Goal: Task Accomplishment & Management: Use online tool/utility

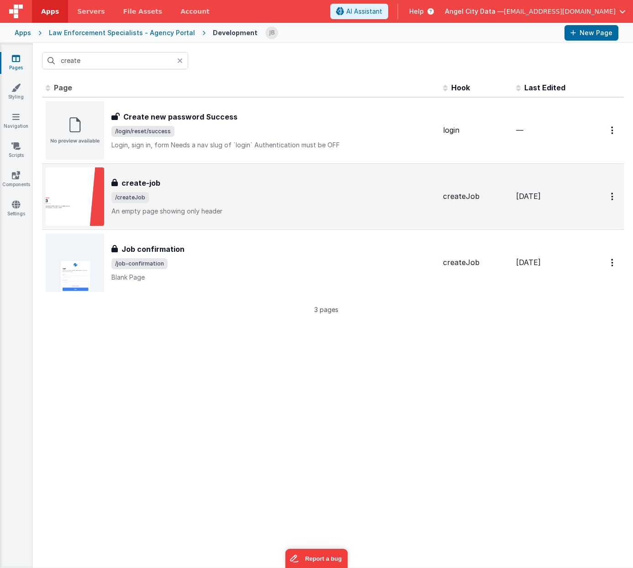
type input "create"
click at [139, 184] on h3 "create-job" at bounding box center [140, 183] width 39 height 11
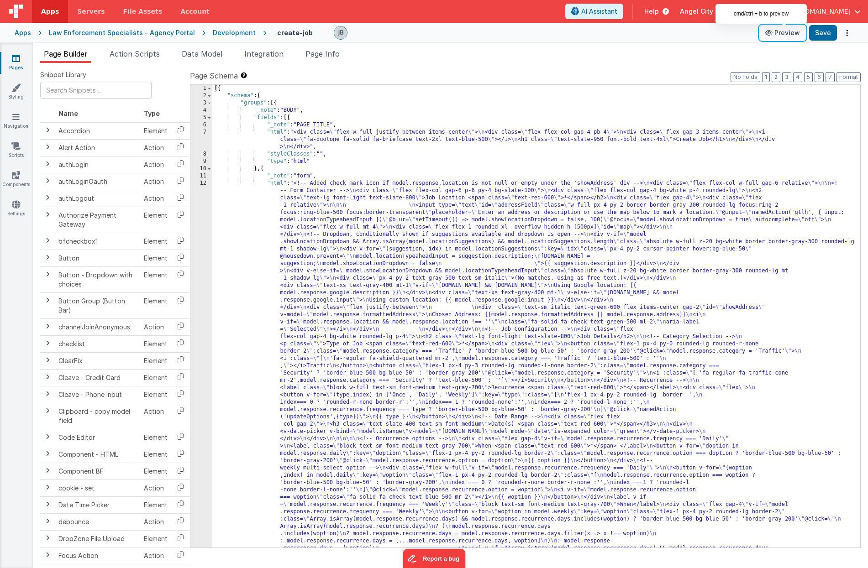
click at [632, 33] on button "Preview" at bounding box center [783, 33] width 46 height 15
click at [195, 242] on div "12" at bounding box center [201, 512] width 22 height 665
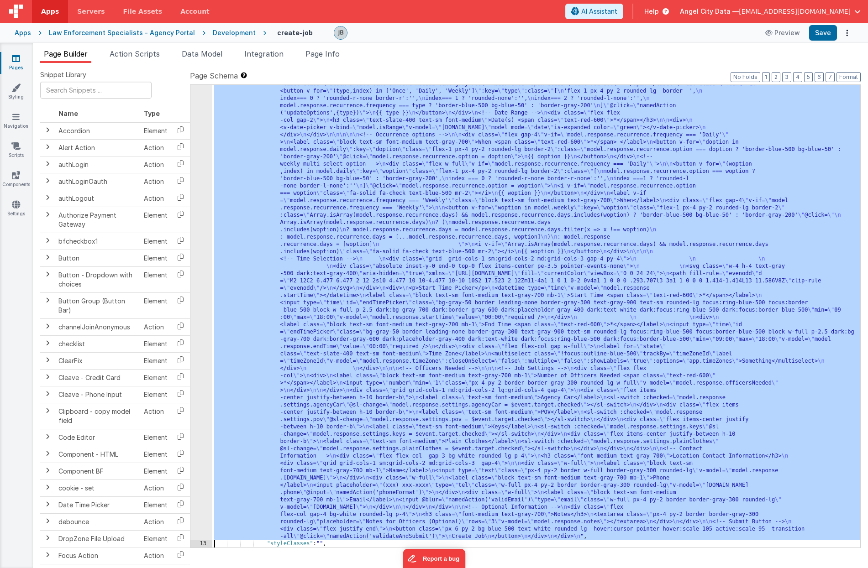
click at [197, 240] on div "12" at bounding box center [201, 208] width 22 height 665
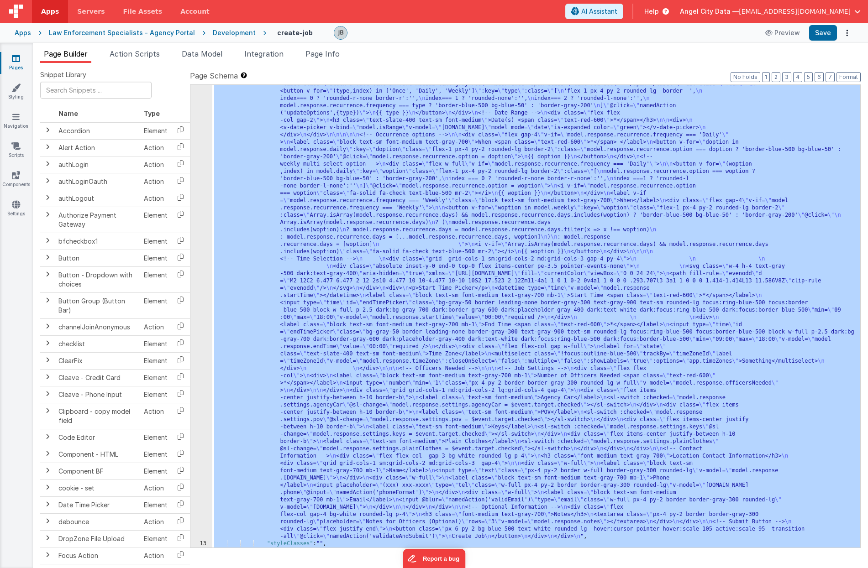
click at [204, 237] on div "12" at bounding box center [201, 208] width 22 height 665
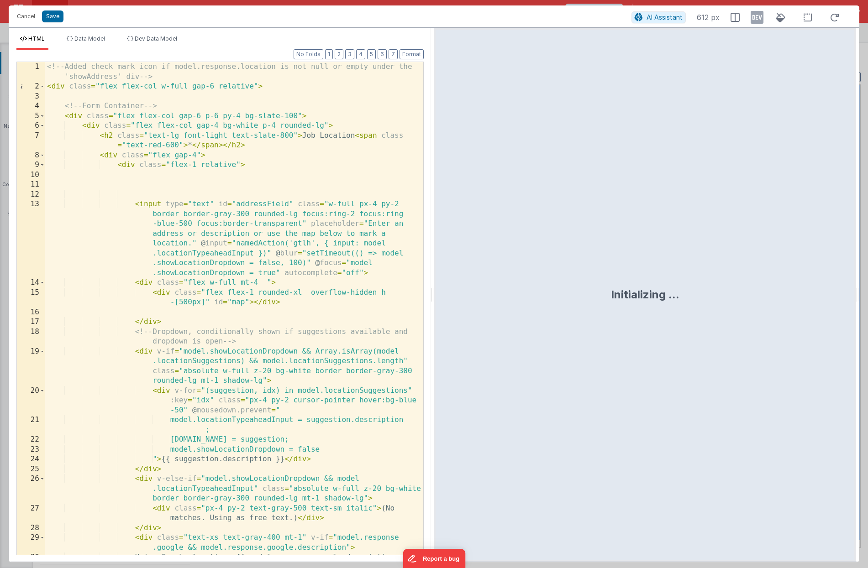
click at [255, 257] on div "<!-- Added check mark icon if model.response.location is not null or empty unde…" at bounding box center [234, 328] width 378 height 532
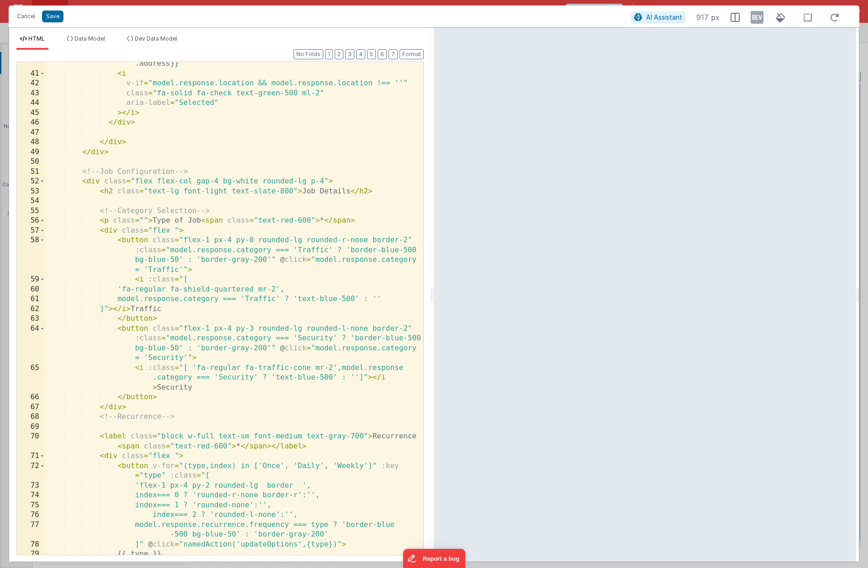
scroll to position [631, 0]
click at [183, 318] on div "Chosen Address: {{model.response.formattedAddress || model.response .address}} …" at bounding box center [234, 310] width 378 height 523
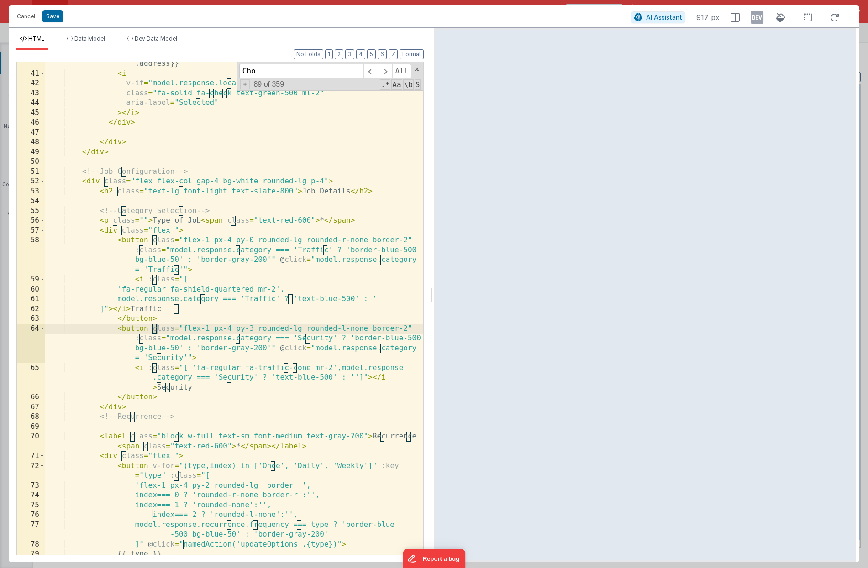
scroll to position [372, 0]
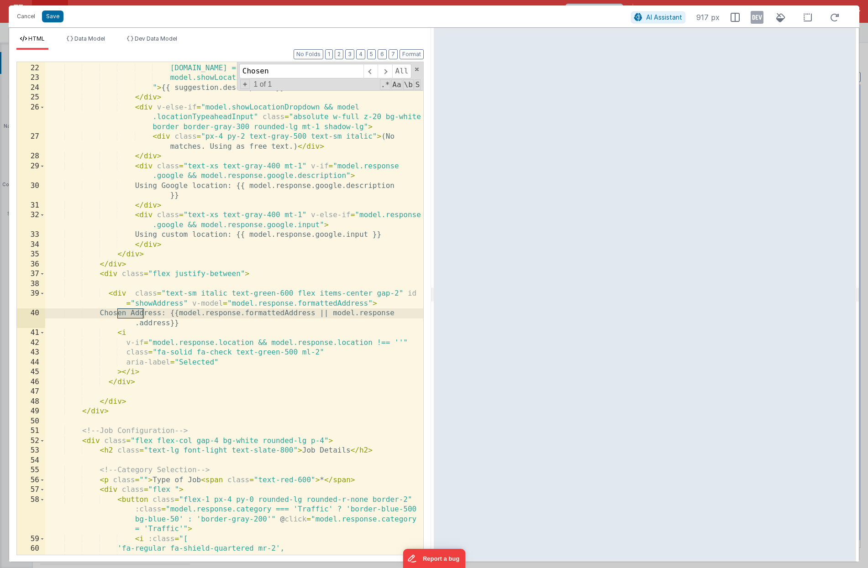
type input "Chosen"
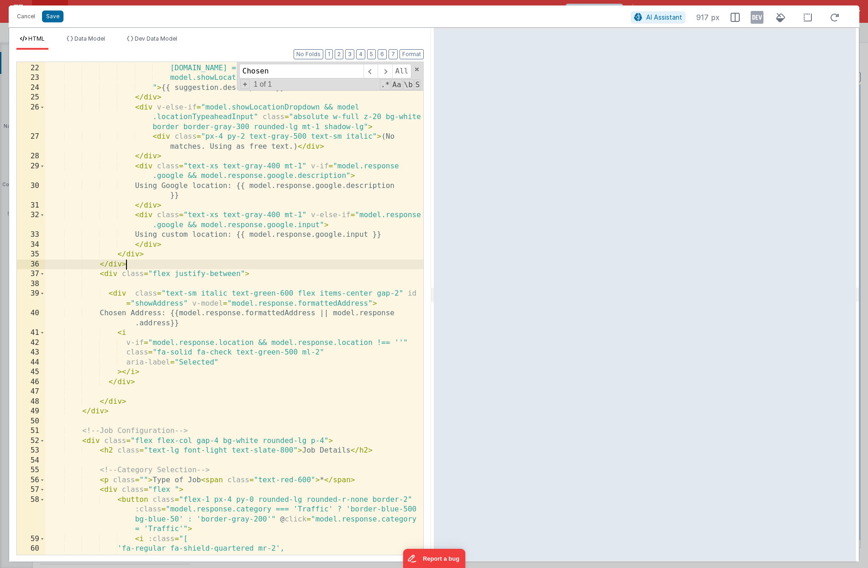
click at [153, 263] on div "model.locationTypeaheadInput = suggestion.description ; model.response.google =…" at bounding box center [234, 305] width 378 height 523
click at [160, 256] on div "model.locationTypeaheadInput = suggestion.description ; model.response.google =…" at bounding box center [234, 305] width 378 height 523
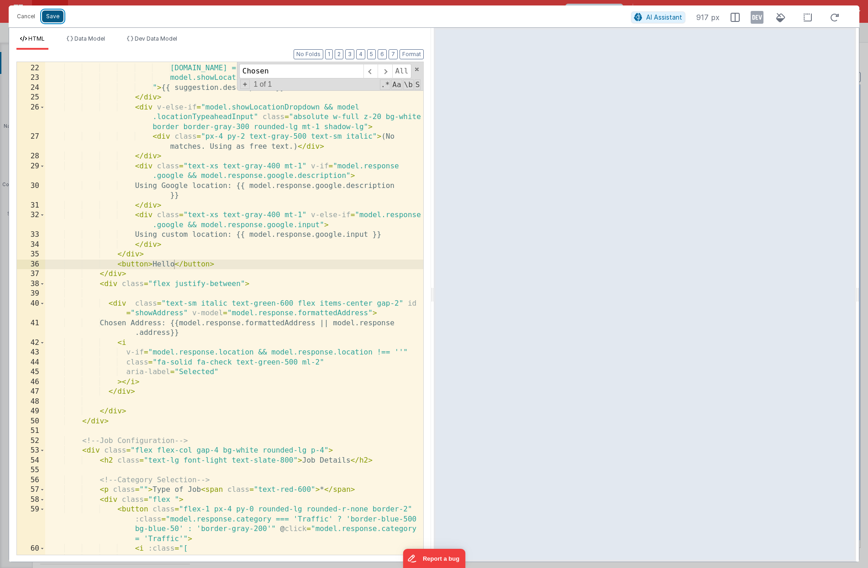
click at [49, 12] on button "Save" at bounding box center [52, 17] width 21 height 12
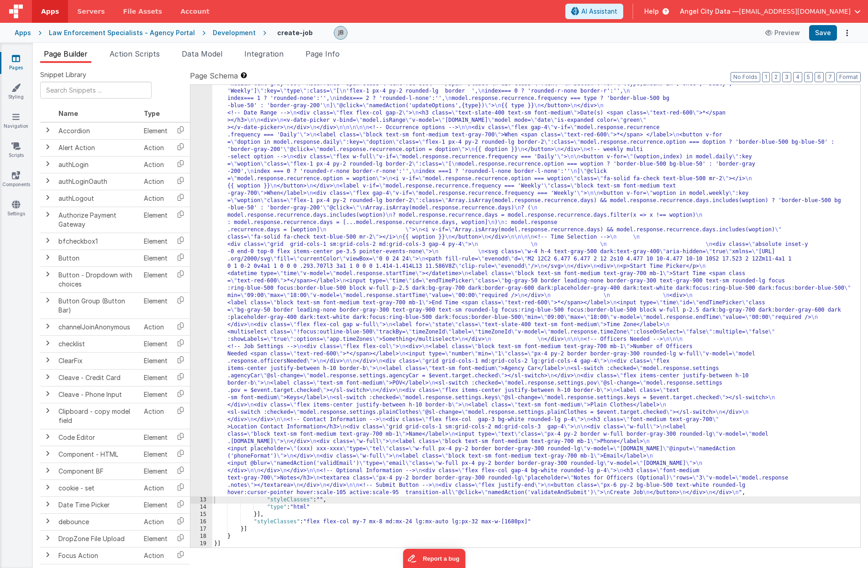
scroll to position [289, 0]
click at [632, 34] on button "Save" at bounding box center [823, 33] width 28 height 16
click at [196, 235] on div "12" at bounding box center [201, 193] width 22 height 606
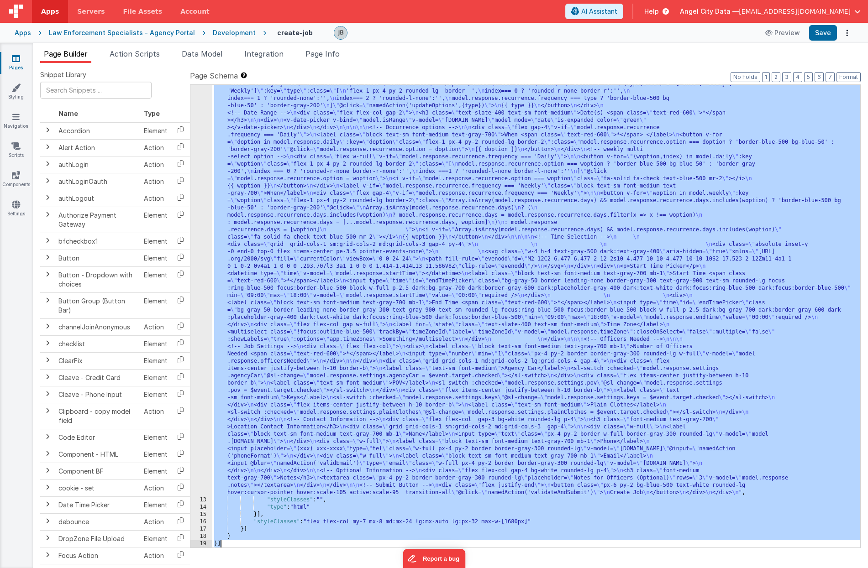
click at [203, 233] on div "12" at bounding box center [201, 193] width 22 height 606
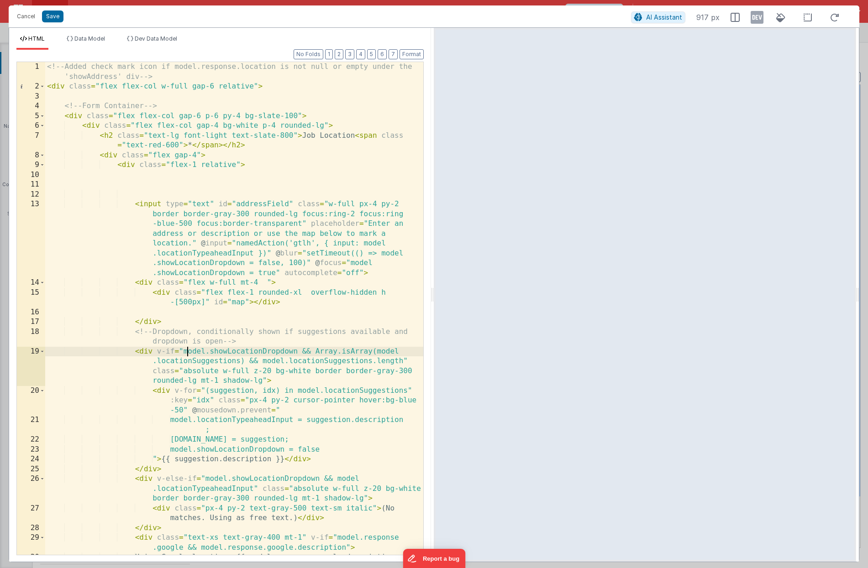
click at [187, 350] on div "<!-- Added check mark icon if model.response.location is not null or empty unde…" at bounding box center [234, 328] width 378 height 532
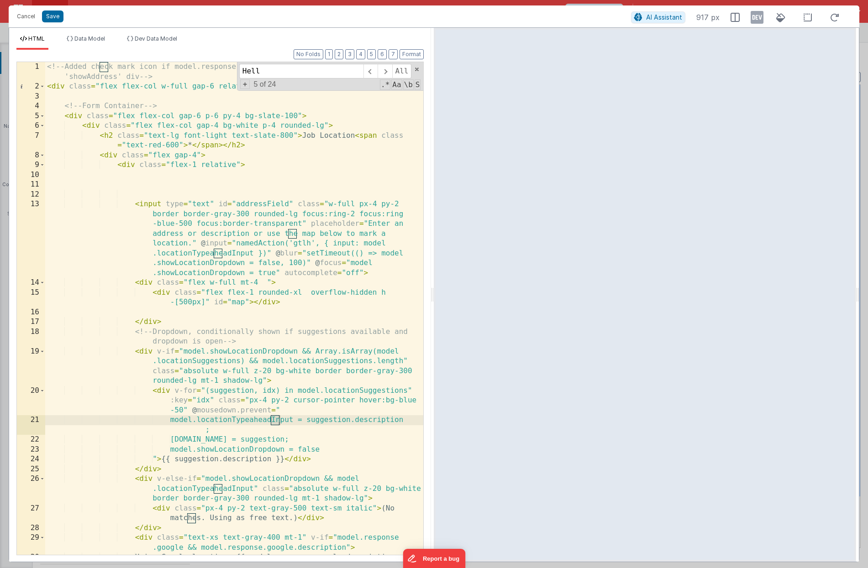
scroll to position [332, 0]
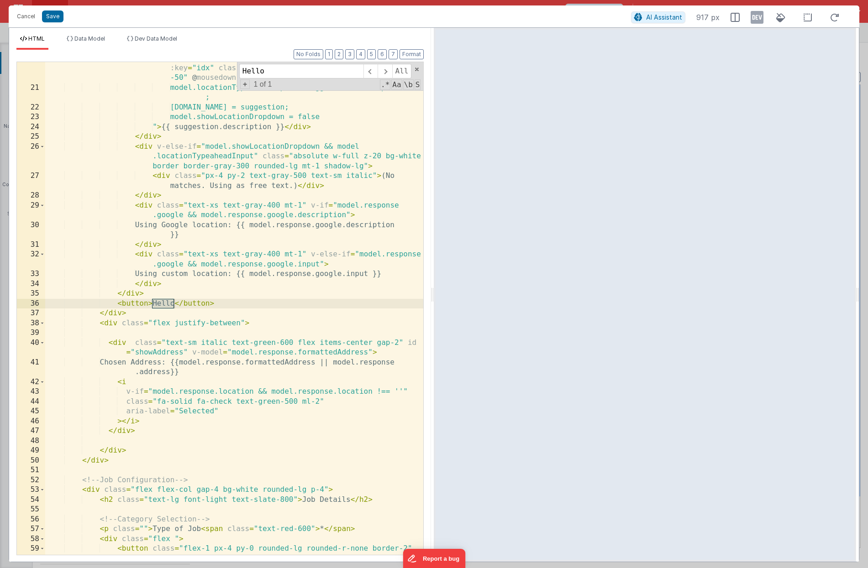
type input "Hello"
drag, startPoint x: 120, startPoint y: 306, endPoint x: 226, endPoint y: 305, distance: 106.4
click at [226, 305] on div "< div v-for = "(suggestion, idx) in model.locationSuggestions" :key = "idx" cla…" at bounding box center [234, 334] width 378 height 562
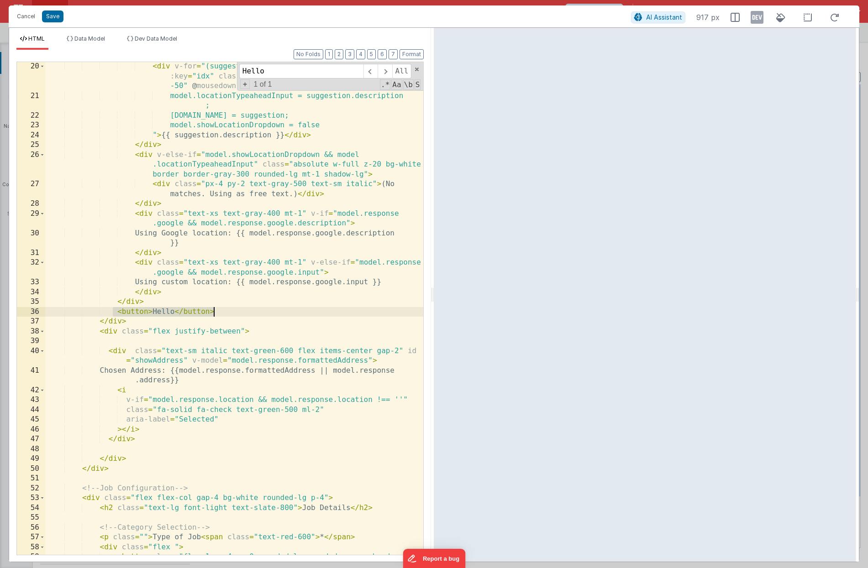
scroll to position [324, 0]
click at [123, 301] on div "< div v-for = "(suggestion, idx) in model.locationSuggestions" :key = "idx" cla…" at bounding box center [234, 343] width 378 height 562
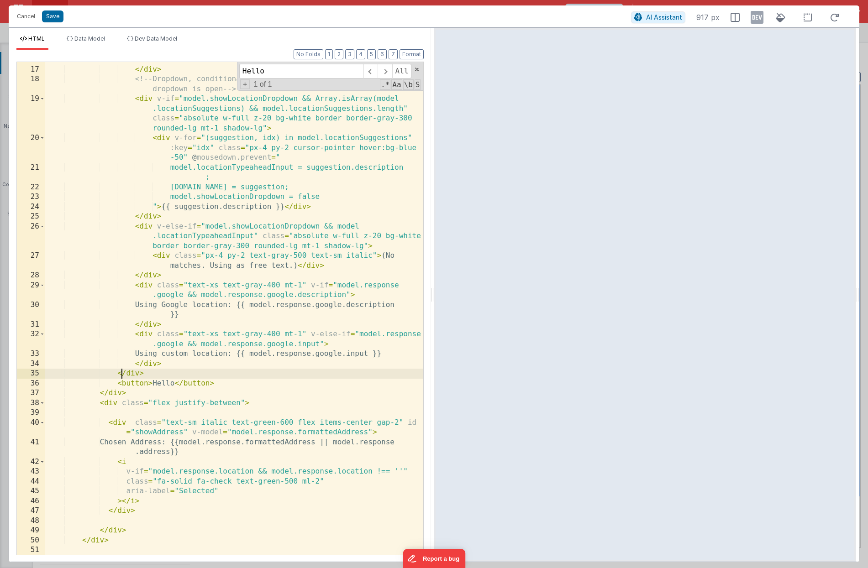
scroll to position [252, 0]
drag, startPoint x: 119, startPoint y: 383, endPoint x: 231, endPoint y: 384, distance: 111.9
click at [231, 384] on div "</ div > <!-- Dropdown, conditionally shown if suggestions available and dropdo…" at bounding box center [234, 311] width 378 height 513
click at [229, 371] on div "</ div > <!-- Dropdown, conditionally shown if suggestions available and dropdo…" at bounding box center [234, 311] width 378 height 513
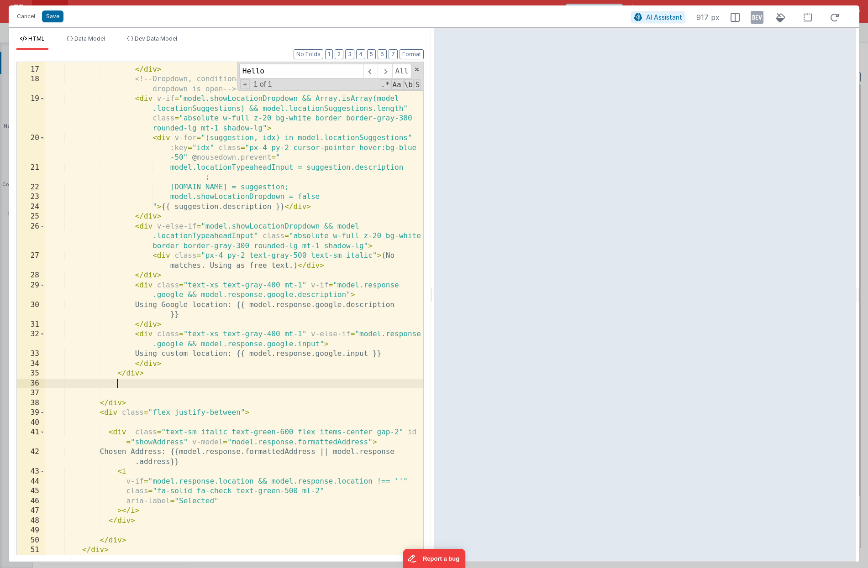
click at [217, 364] on div "</ div > <!-- Dropdown, conditionally shown if suggestions available and dropdo…" at bounding box center [234, 311] width 378 height 513
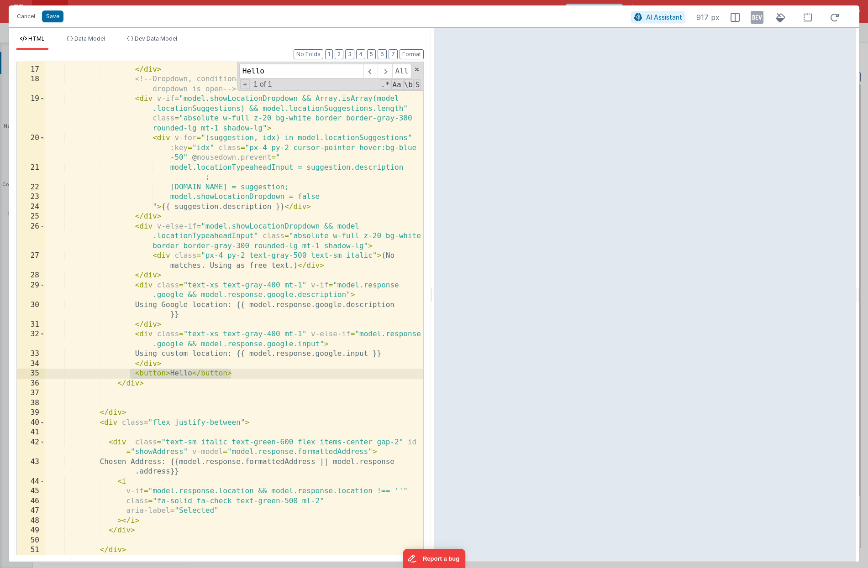
drag, startPoint x: 132, startPoint y: 374, endPoint x: 247, endPoint y: 377, distance: 115.1
click at [247, 377] on div "</ div > <!-- Dropdown, conditionally shown if suggestions available and dropdo…" at bounding box center [234, 311] width 378 height 513
click at [298, 376] on div "</ div > <!-- Dropdown, conditionally shown if suggestions available and dropdo…" at bounding box center [234, 311] width 378 height 513
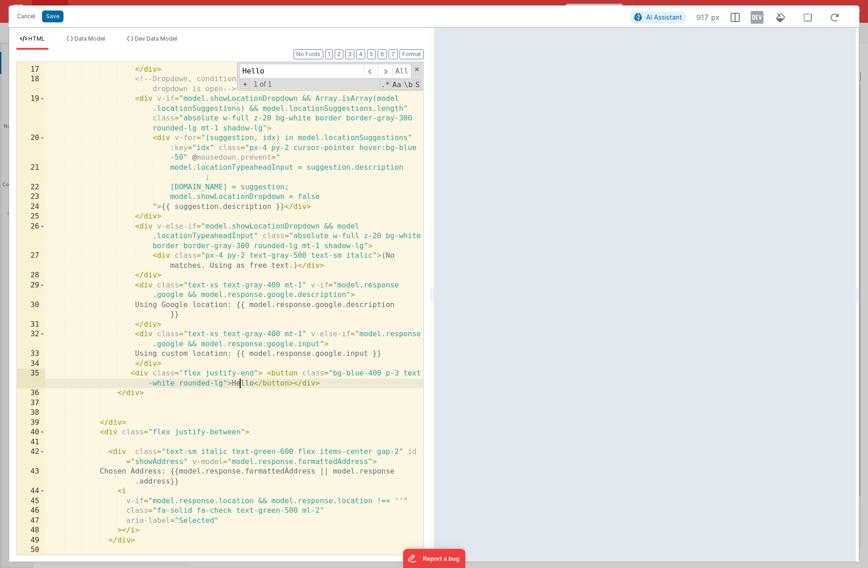
click at [242, 382] on div "</ div > <!-- Dropdown, conditionally shown if suggestions available and dropdo…" at bounding box center [234, 311] width 378 height 513
click at [58, 10] on div "Cancel Save AI Assistant 917 px" at bounding box center [434, 16] width 851 height 22
click at [55, 13] on button "Save" at bounding box center [52, 17] width 21 height 12
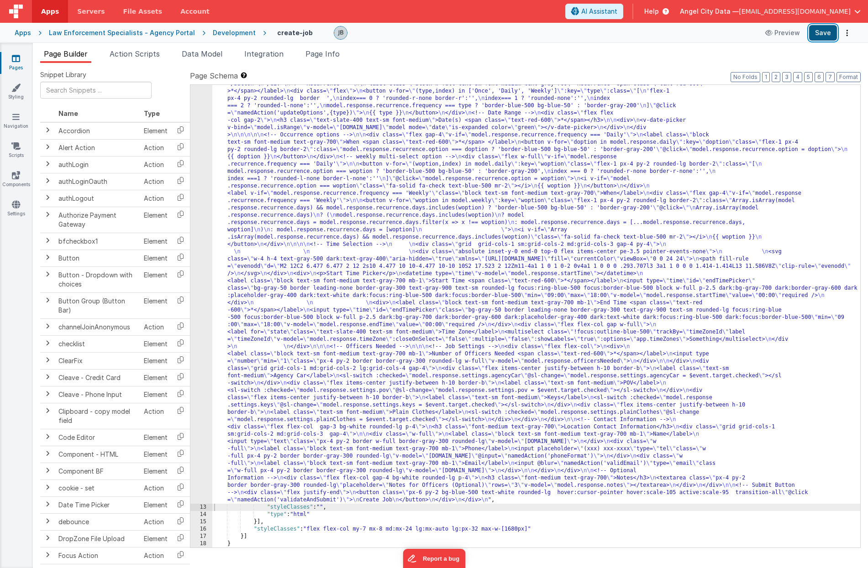
click at [632, 36] on button "Save" at bounding box center [823, 33] width 28 height 16
click at [150, 53] on span "Action Scripts" at bounding box center [135, 53] width 50 height 9
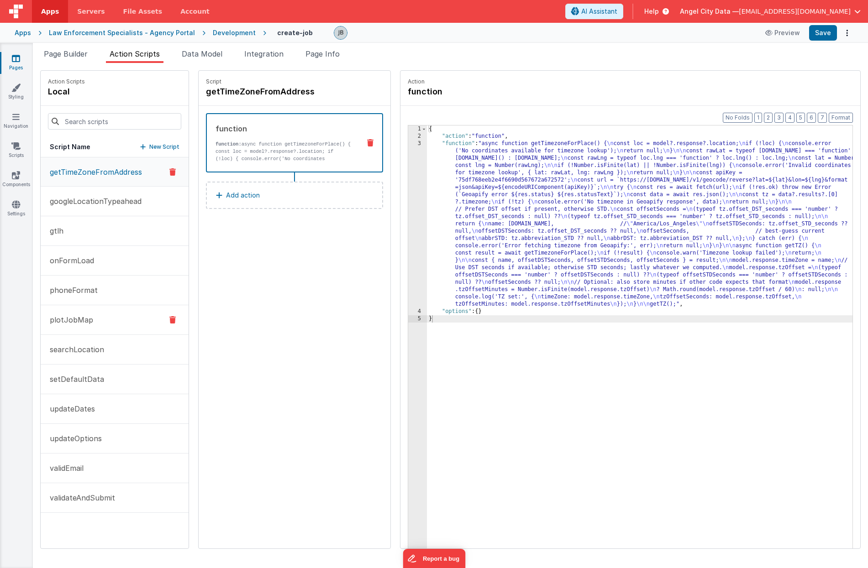
click at [80, 321] on p "plotJobMap" at bounding box center [68, 320] width 49 height 11
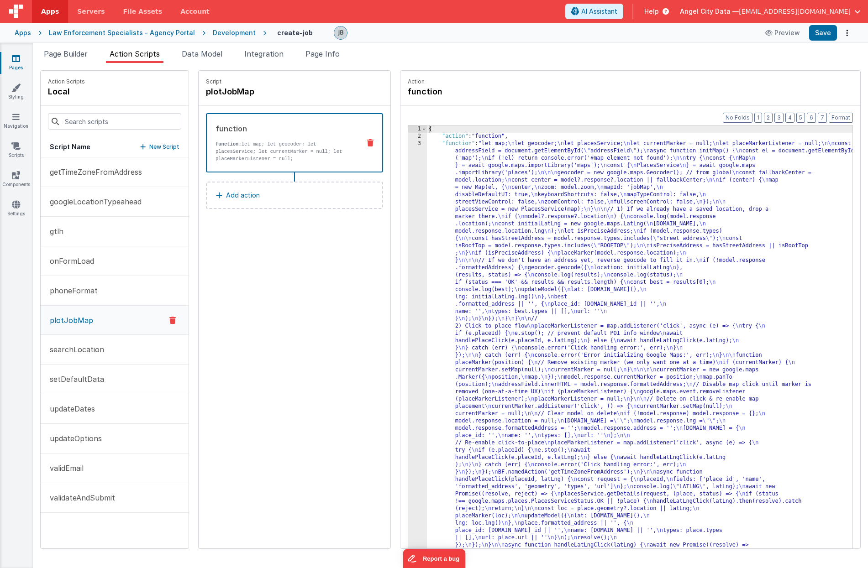
click at [408, 288] on div "3" at bounding box center [417, 399] width 19 height 519
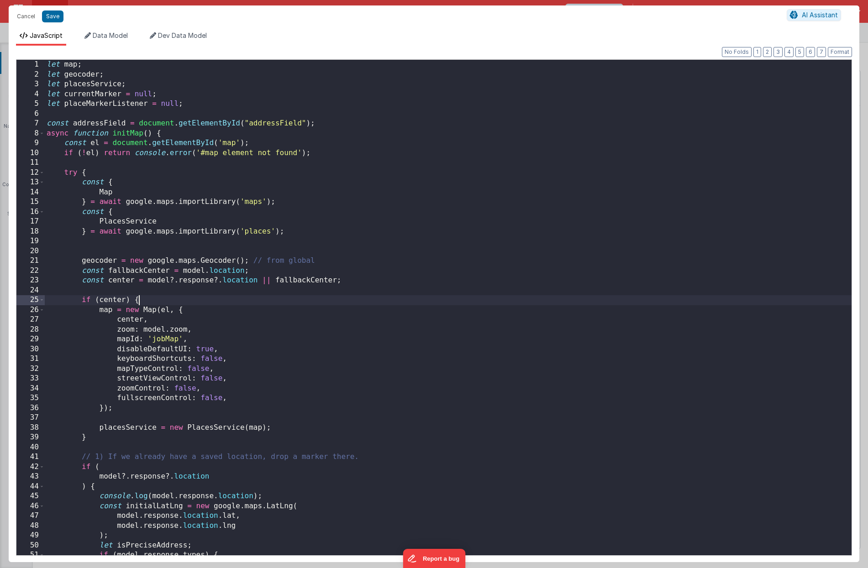
scroll to position [89, 0]
click at [279, 249] on div "let map ; let geocoder ; let placesService ; let currentMarker = null ; let pla…" at bounding box center [448, 317] width 807 height 515
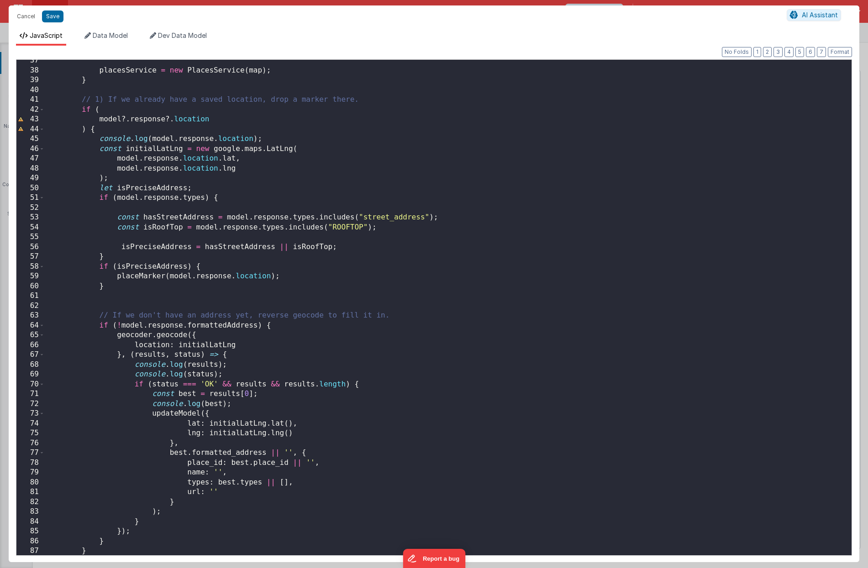
scroll to position [366, 0]
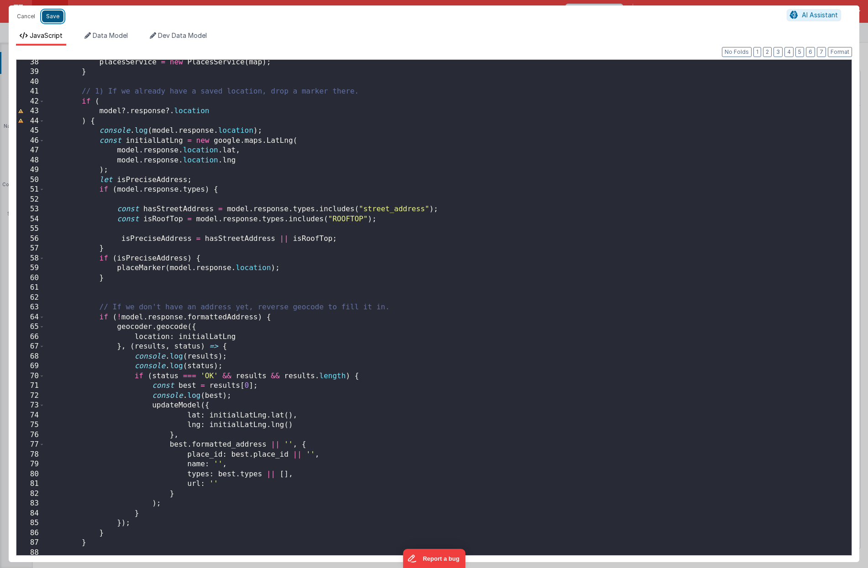
click at [51, 19] on button "Save" at bounding box center [52, 17] width 21 height 12
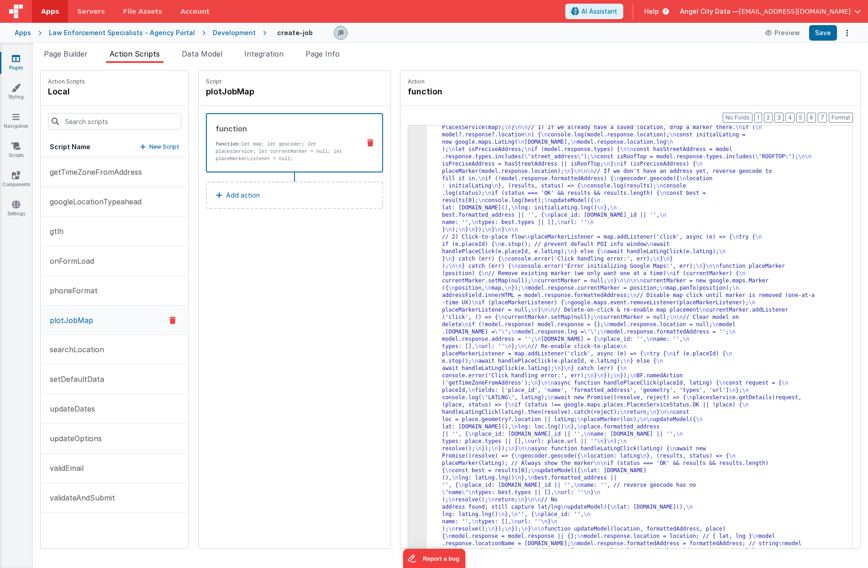
scroll to position [82, 0]
click at [67, 61] on li "Page Builder" at bounding box center [65, 55] width 51 height 15
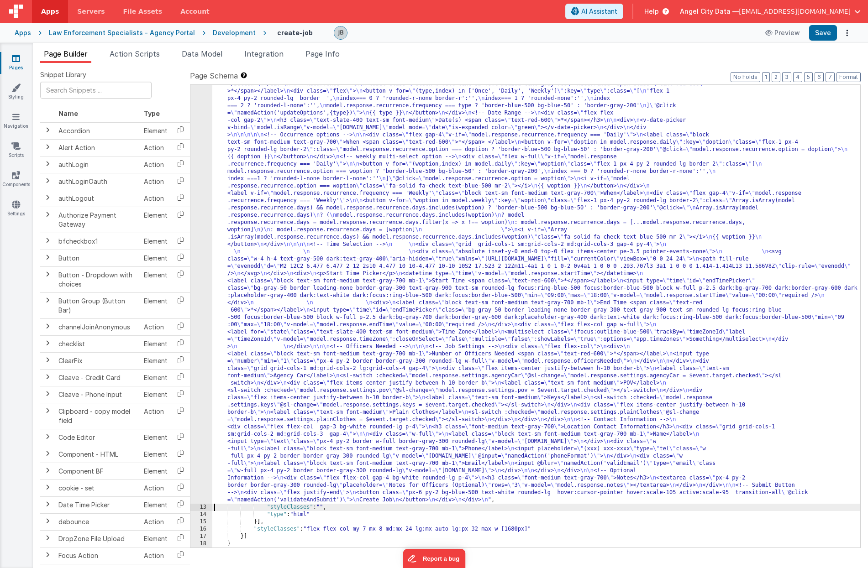
click at [210, 213] on div "12" at bounding box center [201, 197] width 22 height 614
click at [203, 213] on div "12" at bounding box center [201, 197] width 22 height 614
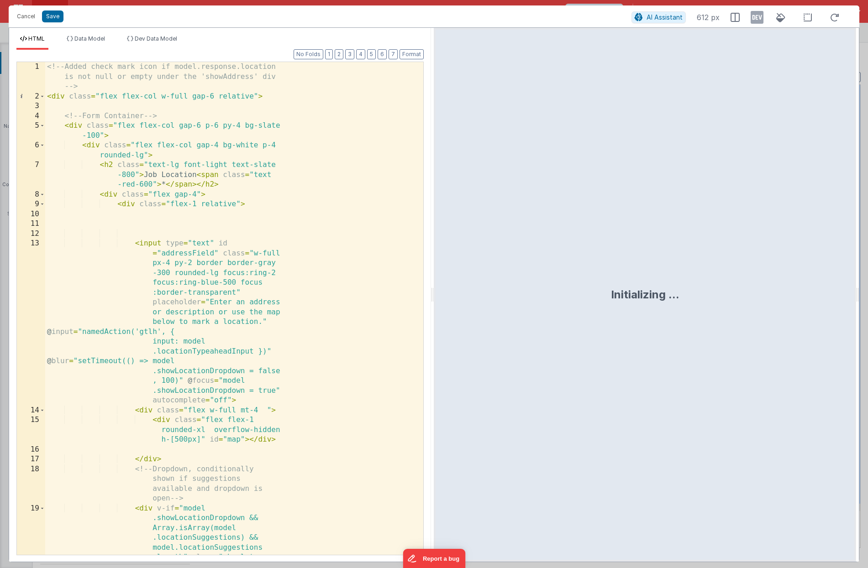
scroll to position [0, 0]
click at [255, 251] on div "<!-- Added check mark icon if model.response.location is not null or empty unde…" at bounding box center [234, 367] width 378 height 611
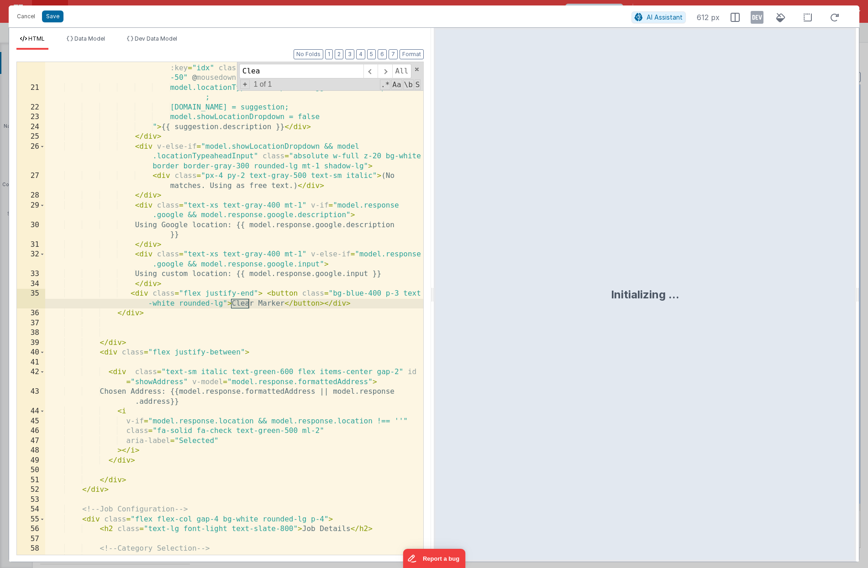
scroll to position [332, 0]
type input "Clear"
click at [214, 305] on div "< div v-for = "(suggestion, idx) in model.locationSuggestions" :key = "idx" cla…" at bounding box center [234, 319] width 378 height 532
click at [470, 224] on div "Initializing ..." at bounding box center [645, 295] width 422 height 534
drag, startPoint x: 124, startPoint y: 293, endPoint x: 370, endPoint y: 301, distance: 245.8
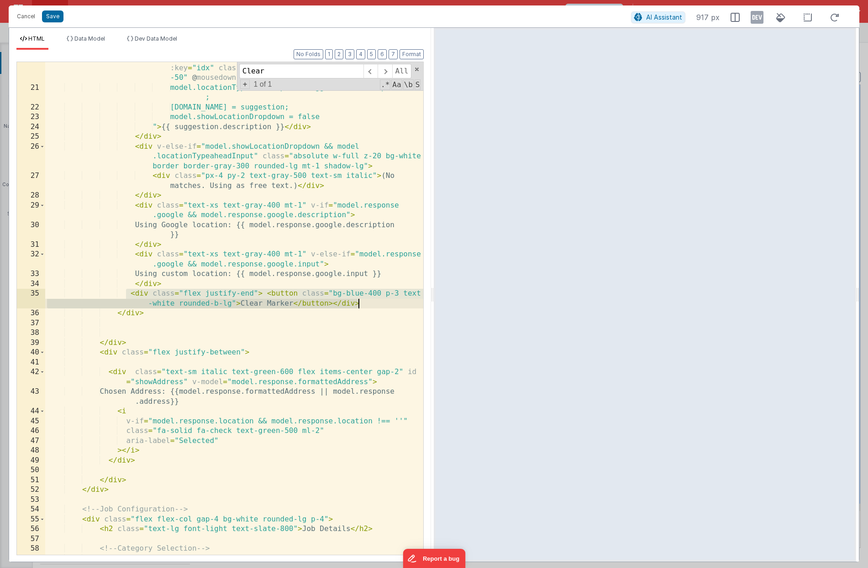
click at [370, 301] on div "< div v-for = "(suggestion, idx) in model.locationSuggestions" :key = "idx" cla…" at bounding box center [234, 319] width 378 height 532
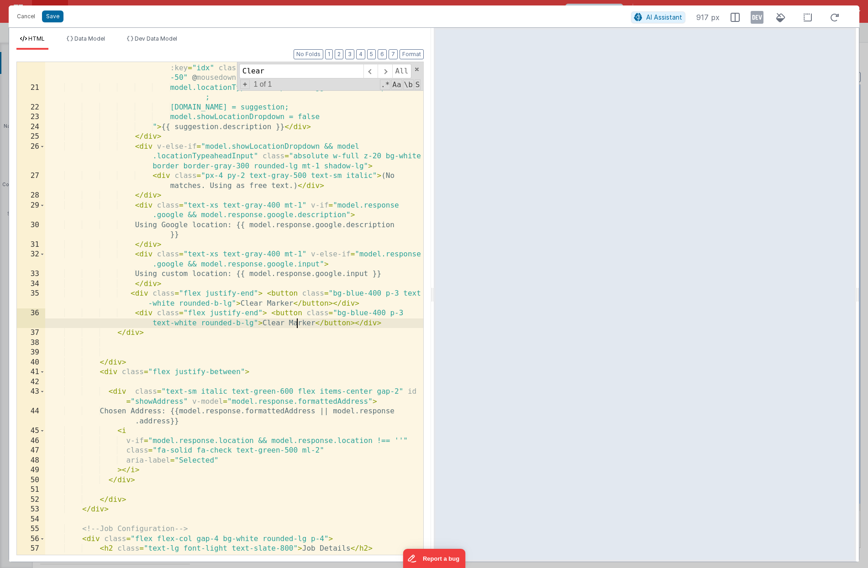
click at [296, 323] on div "< div v-for = "(suggestion, idx) in model.locationSuggestions" :key = "idx" cla…" at bounding box center [234, 319] width 378 height 532
drag, startPoint x: 252, startPoint y: 294, endPoint x: 204, endPoint y: 293, distance: 48.4
click at [204, 293] on div "< div v-for = "(suggestion, idx) in model.locationSuggestions" :key = "idx" cla…" at bounding box center [234, 319] width 378 height 532
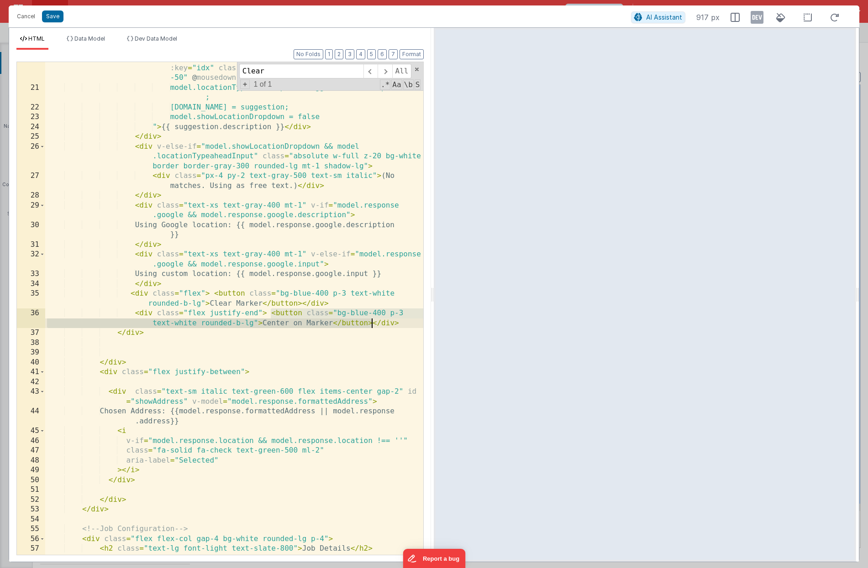
drag, startPoint x: 269, startPoint y: 315, endPoint x: 369, endPoint y: 326, distance: 101.1
click at [369, 326] on div "< div v-for = "(suggestion, idx) in model.locationSuggestions" :key = "idx" cla…" at bounding box center [234, 319] width 378 height 532
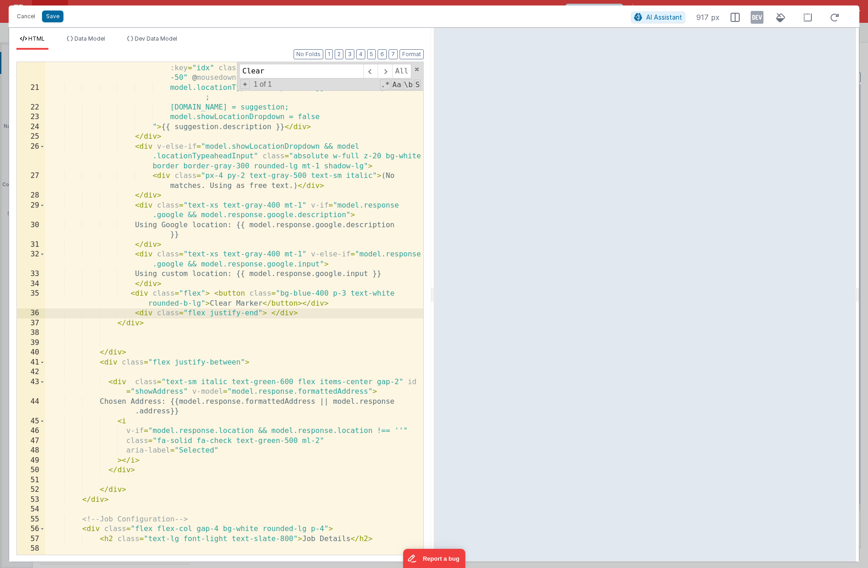
click at [300, 305] on div "< div v-for = "(suggestion, idx) in model.locationSuggestions" :key = "idx" cla…" at bounding box center [234, 319] width 378 height 532
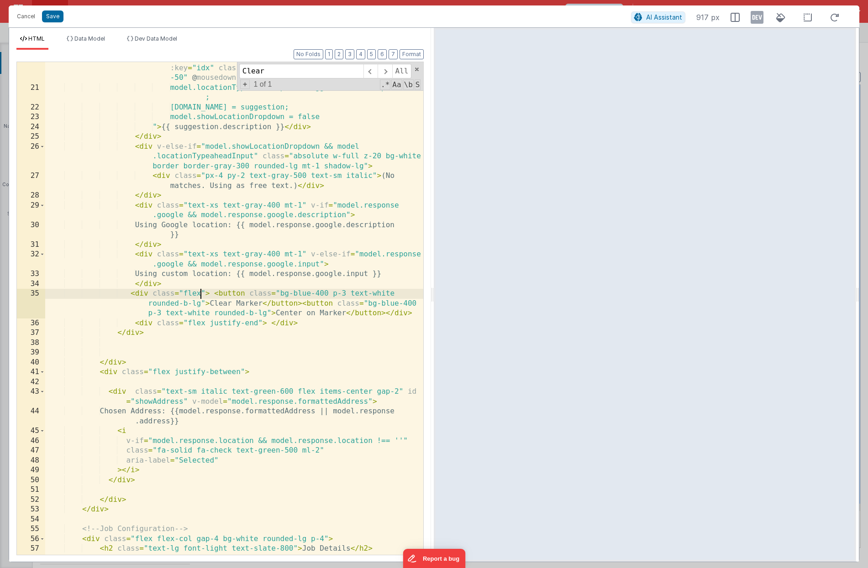
click at [200, 295] on div "< div v-for = "(suggestion, idx) in model.locationSuggestions" :key = "idx" cla…" at bounding box center [234, 319] width 378 height 532
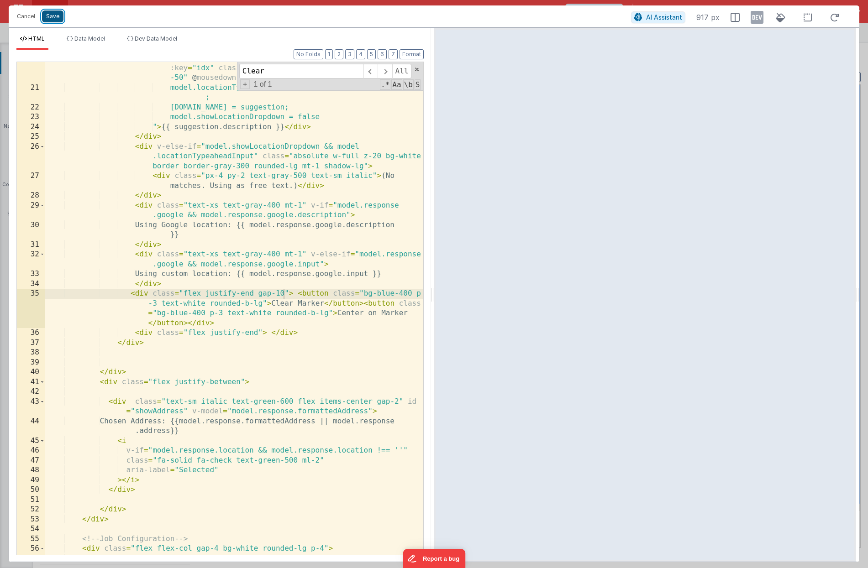
click at [50, 14] on button "Save" at bounding box center [52, 17] width 21 height 12
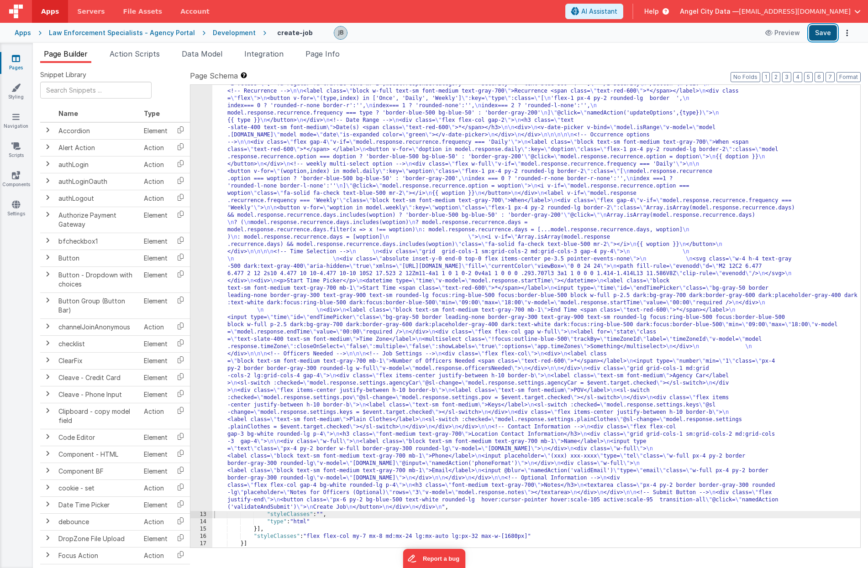
click at [632, 32] on button "Save" at bounding box center [823, 33] width 28 height 16
click at [13, 207] on icon at bounding box center [16, 204] width 8 height 9
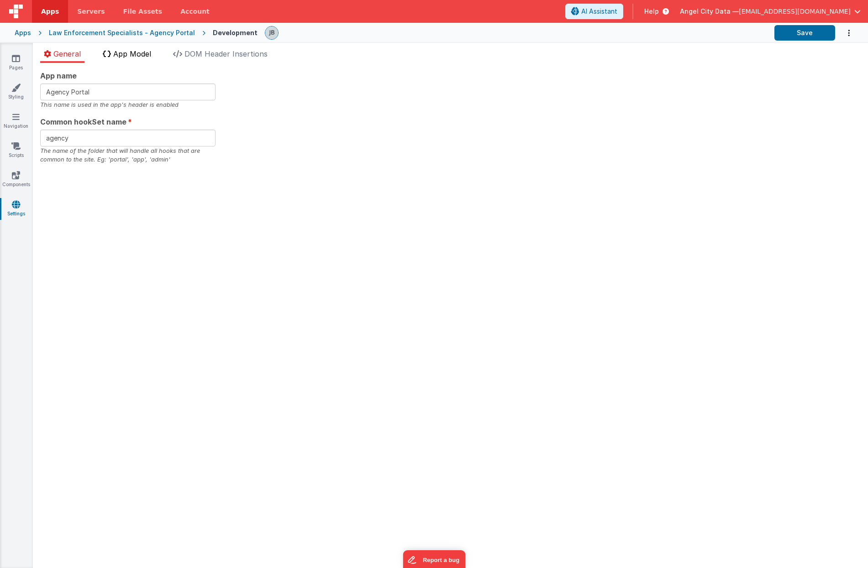
click at [117, 56] on span "App Model" at bounding box center [132, 53] width 38 height 9
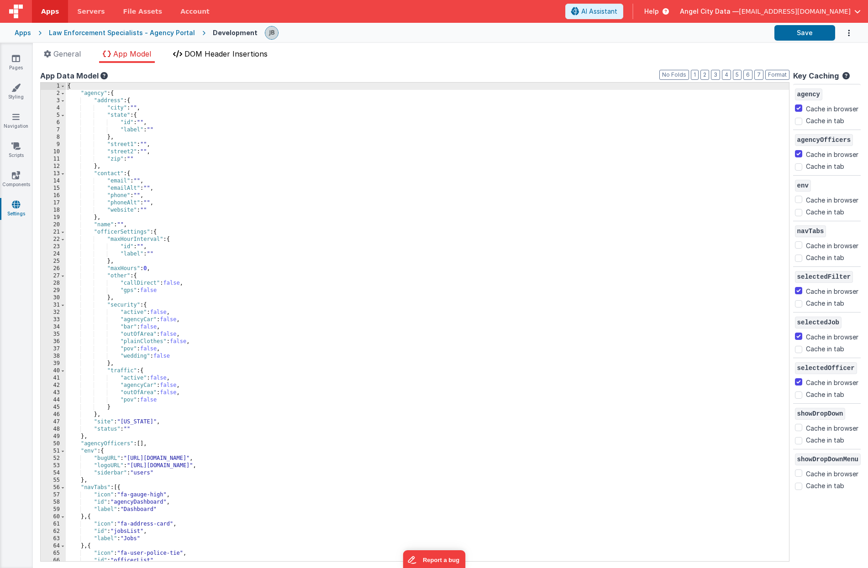
click at [218, 55] on span "DOM Header Insertions" at bounding box center [225, 53] width 83 height 9
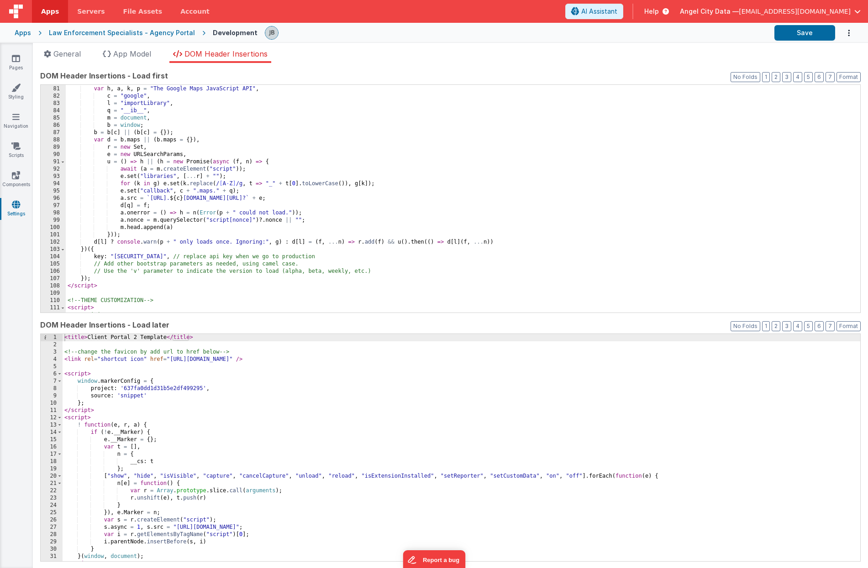
scroll to position [590, 0]
click at [116, 415] on div "< title > Client Portal 2 Template </ title > <!-- change the favicon by add ur…" at bounding box center [462, 455] width 798 height 242
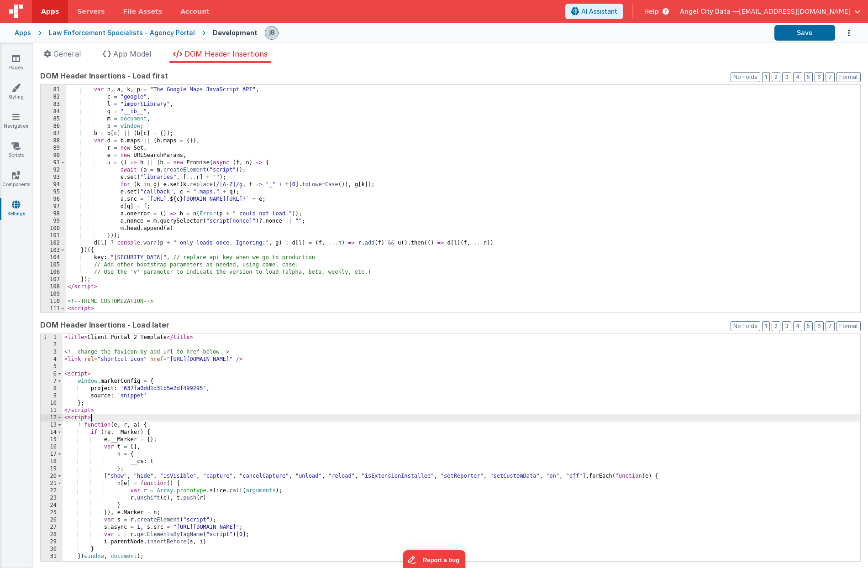
scroll to position [5, 0]
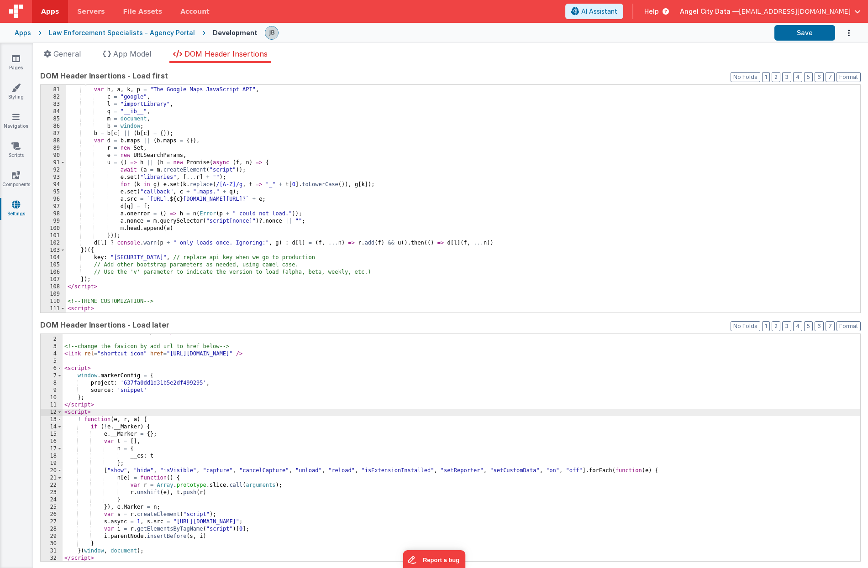
click at [157, 552] on div "< title > Client Portal 2 Template </ title > <!-- change the favicon by add ur…" at bounding box center [462, 450] width 798 height 242
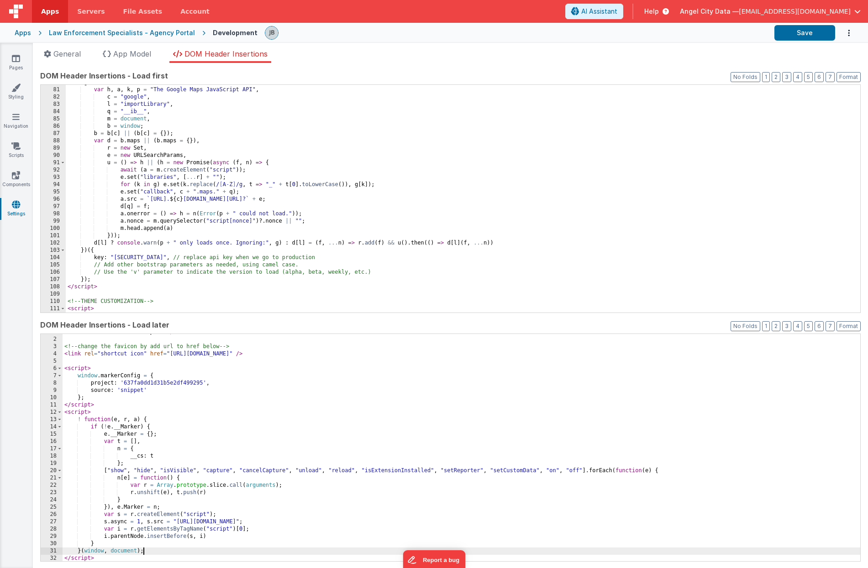
click at [199, 544] on div "< title > Client Portal 2 Template </ title > <!-- change the favicon by add ur…" at bounding box center [462, 450] width 798 height 242
click at [191, 550] on div "< title > Client Portal 2 Template </ title > <!-- change the favicon by add ur…" at bounding box center [462, 450] width 798 height 242
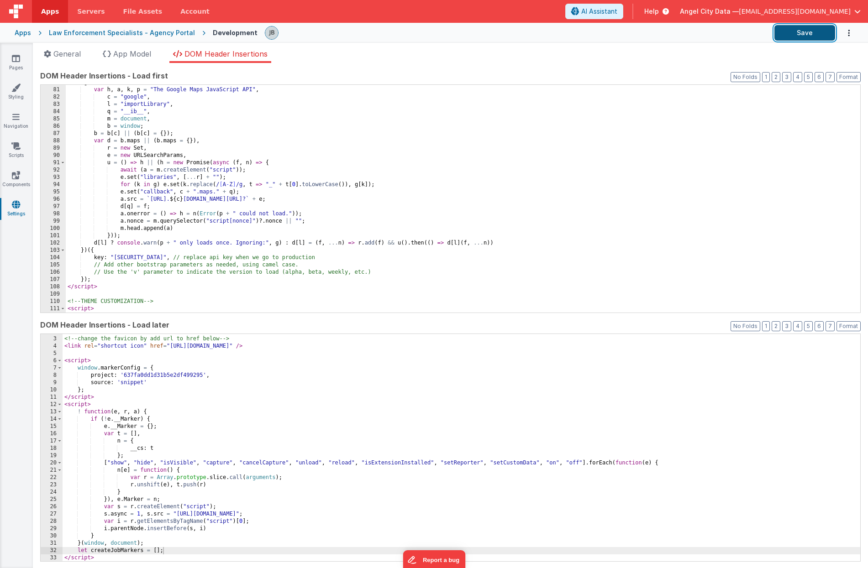
click at [632, 34] on button "Save" at bounding box center [804, 33] width 61 height 16
click at [21, 61] on link "Pages" at bounding box center [16, 63] width 33 height 18
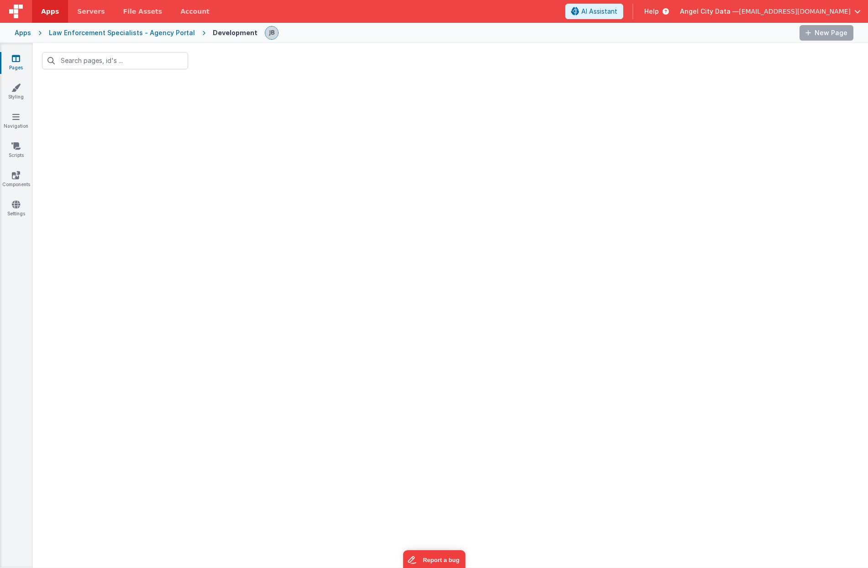
type input "create"
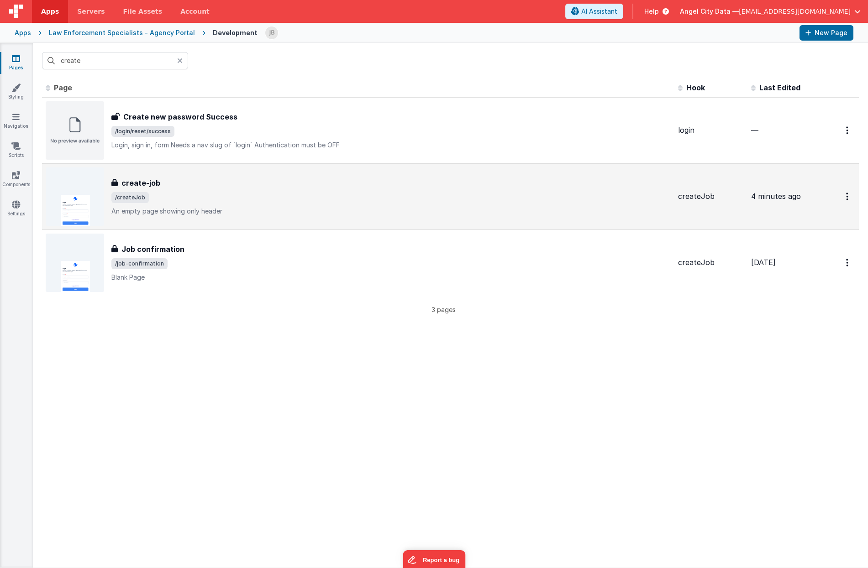
click at [139, 183] on h3 "create-job" at bounding box center [140, 183] width 39 height 11
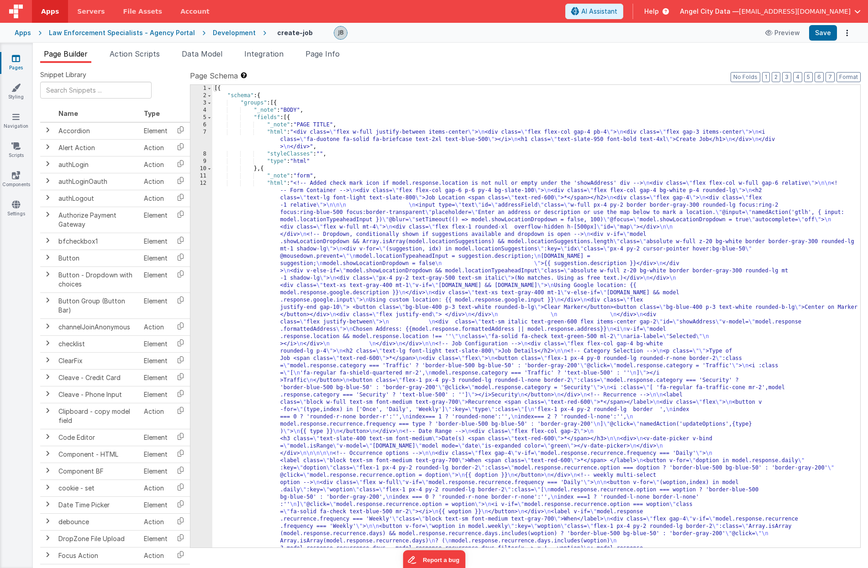
click at [198, 341] on div "12" at bounding box center [201, 519] width 22 height 679
click at [156, 55] on span "Action Scripts" at bounding box center [135, 53] width 50 height 9
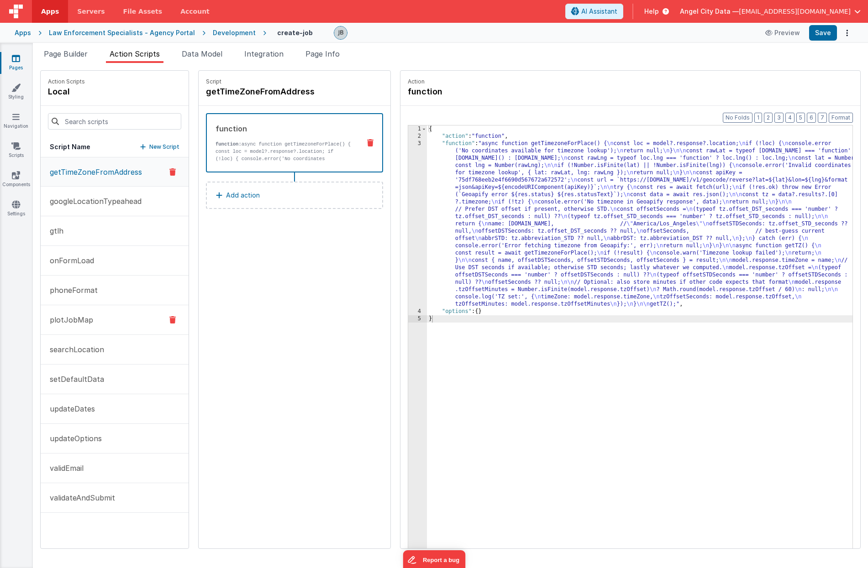
click at [104, 329] on button "plotJobMap" at bounding box center [115, 320] width 148 height 30
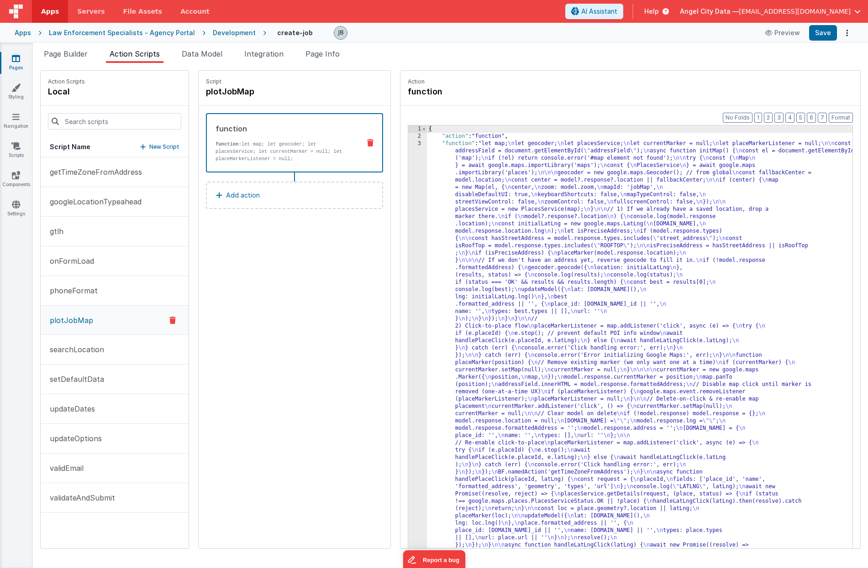
click at [408, 228] on div "3" at bounding box center [417, 399] width 19 height 519
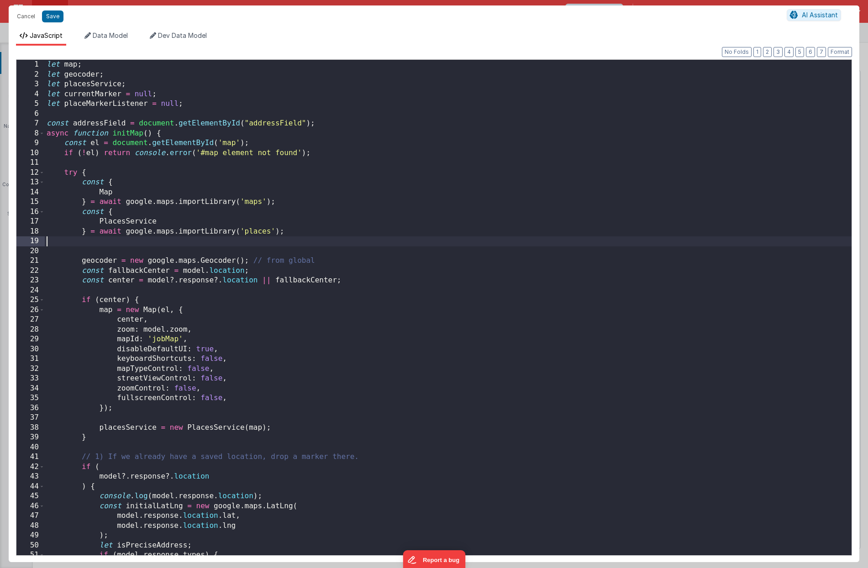
click at [398, 228] on div "let map ; let geocoder ; let placesService ; let currentMarker = null ; let pla…" at bounding box center [448, 317] width 807 height 515
click at [331, 218] on div "let map ; let geocoder ; let placesService ; let currentMarker = null ; let pla…" at bounding box center [448, 317] width 807 height 515
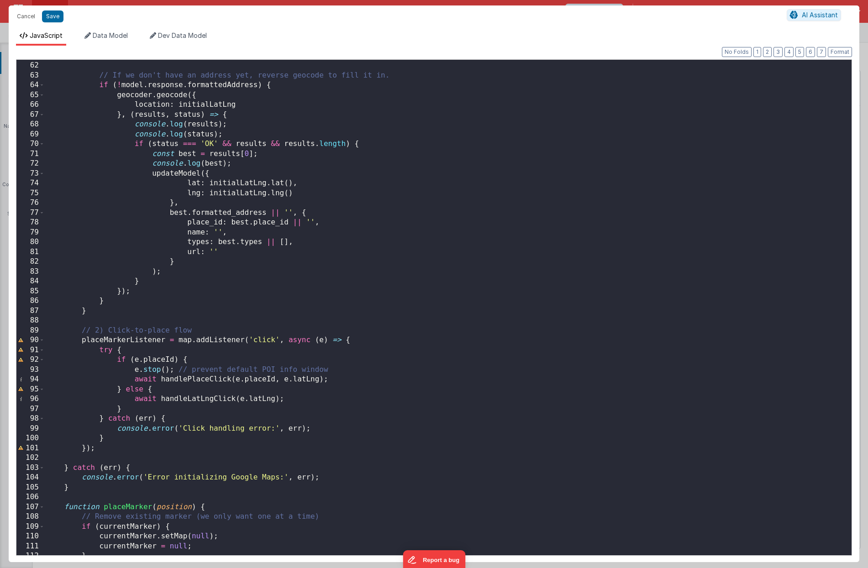
scroll to position [598, 0]
click at [261, 339] on div "// If we don't have an address yet, reverse geocode to fill it in. if ( ! model…" at bounding box center [448, 308] width 807 height 515
click at [147, 340] on div "// If we don't have an address yet, reverse geocode to fill it in. if ( ! model…" at bounding box center [448, 308] width 807 height 515
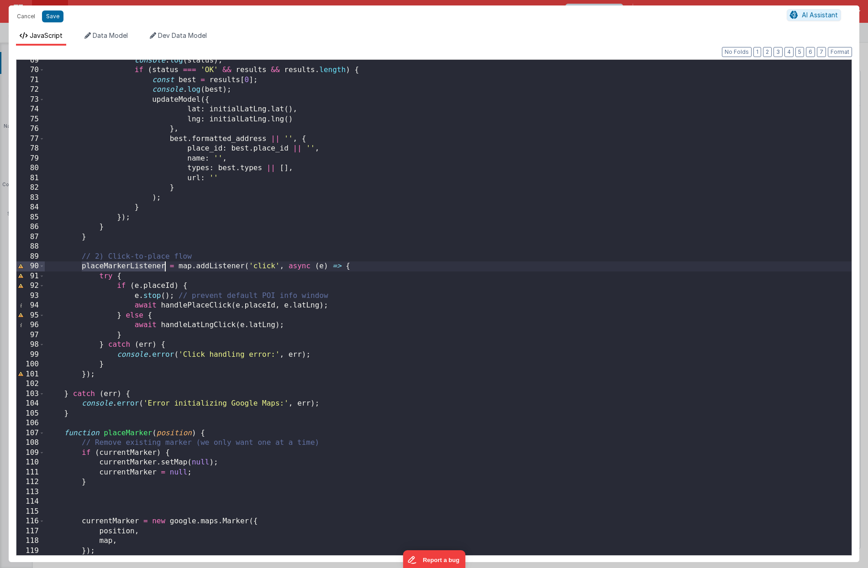
scroll to position [672, 0]
click at [183, 305] on div "console . log ( status ) ; if ( status === 'OK' && results && results . length …" at bounding box center [448, 313] width 807 height 515
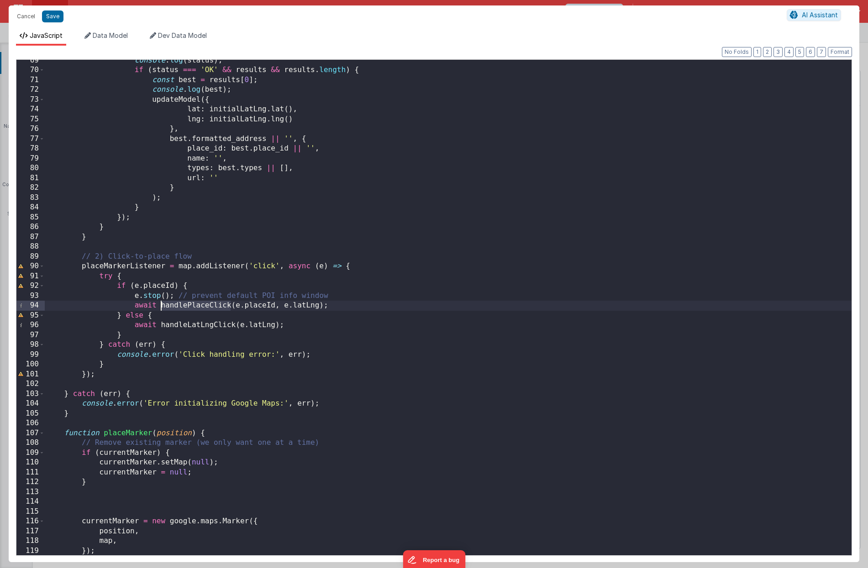
click at [180, 306] on div "console . log ( status ) ; if ( status === 'OK' && results && results . length …" at bounding box center [448, 313] width 807 height 515
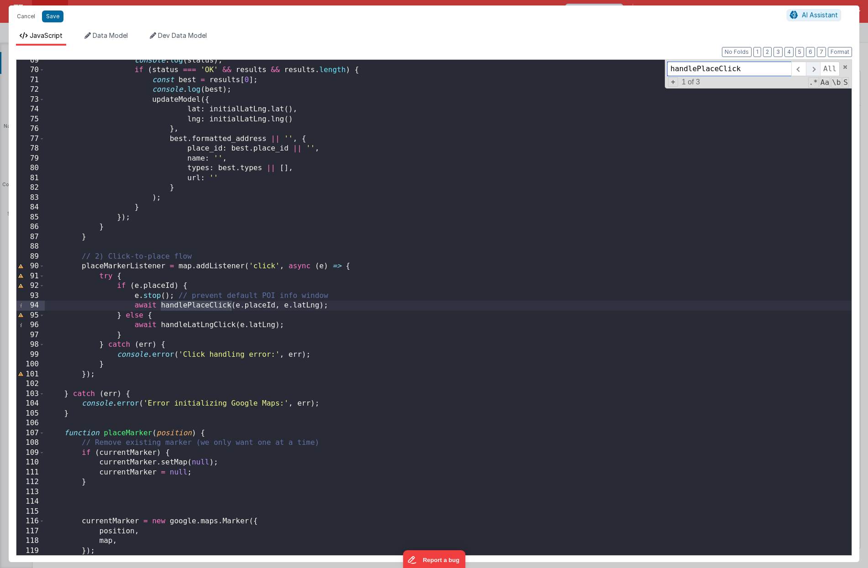
click at [632, 66] on span at bounding box center [813, 69] width 14 height 15
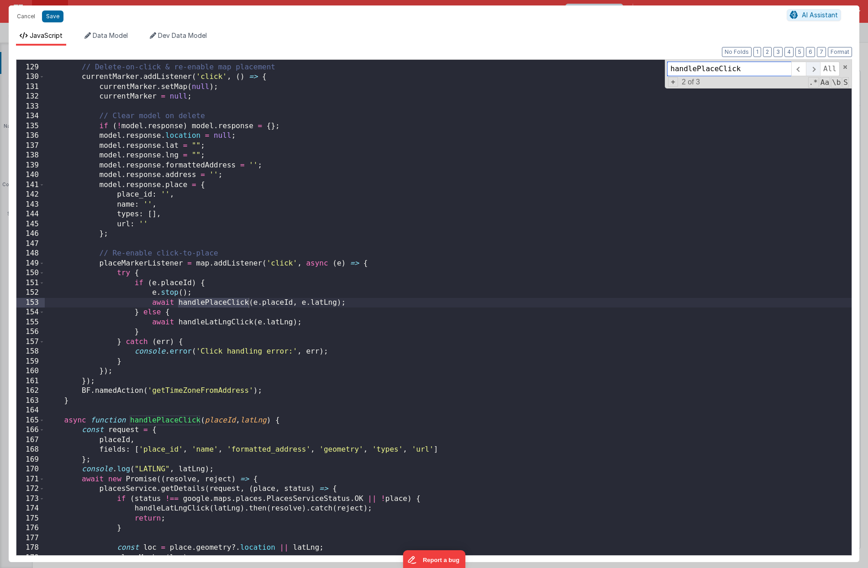
click at [632, 66] on span at bounding box center [813, 69] width 14 height 15
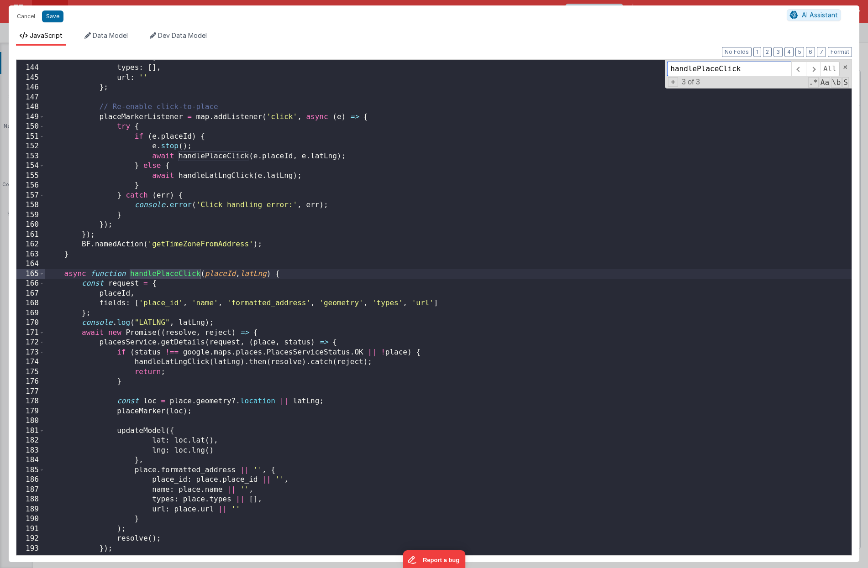
scroll to position [1404, 0]
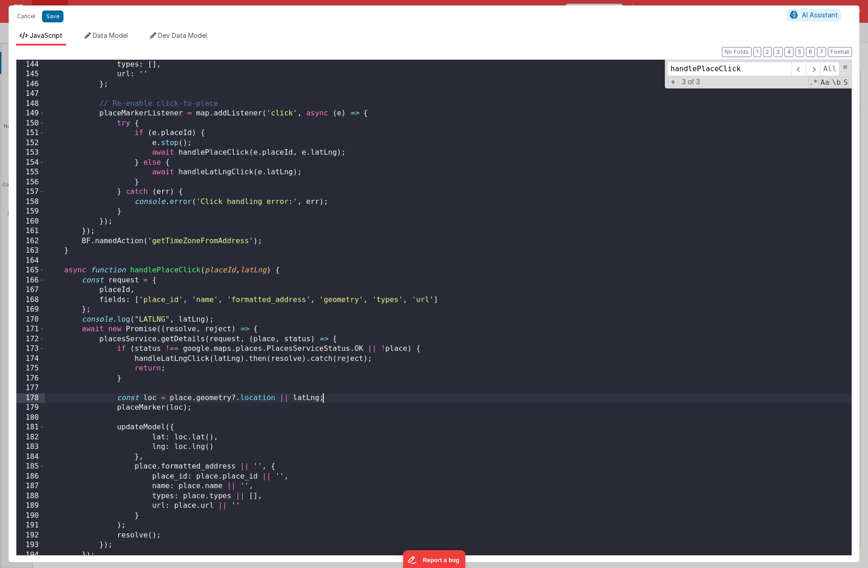
click at [343, 396] on div "types : [ ] , url : '' } ; // Re-enable click-to-place placeMarkerListener = ma…" at bounding box center [448, 317] width 807 height 515
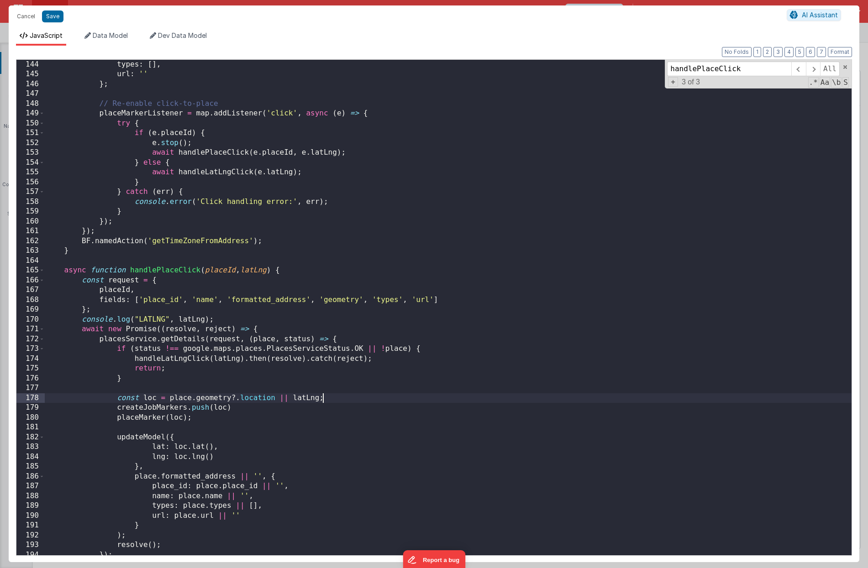
click at [365, 397] on div "types : [ ] , url : '' } ; // Re-enable click-to-place placeMarkerListener = ma…" at bounding box center [448, 317] width 807 height 515
click at [297, 403] on div "types : [ ] , url : '' } ; // Re-enable click-to-place placeMarkerListener = ma…" at bounding box center [448, 317] width 807 height 515
click at [285, 403] on div "types : [ ] , url : '' } ; // Re-enable click-to-place placeMarkerListener = ma…" at bounding box center [448, 317] width 807 height 515
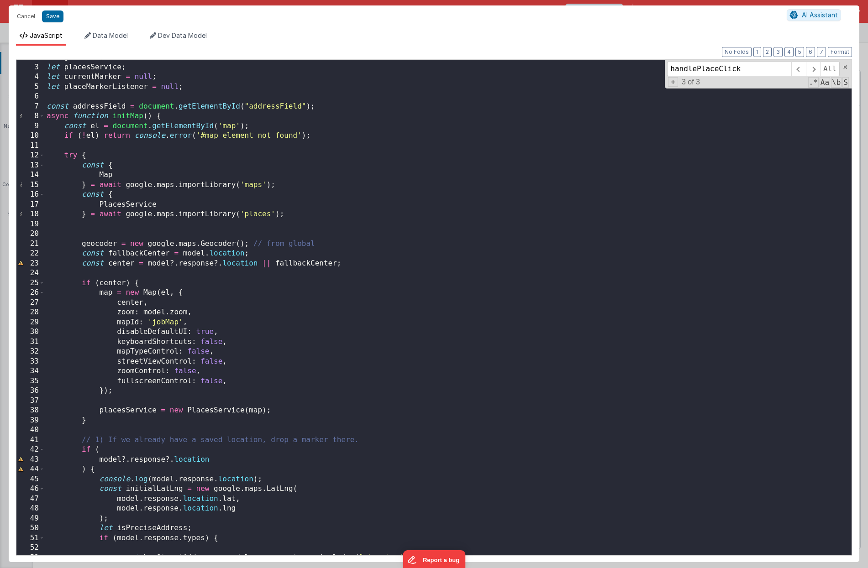
scroll to position [18, 0]
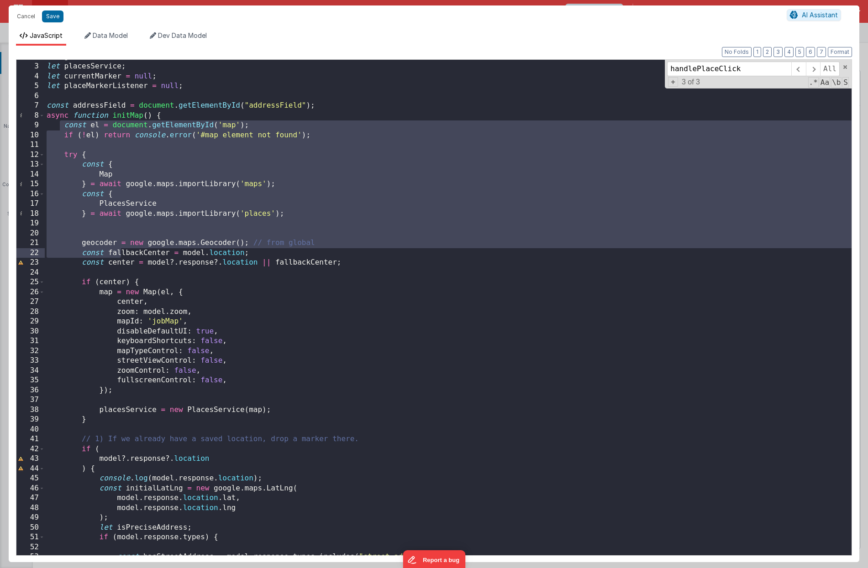
drag, startPoint x: 61, startPoint y: 127, endPoint x: 120, endPoint y: 251, distance: 136.8
click at [120, 251] on div "let geocoder ; let placesService ; let currentMarker = null ; let placeMarkerLi…" at bounding box center [448, 309] width 807 height 515
click at [97, 170] on div "let geocoder ; let placesService ; let currentMarker = null ; let placeMarkerLi…" at bounding box center [448, 309] width 807 height 515
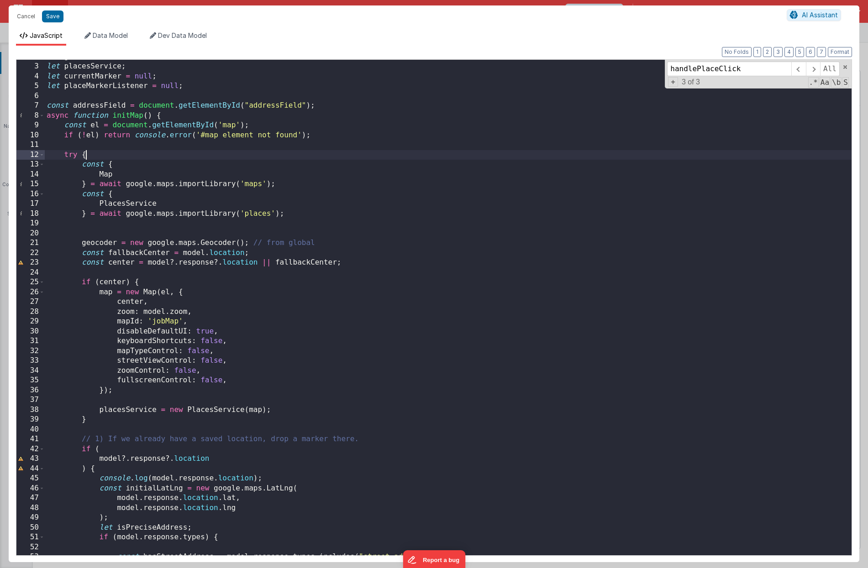
click at [86, 152] on div "let geocoder ; let placesService ; let currentMarker = null ; let placeMarkerLi…" at bounding box center [448, 309] width 807 height 515
click at [83, 153] on div "let geocoder ; let placesService ; let currentMarker = null ; let placeMarkerLi…" at bounding box center [448, 309] width 807 height 515
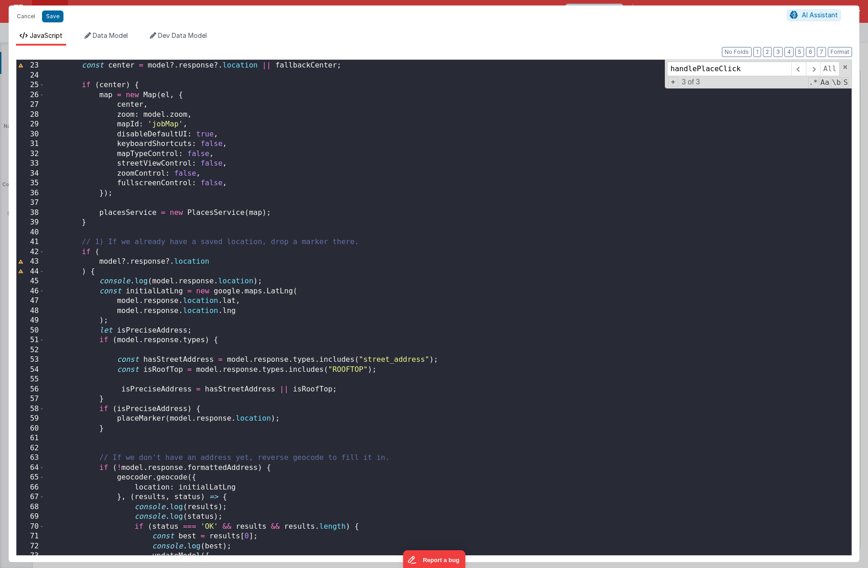
scroll to position [0, 0]
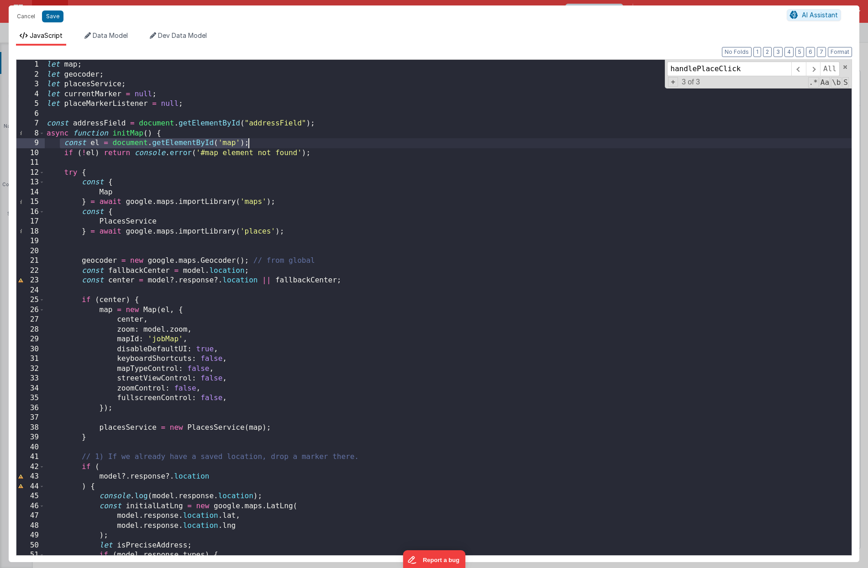
drag, startPoint x: 61, startPoint y: 144, endPoint x: 286, endPoint y: 143, distance: 225.1
click at [286, 143] on div "let map ; let geocoder ; let placesService ; let currentMarker = null ; let pla…" at bounding box center [448, 317] width 807 height 515
click at [58, 15] on button "Save" at bounding box center [52, 17] width 21 height 12
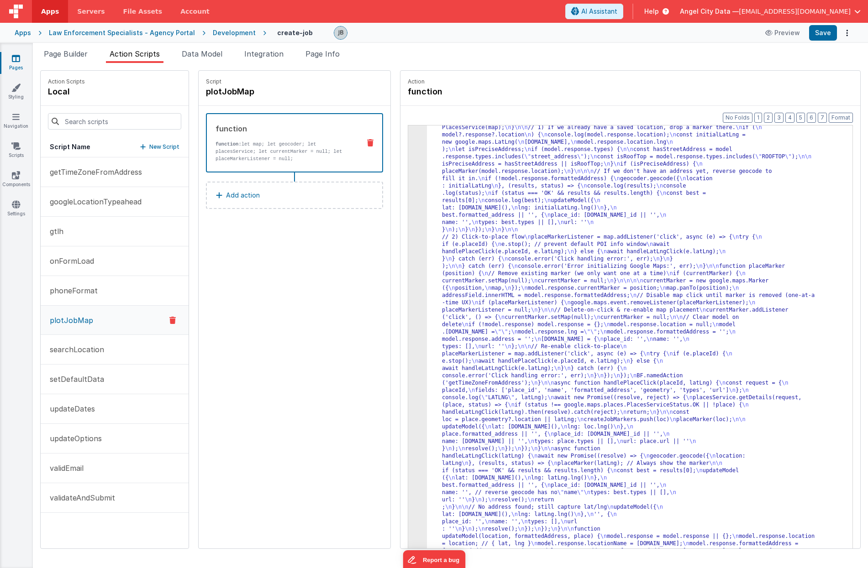
scroll to position [82, 0]
click at [632, 38] on button "Save" at bounding box center [823, 33] width 28 height 16
click at [149, 148] on p "New Script" at bounding box center [164, 146] width 30 height 9
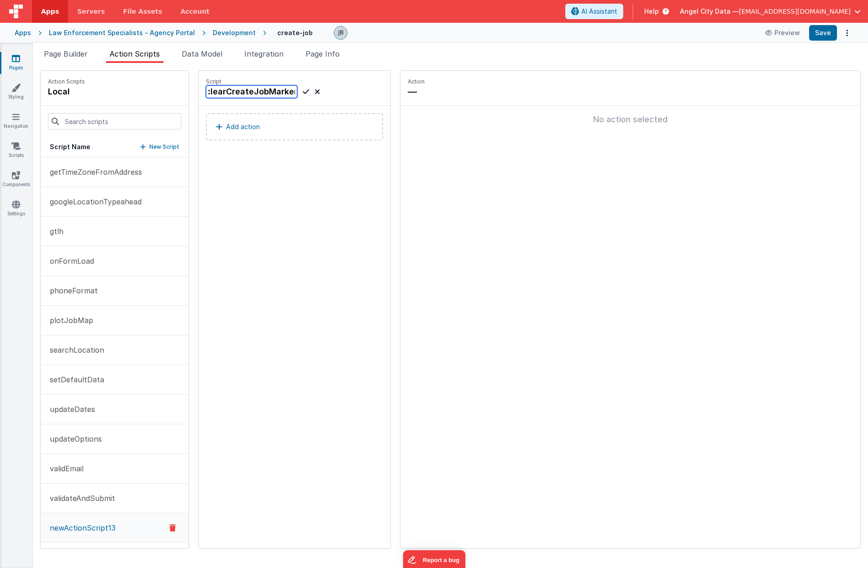
scroll to position [0, 7]
type input "clearCreateJobMarkers"
click at [303, 95] on icon at bounding box center [306, 91] width 6 height 11
click at [278, 124] on button "Add action" at bounding box center [294, 126] width 177 height 27
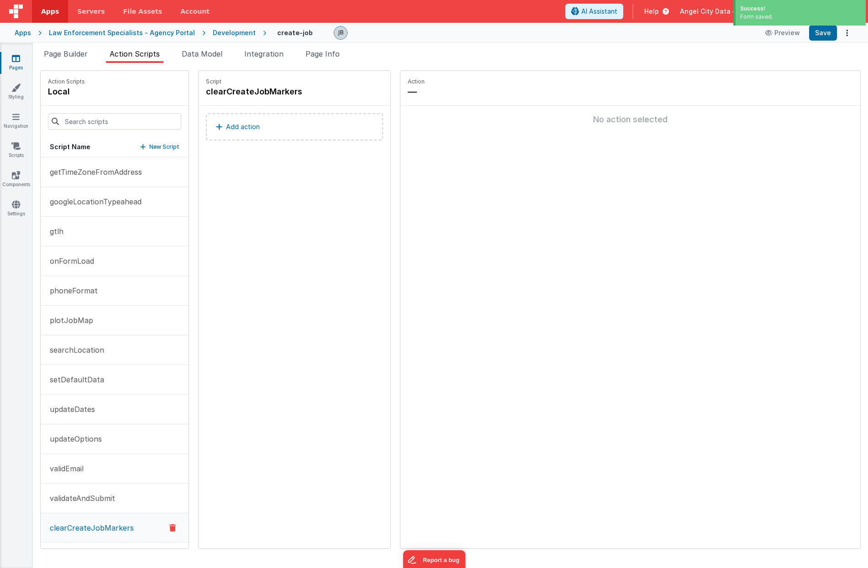
click at [329, 124] on button "Add action" at bounding box center [294, 126] width 177 height 27
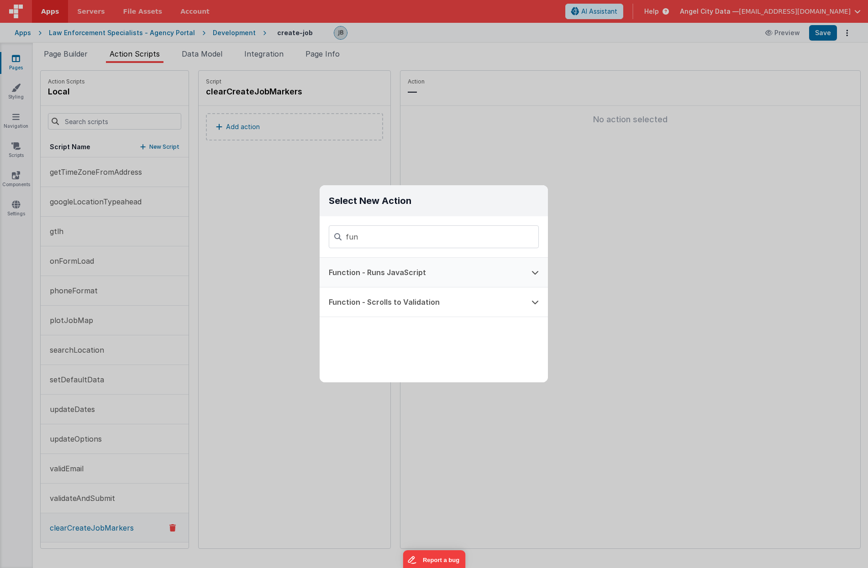
type input "fun"
click at [406, 271] on button "Function - Runs JavaScript" at bounding box center [421, 272] width 203 height 29
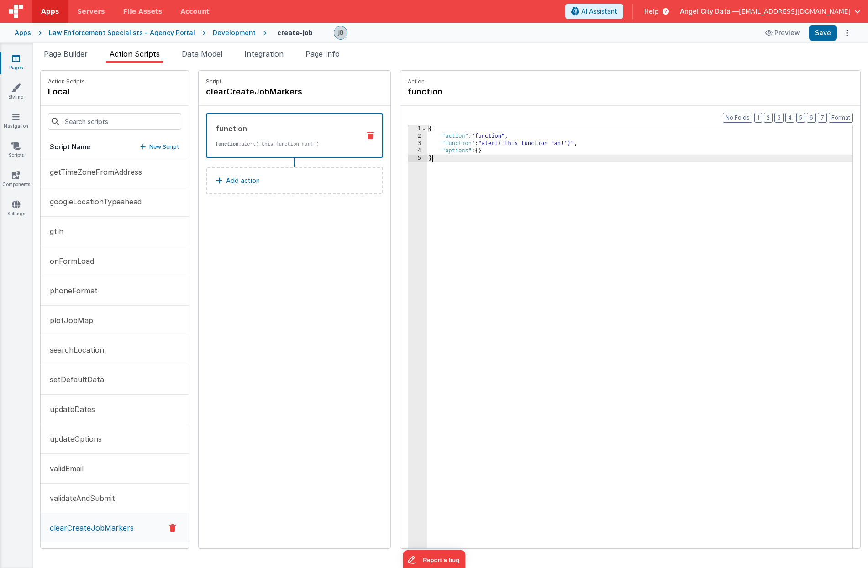
click at [408, 145] on div "3" at bounding box center [417, 143] width 19 height 7
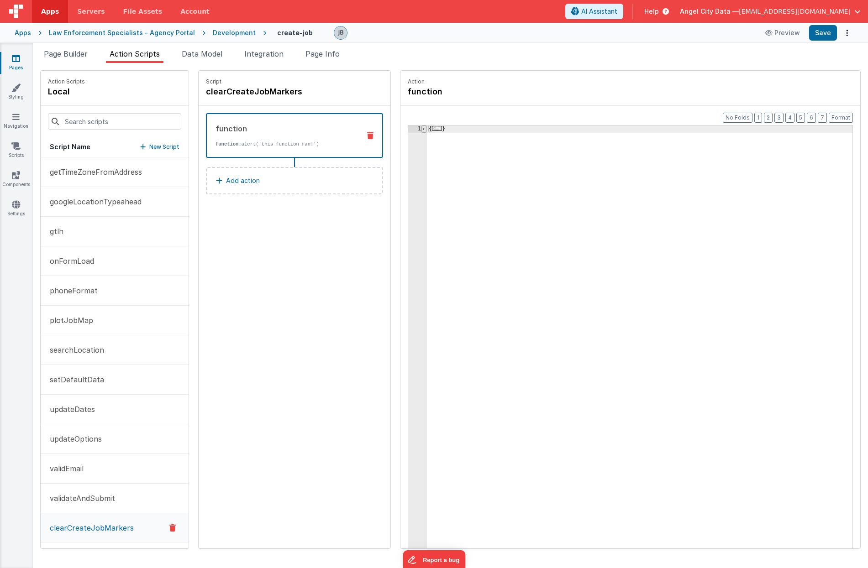
click at [421, 131] on span at bounding box center [423, 129] width 5 height 7
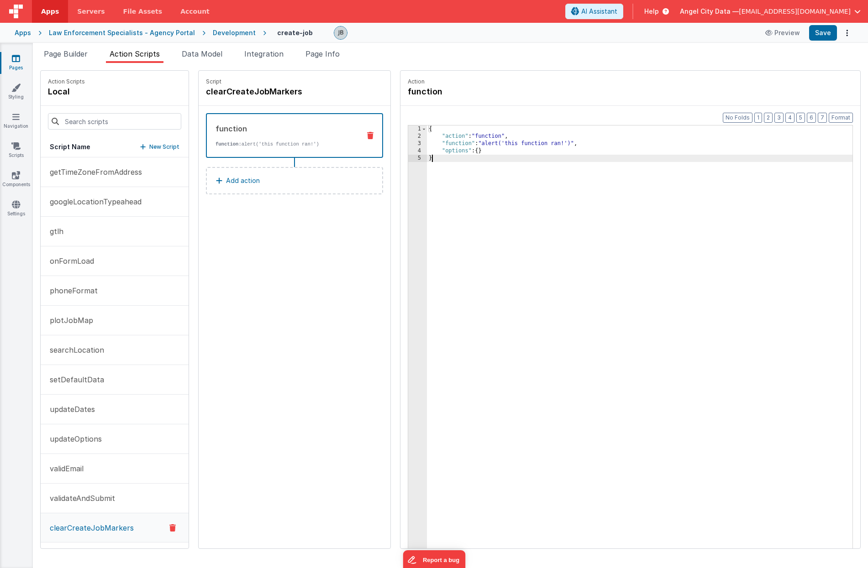
click at [431, 142] on div "{ "action" : "function" , "function" : "alert('this function ran!')" , "options…" at bounding box center [649, 359] width 444 height 466
click at [408, 144] on div "3" at bounding box center [417, 143] width 19 height 7
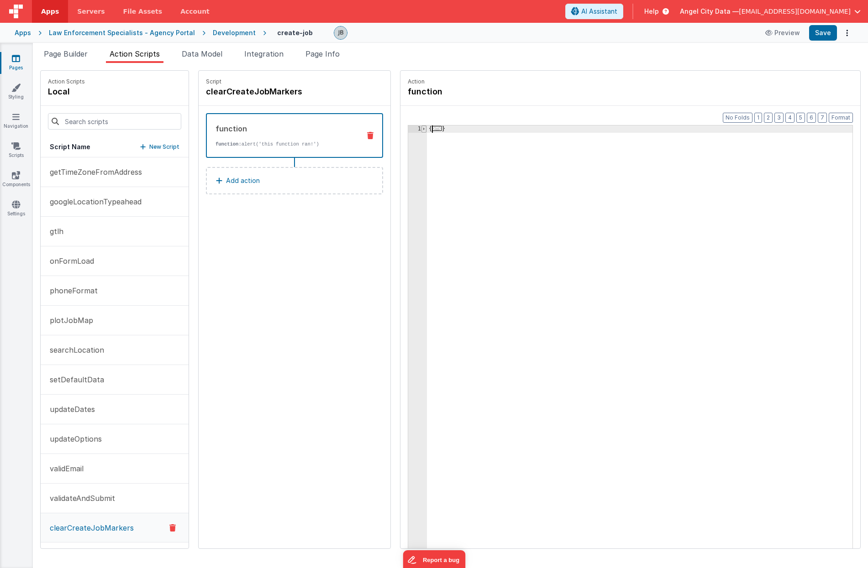
click at [421, 129] on span at bounding box center [423, 129] width 5 height 7
click at [449, 146] on div "{ "action" : "function" , "function" : "alert('this function ran!')" , "options…" at bounding box center [649, 359] width 444 height 466
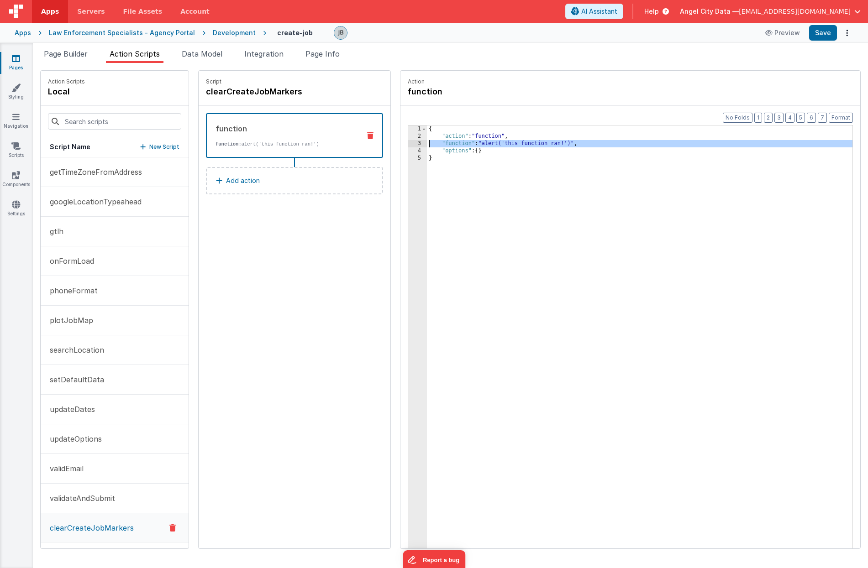
click at [408, 145] on div "3" at bounding box center [417, 143] width 19 height 7
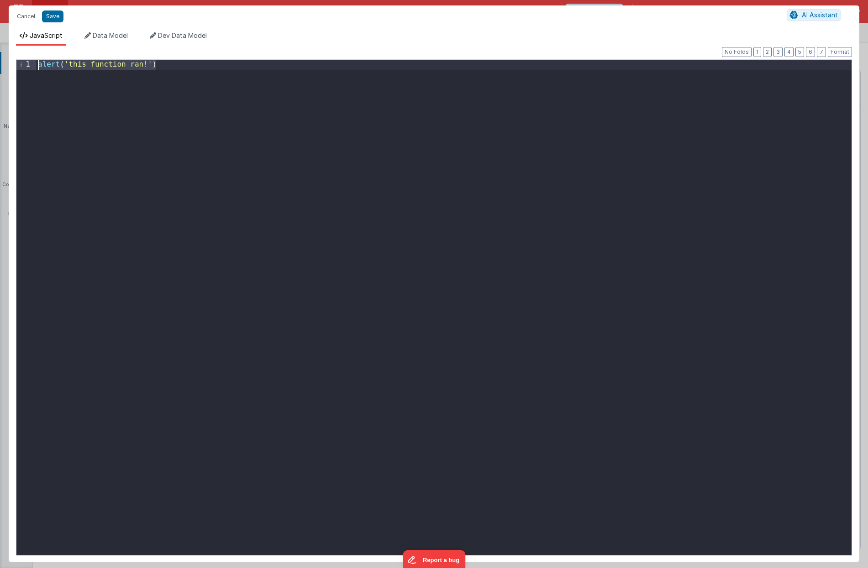
drag, startPoint x: 360, startPoint y: 143, endPoint x: -44, endPoint y: 16, distance: 423.7
click at [0, 16] on html "Cancel Save AI Assistant JavaScript Data Model Dev Data Model Format 7 6 5 4 3 …" at bounding box center [434, 284] width 868 height 568
paste textarea
click at [53, 14] on button "Save" at bounding box center [52, 17] width 21 height 12
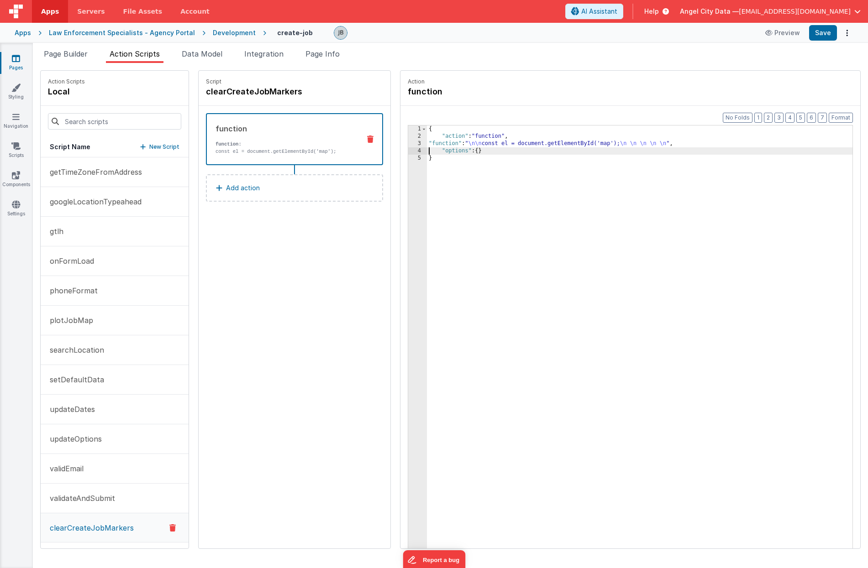
click at [408, 144] on div "3" at bounding box center [417, 143] width 19 height 7
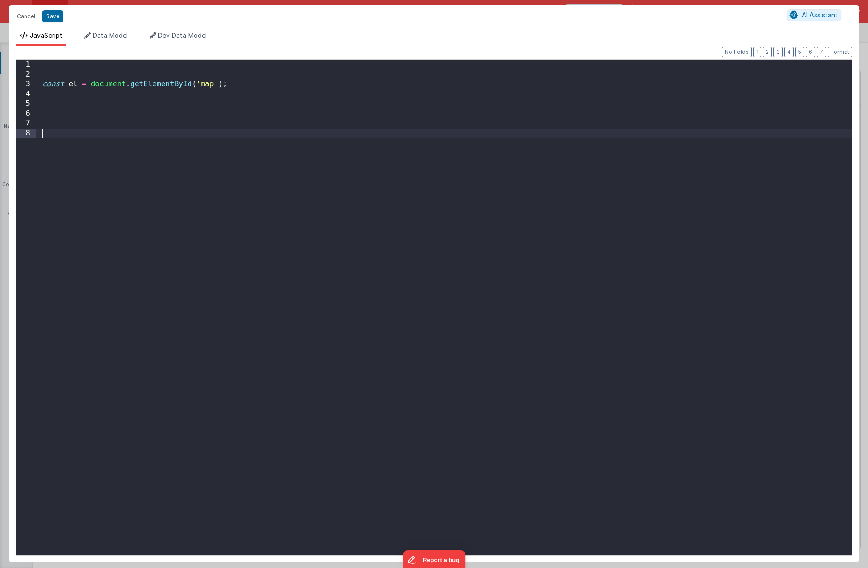
click at [401, 144] on div "const el = document . getElementById ( 'map' ) ;" at bounding box center [443, 317] width 815 height 515
click at [340, 173] on div "const el = document . getElementById ( 'map' ) ;" at bounding box center [443, 317] width 815 height 515
click at [56, 17] on button "Save" at bounding box center [52, 17] width 21 height 12
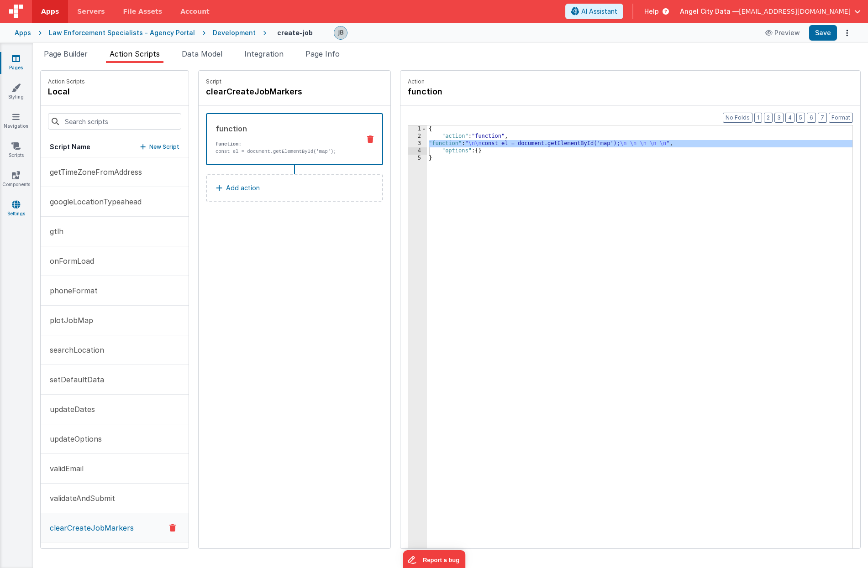
click at [18, 214] on link "Settings" at bounding box center [16, 209] width 33 height 18
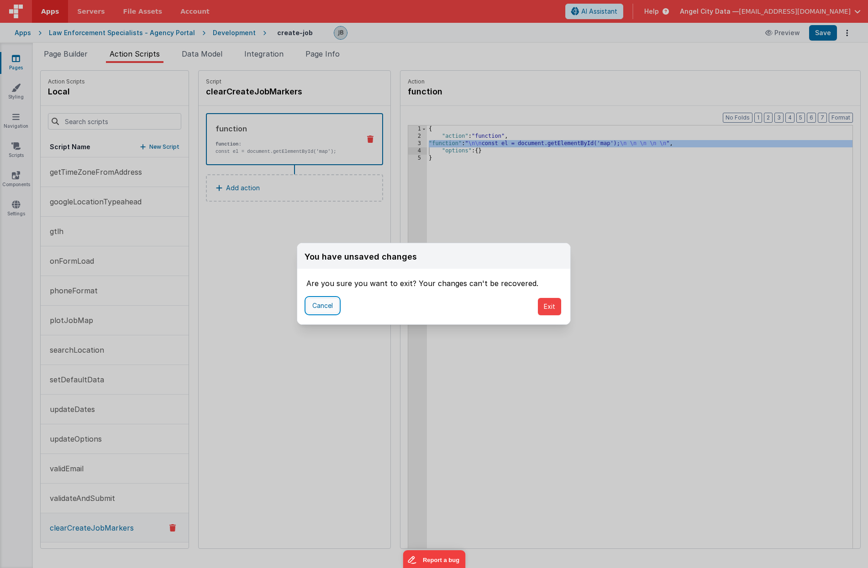
click at [325, 307] on button "Cancel" at bounding box center [322, 306] width 32 height 16
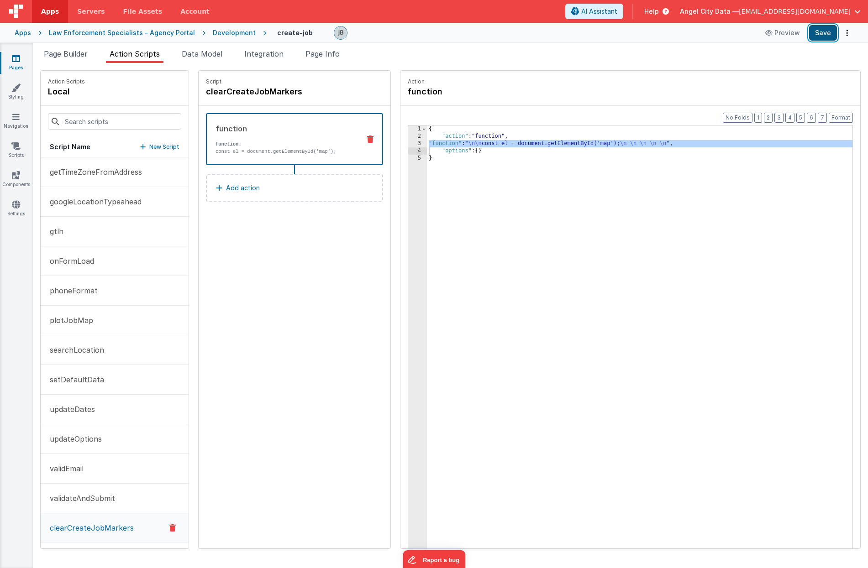
click at [632, 28] on button "Save" at bounding box center [823, 33] width 28 height 16
click at [18, 206] on icon at bounding box center [16, 204] width 8 height 9
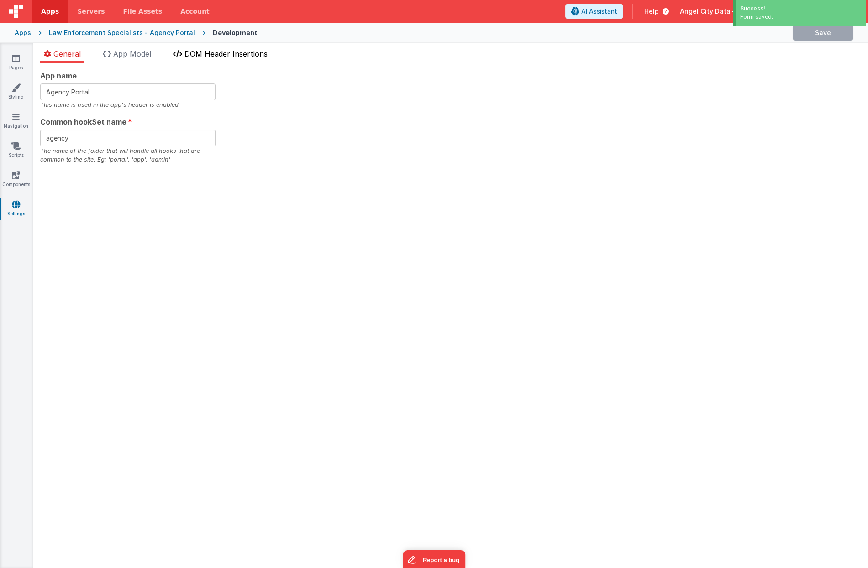
click at [225, 55] on span "DOM Header Insertions" at bounding box center [225, 53] width 83 height 9
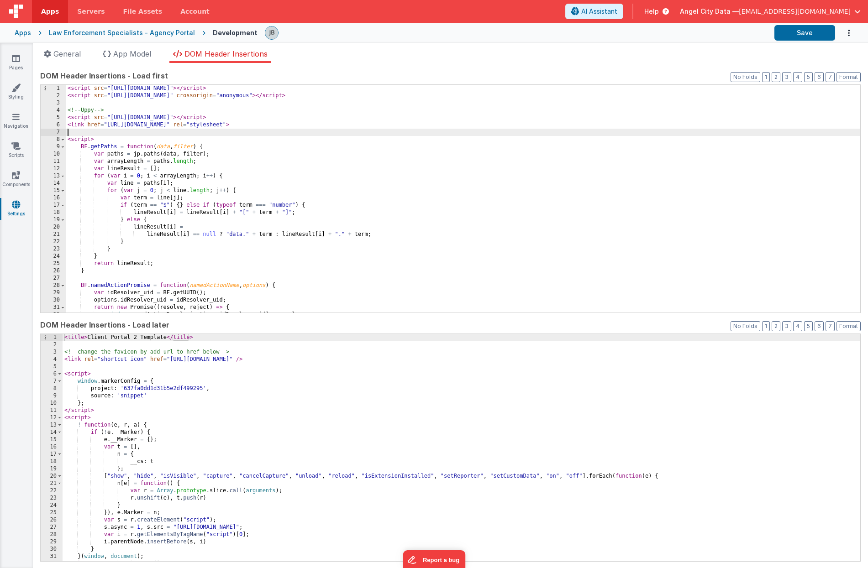
click at [164, 132] on div "< script src = "https://cdn.tailwindcss.com" > </ script > < script src = "http…" at bounding box center [463, 206] width 794 height 242
click at [169, 170] on div "< script src = "https://cdn.tailwindcss.com" > </ script > < script src = "http…" at bounding box center [463, 205] width 794 height 242
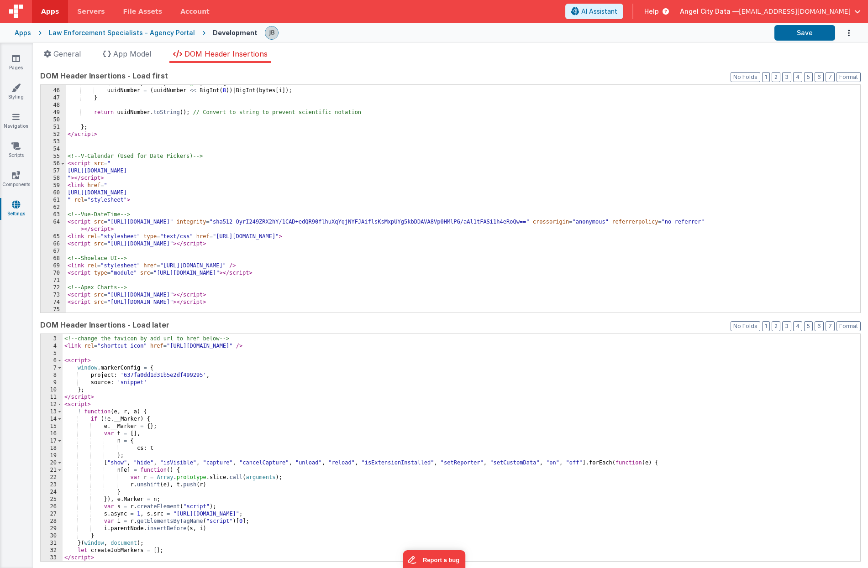
scroll to position [0, 0]
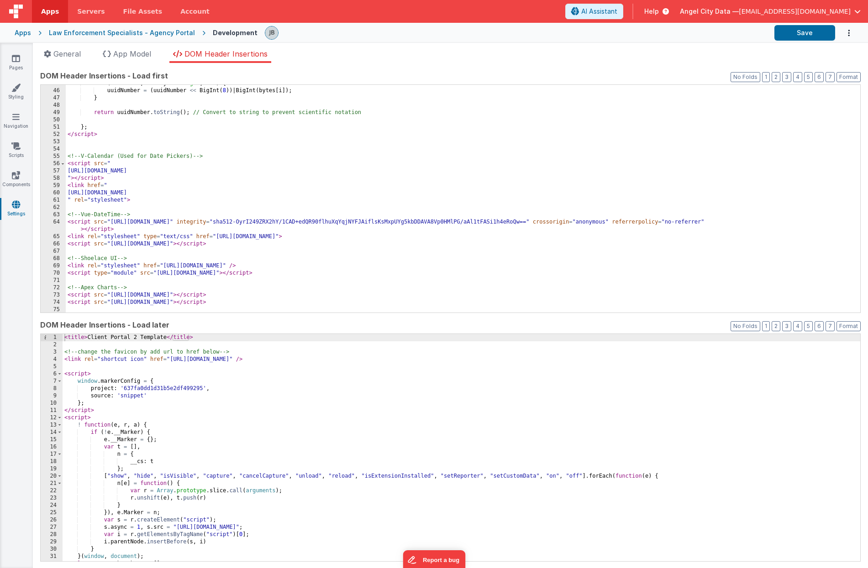
click at [170, 32] on div "Law Enforcement Specialists - Agency Portal" at bounding box center [122, 32] width 146 height 9
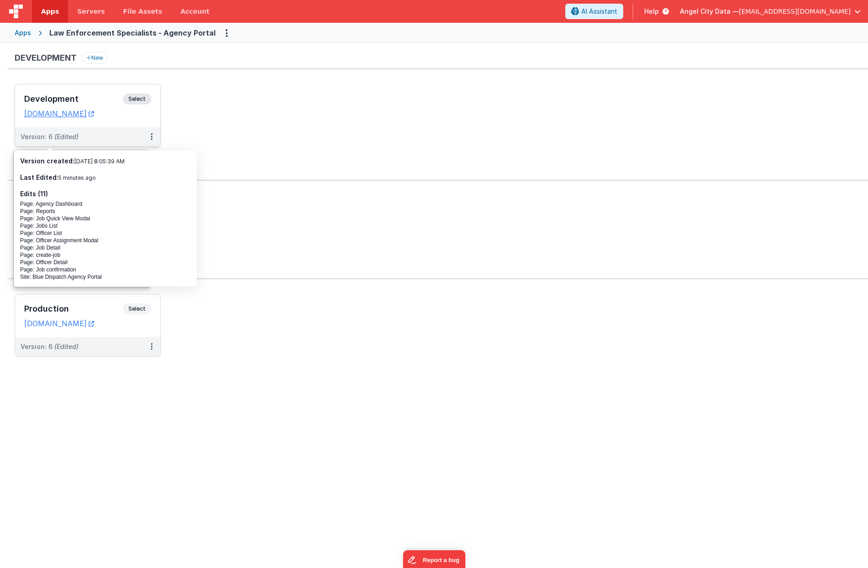
click at [88, 94] on div "Development Select" at bounding box center [87, 102] width 127 height 16
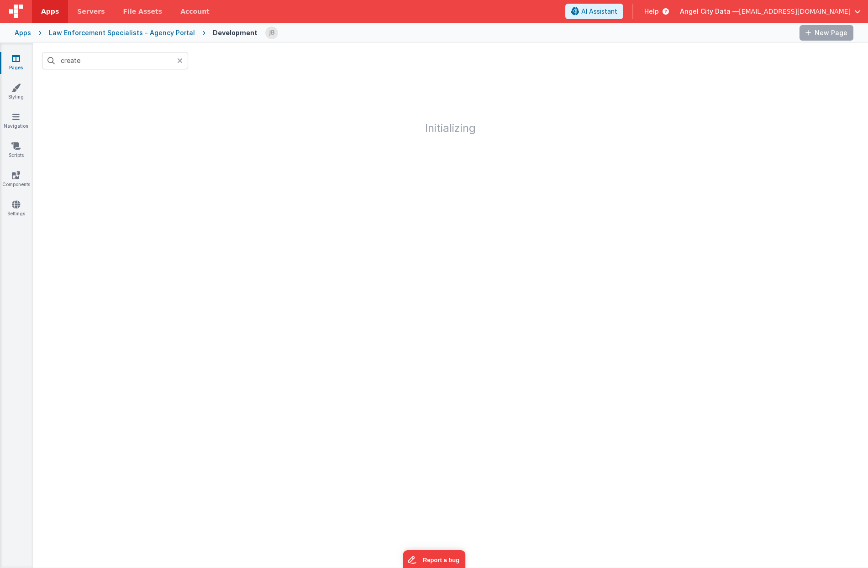
click at [16, 195] on div "Pages Styling Navigation Scripts Components Settings" at bounding box center [16, 305] width 33 height 525
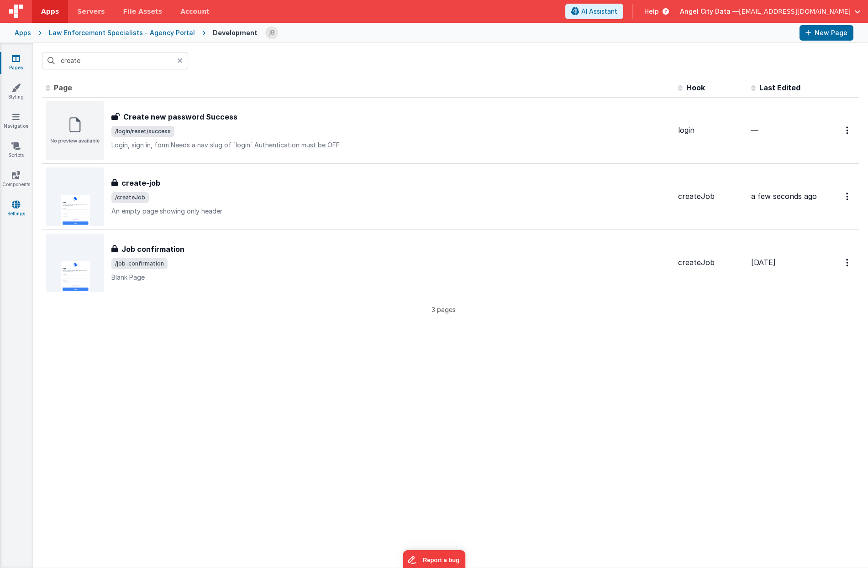
click at [16, 210] on link "Settings" at bounding box center [16, 209] width 33 height 18
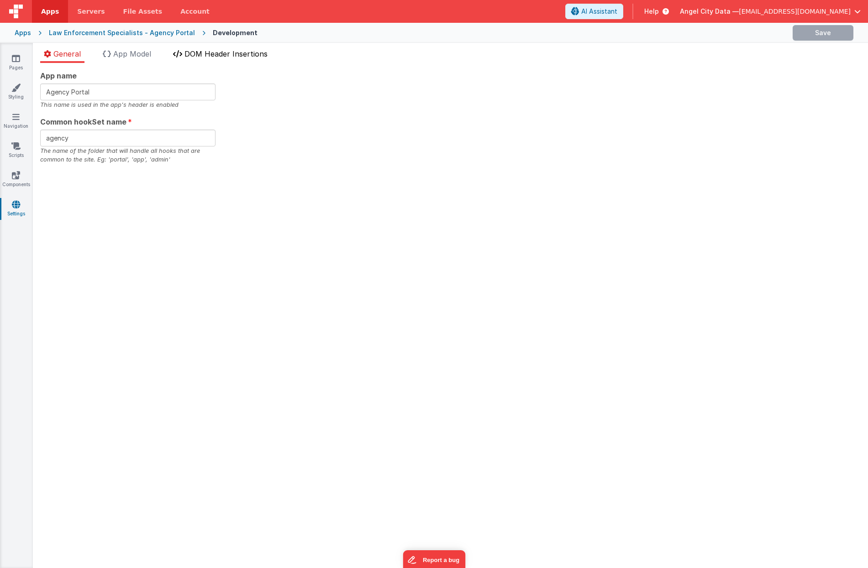
click at [192, 60] on li "DOM Header Insertions" at bounding box center [220, 55] width 102 height 15
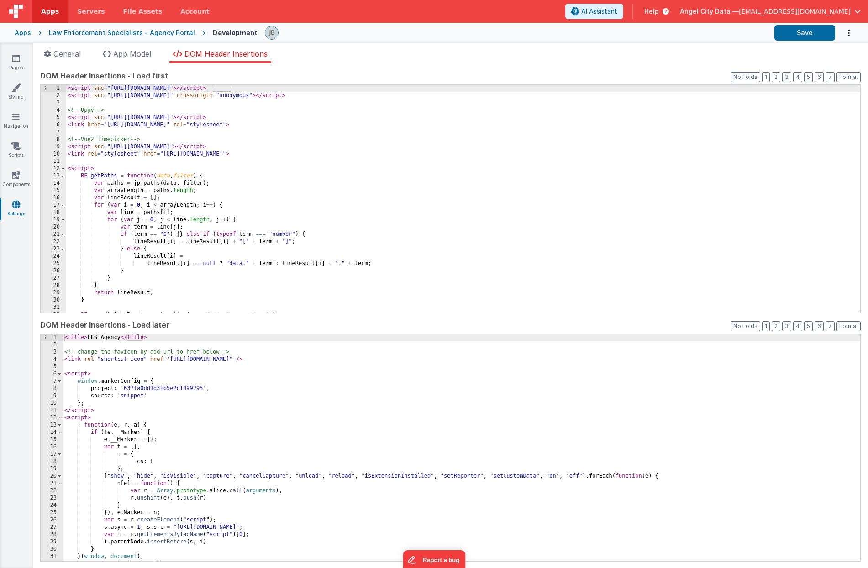
click at [152, 156] on div "< script src = "[URL][DOMAIN_NAME]" > </ script > < script src = "[URL][DOMAIN_…" at bounding box center [463, 206] width 794 height 242
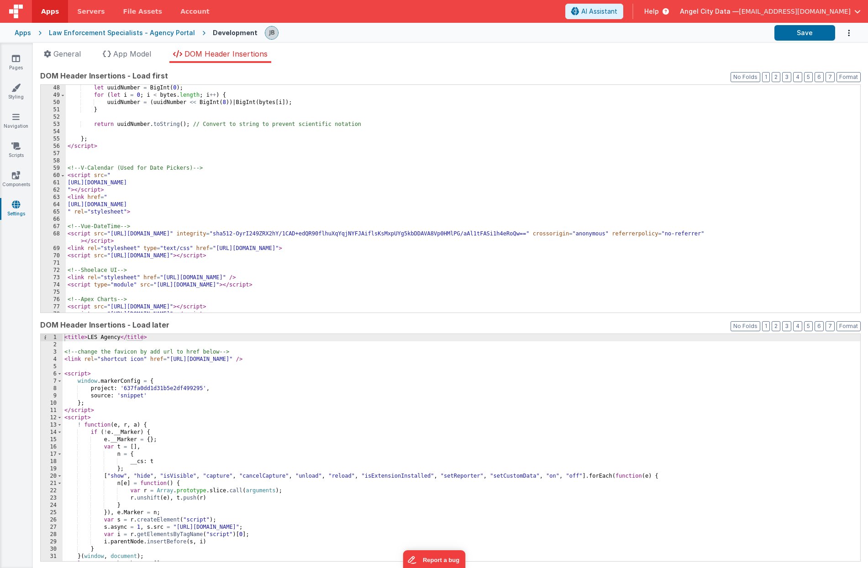
scroll to position [348, 0]
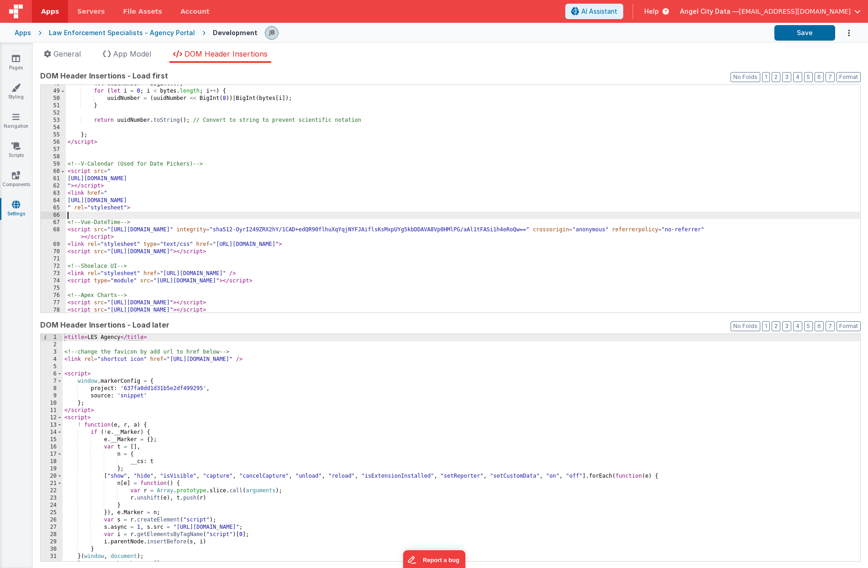
click at [149, 218] on div "let uuidNumber = BigInt ( 0 ) ; for ( let i = 0 ; i < bytes . length ; i ++ ) {…" at bounding box center [463, 201] width 794 height 242
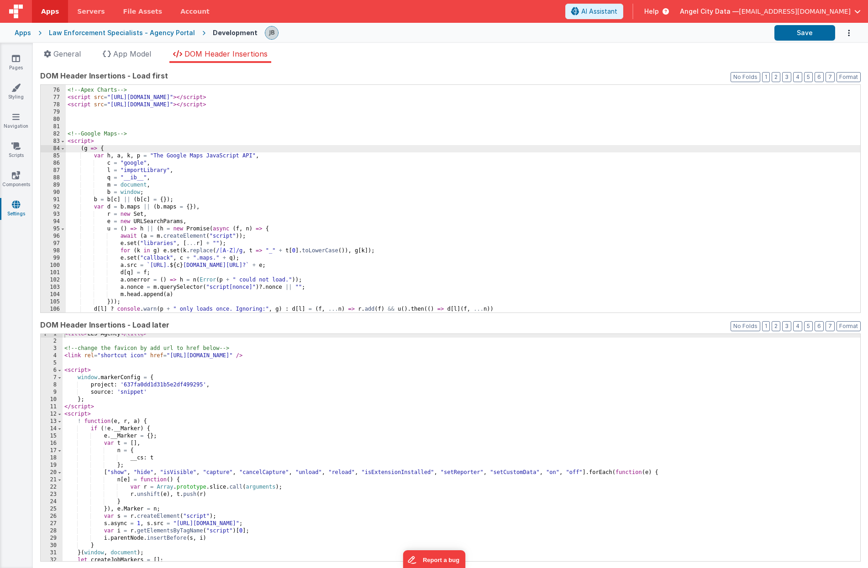
scroll to position [13, 0]
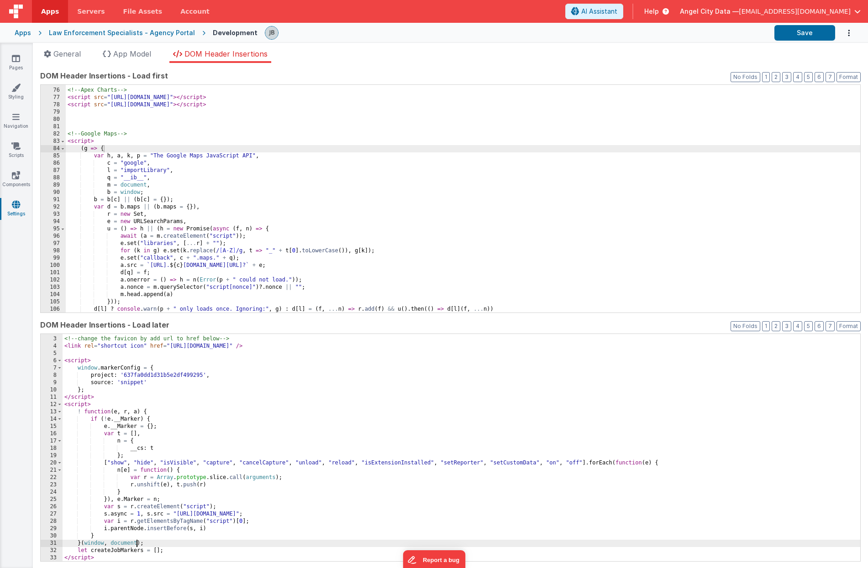
click at [137, 547] on div "<!-- change the favicon by add url to href below --> < link rel = "shortcut ico…" at bounding box center [462, 449] width 798 height 242
click at [152, 549] on div "<!-- change the favicon by add url to href below --> < link rel = "shortcut ico…" at bounding box center [462, 449] width 798 height 242
click at [126, 552] on div "<!-- change the favicon by add url to href below --> < link rel = "shortcut ico…" at bounding box center [462, 449] width 798 height 242
drag, startPoint x: 177, startPoint y: 552, endPoint x: 70, endPoint y: 548, distance: 107.4
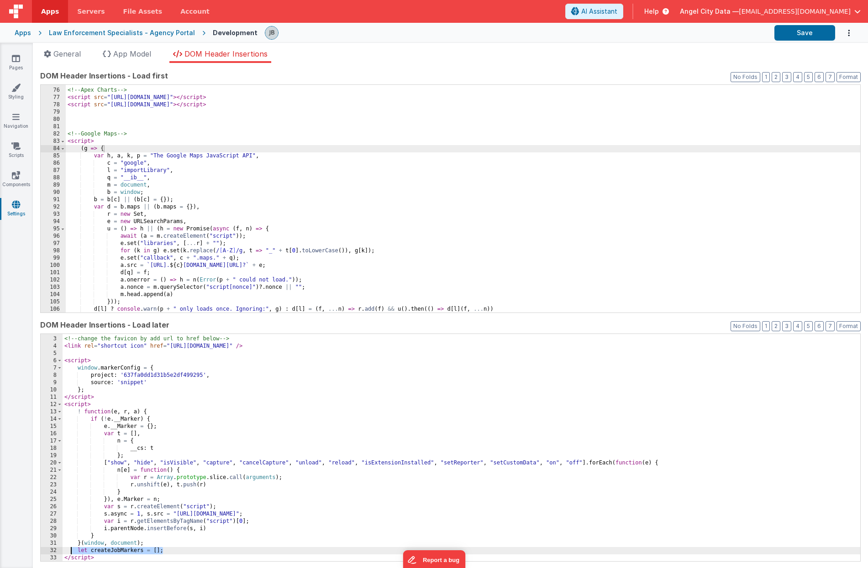
click at [70, 548] on div "<!-- change the favicon by add url to href below --> < link rel = "shortcut ico…" at bounding box center [462, 449] width 798 height 242
click at [115, 554] on div "<!-- change the favicon by add url to href below --> < link rel = "shortcut ico…" at bounding box center [462, 449] width 798 height 242
click at [126, 550] on div "<!-- change the favicon by add url to href below --> < link rel = "shortcut ico…" at bounding box center [462, 449] width 798 height 242
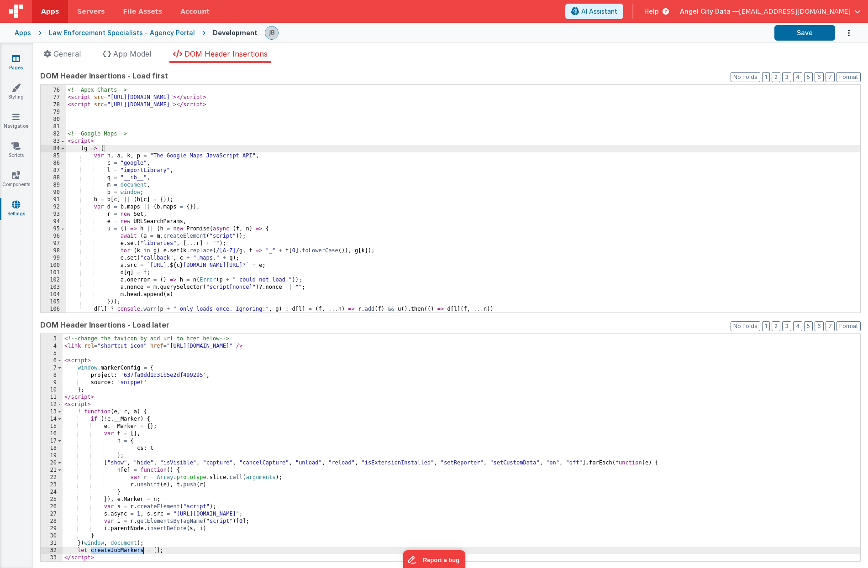
click at [22, 63] on link "Pages" at bounding box center [16, 63] width 33 height 18
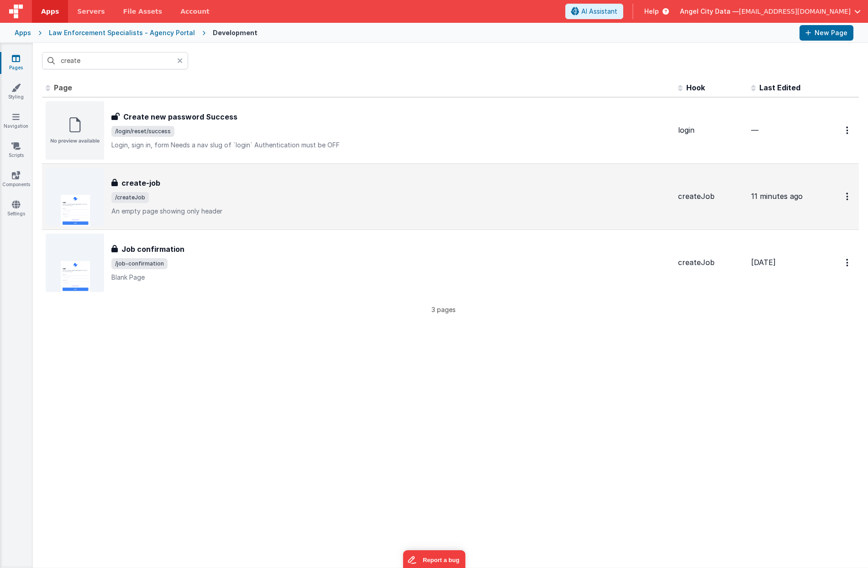
click at [140, 183] on h3 "create-job" at bounding box center [140, 183] width 39 height 11
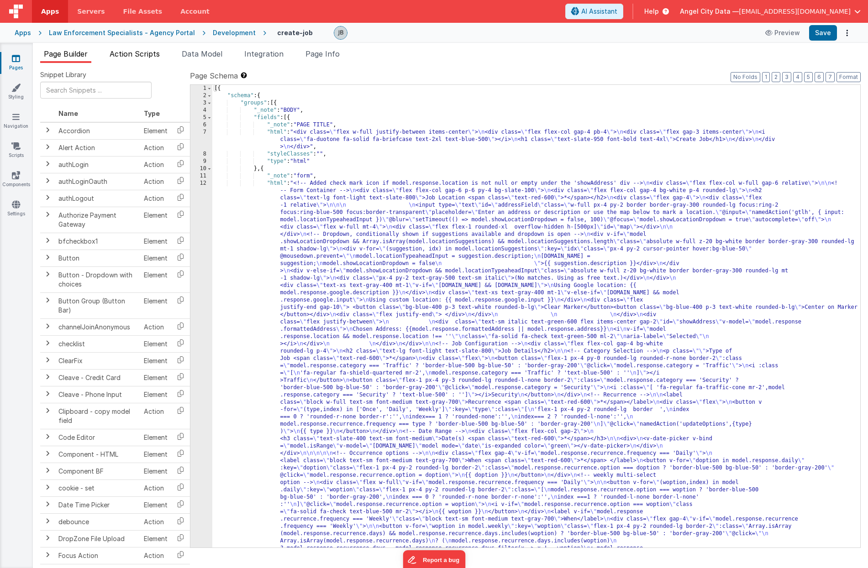
click at [151, 53] on span "Action Scripts" at bounding box center [135, 53] width 50 height 9
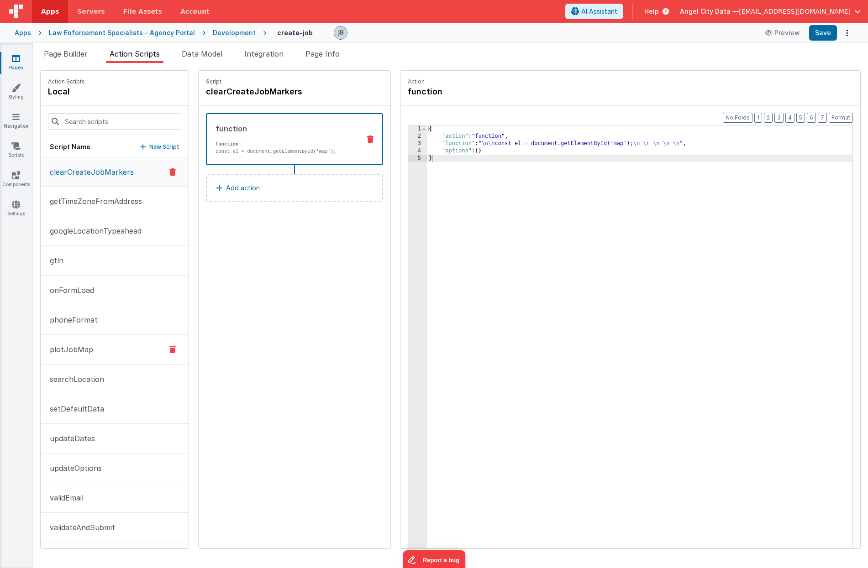
click at [74, 342] on button "plotJobMap" at bounding box center [115, 350] width 148 height 30
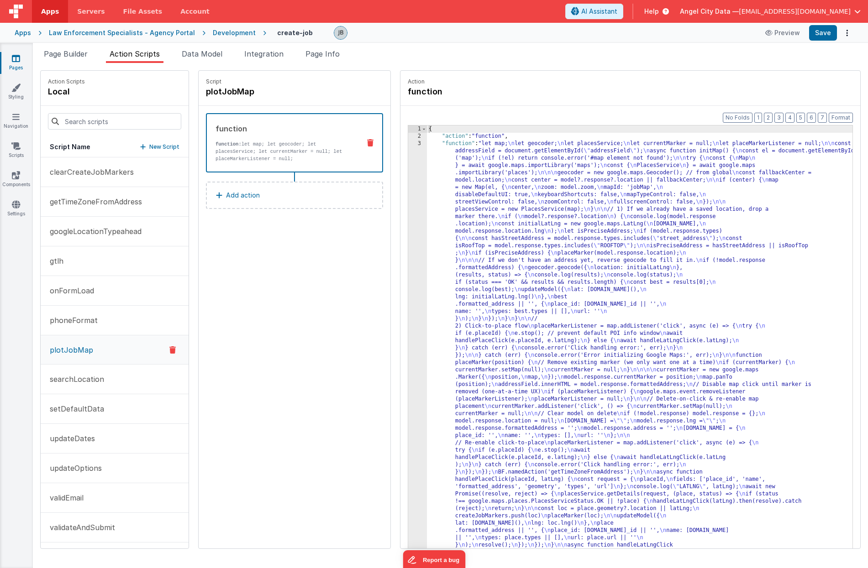
click at [408, 245] on div "3" at bounding box center [417, 403] width 19 height 526
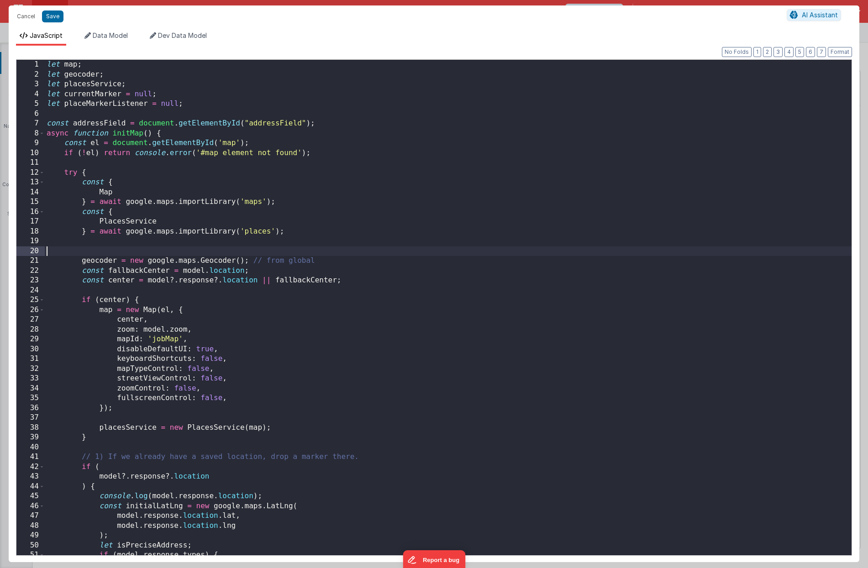
click at [401, 243] on div "let map ; let geocoder ; let placesService ; let currentMarker = null ; let pla…" at bounding box center [448, 317] width 807 height 515
click at [279, 238] on div "let map ; let geocoder ; let placesService ; let currentMarker = null ; let pla…" at bounding box center [448, 317] width 807 height 515
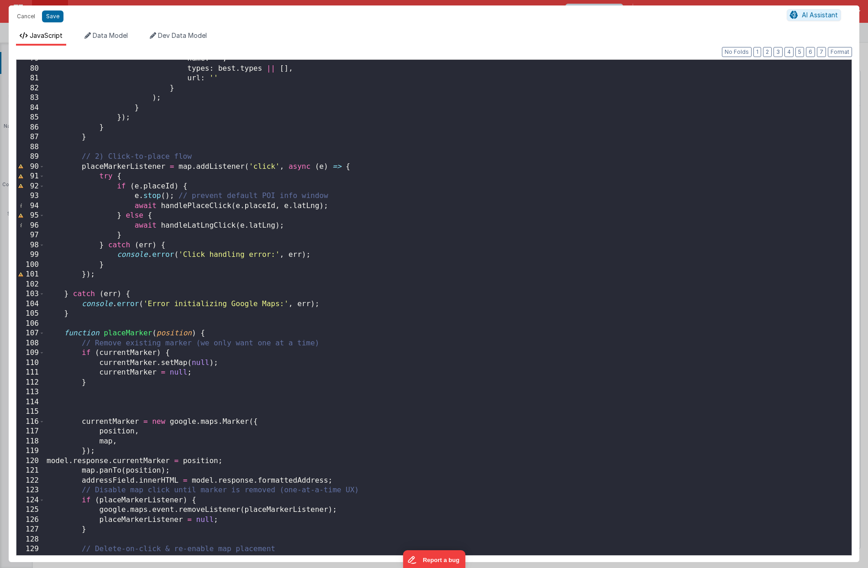
scroll to position [771, 0]
click at [279, 238] on div "name : '' , types : best . types || [ ] , url : '' } ) ; } }) ; } } // 2) Click…" at bounding box center [448, 312] width 807 height 515
click at [211, 420] on div "name : '' , types : best . types || [ ] , url : '' } ) ; } }) ; } } // 2) Click…" at bounding box center [448, 311] width 807 height 515
click at [111, 439] on div "name : '' , types : best . types || [ ] , url : '' } ) ; } }) ; } } // 2) Click…" at bounding box center [448, 311] width 807 height 515
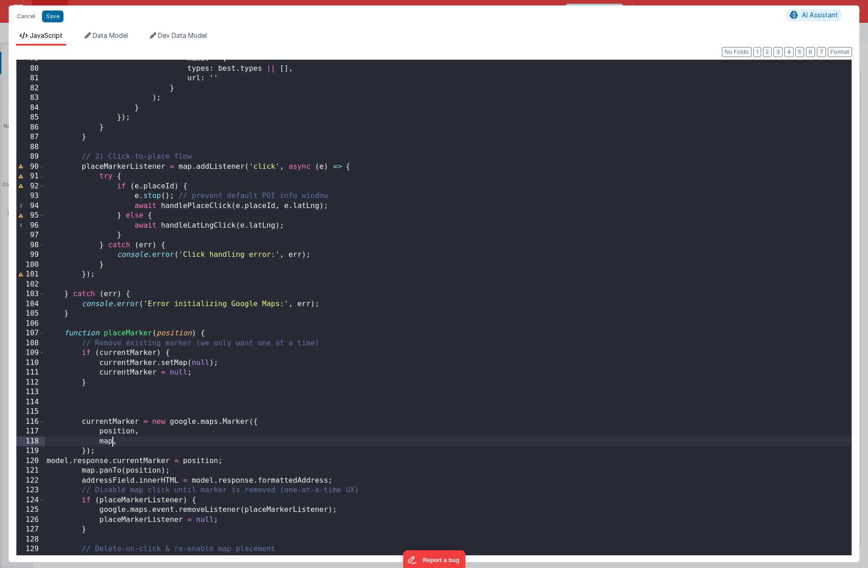
click at [118, 426] on div "name : '' , types : best . types || [ ] , url : '' } ) ; } }) ; } } // 2) Click…" at bounding box center [448, 311] width 807 height 515
click at [118, 437] on div "name : '' , types : best . types || [ ] , url : '' } ) ; } }) ; } } // 2) Click…" at bounding box center [448, 311] width 807 height 515
click at [120, 452] on div "name : '' , types : best . types || [ ] , url : '' } ) ; } }) ; } } // 2) Click…" at bounding box center [448, 311] width 807 height 515
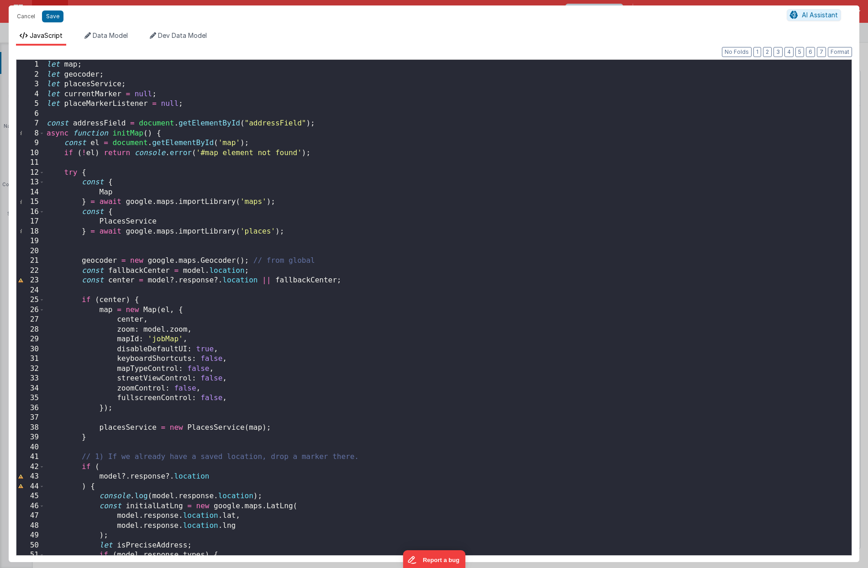
scroll to position [0, 0]
click at [82, 110] on div "let map ; let geocoder ; let placesService ; let currentMarker = null ; let pla…" at bounding box center [448, 317] width 807 height 515
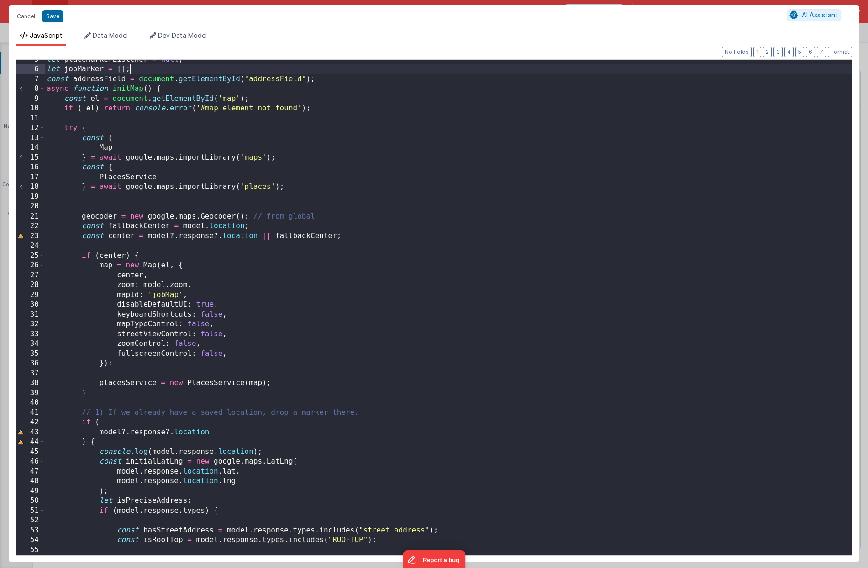
scroll to position [140, 0]
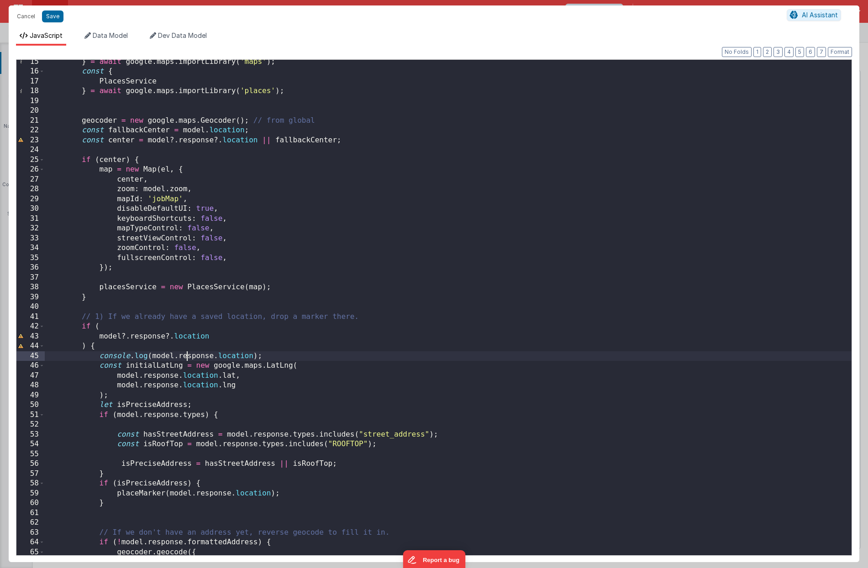
click at [188, 356] on div "} = await google . maps . importLibrary ( 'maps' ) ; const { PlacesService } = …" at bounding box center [448, 314] width 807 height 515
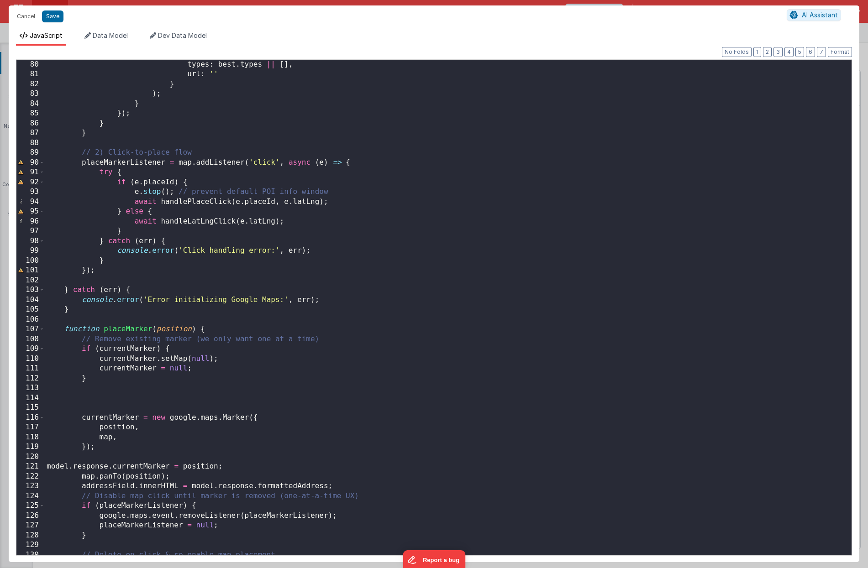
scroll to position [787, 0]
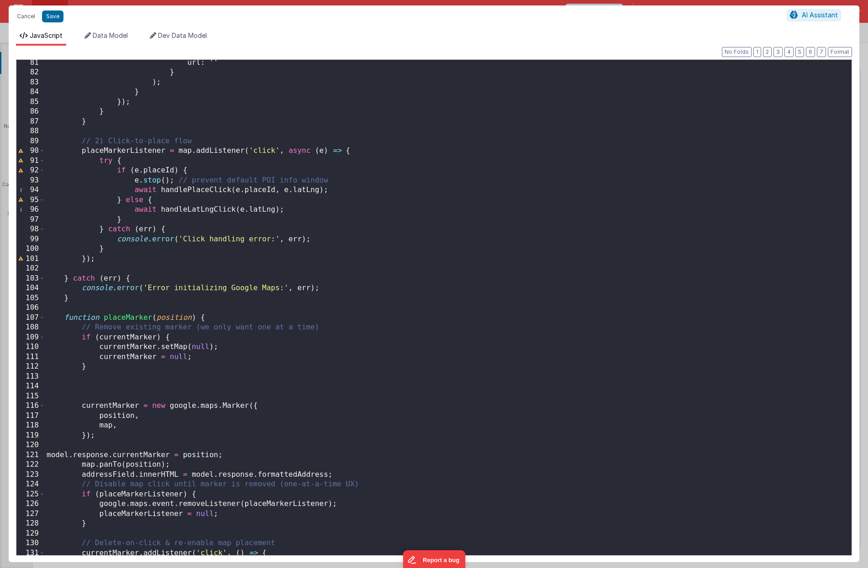
click at [126, 384] on div "url : '' } ) ; } }) ; } } // 2) Click-to-place flow placeMarkerListener = map .…" at bounding box center [448, 315] width 807 height 515
click at [185, 389] on div "url : '' } ) ; } }) ; } } // 2) Click-to-place flow placeMarkerListener = map .…" at bounding box center [448, 315] width 807 height 515
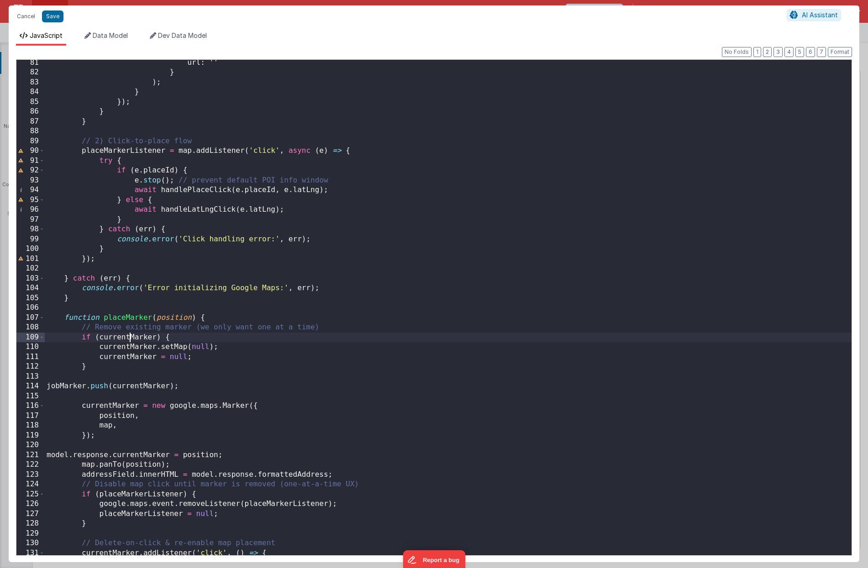
click at [131, 339] on div "url : '' } ) ; } }) ; } } // 2) Click-to-place flow placeMarkerListener = map .…" at bounding box center [448, 315] width 807 height 515
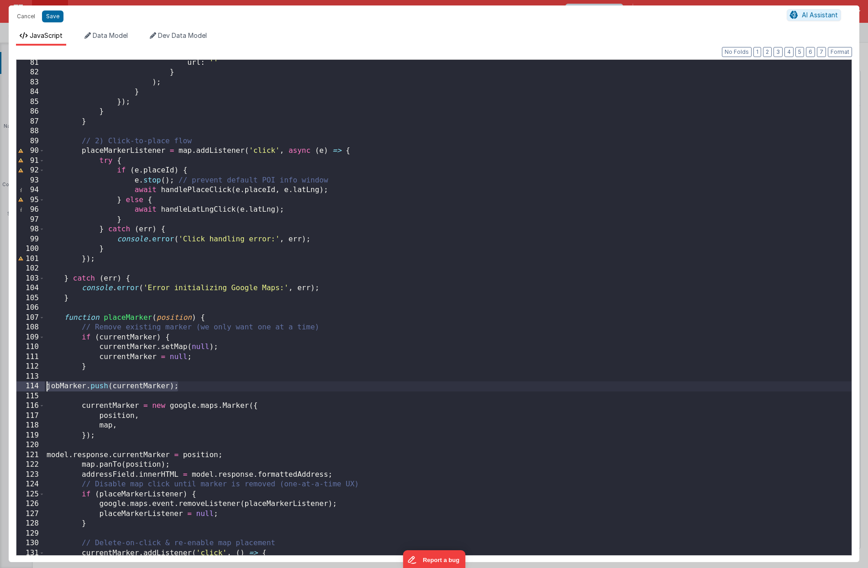
drag, startPoint x: 184, startPoint y: 390, endPoint x: 35, endPoint y: 386, distance: 148.5
click at [35, 386] on div "81 82 83 84 85 86 87 88 89 90 91 92 93 94 95 96 97 98 99 100 101 102 103 104 10…" at bounding box center [434, 307] width 836 height 497
click at [85, 442] on div "url : '' } ) ; } }) ; } } // 2) Click-to-place flow placeMarkerListener = map .…" at bounding box center [448, 315] width 807 height 515
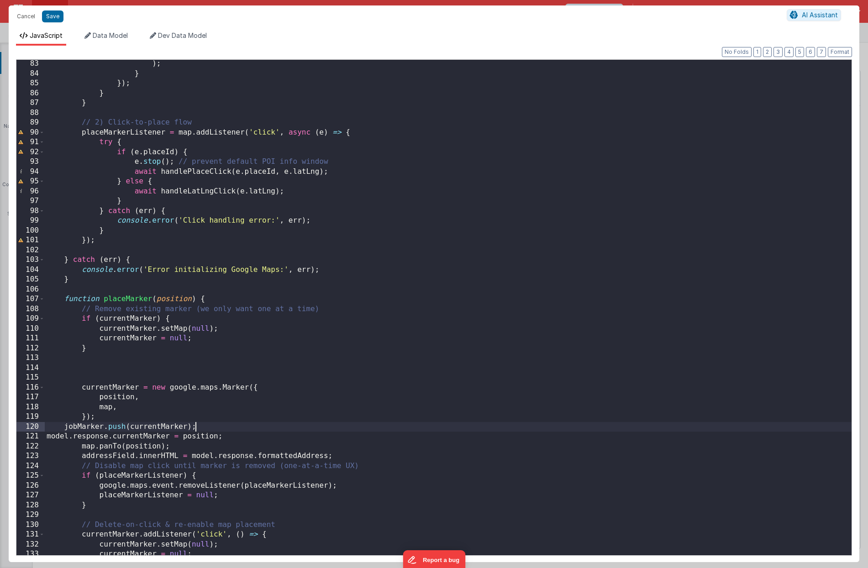
scroll to position [808, 0]
click at [632, 54] on button "Format" at bounding box center [840, 52] width 24 height 10
click at [100, 426] on div ") ; } }) ; } } // 2) Click-to-place flow placeMarkerListener = map . addListene…" at bounding box center [448, 314] width 807 height 515
click at [56, 17] on button "Save" at bounding box center [52, 17] width 21 height 12
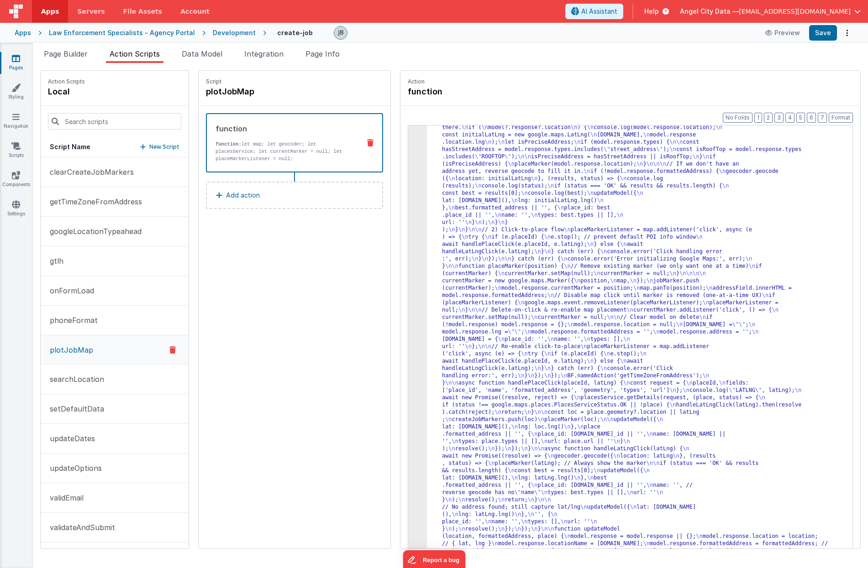
scroll to position [89, 0]
click at [632, 34] on button "Save" at bounding box center [823, 33] width 28 height 16
click at [206, 54] on span "Data Model" at bounding box center [202, 53] width 41 height 9
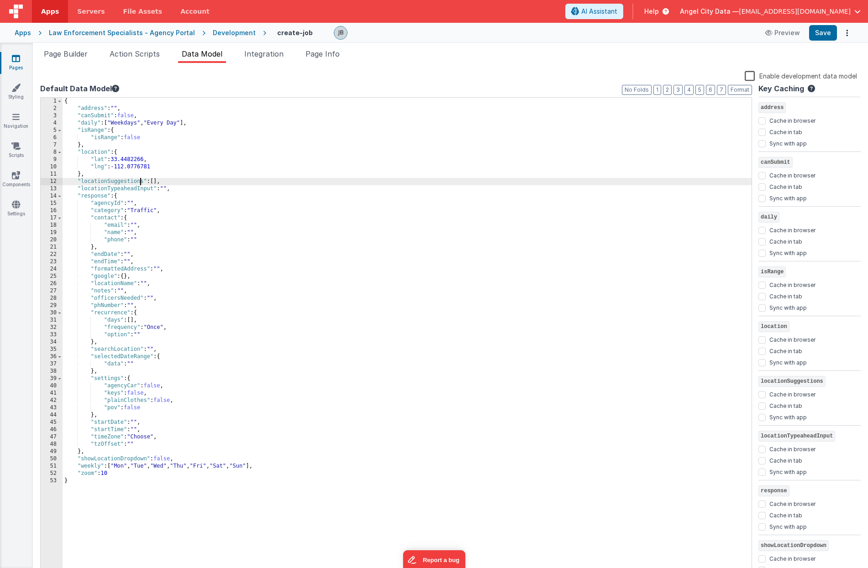
click at [139, 178] on div "{ "address" : "" , "canSubmit" : false , "daily" : [ "Weekdays" , "Every Day" ]…" at bounding box center [407, 344] width 689 height 493
click at [122, 173] on div "{ "address" : "" , "canSubmit" : false , "daily" : [ "Weekdays" , "Every Day" ]…" at bounding box center [407, 344] width 689 height 493
click at [129, 142] on div "{ "address" : "" , "canSubmit" : false , "daily" : [ "Weekdays" , "Every Day" ]…" at bounding box center [407, 344] width 689 height 493
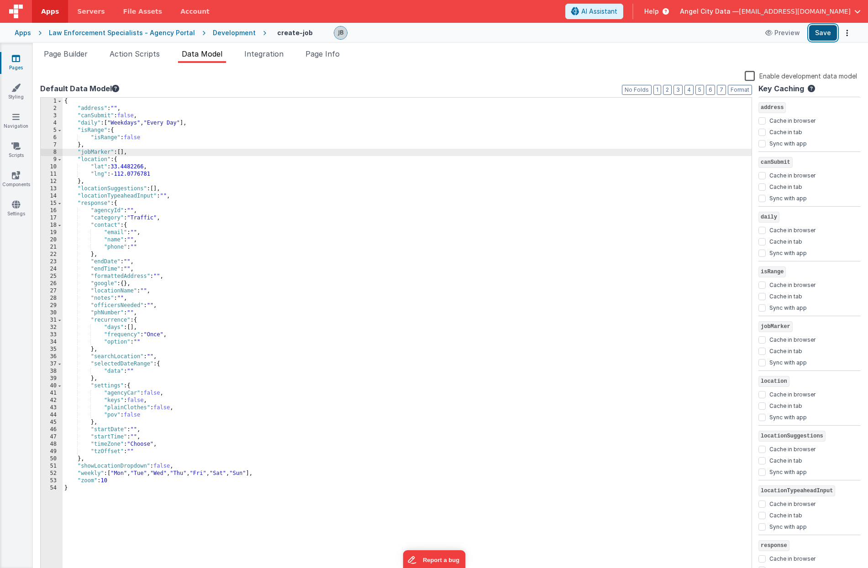
click at [632, 33] on button "Save" at bounding box center [823, 33] width 28 height 16
click at [141, 51] on span "Action Scripts" at bounding box center [135, 53] width 50 height 9
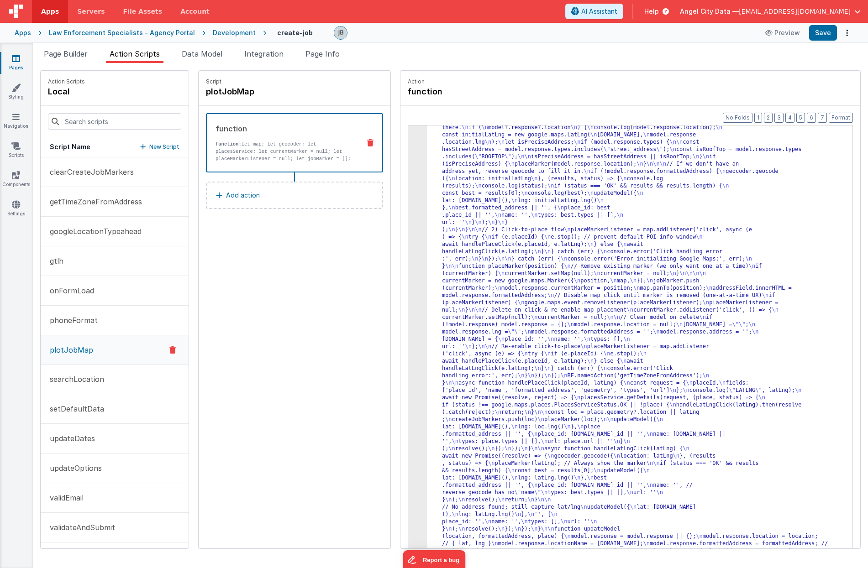
click at [408, 304] on div "3" at bounding box center [417, 306] width 19 height 511
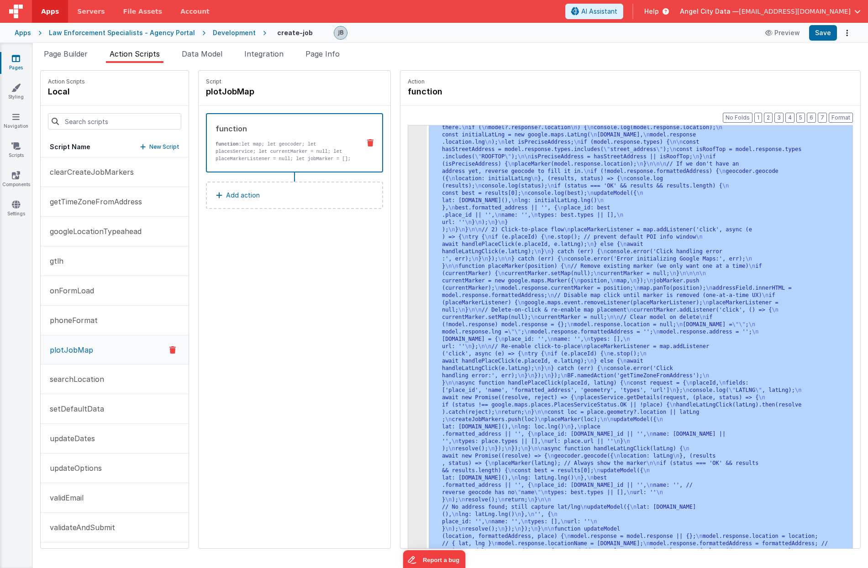
click at [408, 304] on div "3" at bounding box center [417, 306] width 19 height 511
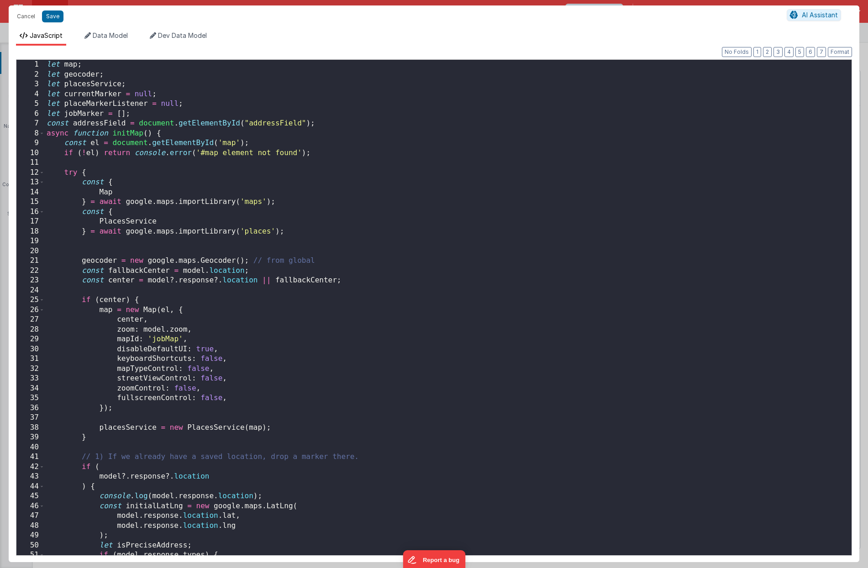
click at [400, 304] on div "Cancel Save AI Assistant JavaScript Data Model Dev Data Model Format 7 6 5 4 3 …" at bounding box center [434, 284] width 868 height 568
click at [288, 317] on div "let map ; let geocoder ; let placesService ; let currentMarker = null ; let pla…" at bounding box center [448, 317] width 807 height 515
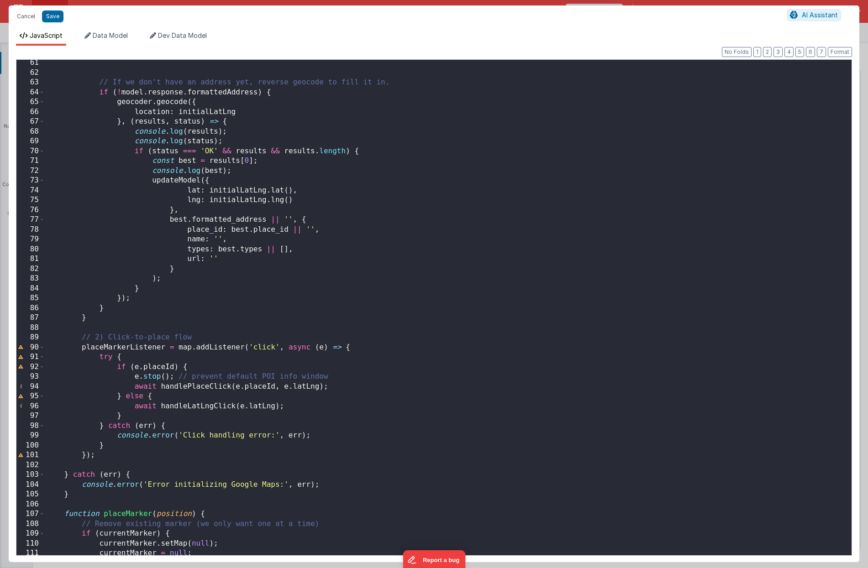
scroll to position [0, 0]
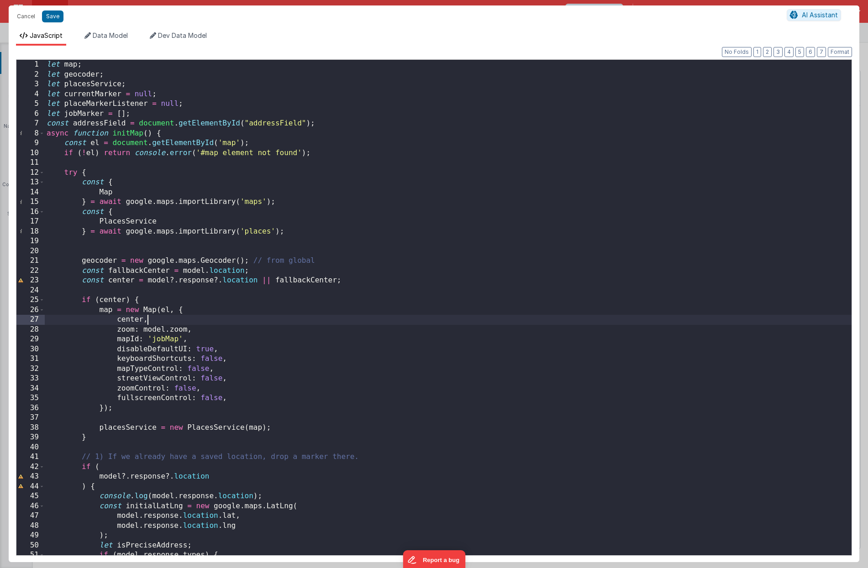
click at [124, 116] on div "let map ; let geocoder ; let placesService ; let currentMarker = null ; let pla…" at bounding box center [448, 317] width 807 height 515
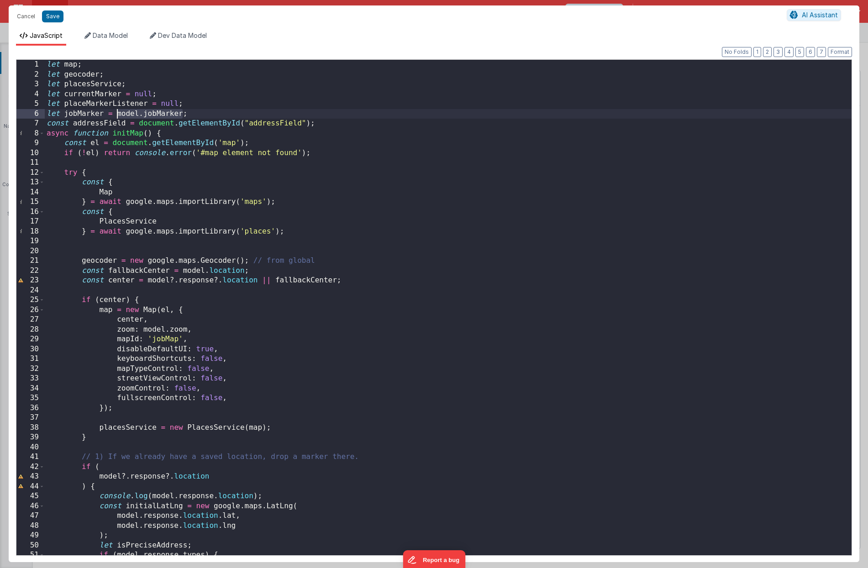
drag, startPoint x: 181, startPoint y: 113, endPoint x: 115, endPoint y: 113, distance: 66.2
click at [115, 113] on div "let map ; let geocoder ; let placesService ; let currentMarker = null ; let pla…" at bounding box center [448, 317] width 807 height 515
click at [58, 20] on button "Save" at bounding box center [52, 17] width 21 height 12
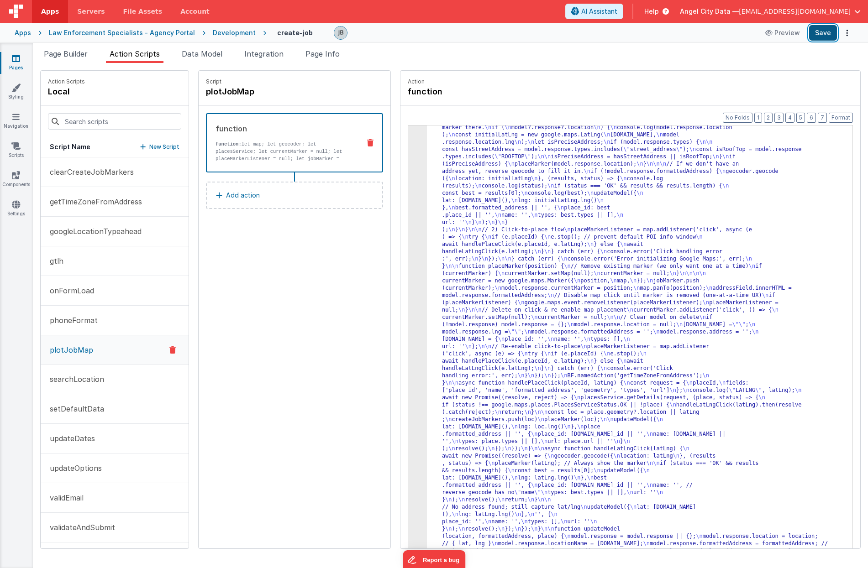
click at [632, 33] on button "Save" at bounding box center [823, 33] width 28 height 16
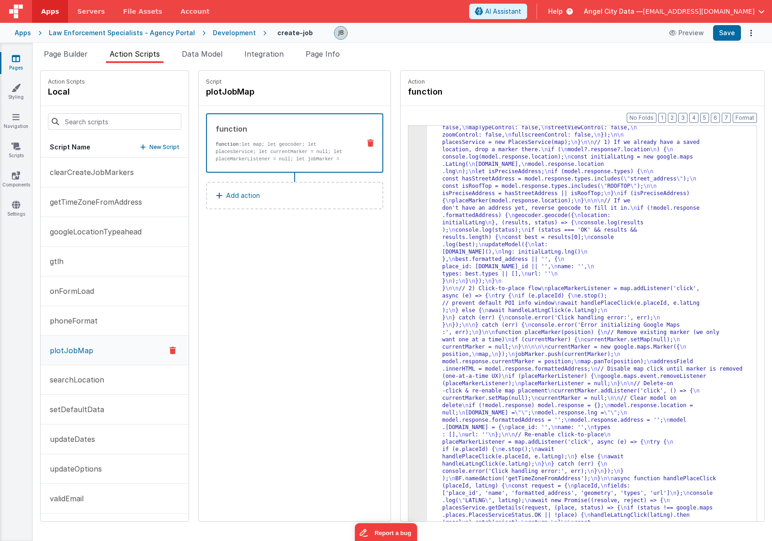
click at [118, 347] on button "plotJobMap" at bounding box center [115, 350] width 148 height 29
click at [408, 277] on div "3" at bounding box center [417, 387] width 19 height 672
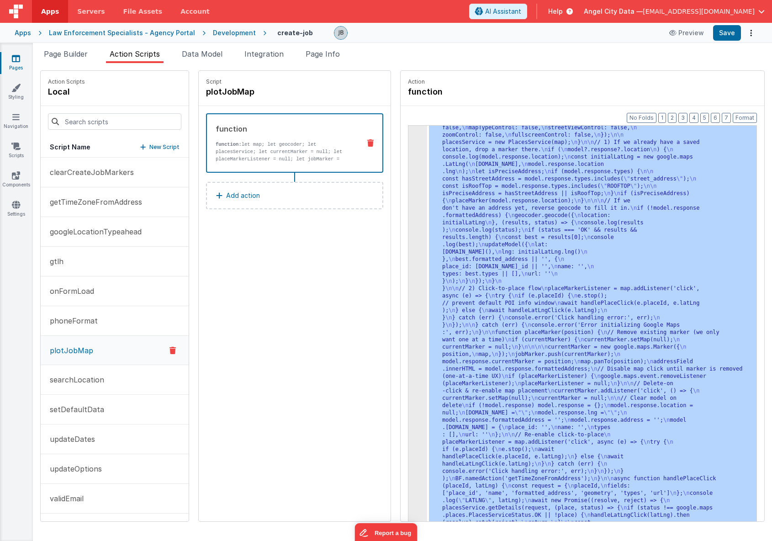
click at [408, 277] on div "3" at bounding box center [417, 387] width 19 height 672
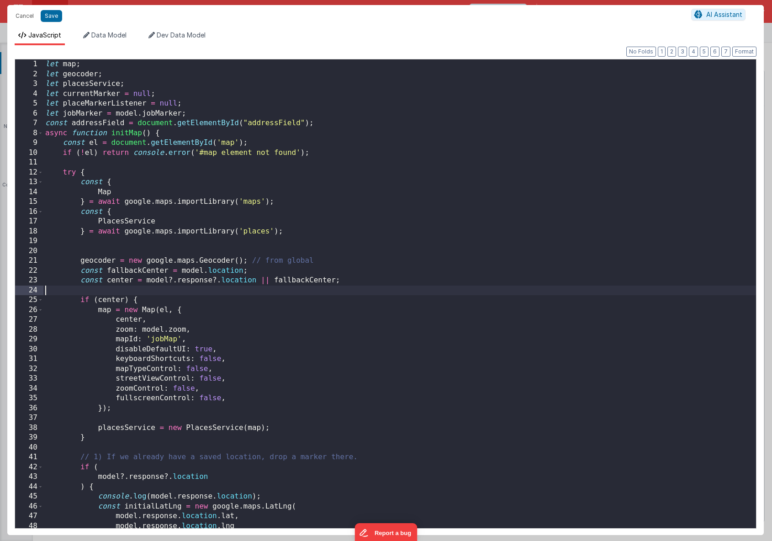
click at [397, 277] on div "let map ; let geocoder ; let placesService ; let currentMarker = null ; let pla…" at bounding box center [399, 303] width 712 height 488
drag, startPoint x: 203, startPoint y: 110, endPoint x: 46, endPoint y: 114, distance: 157.1
click at [46, 114] on div "let map ; let geocoder ; let placesService ; let currentMarker = null ; let pla…" at bounding box center [399, 303] width 712 height 488
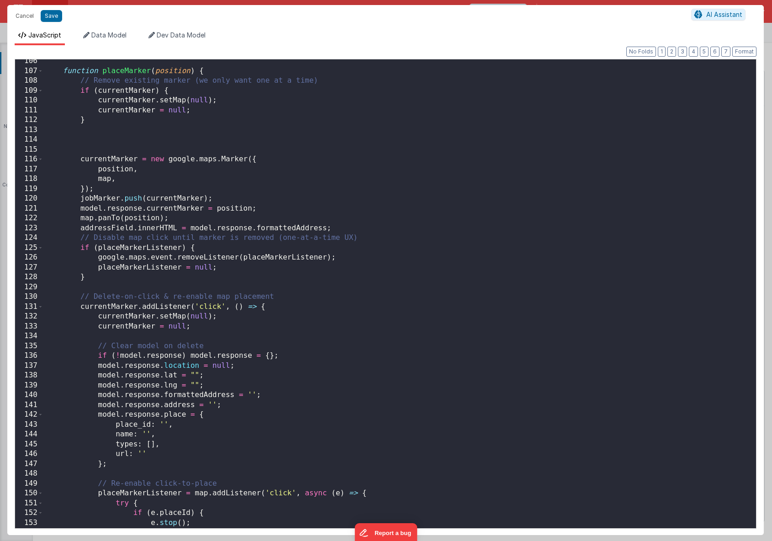
scroll to position [1066, 0]
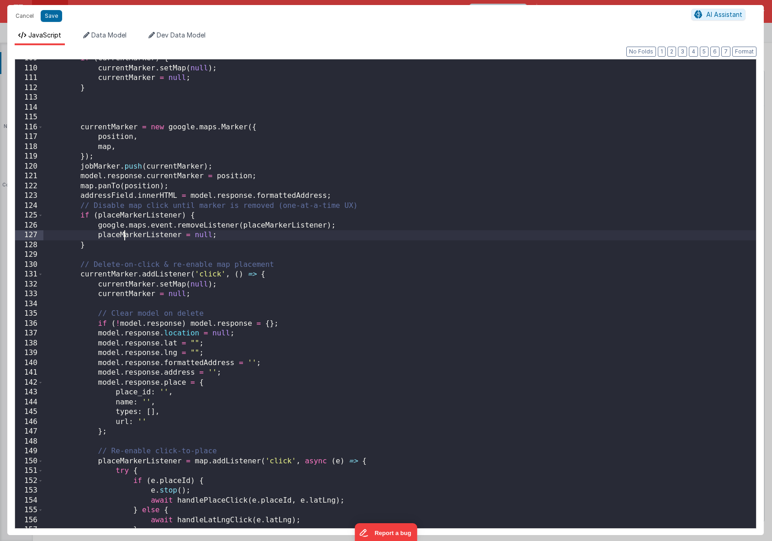
click at [126, 232] on div "if ( currentMarker ) { currentMarker . setMap ( null ) ; currentMarker = null ;…" at bounding box center [399, 297] width 712 height 488
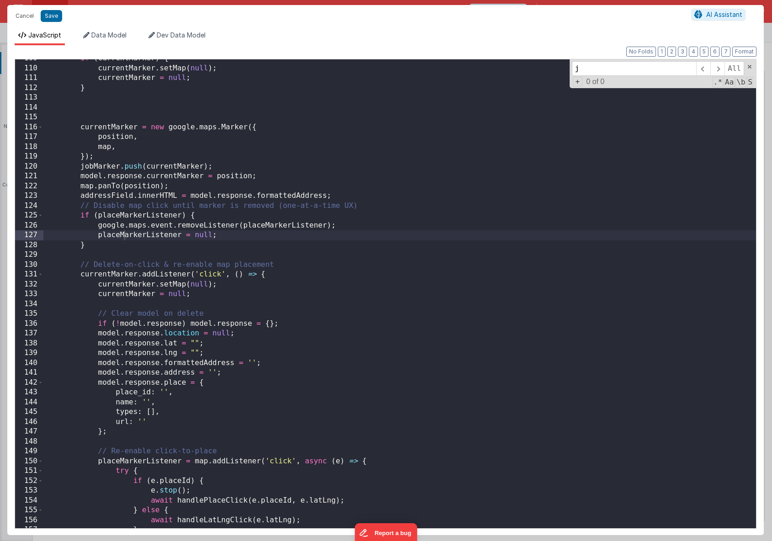
scroll to position [1454, 0]
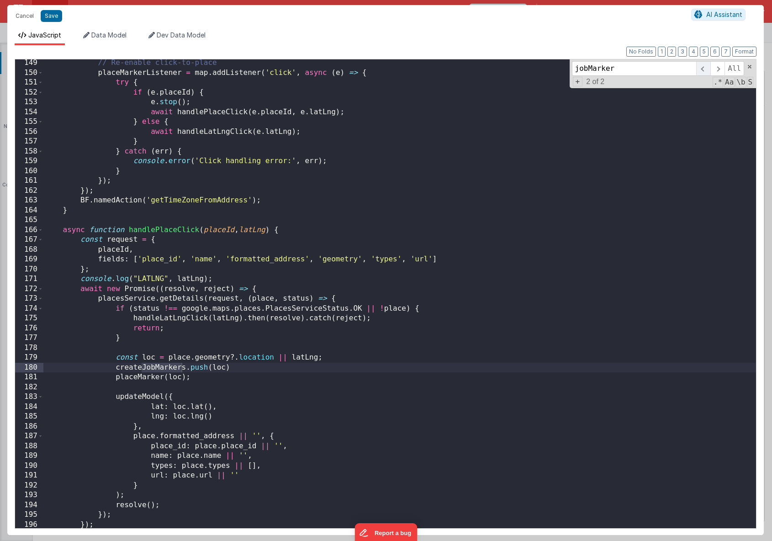
type input "jobMarker"
click at [632, 68] on span at bounding box center [703, 68] width 14 height 15
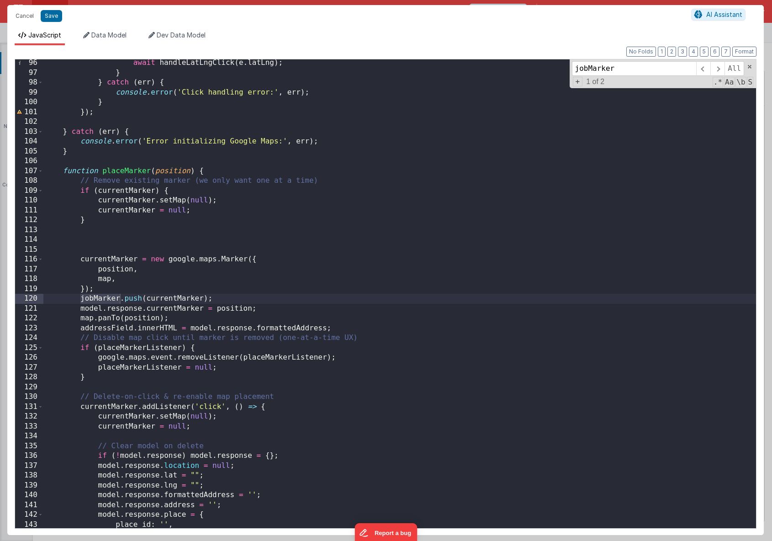
click at [168, 300] on div "await handleLatLngClick ( e . latLng ) ; } } catch ( err ) { console . error ( …" at bounding box center [399, 302] width 712 height 488
click at [104, 298] on div "await handleLatLngClick ( e . latLng ) ; } } catch ( err ) { console . error ( …" at bounding box center [399, 302] width 712 height 488
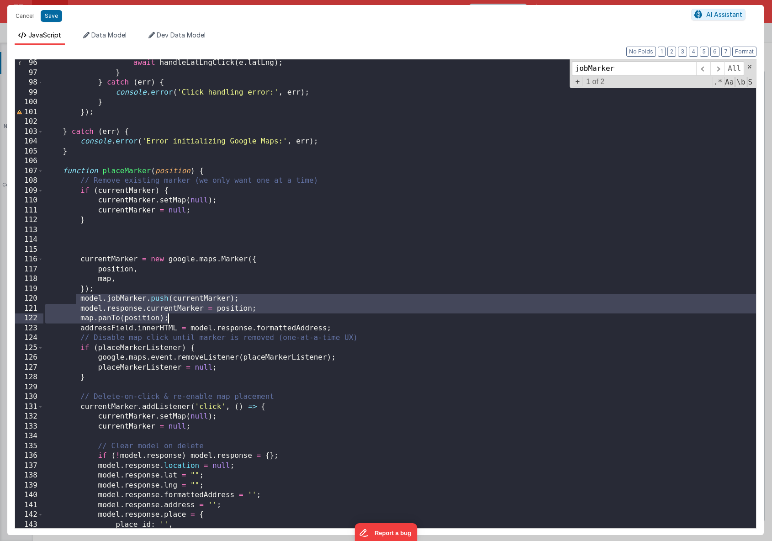
drag, startPoint x: 74, startPoint y: 300, endPoint x: 184, endPoint y: 316, distance: 110.3
click at [184, 316] on div "await handleLatLngClick ( e . latLng ) ; } } catch ( err ) { console . error ( …" at bounding box center [399, 302] width 712 height 488
click at [179, 309] on div "await handleLatLngClick ( e . latLng ) ; } } catch ( err ) { console . error ( …" at bounding box center [399, 302] width 712 height 488
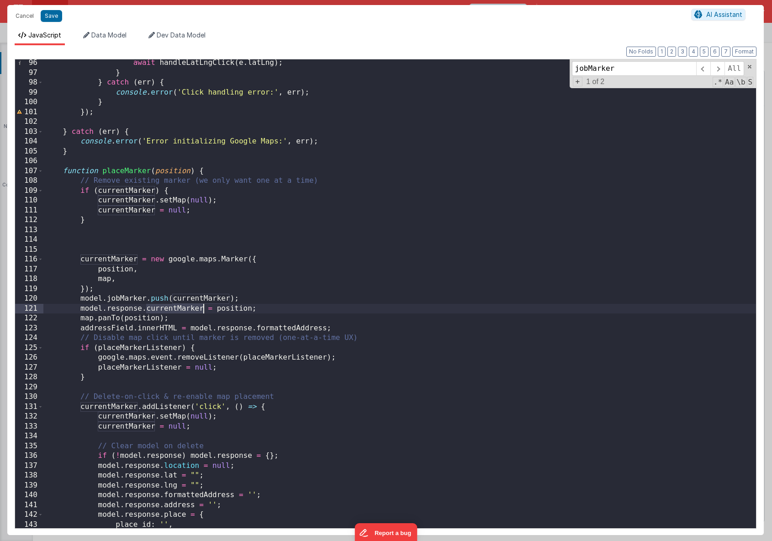
click at [172, 307] on div "await handleLatLngClick ( e . latLng ) ; } } catch ( err ) { console . error ( …" at bounding box center [399, 302] width 712 height 488
click at [232, 310] on div "await handleLatLngClick ( e . latLng ) ; } } catch ( err ) { console . error ( …" at bounding box center [399, 302] width 712 height 488
click at [56, 16] on button "Save" at bounding box center [51, 16] width 21 height 12
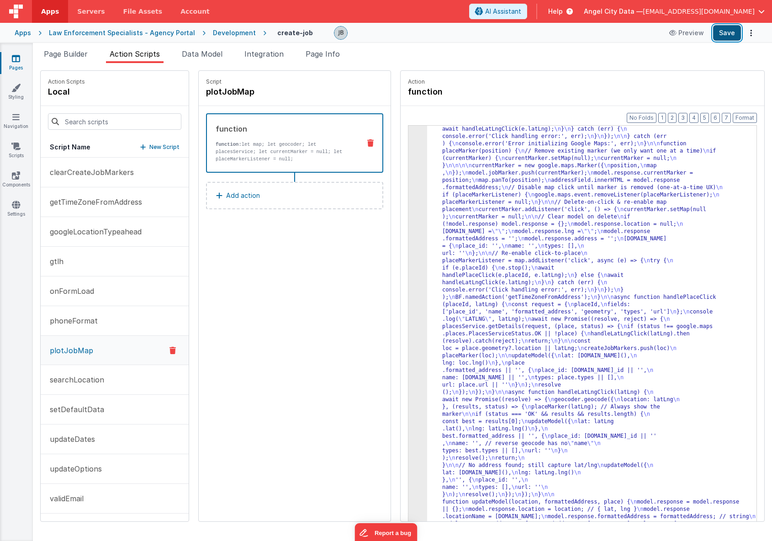
click at [632, 32] on button "Save" at bounding box center [727, 33] width 28 height 16
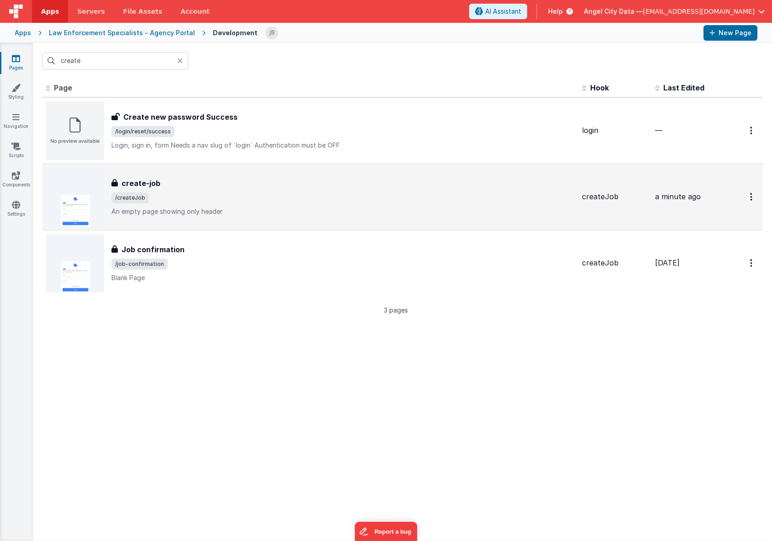
type input "create"
click at [137, 181] on h3 "create-job" at bounding box center [140, 183] width 39 height 11
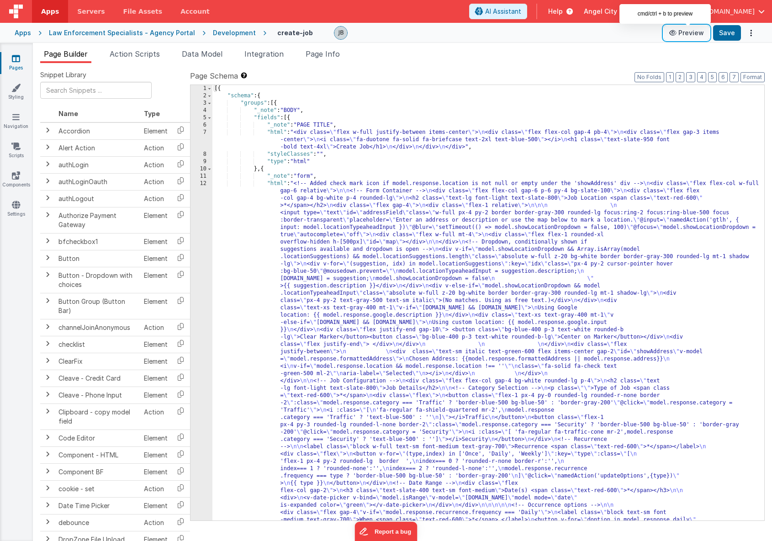
click at [681, 34] on button "Preview" at bounding box center [686, 33] width 46 height 15
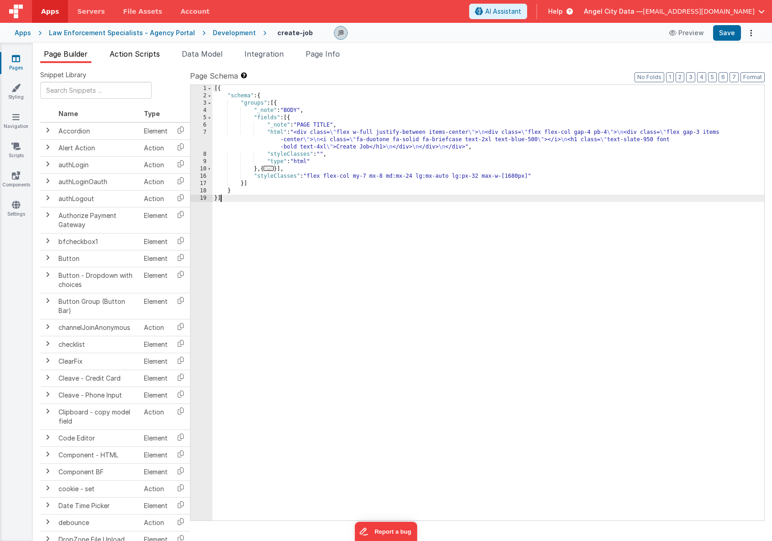
click at [158, 52] on span "Action Scripts" at bounding box center [135, 53] width 50 height 9
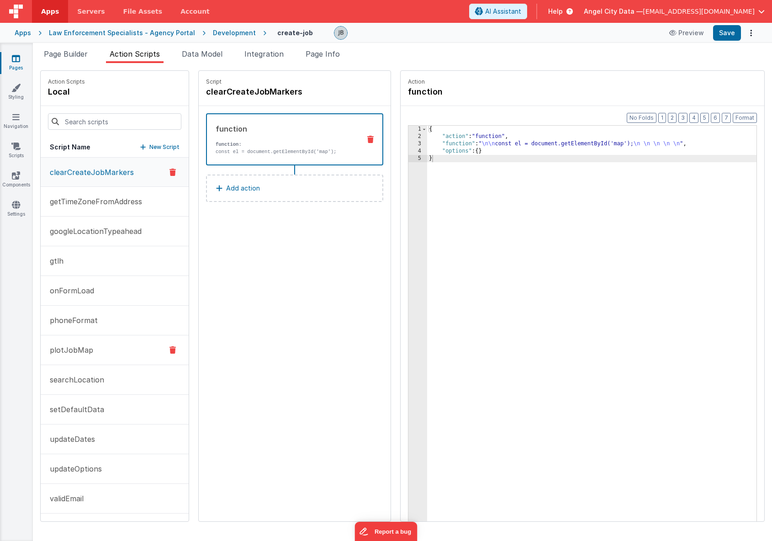
click at [108, 342] on button "plotJobMap" at bounding box center [115, 350] width 148 height 30
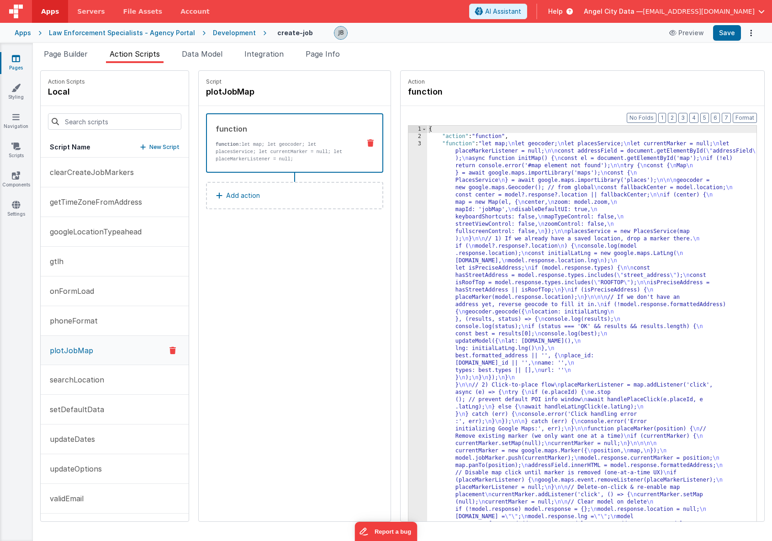
click at [408, 283] on div "3" at bounding box center [417, 487] width 19 height 694
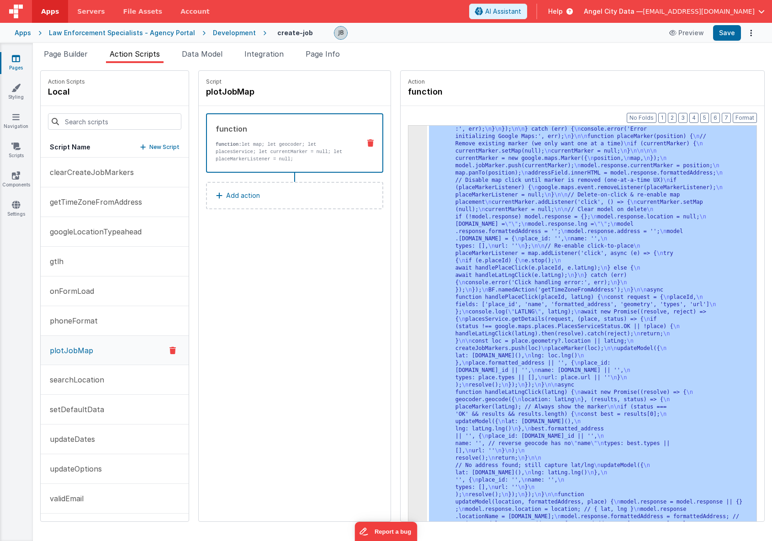
click at [408, 283] on div "3 4 5" at bounding box center [417, 410] width 19 height 1125
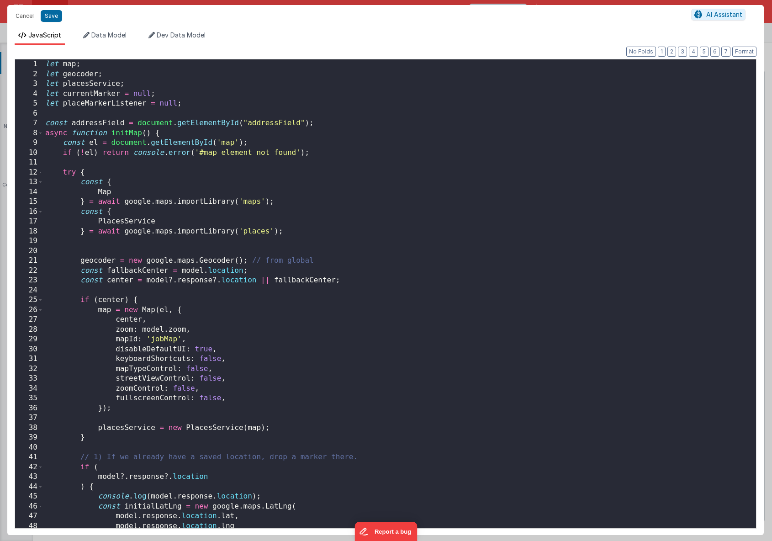
scroll to position [292, 0]
click at [400, 284] on div "let map ; let geocoder ; let placesService ; let currentMarker = null ; let pla…" at bounding box center [399, 303] width 712 height 488
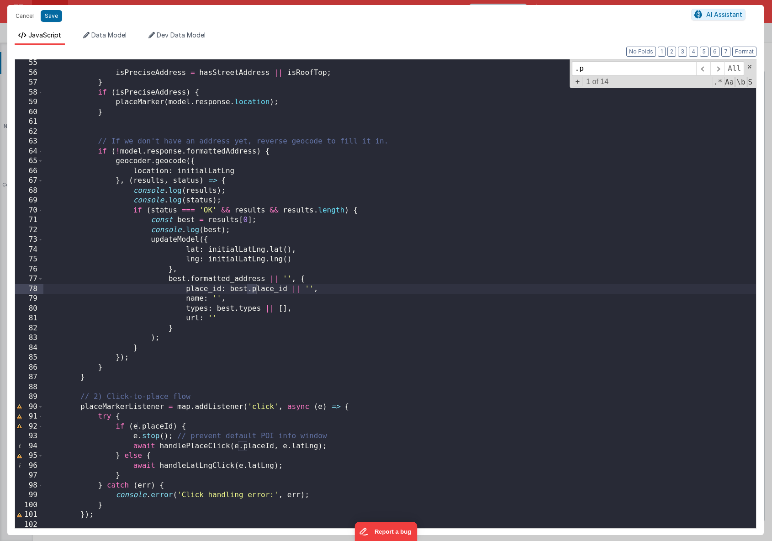
scroll to position [944, 0]
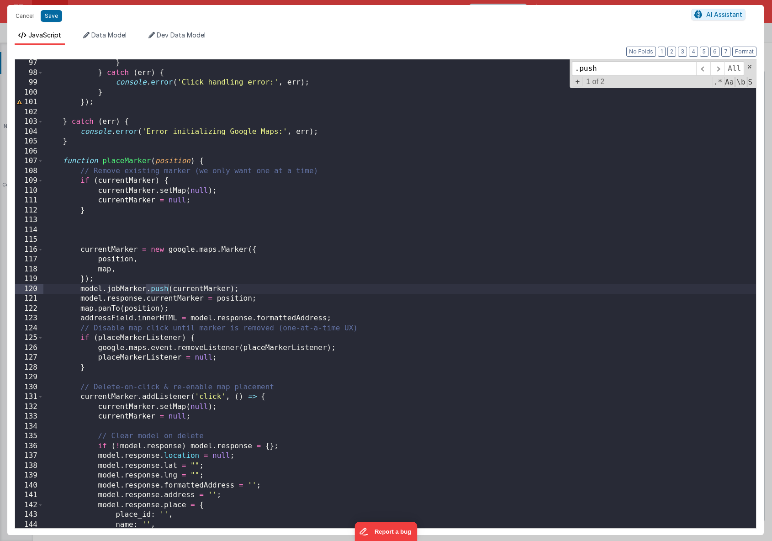
type input ".push"
drag, startPoint x: 245, startPoint y: 289, endPoint x: 80, endPoint y: 289, distance: 164.8
click at [80, 289] on div "} } catch ( err ) { console . error ( 'Click handling error:' , err ) ; } }) ; …" at bounding box center [399, 302] width 712 height 488
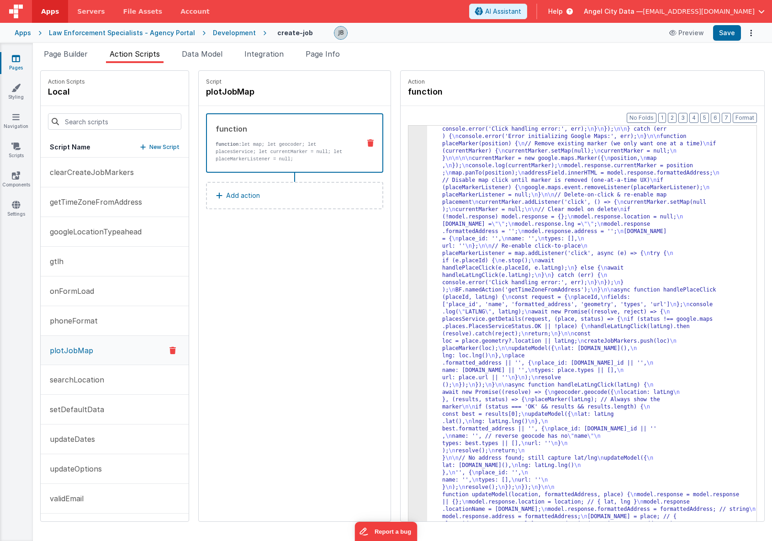
scroll to position [278, 0]
click at [731, 35] on button "Save" at bounding box center [727, 33] width 28 height 16
click at [682, 37] on button "Preview" at bounding box center [686, 33] width 46 height 15
click at [16, 206] on icon at bounding box center [16, 204] width 8 height 9
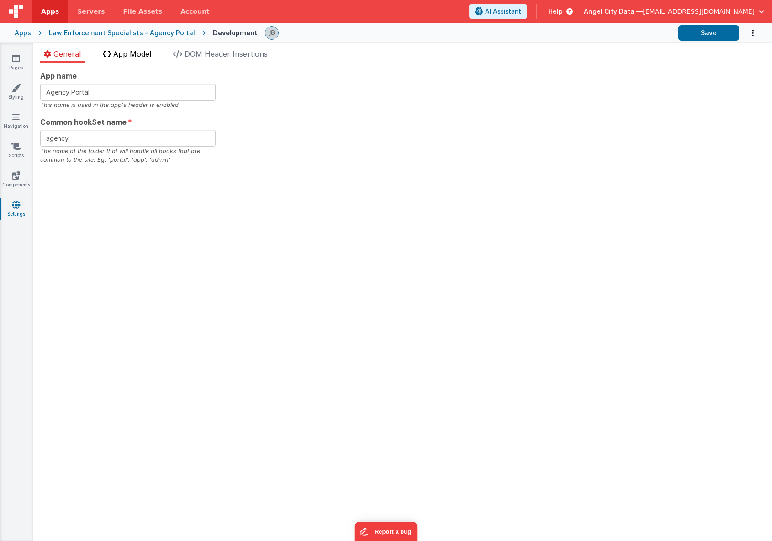
click at [129, 51] on span "App Model" at bounding box center [132, 53] width 38 height 9
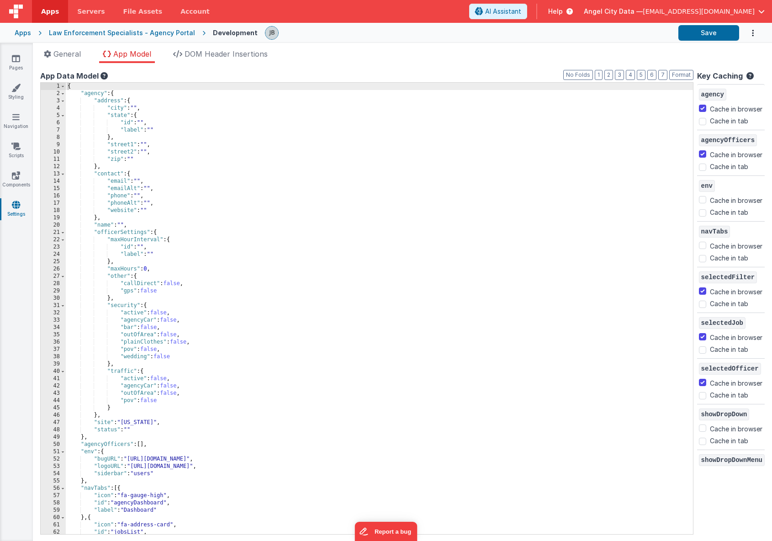
click at [14, 191] on div "Pages Styling Navigation Scripts Components Settings" at bounding box center [16, 292] width 33 height 498
click at [17, 206] on icon at bounding box center [16, 204] width 8 height 9
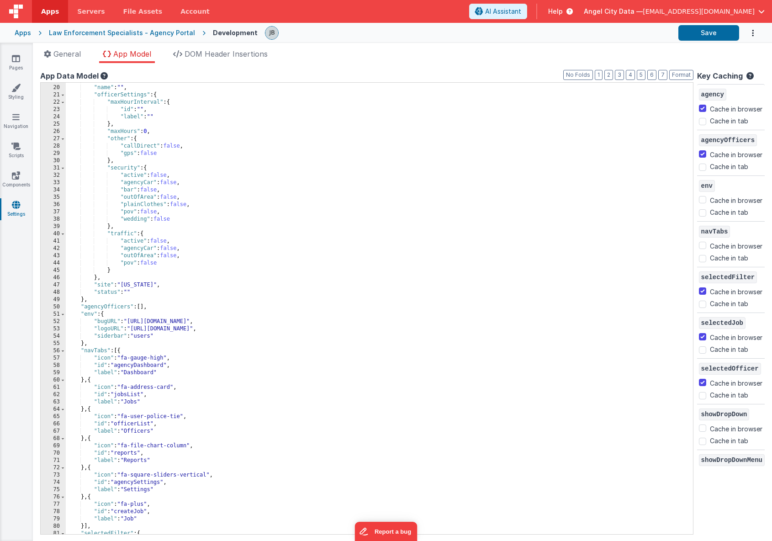
scroll to position [535, 0]
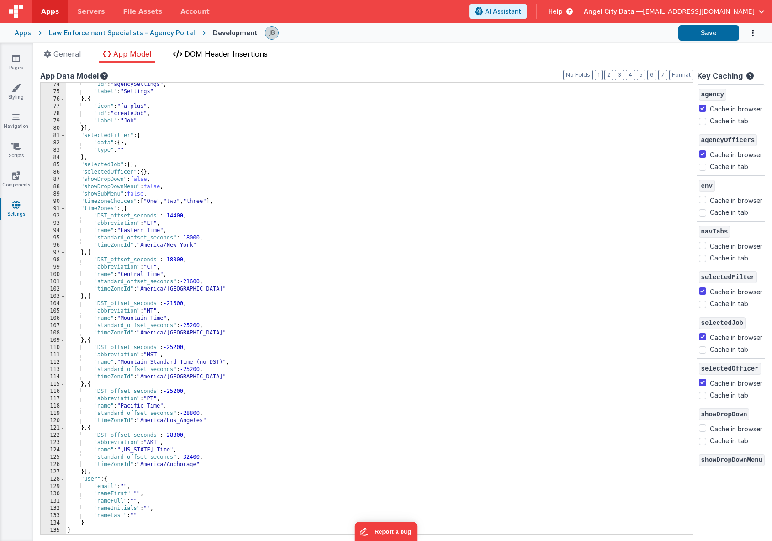
click at [239, 52] on span "DOM Header Insertions" at bounding box center [225, 53] width 83 height 9
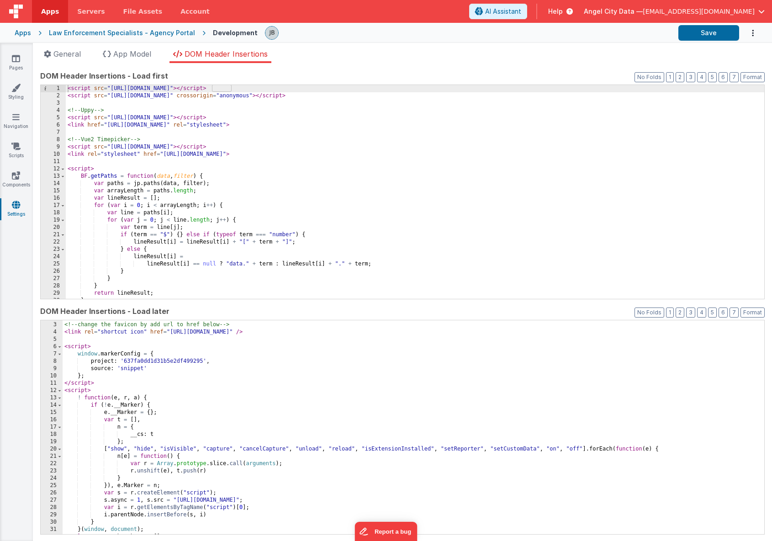
scroll to position [27, 0]
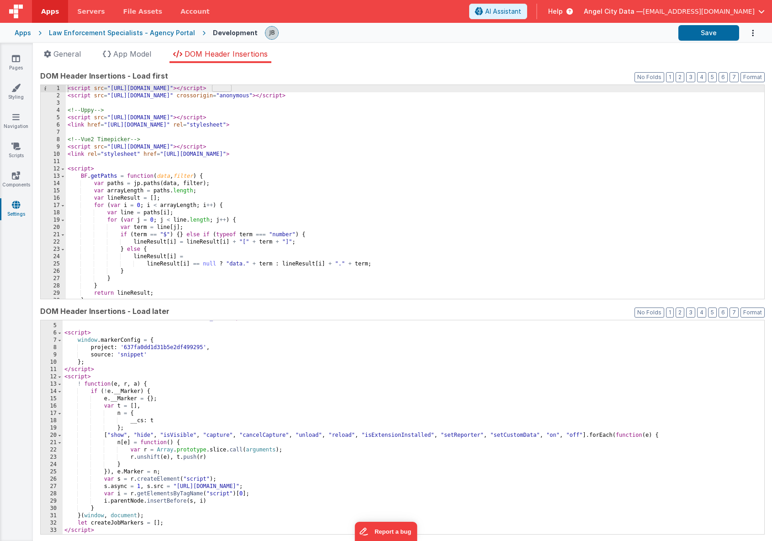
click at [116, 526] on div "< link rel = "shortcut icon" href = "[URL][DOMAIN_NAME]" /> < script > window .…" at bounding box center [413, 429] width 701 height 228
click at [116, 521] on div "< link rel = "shortcut icon" href = "[URL][DOMAIN_NAME]" /> < script > window .…" at bounding box center [413, 429] width 701 height 228
click at [131, 57] on span "App Model" at bounding box center [132, 53] width 38 height 9
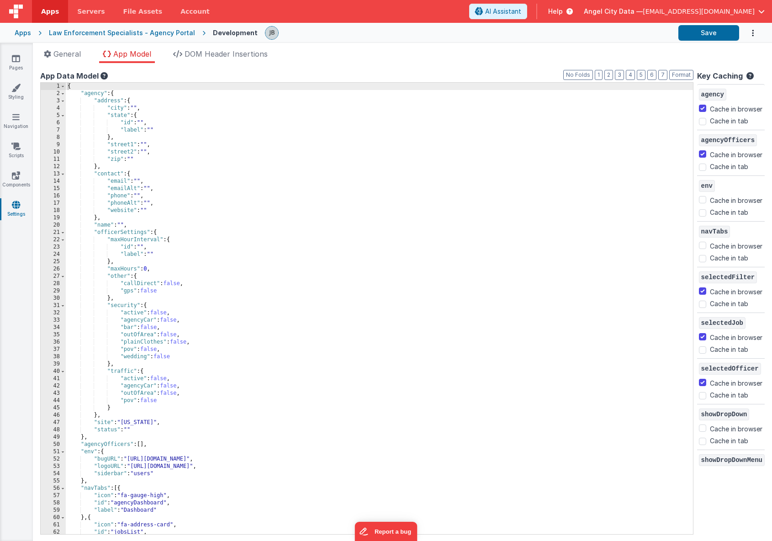
scroll to position [0, 0]
click at [79, 92] on div "{ "agency" : { "address" : { "city" : "" , "state" : { "id" : "" , "label" : ""…" at bounding box center [379, 316] width 627 height 466
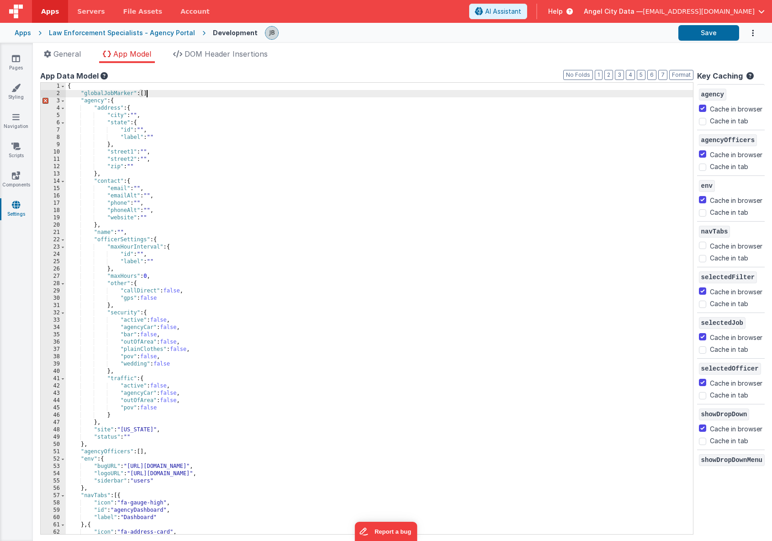
checkbox input "false"
checkbox input "true"
checkbox input "false"
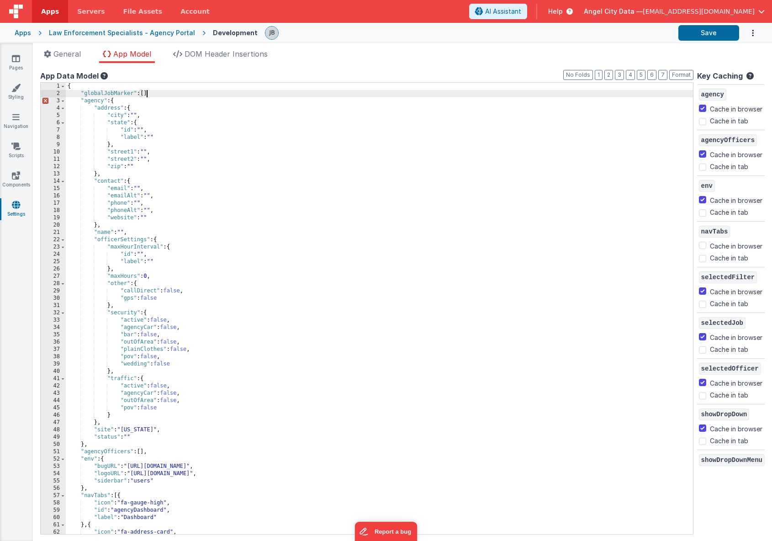
checkbox input "true"
checkbox input "false"
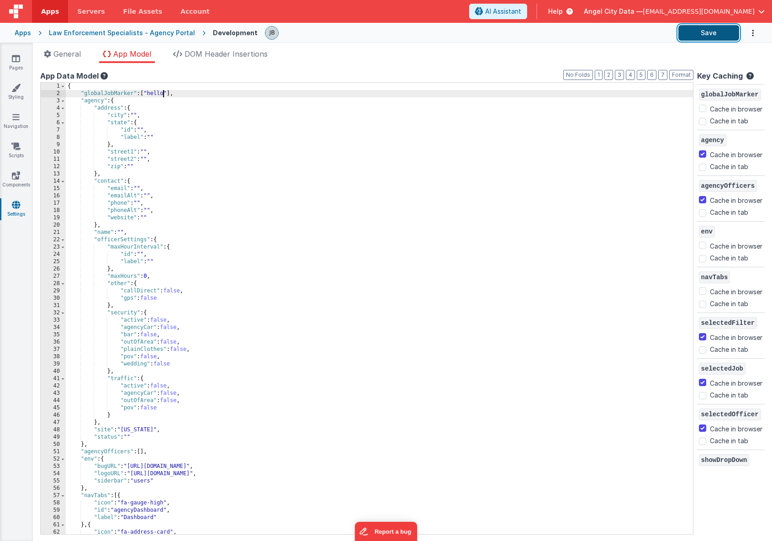
click at [697, 37] on button "Save" at bounding box center [708, 33] width 61 height 16
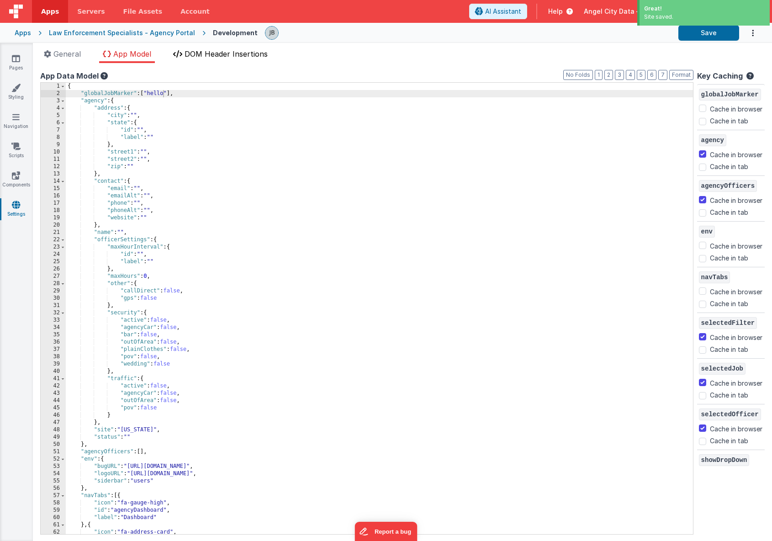
click at [200, 57] on span "DOM Header Insertions" at bounding box center [225, 53] width 83 height 9
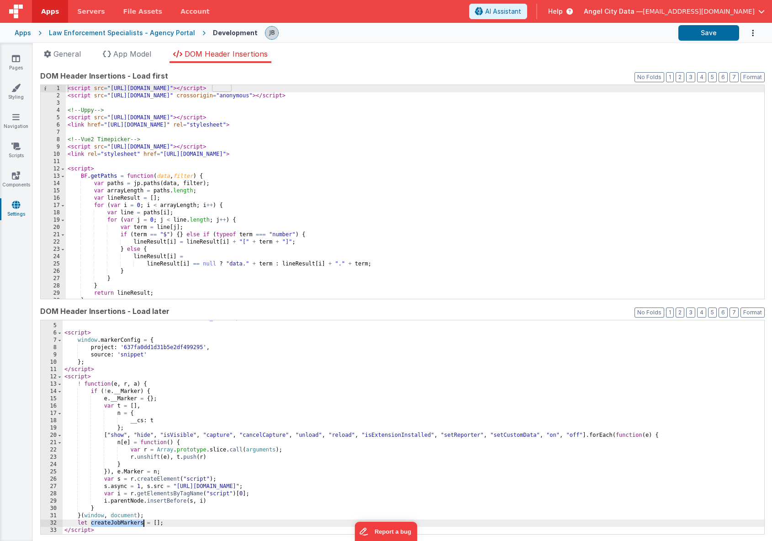
click at [116, 520] on div "< link rel = "shortcut icon" href = "[URL][DOMAIN_NAME]" /> < script > window .…" at bounding box center [413, 429] width 701 height 228
click at [171, 522] on div "< link rel = "shortcut icon" href = "[URL][DOMAIN_NAME]" /> < script > window .…" at bounding box center [413, 429] width 701 height 228
click at [121, 47] on div "General App Model DOM Header Insertions App name Agency Portal This name is use…" at bounding box center [402, 292] width 739 height 498
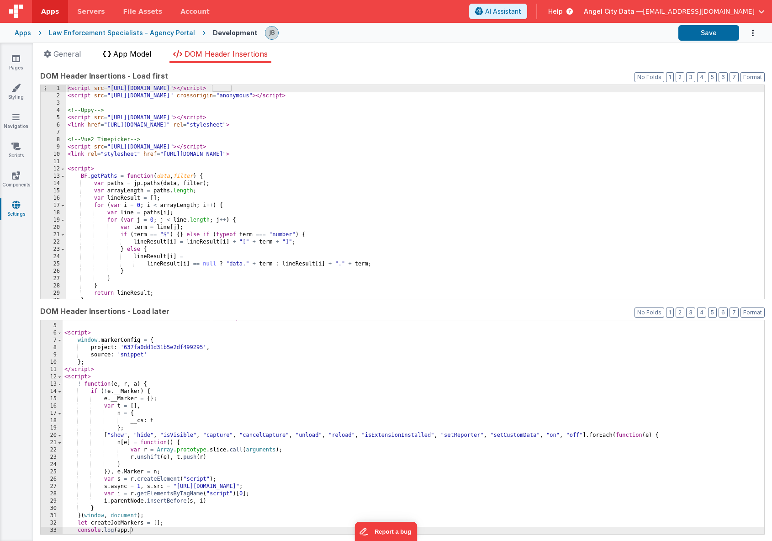
click at [123, 52] on span "App Model" at bounding box center [132, 53] width 38 height 9
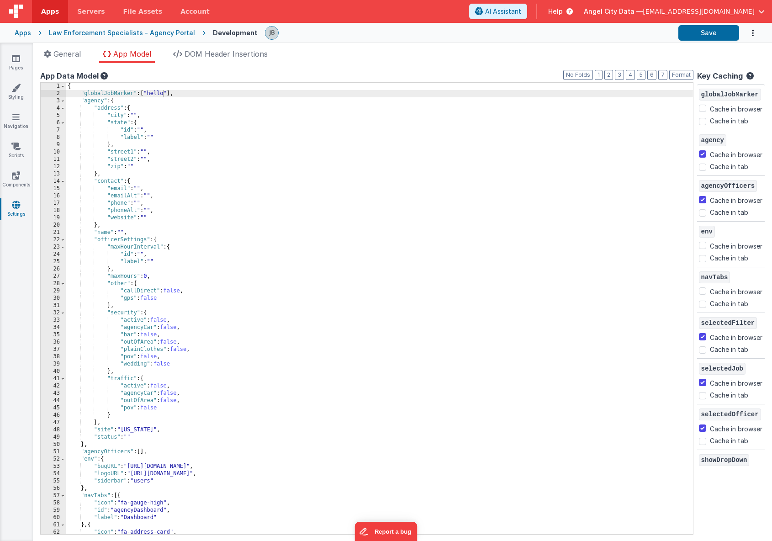
click at [116, 94] on div "{ "globalJobMarker" : [ "hello" ] , "agency" : { "address" : { "city" : "" , "s…" at bounding box center [379, 316] width 627 height 466
click at [197, 55] on span "DOM Header Insertions" at bounding box center [225, 53] width 83 height 9
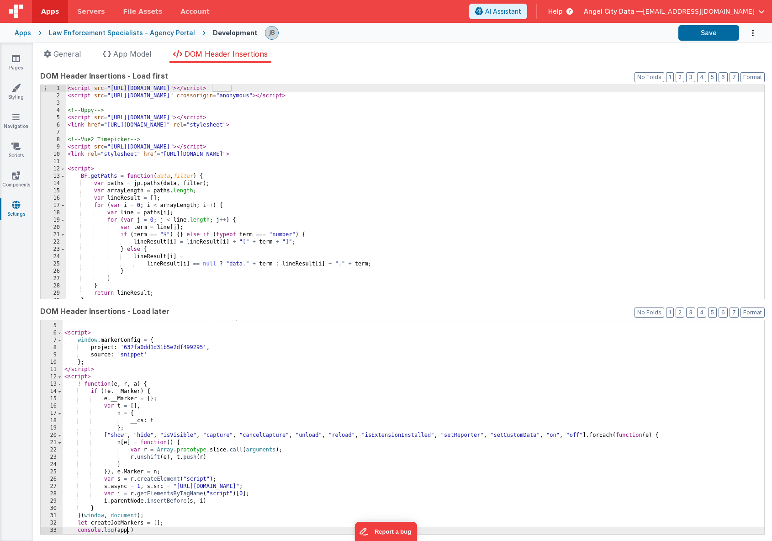
click at [128, 530] on div "< link rel = "shortcut icon" href = "[URL][DOMAIN_NAME]" /> < script > window .…" at bounding box center [413, 429] width 701 height 228
click at [131, 530] on div "< link rel = "shortcut icon" href = "[URL][DOMAIN_NAME]" /> < script > window .…" at bounding box center [413, 429] width 701 height 228
click at [183, 530] on div "< link rel = "shortcut icon" href = "[URL][DOMAIN_NAME]" /> < script > window .…" at bounding box center [413, 429] width 701 height 228
click at [705, 33] on button "Save" at bounding box center [708, 33] width 61 height 16
click at [137, 391] on div "< link rel = "shortcut icon" href = "[URL][DOMAIN_NAME]" /> < script > window .…" at bounding box center [413, 429] width 701 height 228
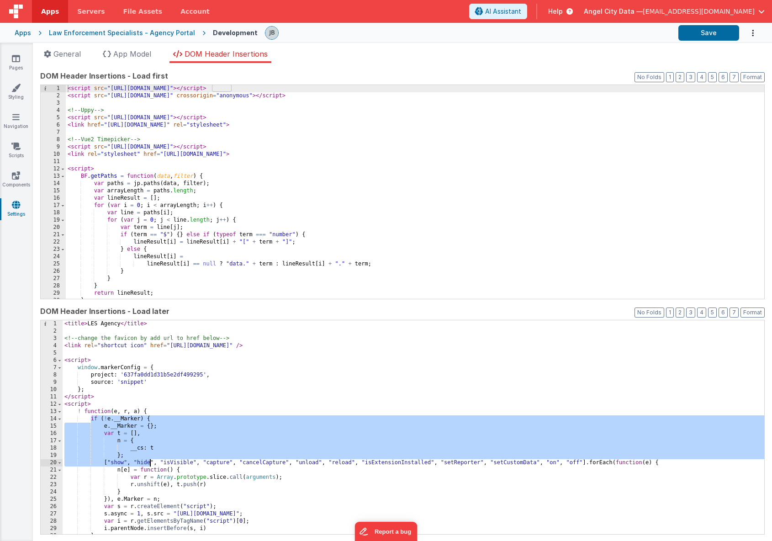
drag, startPoint x: 90, startPoint y: 417, endPoint x: 150, endPoint y: 461, distance: 74.8
click at [150, 461] on div "< title > LES Agency </ title > <!-- change the favicon by add url to href belo…" at bounding box center [413, 434] width 701 height 228
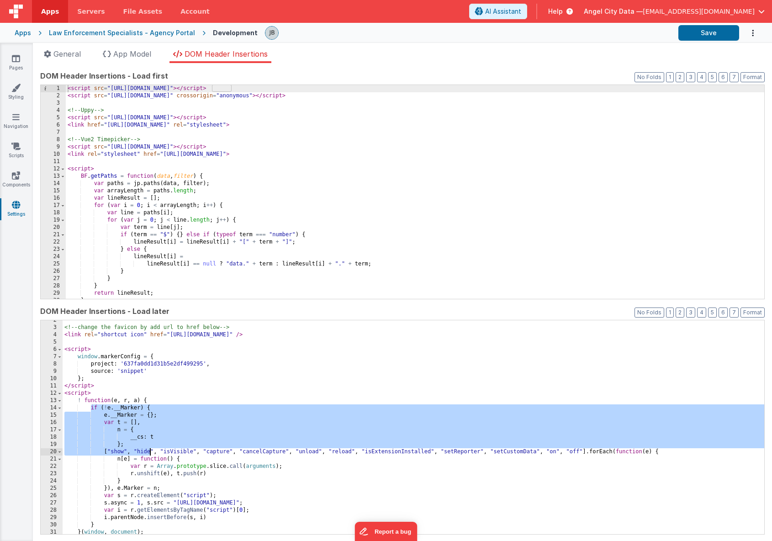
scroll to position [35, 0]
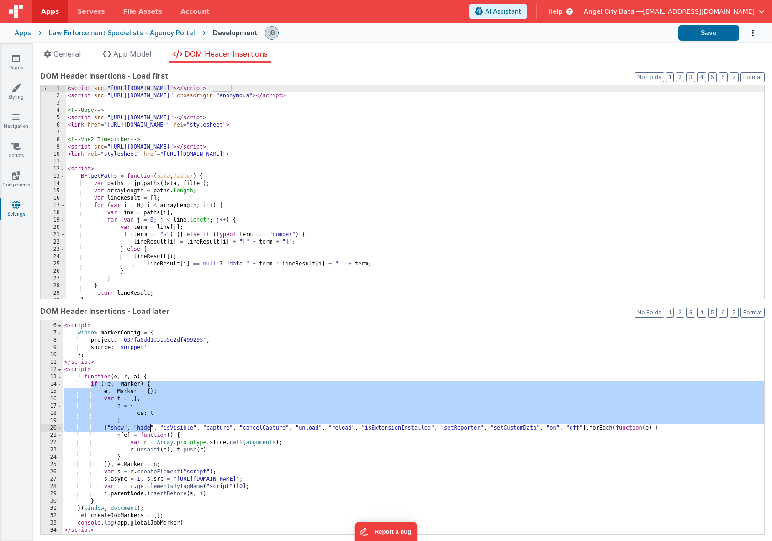
click at [157, 235] on div "< script src = "[URL][DOMAIN_NAME]" > </ script > < script src = "[URL][DOMAIN_…" at bounding box center [415, 199] width 698 height 228
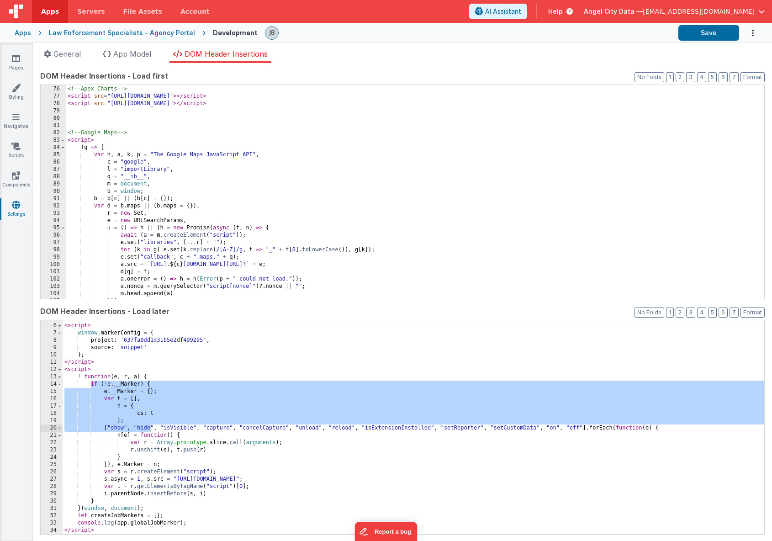
scroll to position [562, 0]
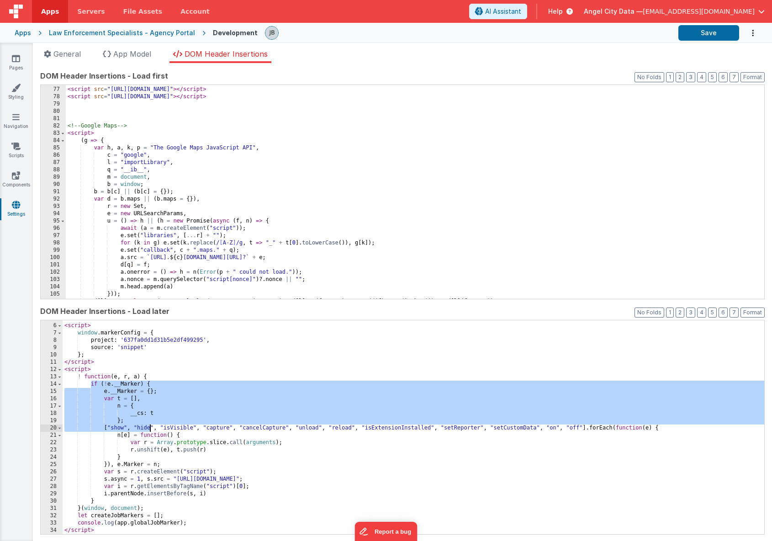
click at [140, 409] on div "< script > window . markerConfig = { project : '637fa0dd1d31b5e2df499295' , sou…" at bounding box center [413, 429] width 701 height 228
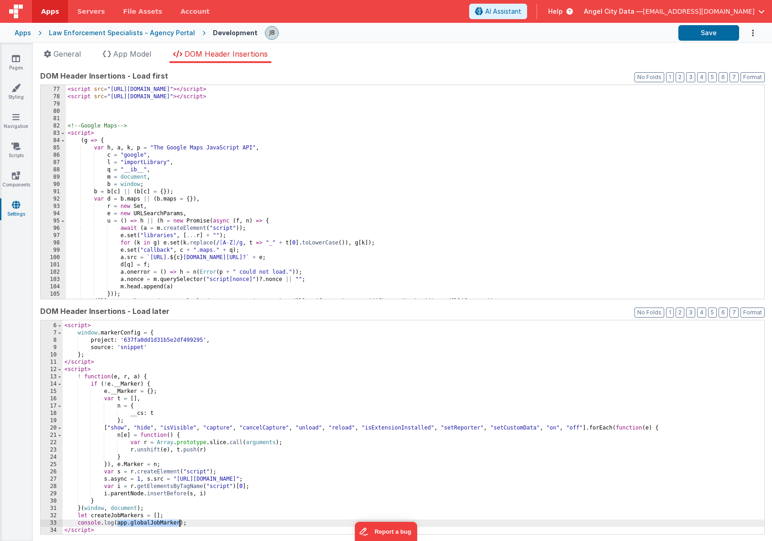
drag, startPoint x: 116, startPoint y: 521, endPoint x: 179, endPoint y: 521, distance: 62.6
click at [179, 521] on div "< script > window . markerConfig = { project : '637fa0dd1d31b5e2df499295' , sou…" at bounding box center [413, 429] width 701 height 228
paste textarea
click at [687, 32] on button "Save" at bounding box center [708, 33] width 61 height 16
drag, startPoint x: 293, startPoint y: 523, endPoint x: 76, endPoint y: 523, distance: 216.9
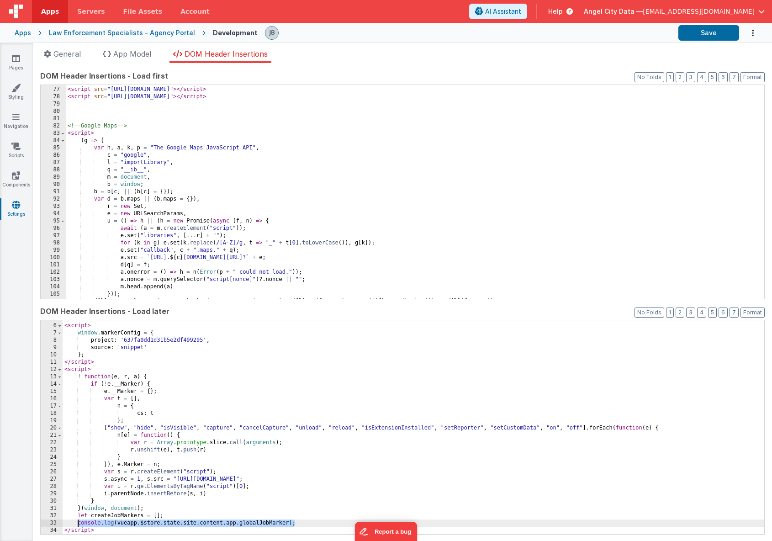
click at [76, 523] on div "< script > window . markerConfig = { project : '637fa0dd1d31b5e2df499295' , sou…" at bounding box center [413, 429] width 701 height 228
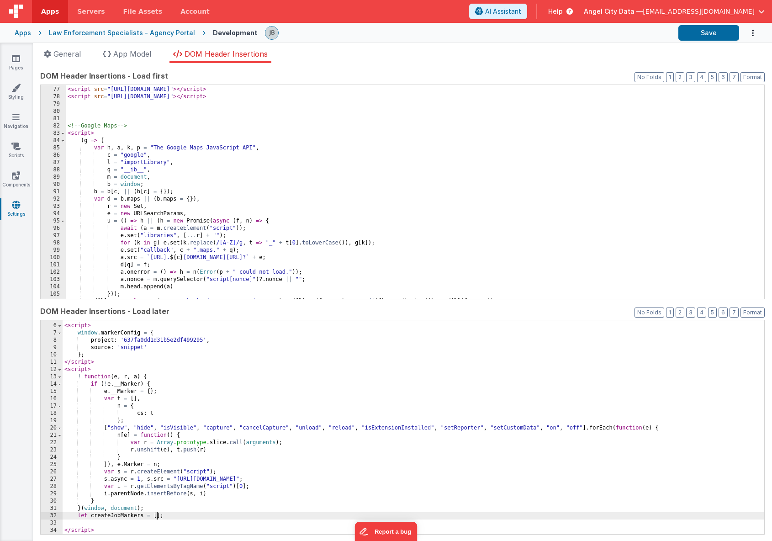
click at [157, 517] on div "< script > window . markerConfig = { project : '637fa0dd1d31b5e2df499295' , sou…" at bounding box center [413, 429] width 701 height 228
click at [694, 34] on button "Save" at bounding box center [708, 33] width 61 height 16
click at [11, 64] on link "Pages" at bounding box center [16, 63] width 33 height 18
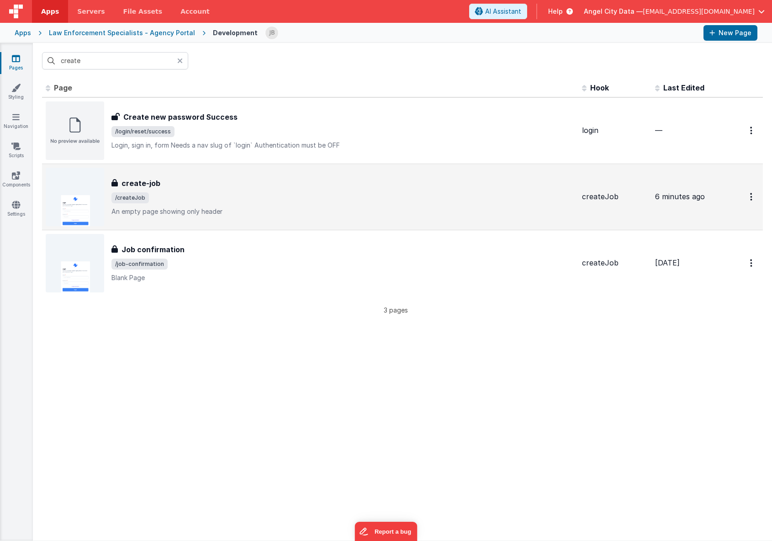
click at [131, 184] on h3 "create-job" at bounding box center [140, 183] width 39 height 11
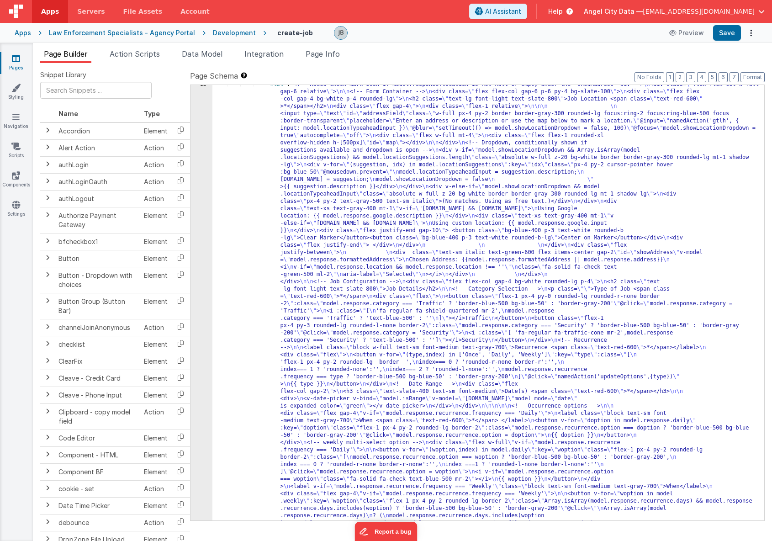
scroll to position [113, 0]
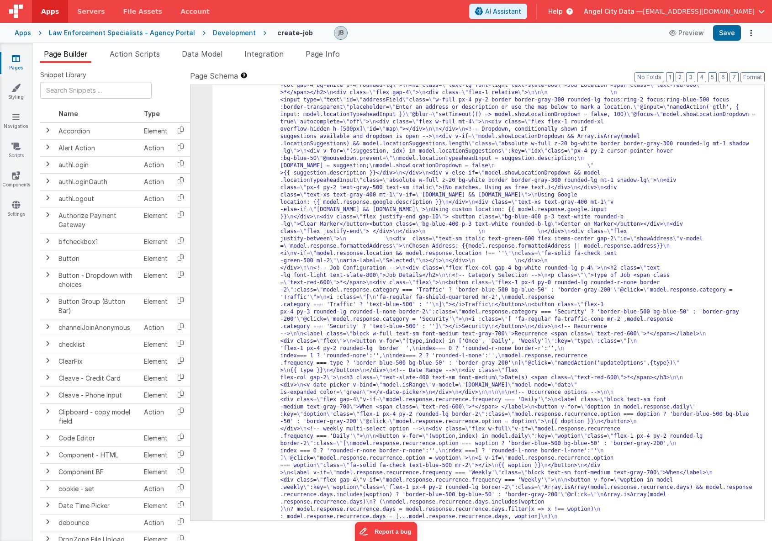
click at [199, 283] on div "12" at bounding box center [201, 472] width 22 height 811
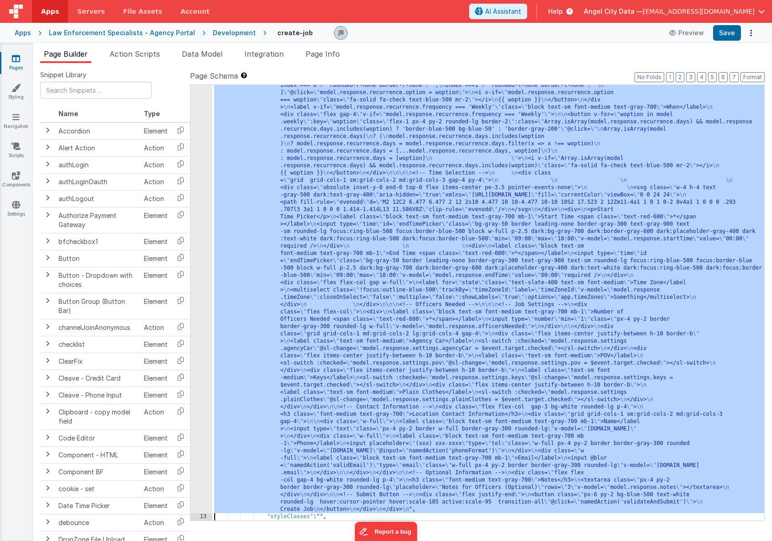
click at [200, 283] on div "12" at bounding box center [201, 107] width 22 height 811
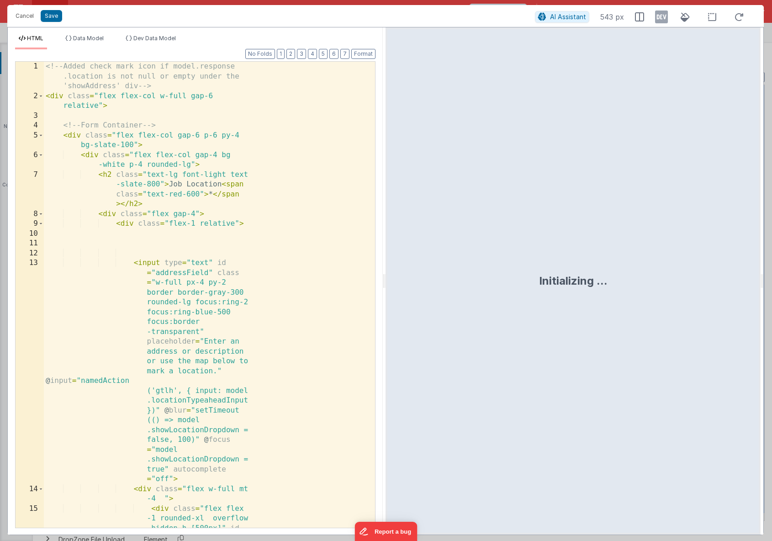
scroll to position [478, 0]
click at [201, 284] on div "<!-- Added check mark icon if model.response .location is not null or empty und…" at bounding box center [209, 320] width 331 height 516
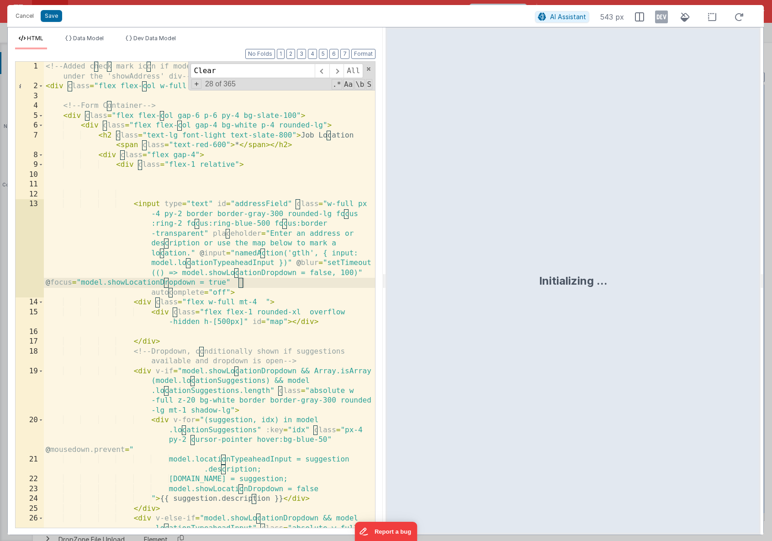
scroll to position [435, 0]
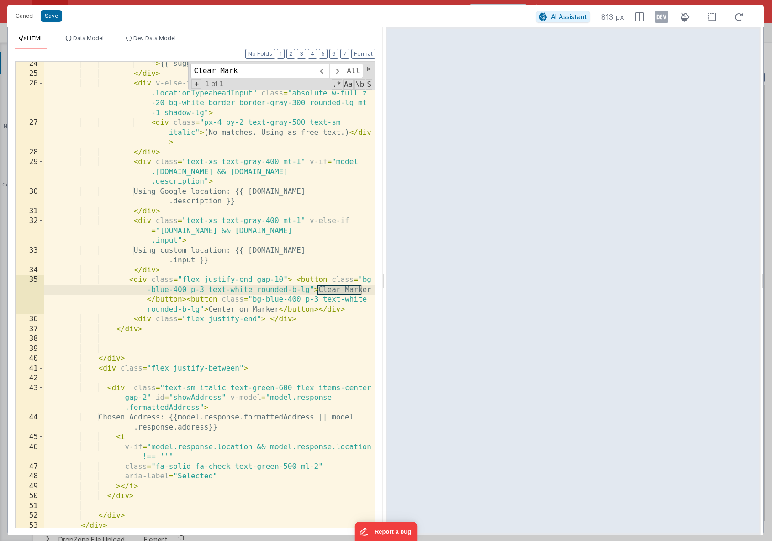
type input "Clear Mark"
click at [327, 280] on div "" > {{ suggestion.description }} </ div > </ div > < div v-else-if = "model.sho…" at bounding box center [209, 301] width 331 height 485
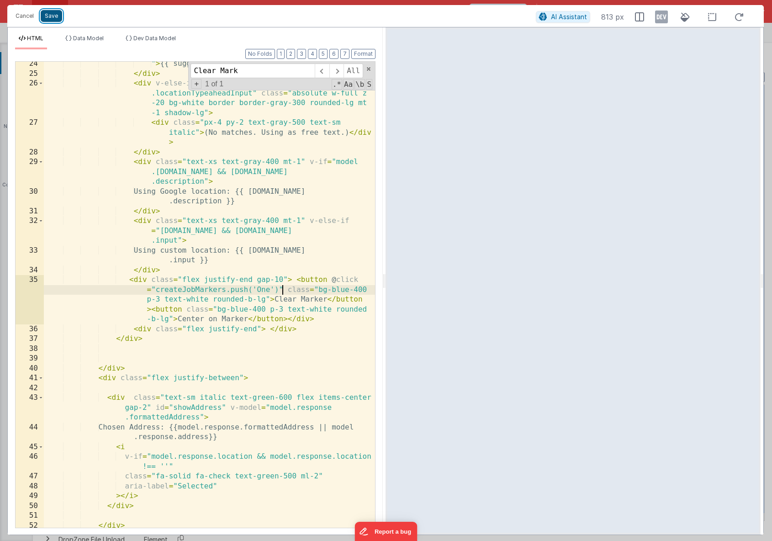
click at [57, 13] on button "Save" at bounding box center [51, 16] width 21 height 12
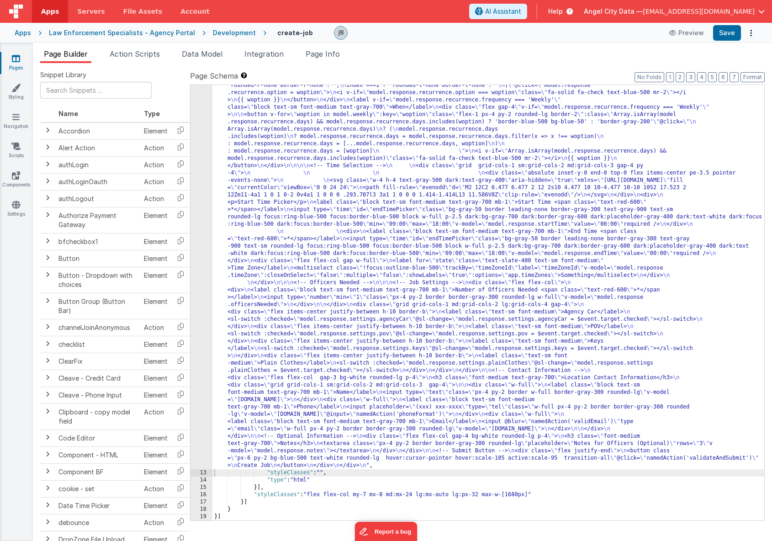
scroll to position [442, 0]
click at [206, 280] on div "12" at bounding box center [201, 103] width 22 height 731
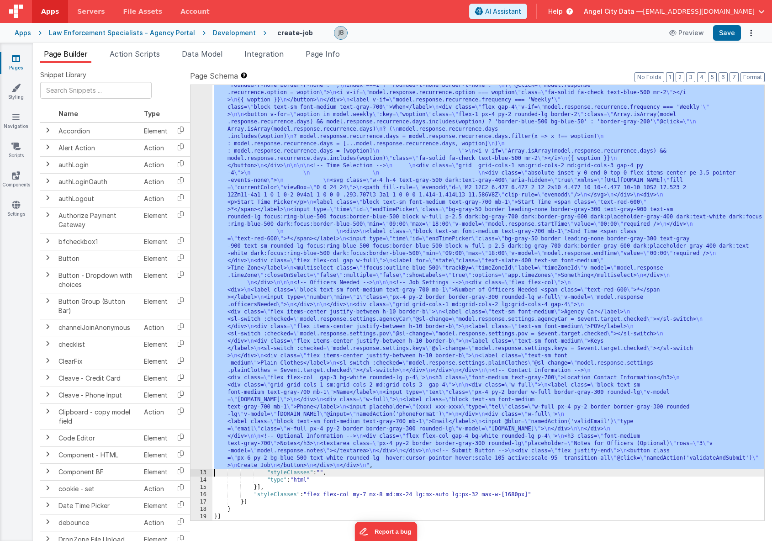
click at [205, 279] on div "12" at bounding box center [201, 103] width 22 height 731
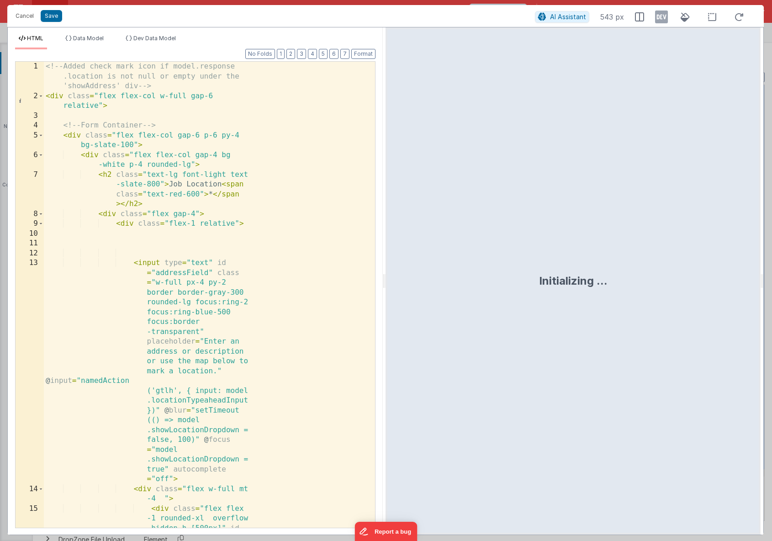
click at [250, 323] on div "<!-- Added check mark icon if model.response .location is not null or empty und…" at bounding box center [209, 329] width 331 height 535
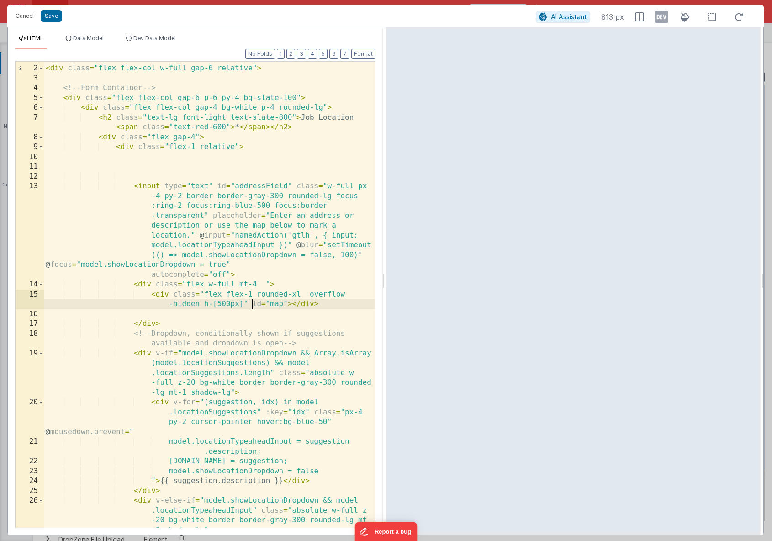
scroll to position [18, 0]
click at [270, 292] on div "<!-- Added check mark icon if model.response.location is not null or empty unde…" at bounding box center [209, 305] width 331 height 525
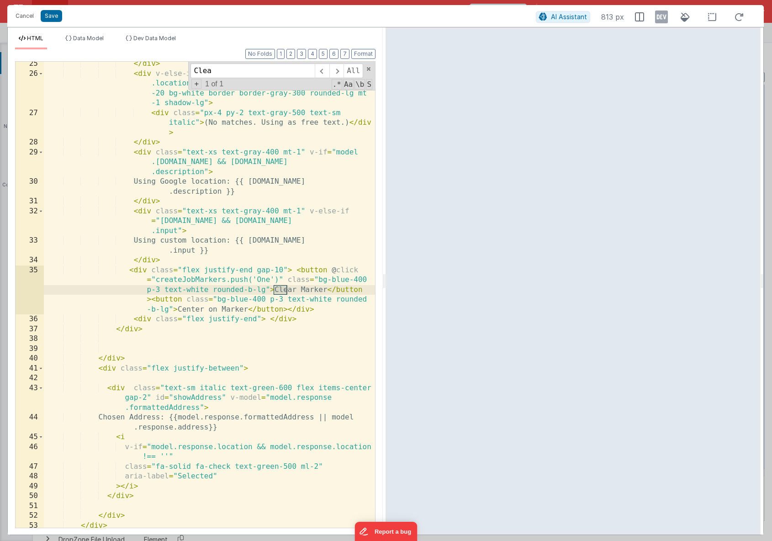
scroll to position [444, 0]
type input "Clear M"
click at [279, 280] on div "</ div > < div v-else-if = "model.showLocationDropdown && model .locationTypeah…" at bounding box center [209, 301] width 331 height 485
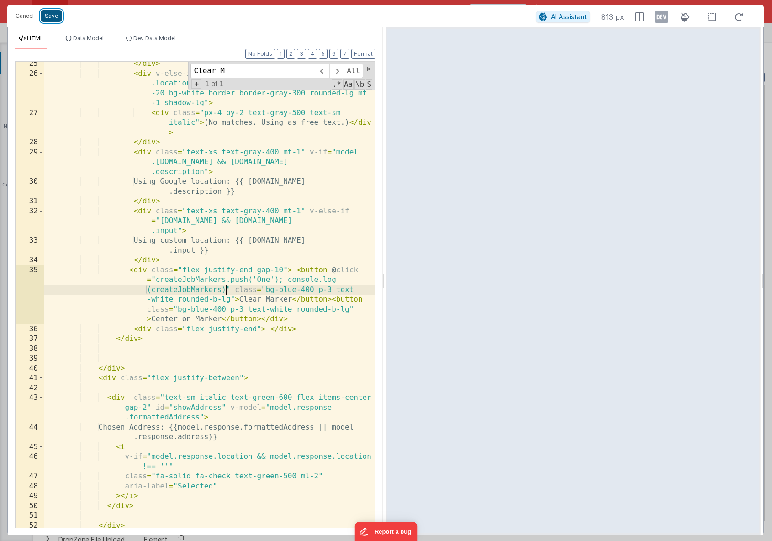
click at [51, 14] on button "Save" at bounding box center [51, 16] width 21 height 12
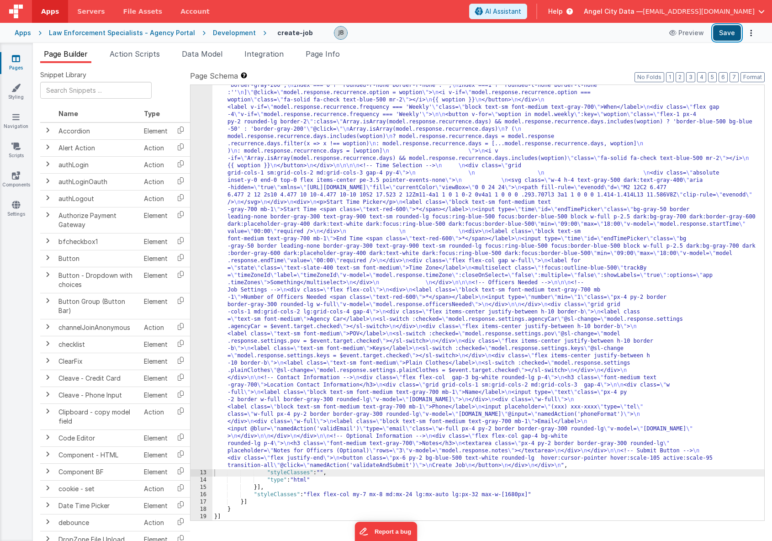
click at [721, 36] on button "Save" at bounding box center [727, 33] width 28 height 16
click at [17, 205] on icon at bounding box center [16, 204] width 8 height 9
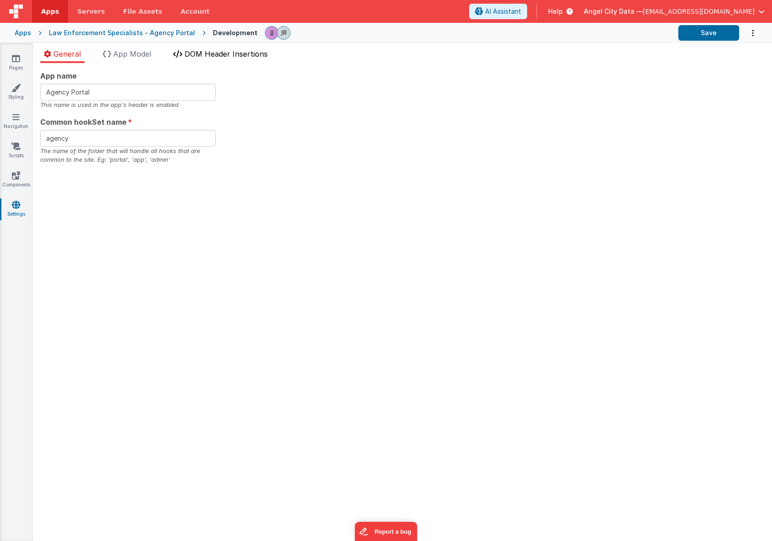
click at [231, 54] on span "DOM Header Insertions" at bounding box center [225, 53] width 83 height 9
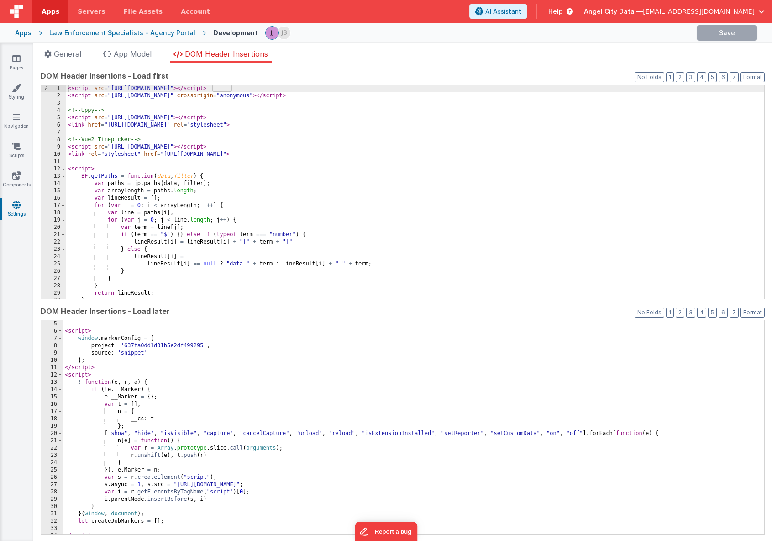
scroll to position [35, 0]
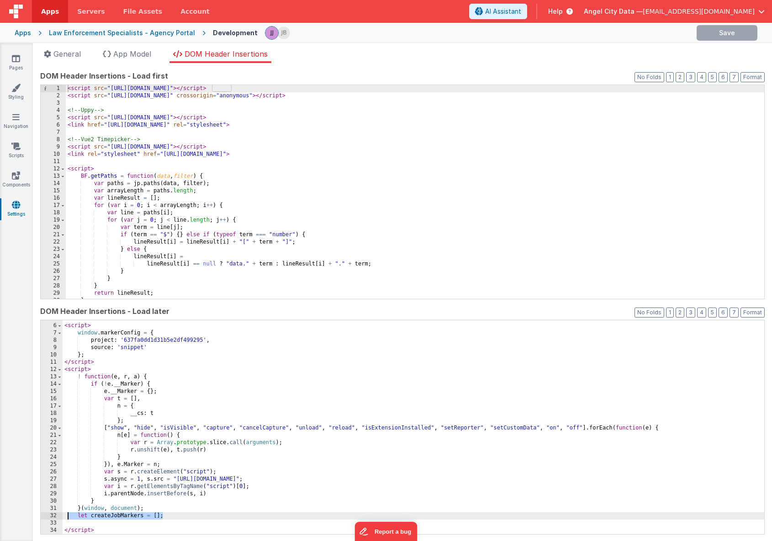
drag, startPoint x: 168, startPoint y: 515, endPoint x: 68, endPoint y: 516, distance: 99.1
click at [68, 516] on div "< script > window . markerConfig = { project : '637fa0dd1d31b5e2df499295' , sou…" at bounding box center [413, 429] width 701 height 228
click at [19, 204] on icon at bounding box center [16, 204] width 8 height 9
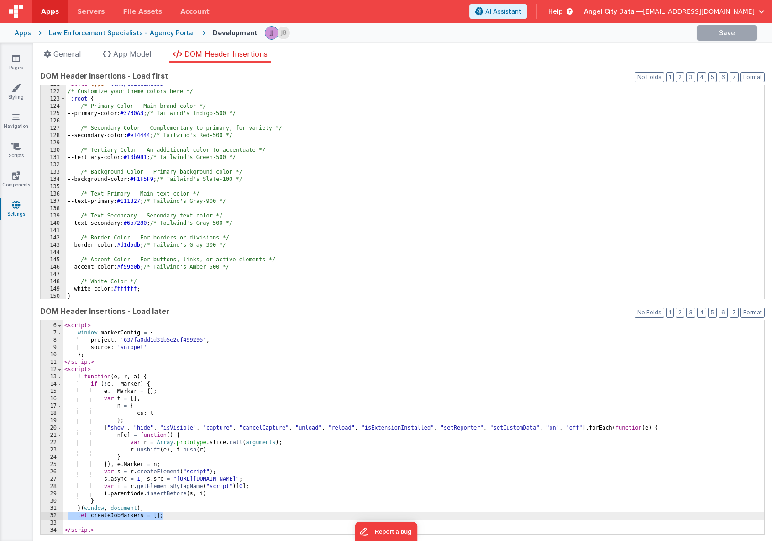
scroll to position [894, 0]
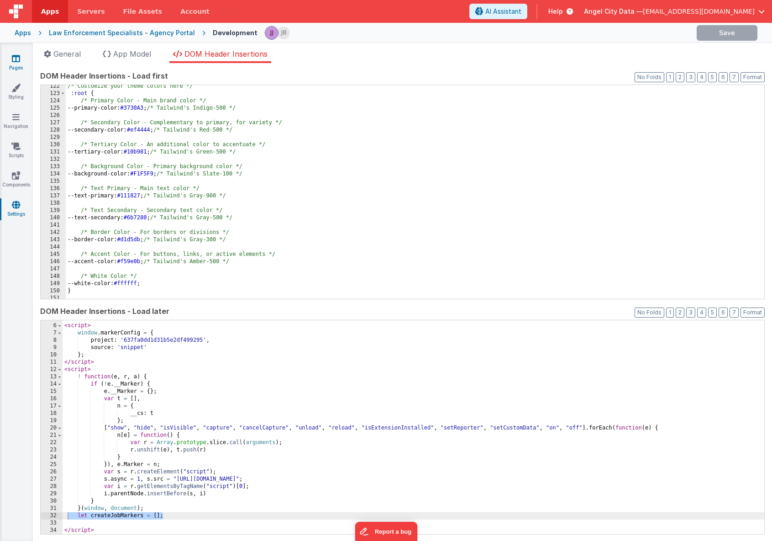
click at [21, 60] on link "Pages" at bounding box center [16, 63] width 33 height 18
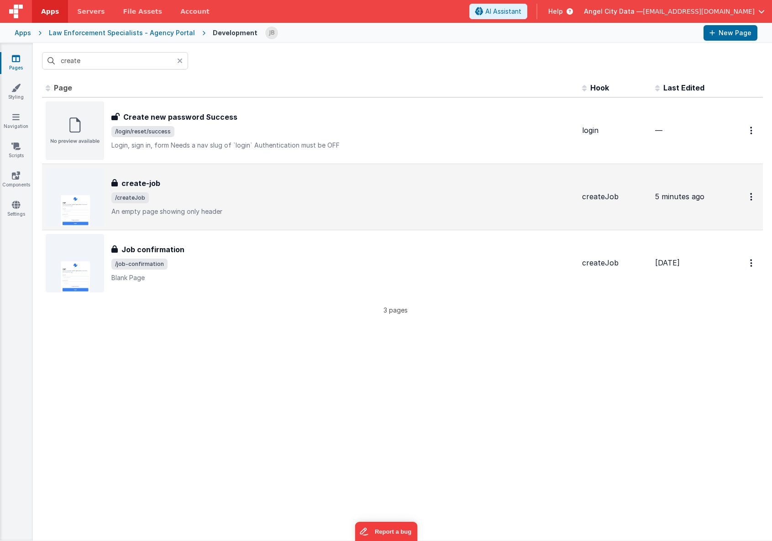
click at [123, 184] on h3 "create-job" at bounding box center [140, 183] width 39 height 11
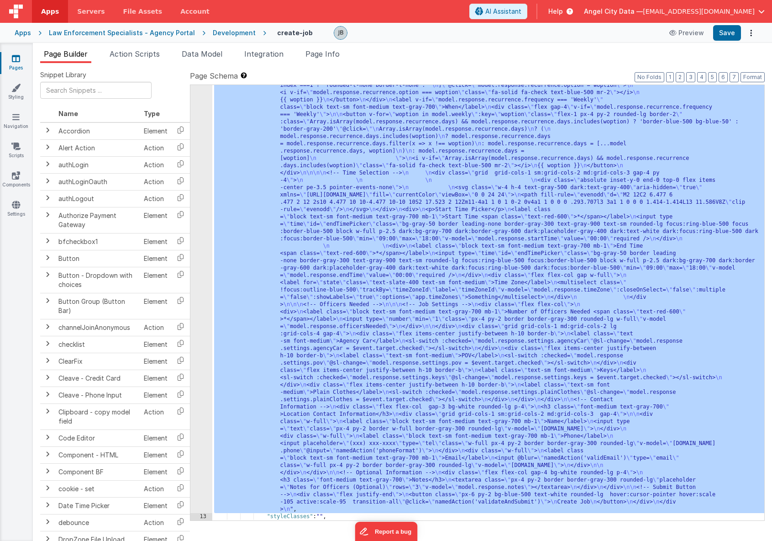
click at [203, 233] on div "12" at bounding box center [201, 104] width 22 height 818
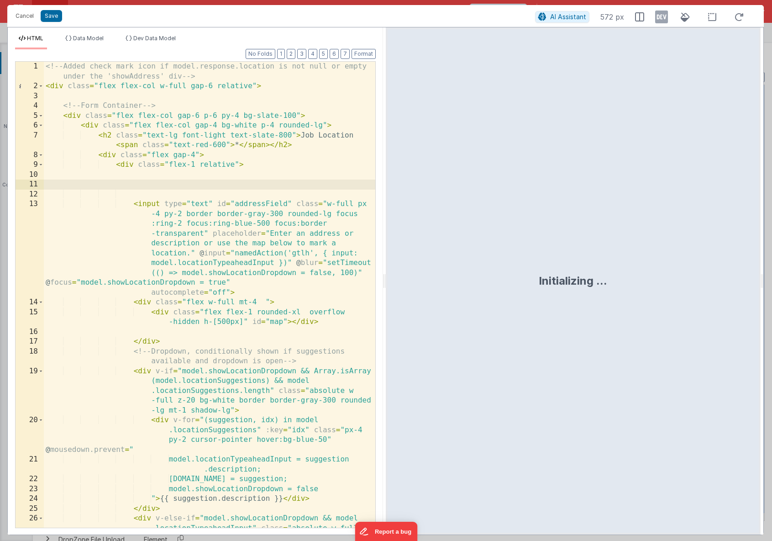
click at [228, 275] on div "<!-- Added check mark icon if model.response.location is not null or empty unde…" at bounding box center [209, 324] width 331 height 525
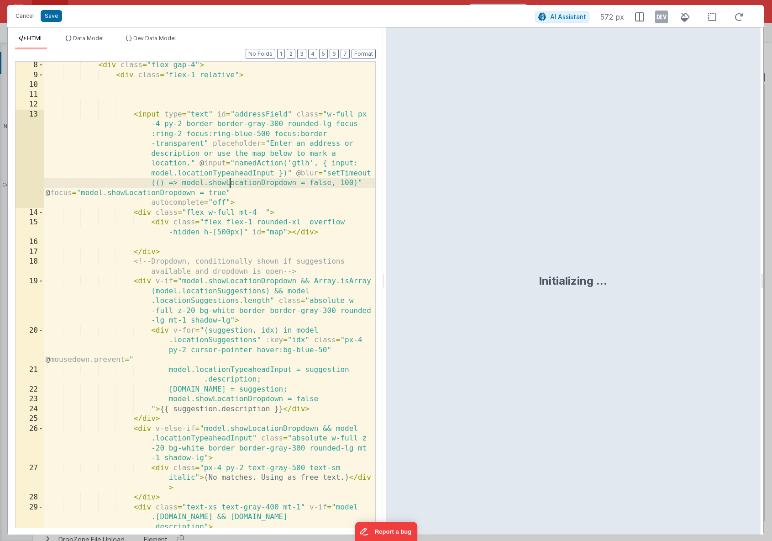
scroll to position [89, 0]
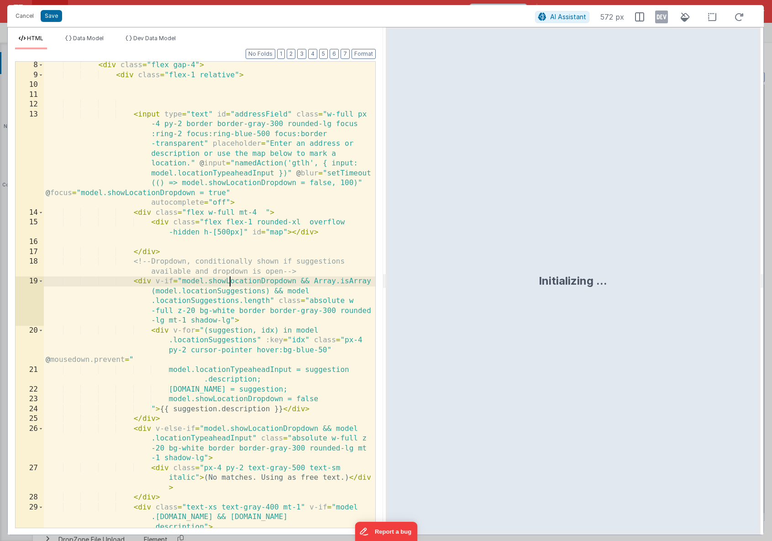
click at [229, 283] on div "< div class = "flex gap-4" > < div class = "flex-1 relative" > < input type = "…" at bounding box center [209, 307] width 331 height 495
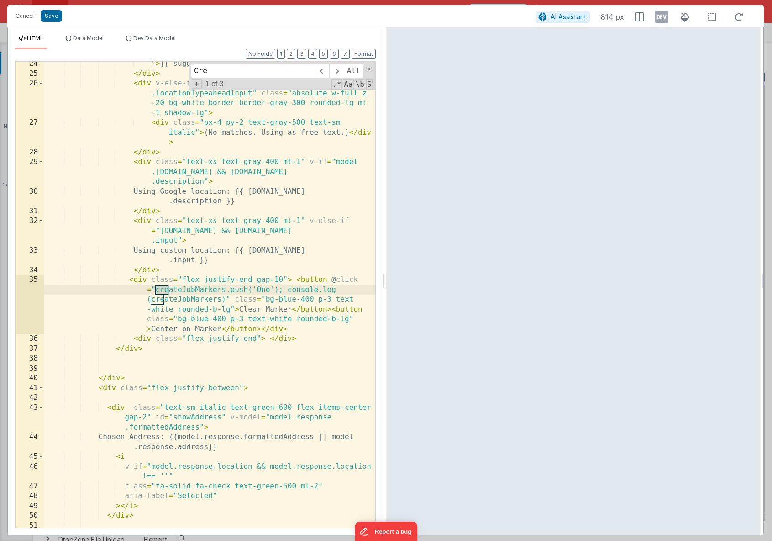
scroll to position [435, 0]
type input "Clear Marker"
click at [158, 290] on div "" > {{ suggestion.description }} </ div > </ div > < div v-else-if = "model.sho…" at bounding box center [209, 301] width 331 height 485
click at [155, 290] on div "" > {{ suggestion.description }} </ div > </ div > < div v-else-if = "model.sho…" at bounding box center [209, 301] width 331 height 485
click at [153, 298] on div "" > {{ suggestion.description }} </ div > </ div > < div v-else-if = "model.sho…" at bounding box center [209, 301] width 331 height 485
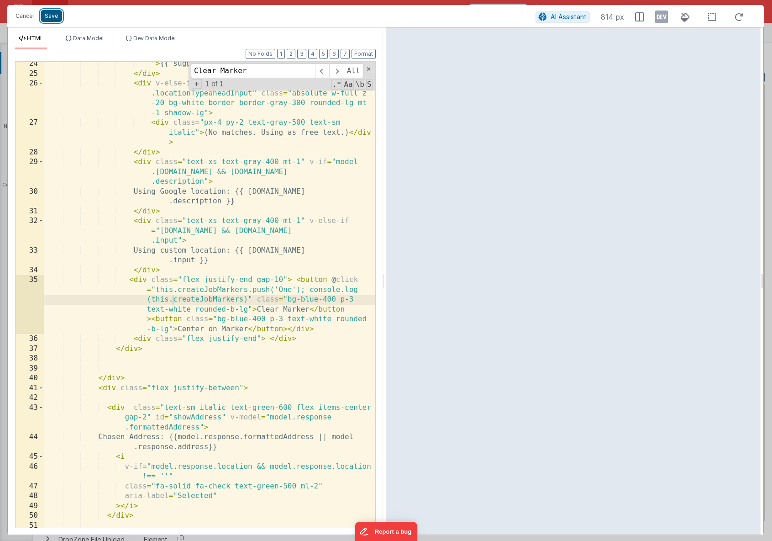
click at [55, 15] on button "Save" at bounding box center [51, 16] width 21 height 12
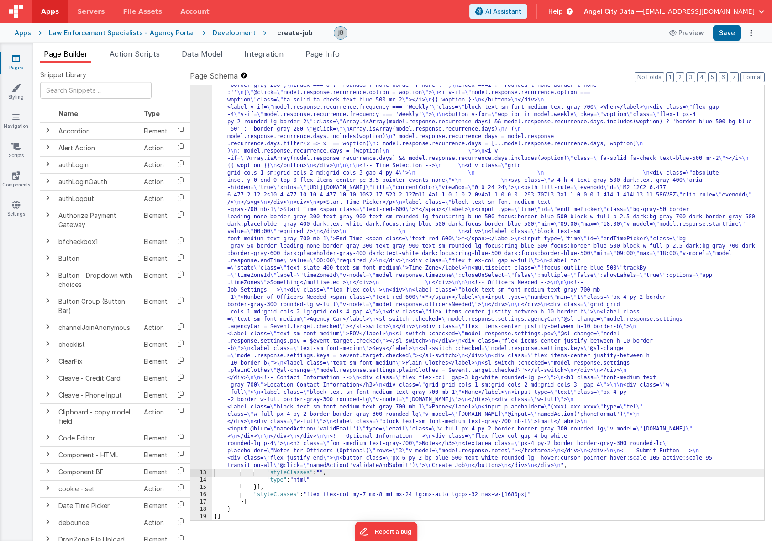
scroll to position [442, 0]
click at [724, 35] on button "Save" at bounding box center [727, 33] width 28 height 16
click at [196, 220] on div "12" at bounding box center [201, 103] width 22 height 731
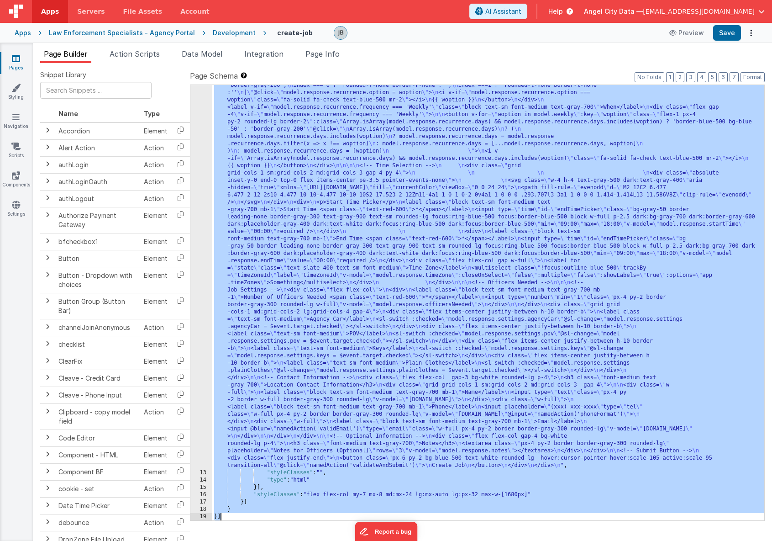
click at [200, 221] on div "12" at bounding box center [201, 103] width 22 height 731
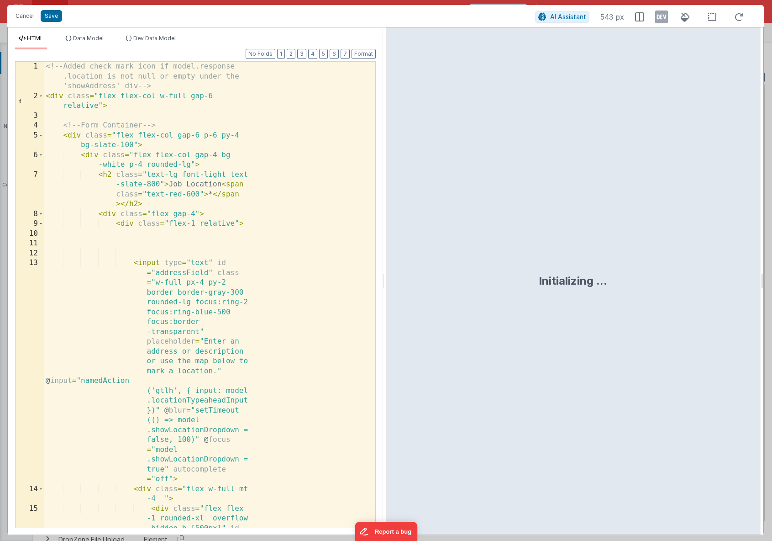
scroll to position [0, 0]
click at [200, 288] on div "<!-- Added check mark icon if model.response .location is not null or empty und…" at bounding box center [209, 329] width 331 height 535
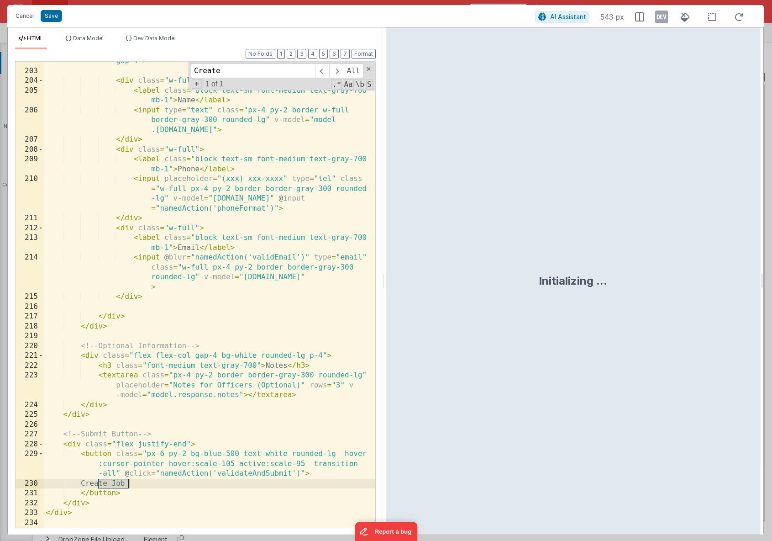
scroll to position [3382, 0]
click at [206, 72] on input "Create Marker" at bounding box center [253, 70] width 124 height 15
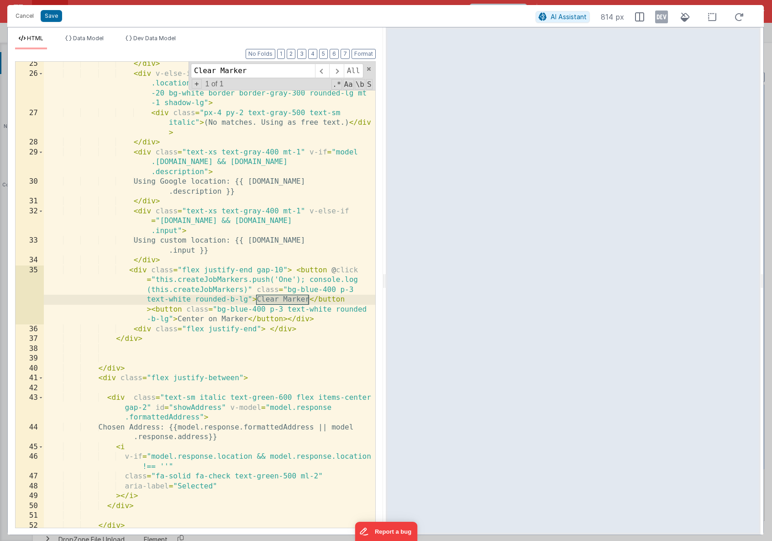
type input "Clear Marker"
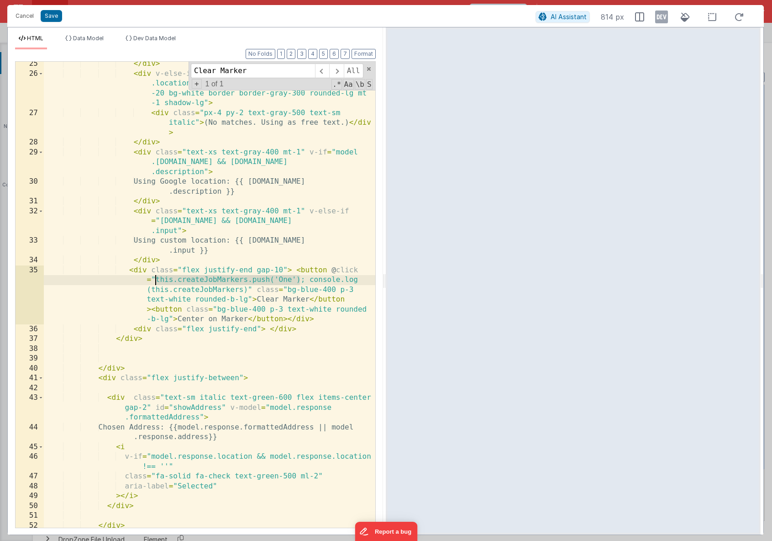
drag, startPoint x: 302, startPoint y: 281, endPoint x: 157, endPoint y: 279, distance: 145.2
click at [157, 279] on div "</ div > < div v-else-if = "model.showLocationDropdown && model .locationTypeah…" at bounding box center [209, 301] width 331 height 485
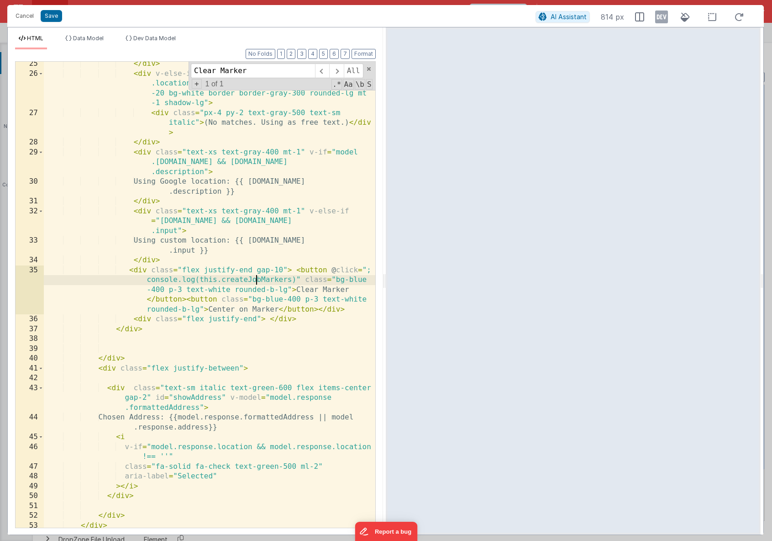
click at [256, 282] on div "</ div > < div v-else-if = "model.showLocationDropdown && model .locationTypeah…" at bounding box center [209, 301] width 331 height 485
click at [53, 17] on button "Save" at bounding box center [51, 16] width 21 height 12
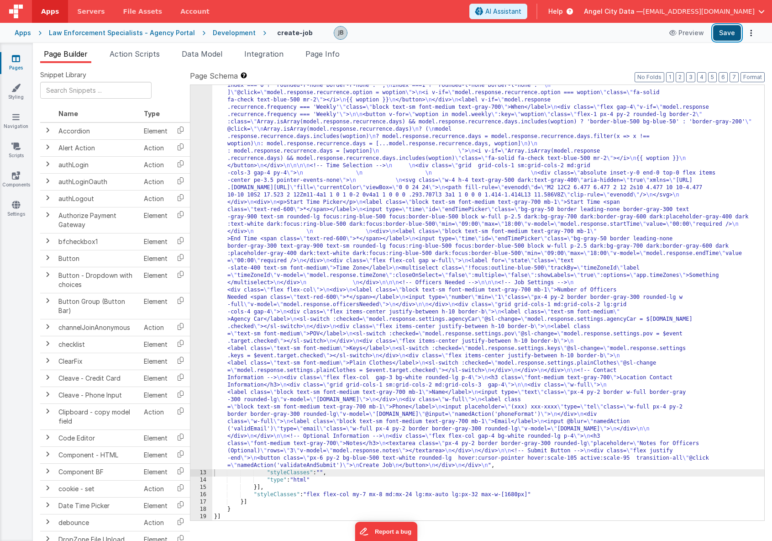
click at [719, 36] on button "Save" at bounding box center [727, 33] width 28 height 16
click at [17, 216] on link "Settings" at bounding box center [16, 209] width 33 height 18
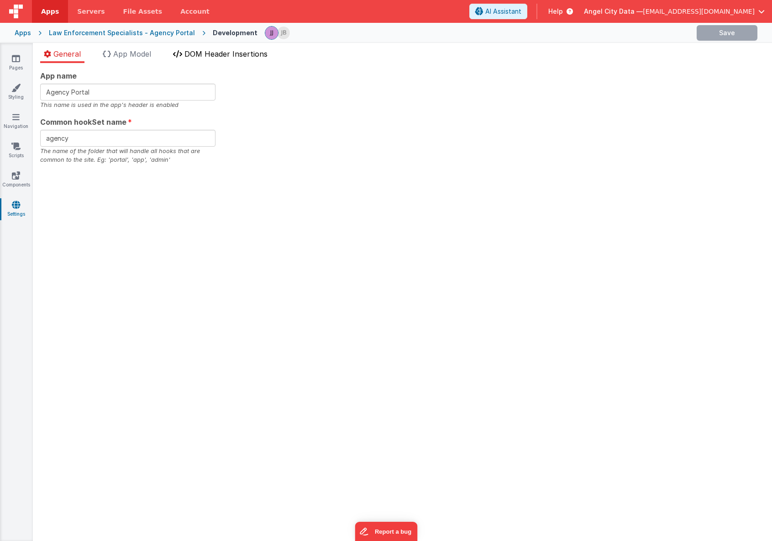
click at [210, 56] on span "DOM Header Insertions" at bounding box center [225, 53] width 83 height 9
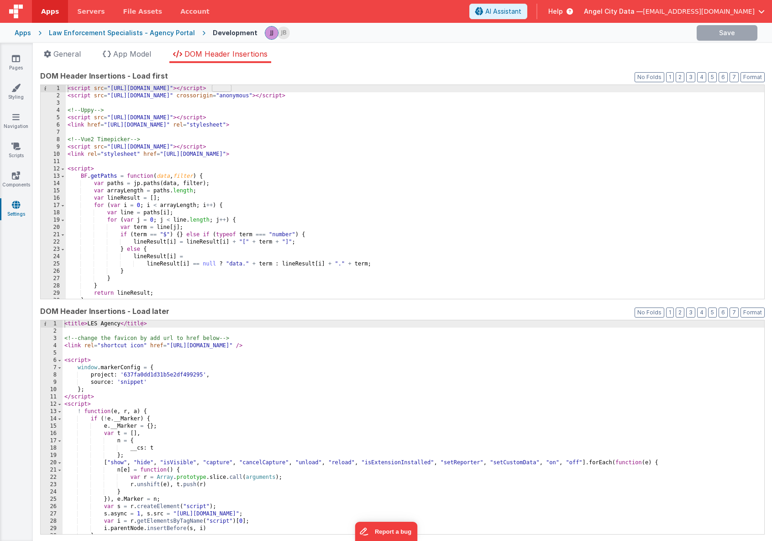
scroll to position [35, 0]
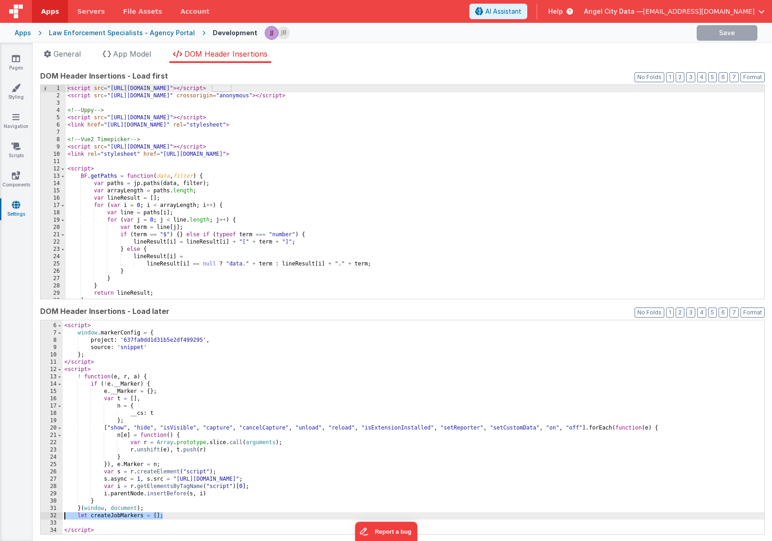
drag, startPoint x: 182, startPoint y: 513, endPoint x: 65, endPoint y: 515, distance: 116.9
click at [65, 515] on div "< script > window . markerConfig = { project : '637fa0dd1d31b5e2df499295' , sou…" at bounding box center [414, 429] width 702 height 228
click at [170, 518] on div "< script > window . markerConfig = { project : '637fa0dd1d31b5e2df499295' , sou…" at bounding box center [414, 429] width 702 height 228
drag, startPoint x: 134, startPoint y: 310, endPoint x: 172, endPoint y: 311, distance: 38.4
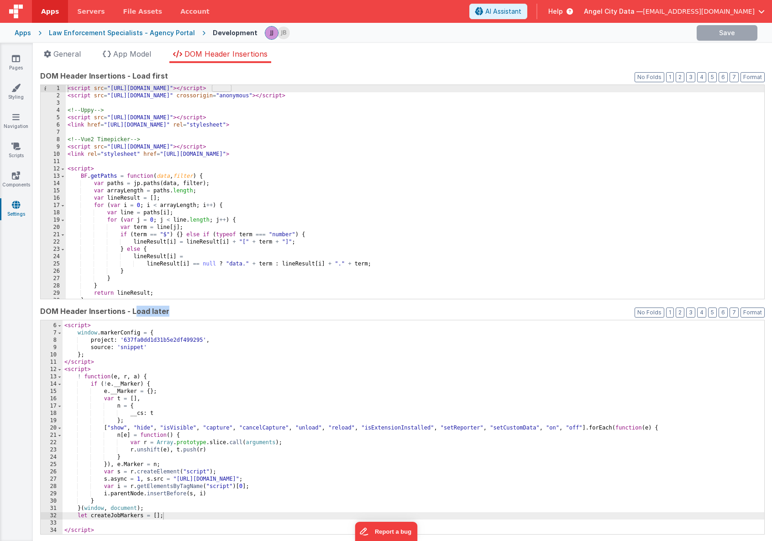
click at [172, 311] on label "DOM Header Insertions - Load later" at bounding box center [402, 310] width 725 height 11
drag, startPoint x: 172, startPoint y: 311, endPoint x: 64, endPoint y: 308, distance: 108.3
click at [64, 308] on label "DOM Header Insertions - Load later" at bounding box center [402, 310] width 725 height 11
click at [176, 516] on div "< script > window . markerConfig = { project : '637fa0dd1d31b5e2df499295' , sou…" at bounding box center [414, 429] width 702 height 228
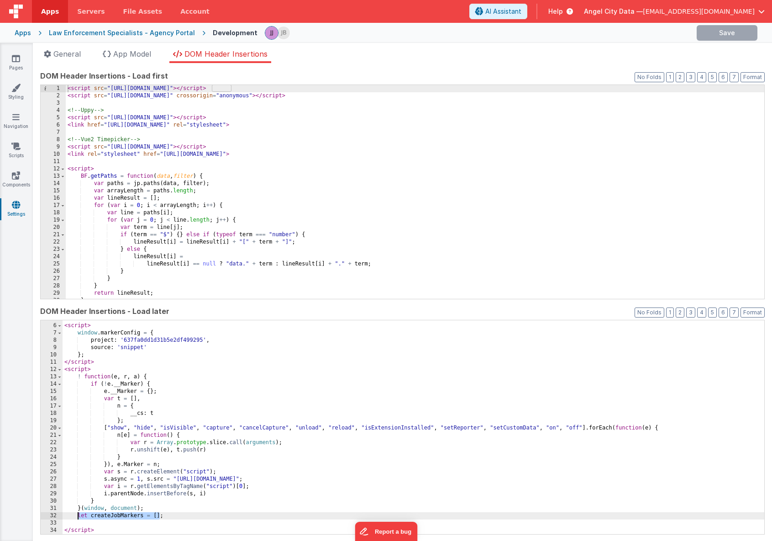
drag, startPoint x: 158, startPoint y: 518, endPoint x: 77, endPoint y: 515, distance: 81.8
click at [77, 515] on div "< script > window . markerConfig = { project : '637fa0dd1d31b5e2df499295' , sou…" at bounding box center [414, 429] width 702 height 228
click at [114, 514] on div "< script > window . markerConfig = { project : '637fa0dd1d31b5e2df499295' , sou…" at bounding box center [414, 429] width 702 height 228
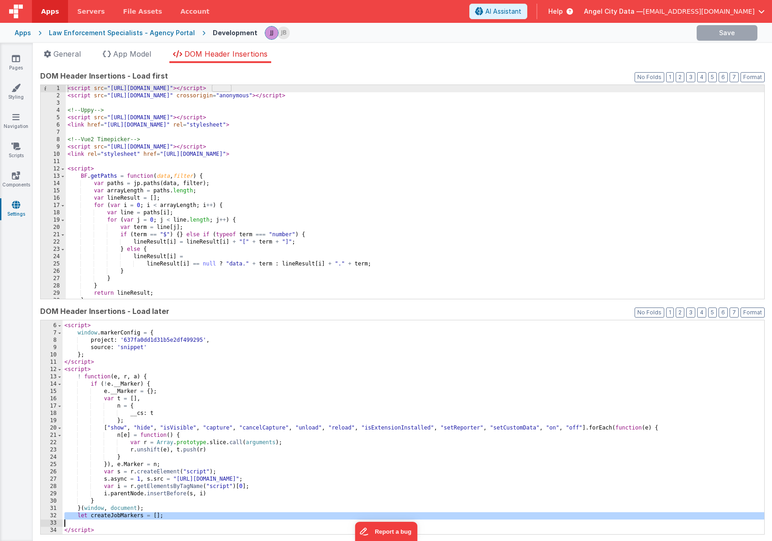
click at [169, 515] on div "< script > window . markerConfig = { project : '637fa0dd1d31b5e2df499295' , sou…" at bounding box center [414, 429] width 702 height 228
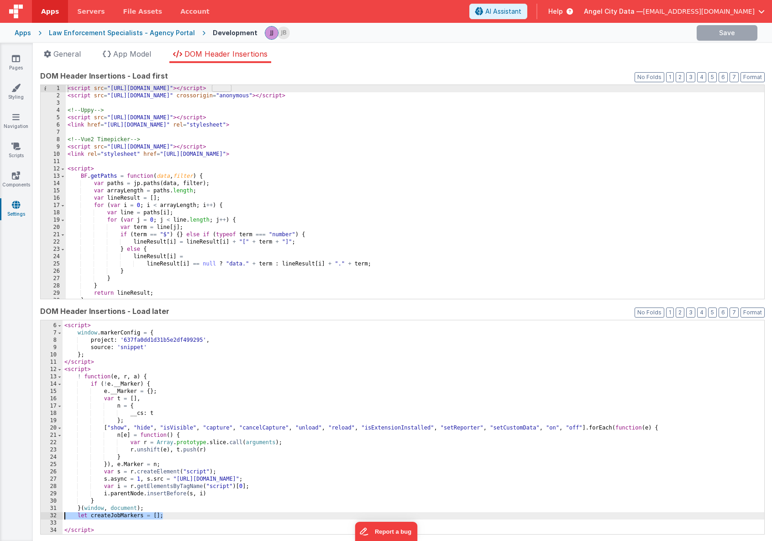
drag, startPoint x: 169, startPoint y: 515, endPoint x: 46, endPoint y: 512, distance: 123.8
click at [46, 512] on div "5 6 7 8 9 10 11 12 13 14 15 16 17 18 19 20 21 22 23 24 25 26 27 28 29 30 31 32 …" at bounding box center [402, 427] width 725 height 215
click at [153, 170] on div "< script src = "[URL][DOMAIN_NAME]" > </ script > < script src = "[URL][DOMAIN_…" at bounding box center [415, 199] width 699 height 228
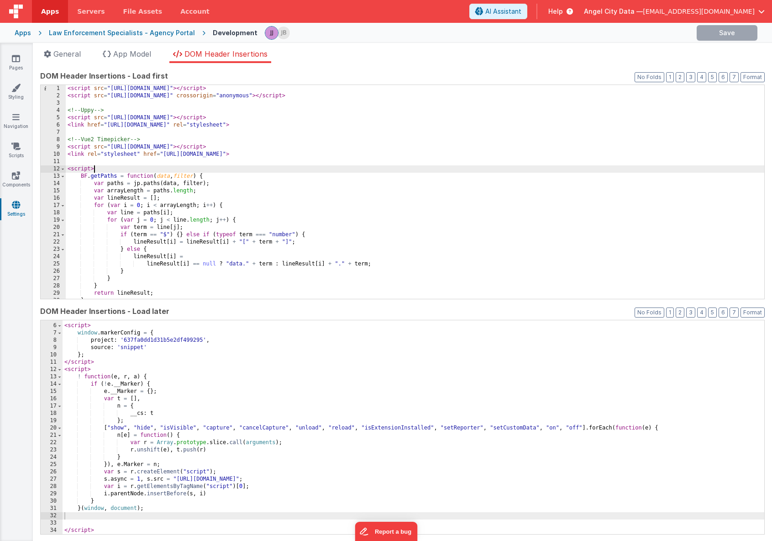
click at [143, 165] on div "< script src = "[URL][DOMAIN_NAME]" > </ script > < script src = "[URL][DOMAIN_…" at bounding box center [415, 199] width 699 height 228
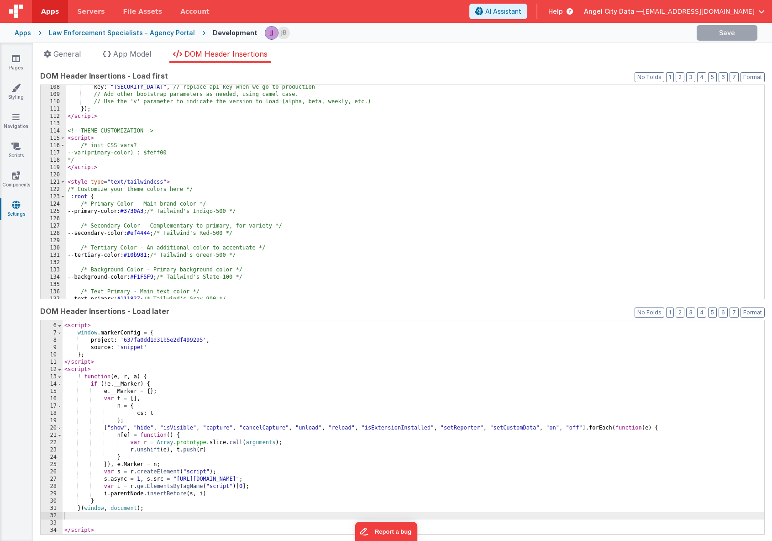
scroll to position [781, 0]
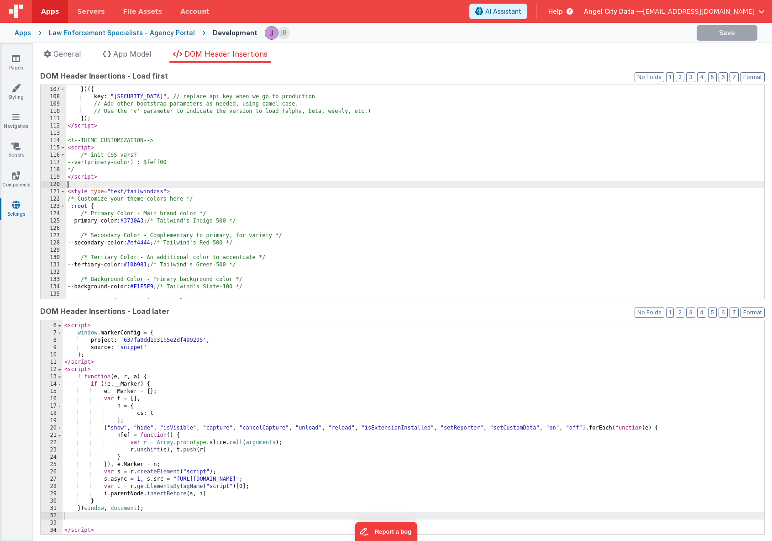
click at [99, 186] on div "d [ l ] ? console . warn ( p + " only loads once. Ignoring:" , g ) : d [ l ] = …" at bounding box center [415, 193] width 699 height 228
click at [105, 147] on div "d [ l ] ? console . warn ( p + " only loads once. Ignoring:" , g ) : d [ l ] = …" at bounding box center [415, 193] width 699 height 228
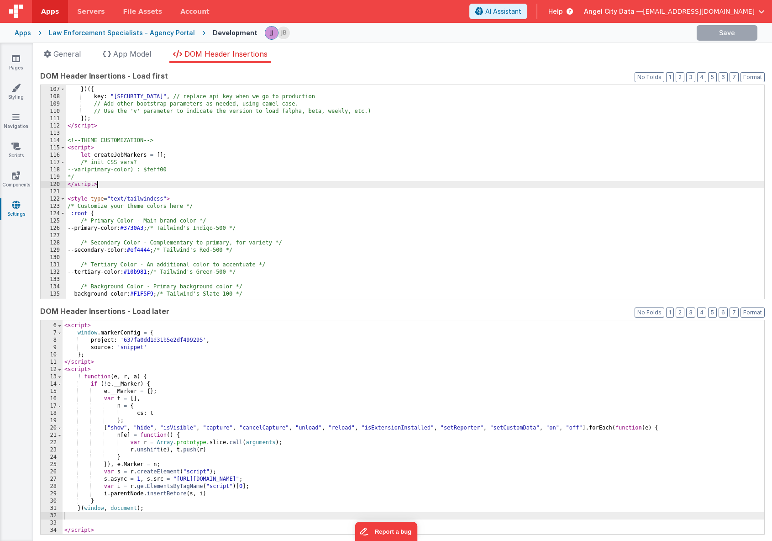
click at [274, 185] on div "d [ l ] ? console . warn ( p + " only loads once. Ignoring:" , g ) : d [ l ] = …" at bounding box center [415, 193] width 699 height 228
click at [243, 194] on div "d [ l ] ? console . warn ( p + " only loads once. Ignoring:" , g ) : d [ l ] = …" at bounding box center [415, 193] width 699 height 228
click at [373, 432] on div "< script > window . markerConfig = { project : '637fa0dd1d31b5e2df499295' , sou…" at bounding box center [414, 429] width 702 height 228
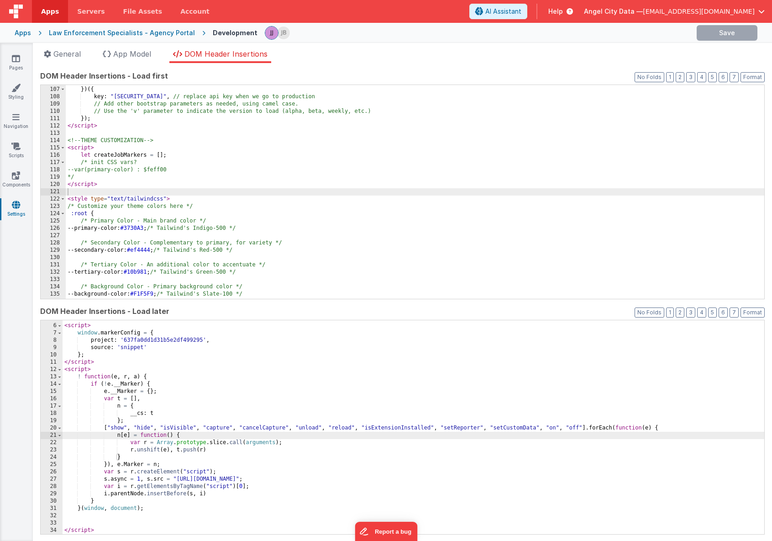
click at [182, 158] on div "d [ l ] ? console . warn ( p + " only loads once. Ignoring:" , g ) : d [ l ] = …" at bounding box center [415, 193] width 699 height 228
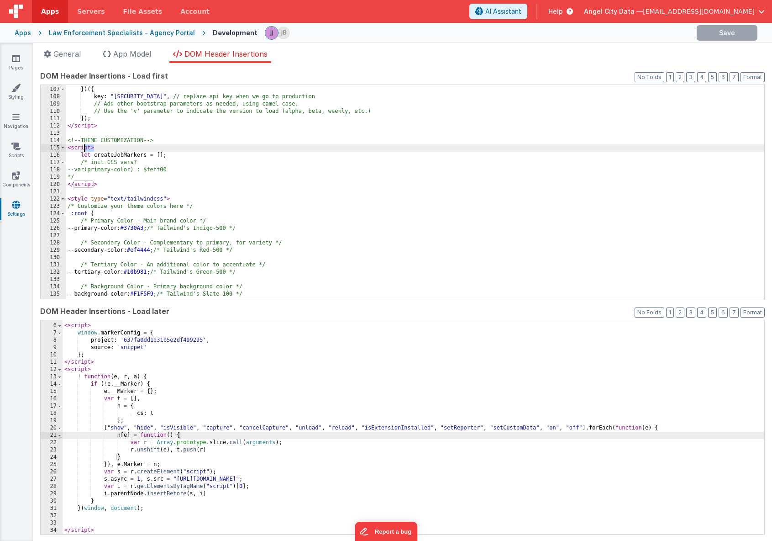
drag, startPoint x: 177, startPoint y: 151, endPoint x: 84, endPoint y: 151, distance: 92.7
click at [83, 151] on div "d [ l ] ? console . warn ( p + " only loads once. Ignoring:" , g ) : d [ l ] = …" at bounding box center [415, 193] width 699 height 228
click at [129, 155] on div "d [ l ] ? console . warn ( p + " only loads once. Ignoring:" , g ) : d [ l ] = …" at bounding box center [415, 193] width 699 height 228
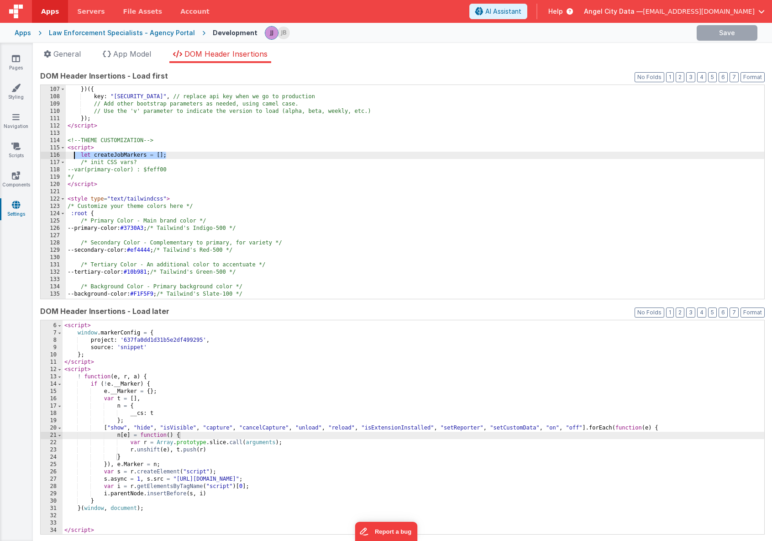
drag, startPoint x: 173, startPoint y: 156, endPoint x: 71, endPoint y: 154, distance: 102.3
click at [71, 154] on div "d [ l ] ? console . warn ( p + " only loads once. Ignoring:" , g ) : d [ l ] = …" at bounding box center [415, 193] width 699 height 228
click at [82, 189] on div "d [ l ] ? console . warn ( p + " only loads once. Ignoring:" , g ) : d [ l ] = …" at bounding box center [415, 193] width 699 height 228
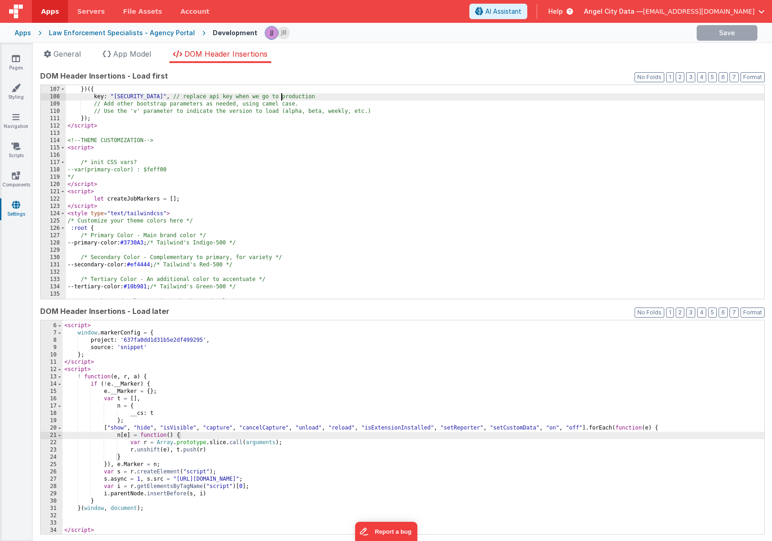
click at [282, 95] on div "d [ l ] ? console . warn ( p + " only loads once. Ignoring:" , g ) : d [ l ] = …" at bounding box center [415, 193] width 699 height 228
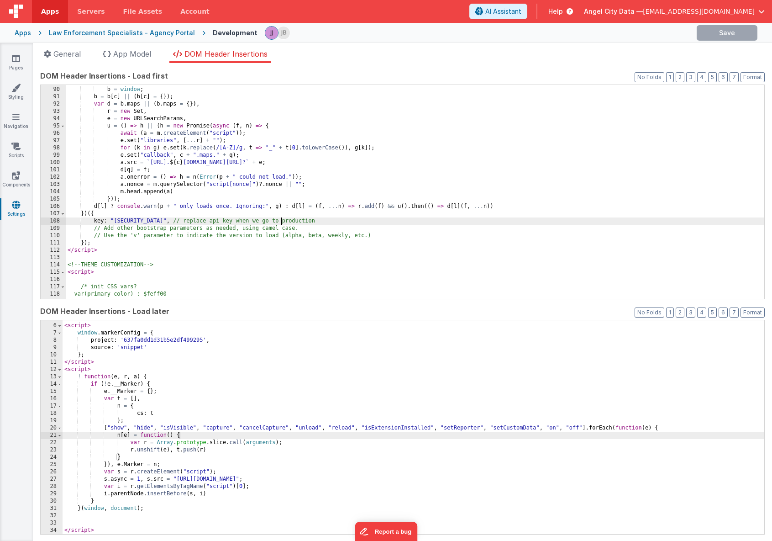
scroll to position [656, 0]
click at [695, 33] on button "Save" at bounding box center [709, 33] width 61 height 16
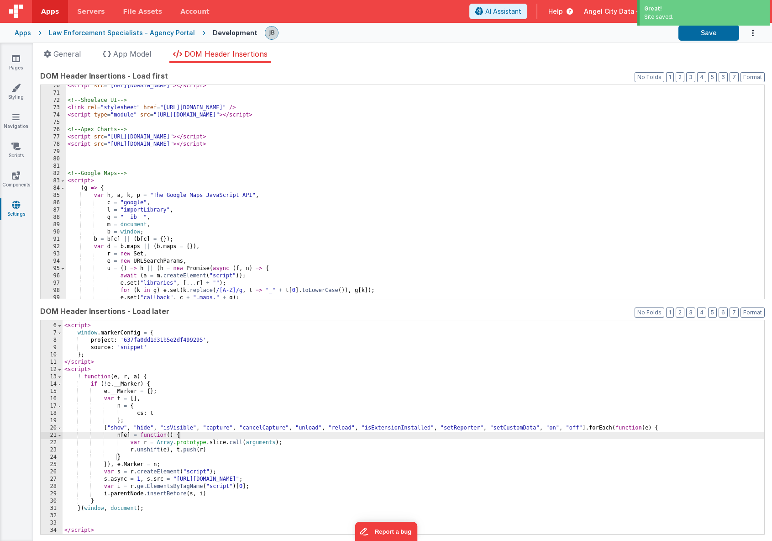
scroll to position [514, 0]
click at [205, 200] on div "< script src = "[URL][DOMAIN_NAME]" > </ script > <!-- Shoelace UI --> < link r…" at bounding box center [415, 196] width 699 height 228
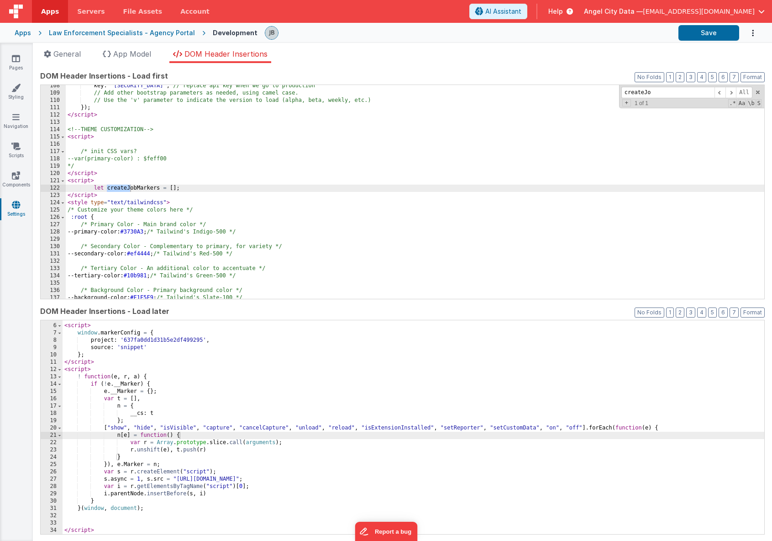
scroll to position [792, 0]
type input "createJobMark"
click at [106, 189] on div "key : "[SECURITY_DATA]" , // replace api key when we go to production // Add ot…" at bounding box center [415, 196] width 699 height 228
click at [714, 35] on button "Save" at bounding box center [709, 33] width 61 height 16
click at [13, 60] on icon at bounding box center [16, 58] width 8 height 9
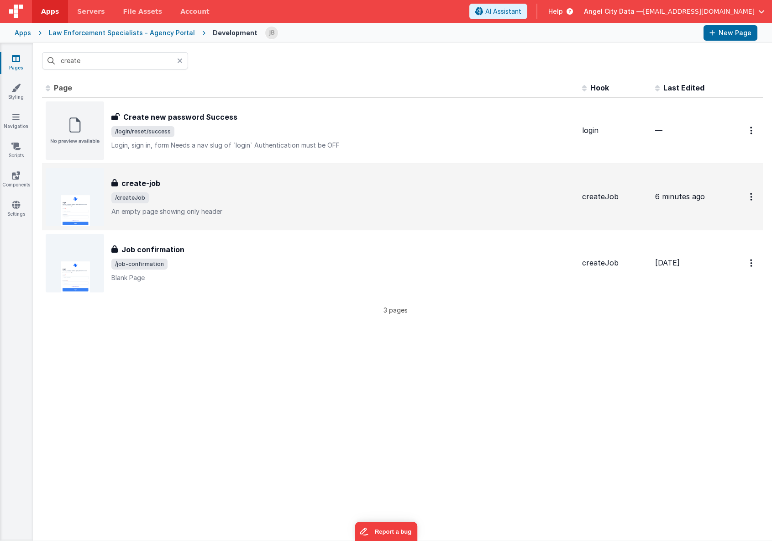
click at [129, 185] on h3 "create-job" at bounding box center [140, 183] width 39 height 11
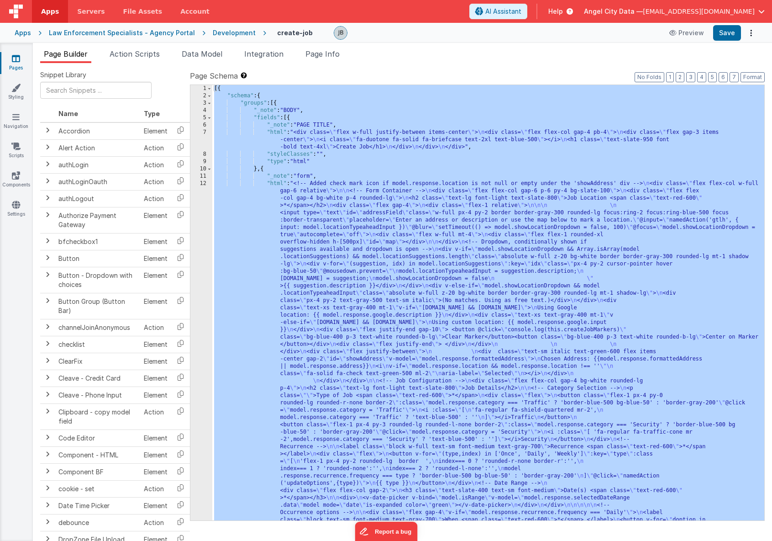
click at [203, 92] on div "1" at bounding box center [201, 88] width 22 height 7
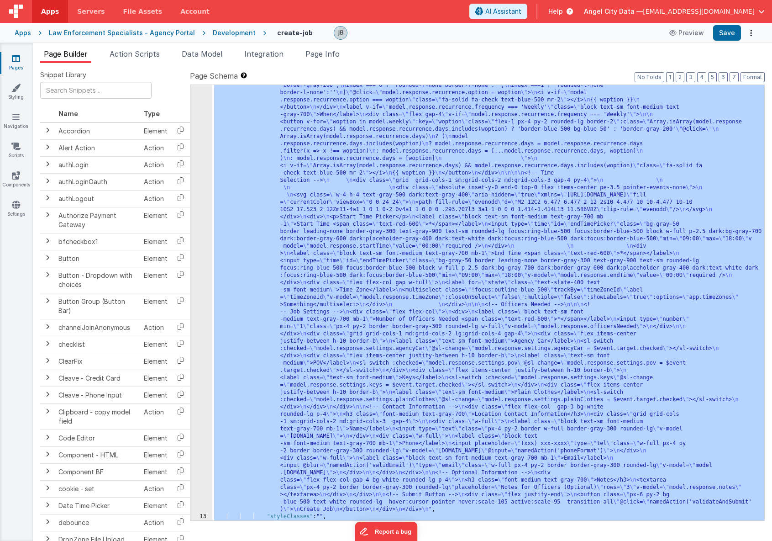
click at [208, 220] on div "12" at bounding box center [201, 107] width 22 height 811
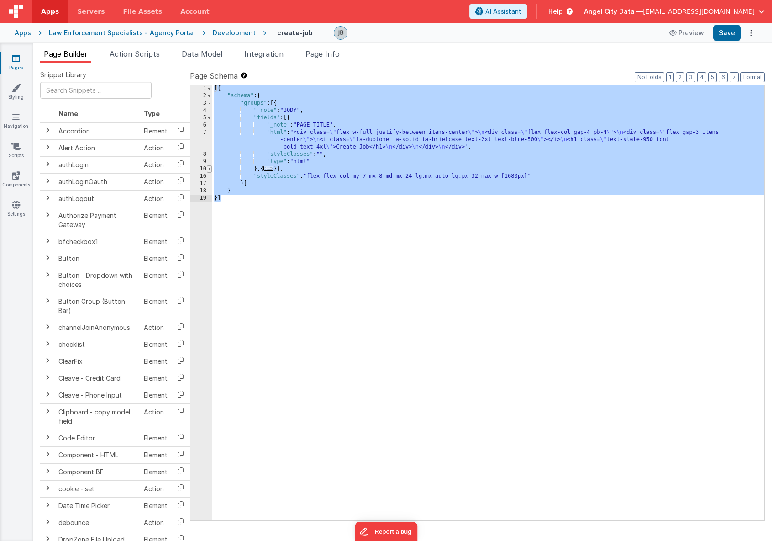
click at [210, 168] on span at bounding box center [209, 168] width 5 height 7
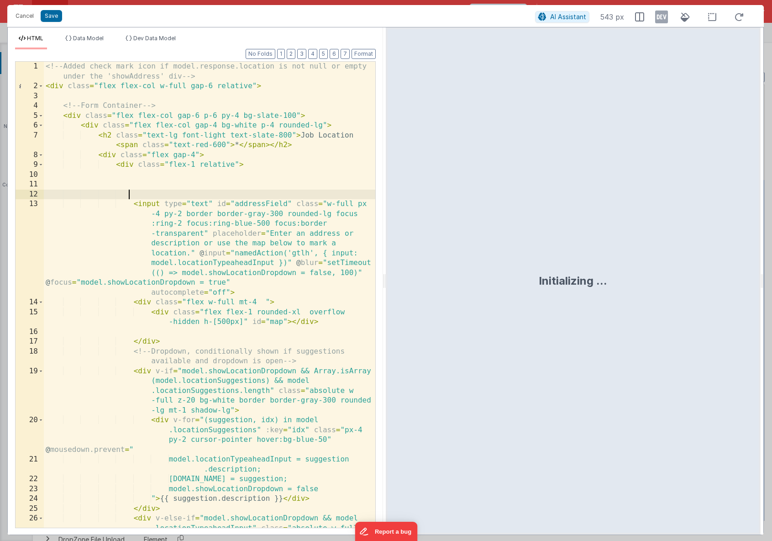
click at [200, 198] on div "<!-- Added check mark icon if model.response.location is not null or empty unde…" at bounding box center [209, 324] width 331 height 525
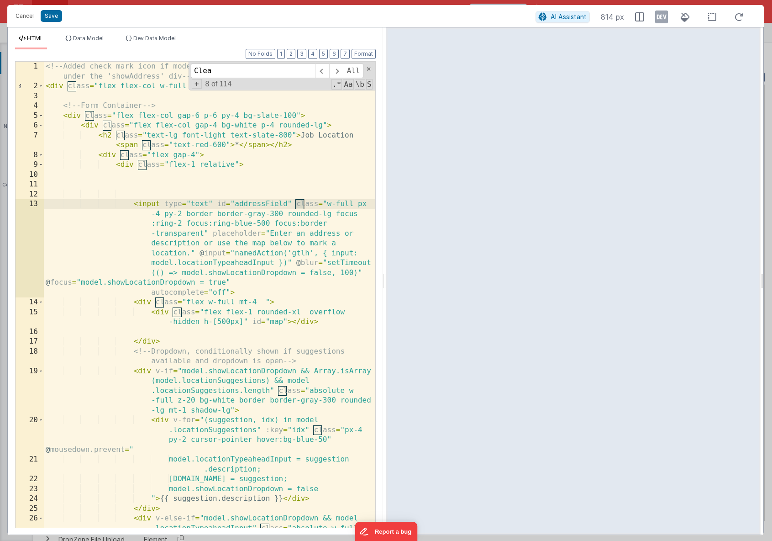
scroll to position [444, 0]
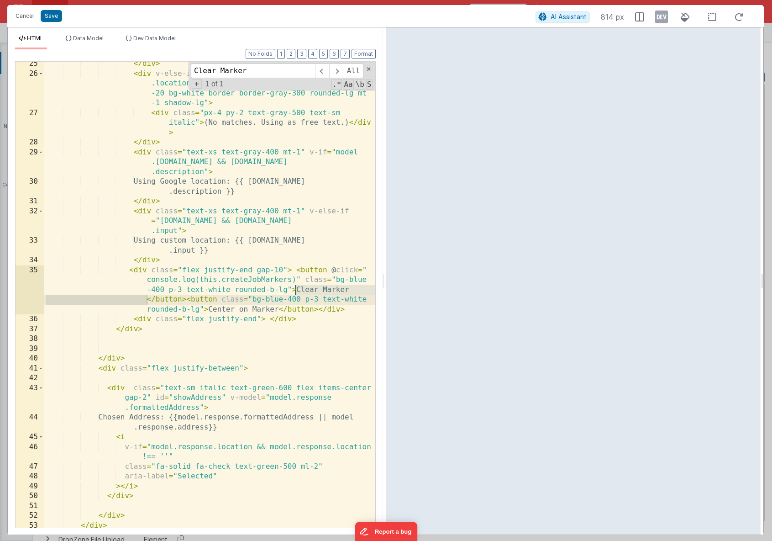
type input "Clear Marker"
click at [205, 280] on div "</ div > < div v-else-if = "model.showLocationDropdown && model .locationTypeah…" at bounding box center [209, 301] width 331 height 485
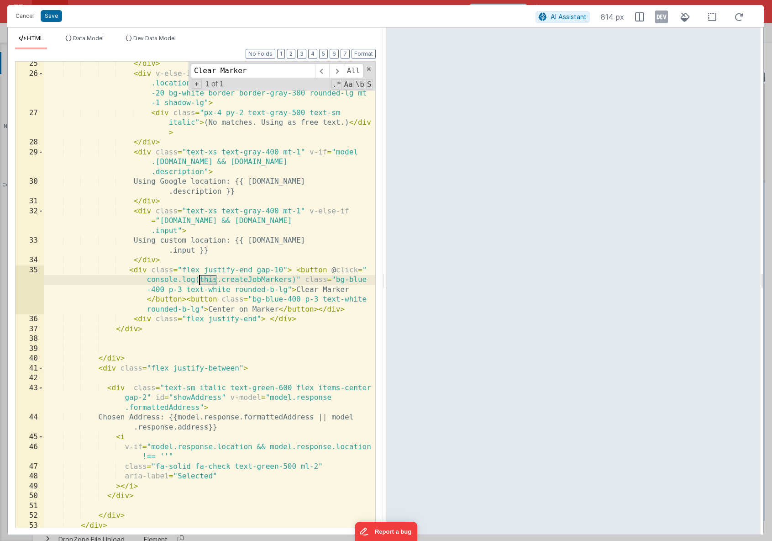
click at [205, 280] on div "</ div > < div v-else-if = "model.showLocationDropdown && model .locationTypeah…" at bounding box center [209, 301] width 331 height 485
click at [50, 16] on button "Save" at bounding box center [51, 16] width 21 height 12
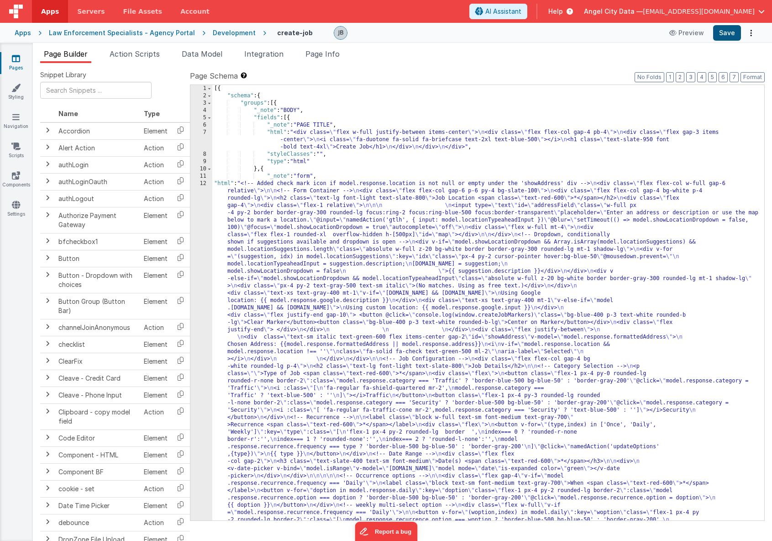
scroll to position [0, 0]
click at [730, 32] on button "Save" at bounding box center [727, 33] width 28 height 16
click at [205, 197] on div "12" at bounding box center [201, 545] width 22 height 731
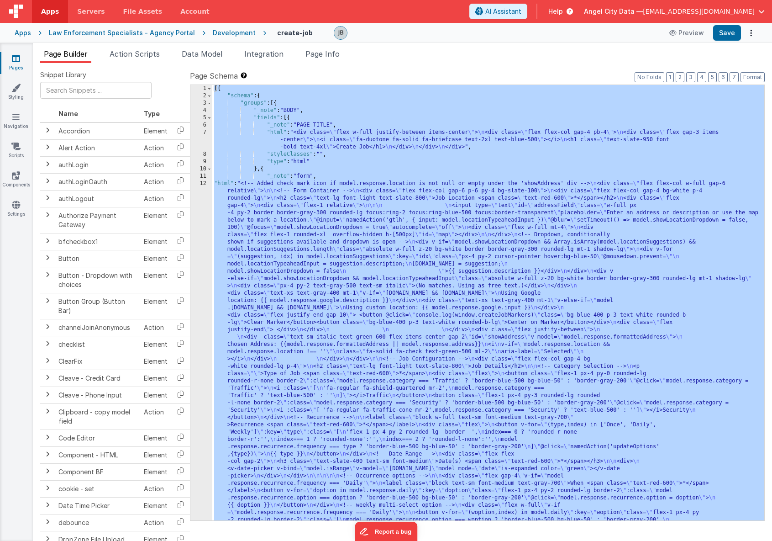
scroll to position [398, 0]
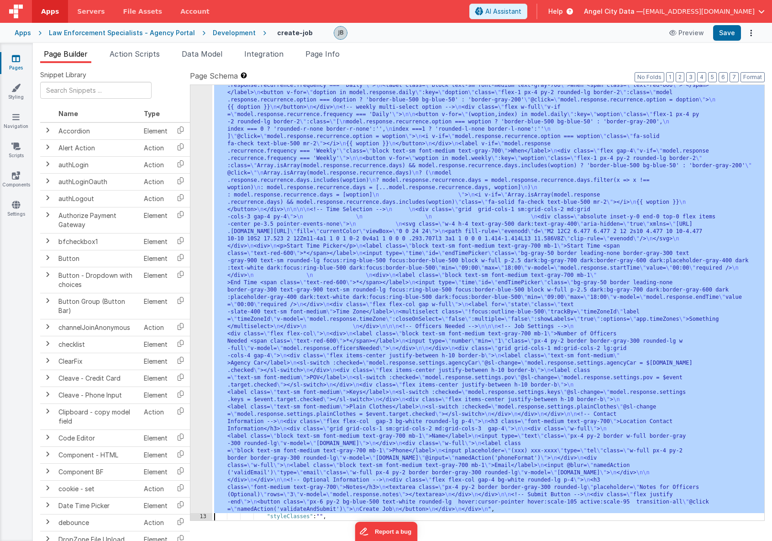
click at [205, 202] on div "12" at bounding box center [201, 147] width 22 height 731
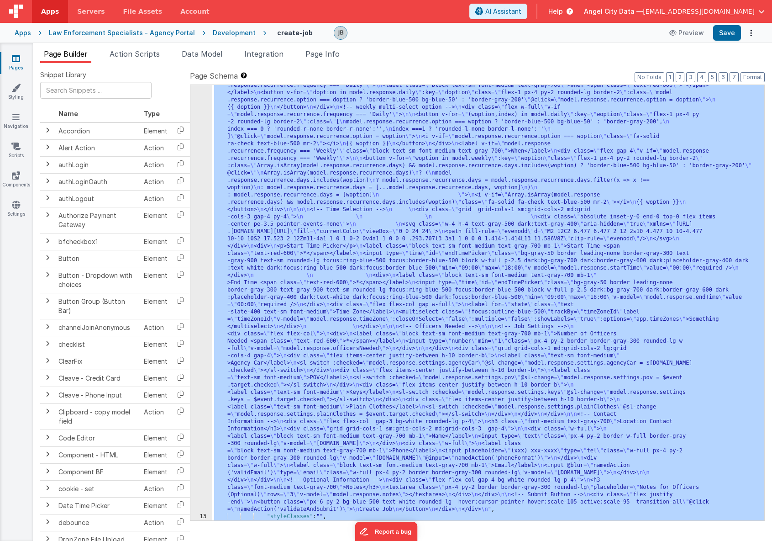
click at [205, 195] on div "12" at bounding box center [201, 147] width 22 height 731
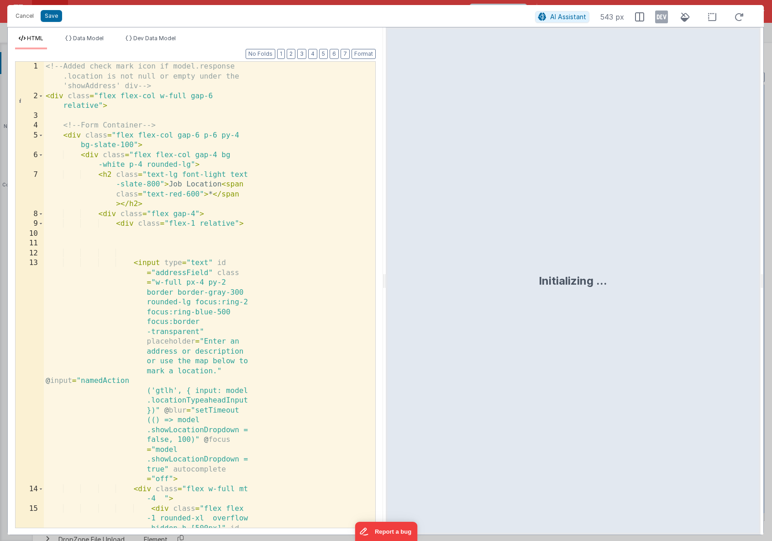
click at [214, 217] on div "<!-- Added check mark icon if model.response .location is not null or empty und…" at bounding box center [209, 329] width 331 height 535
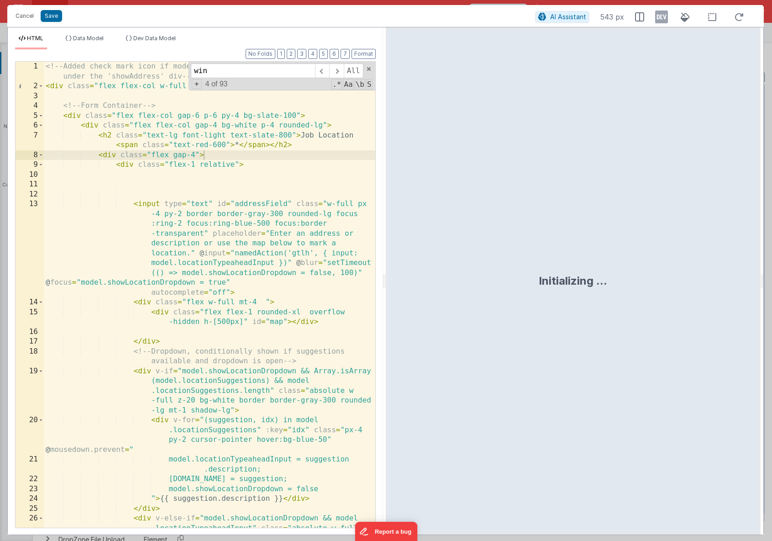
scroll to position [435, 0]
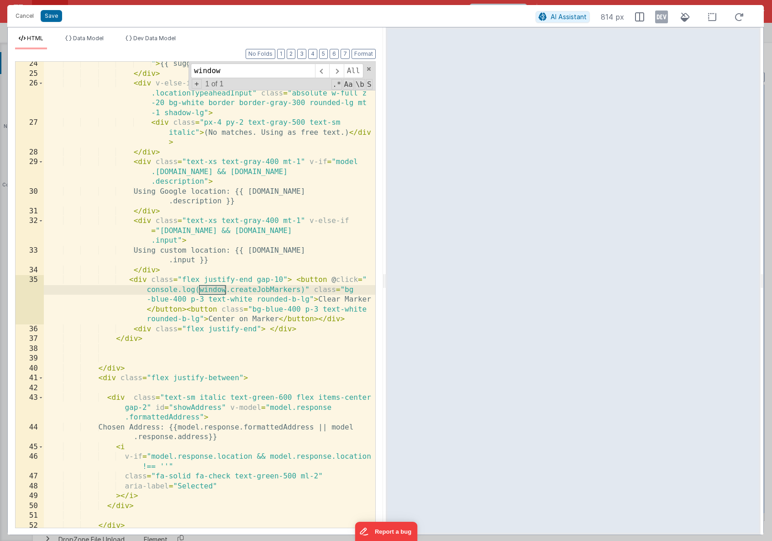
type input "window"
click at [226, 287] on div "" > {{ suggestion.description }} </ div > </ div > < div v-else-if = "model.sho…" at bounding box center [209, 301] width 331 height 485
click at [231, 290] on div "" > {{ suggestion.description }} </ div > </ div > < div v-else-if = "model.sho…" at bounding box center [209, 301] width 331 height 485
click at [26, 13] on button "Cancel" at bounding box center [24, 16] width 27 height 13
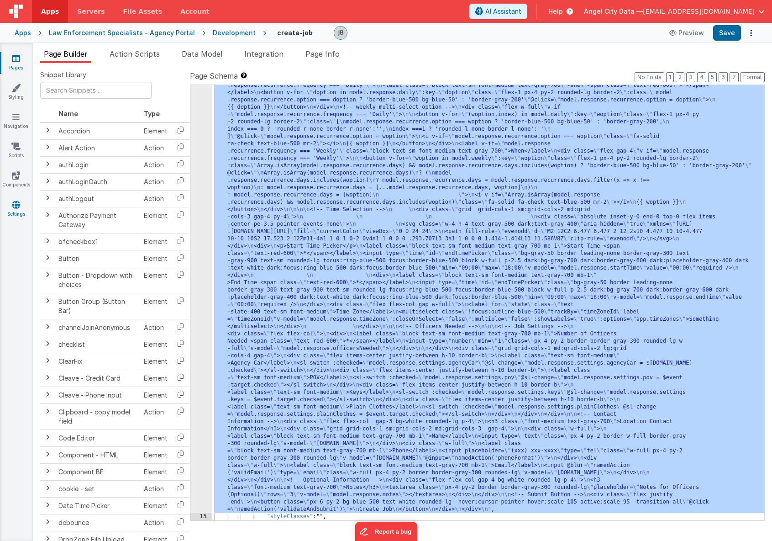
click at [16, 205] on icon at bounding box center [16, 204] width 8 height 9
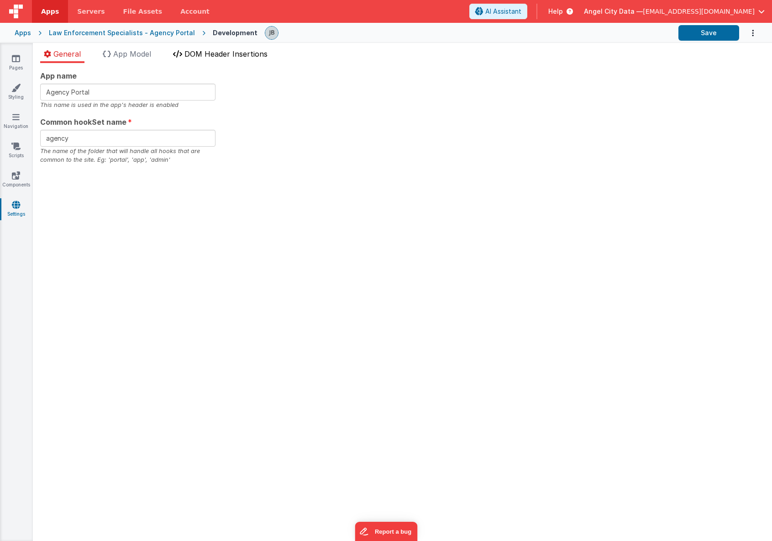
click at [200, 53] on span "DOM Header Insertions" at bounding box center [225, 53] width 83 height 9
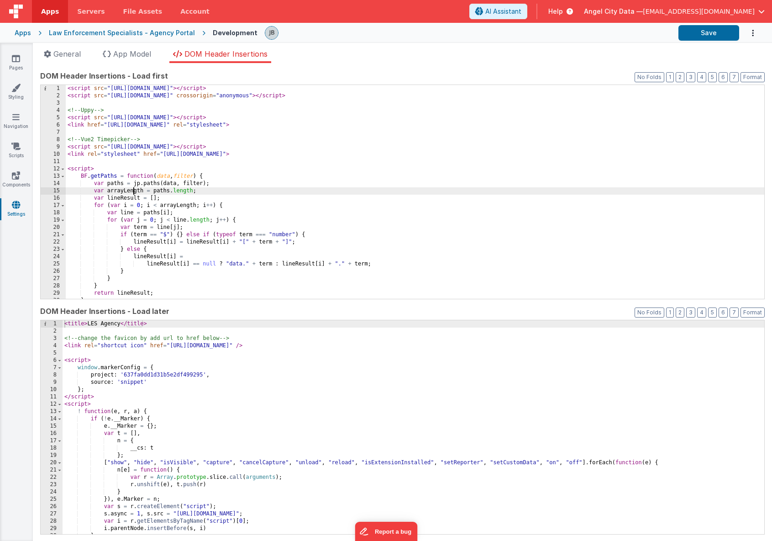
click at [135, 188] on div "< script src = "[URL][DOMAIN_NAME]" > </ script > < script src = "[URL][DOMAIN_…" at bounding box center [415, 199] width 699 height 228
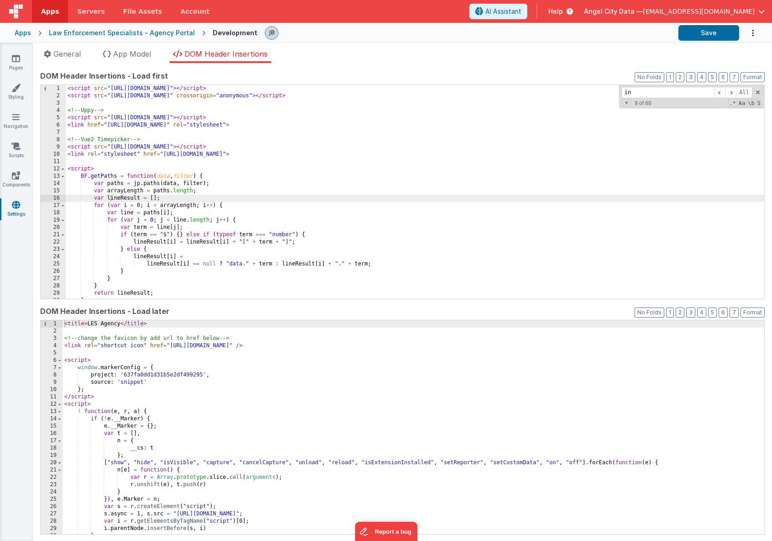
type input "i"
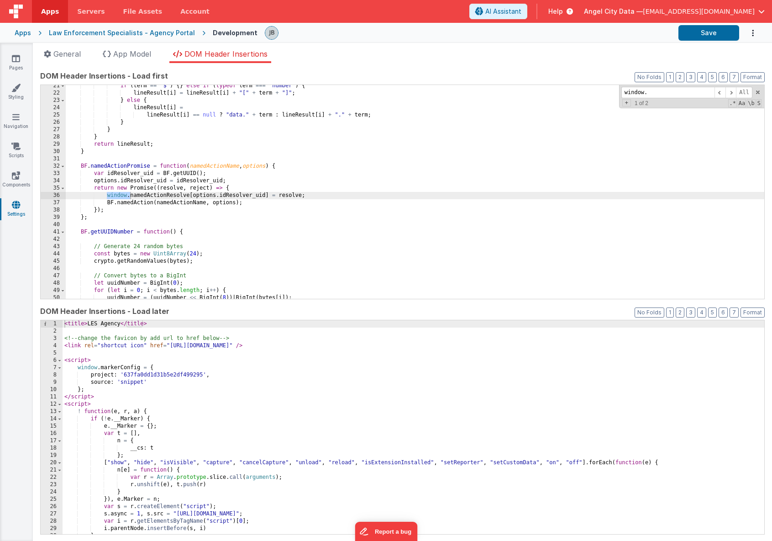
type input "window."
click at [125, 195] on div "if ( term == "$" ) { } else if ( typeof term === "number" ) { lineResult [ i ] …" at bounding box center [415, 196] width 699 height 228
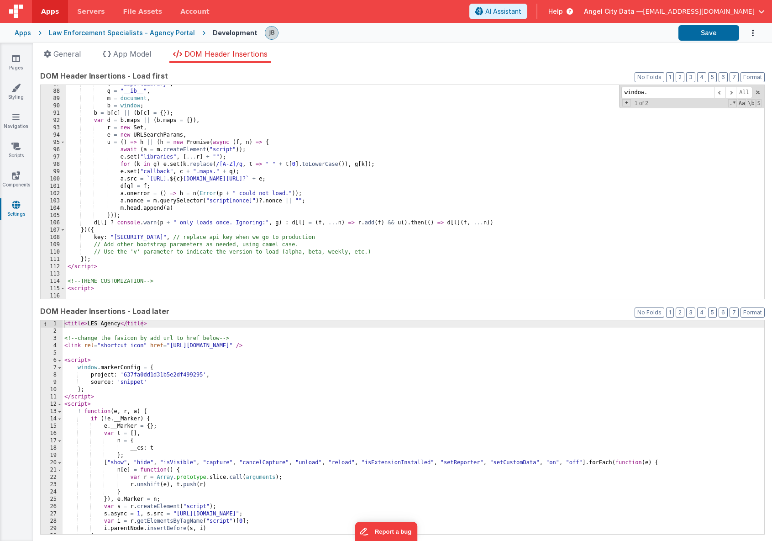
scroll to position [640, 0]
click at [732, 94] on span at bounding box center [731, 92] width 11 height 11
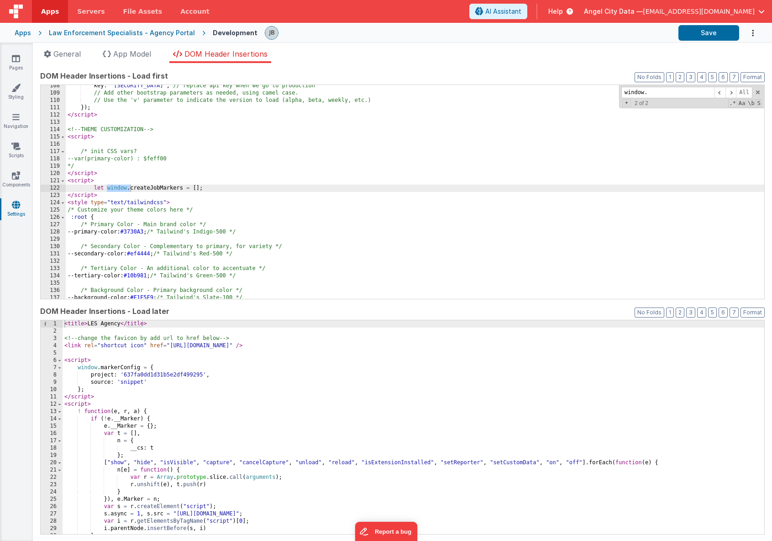
click at [112, 182] on div "key : "[SECURITY_DATA]" , // replace api key when we go to production // Add ot…" at bounding box center [415, 196] width 699 height 228
click at [100, 186] on div "key : "[SECURITY_DATA]" , // replace api key when we go to production // Add ot…" at bounding box center [415, 196] width 699 height 228
click at [707, 34] on button "Save" at bounding box center [709, 33] width 61 height 16
click at [16, 66] on link "Pages" at bounding box center [16, 63] width 33 height 18
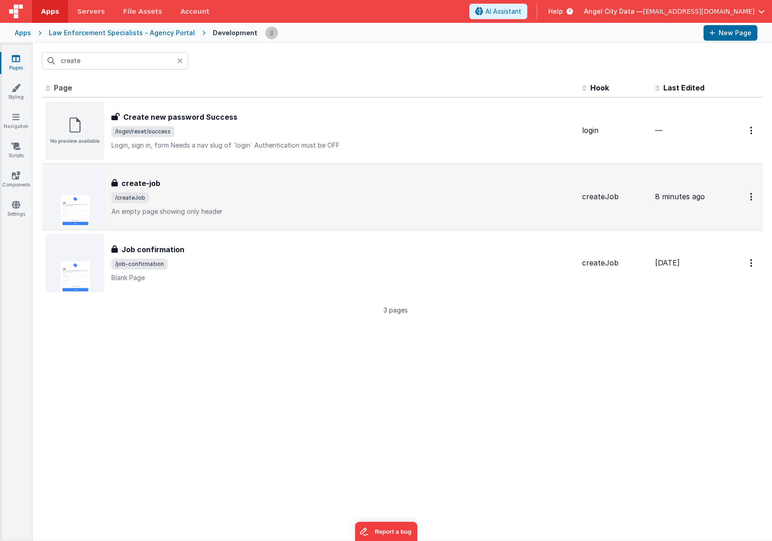
click at [123, 186] on h3 "create-job" at bounding box center [140, 183] width 39 height 11
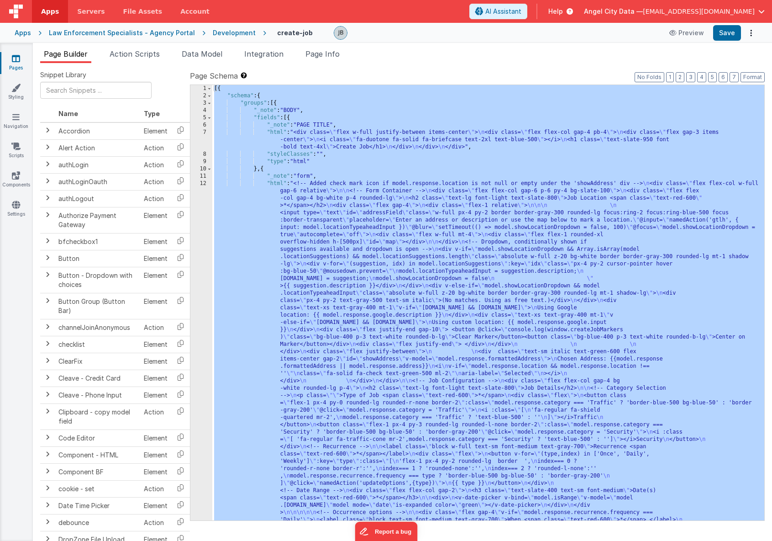
scroll to position [485, 0]
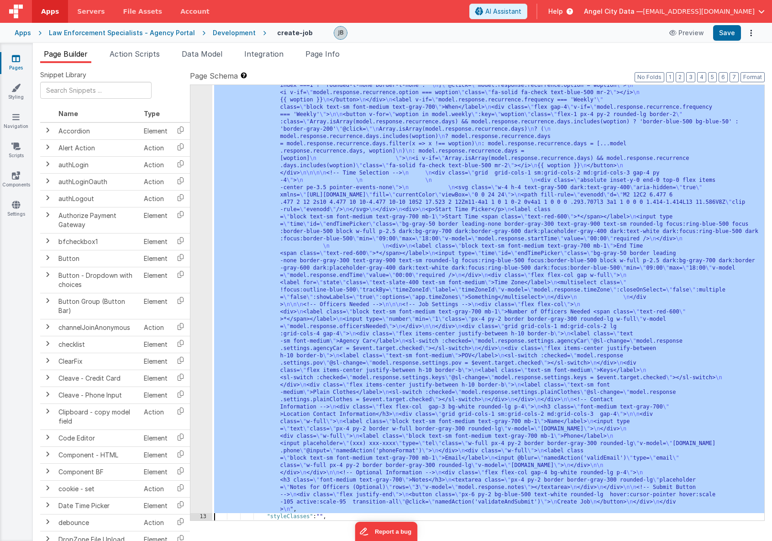
click at [204, 233] on div "12" at bounding box center [201, 104] width 22 height 818
click at [204, 227] on div "12" at bounding box center [201, 104] width 22 height 818
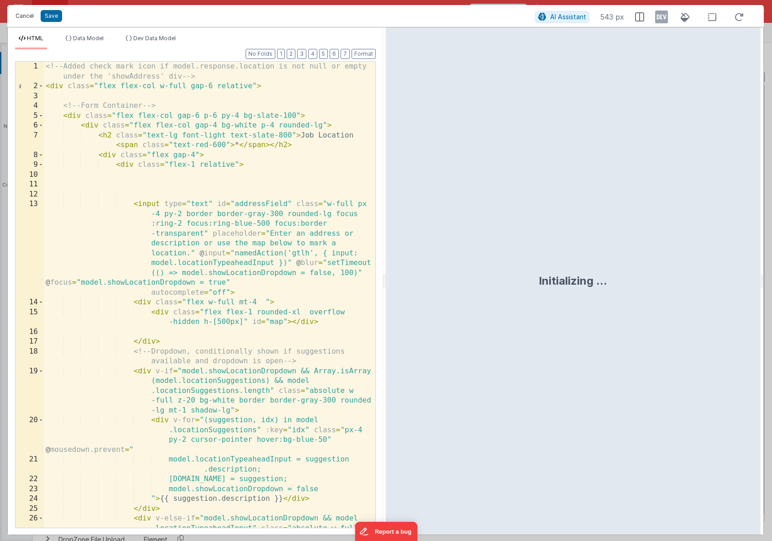
click at [31, 15] on button "Cancel" at bounding box center [24, 16] width 27 height 13
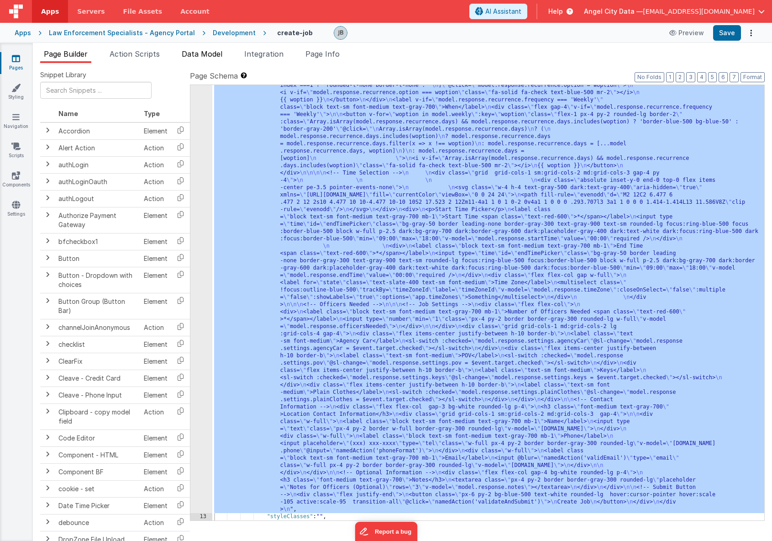
click at [198, 57] on span "Data Model" at bounding box center [202, 53] width 41 height 9
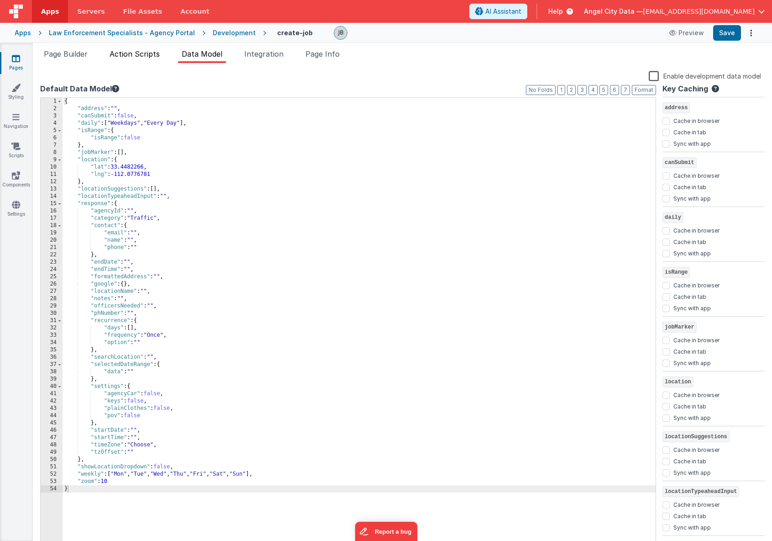
click at [137, 56] on span "Action Scripts" at bounding box center [135, 53] width 50 height 9
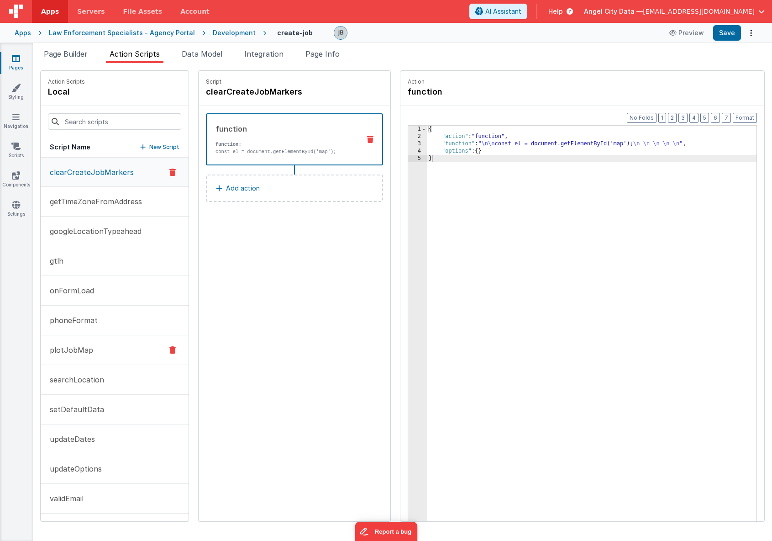
click at [81, 342] on button "plotJobMap" at bounding box center [115, 350] width 148 height 30
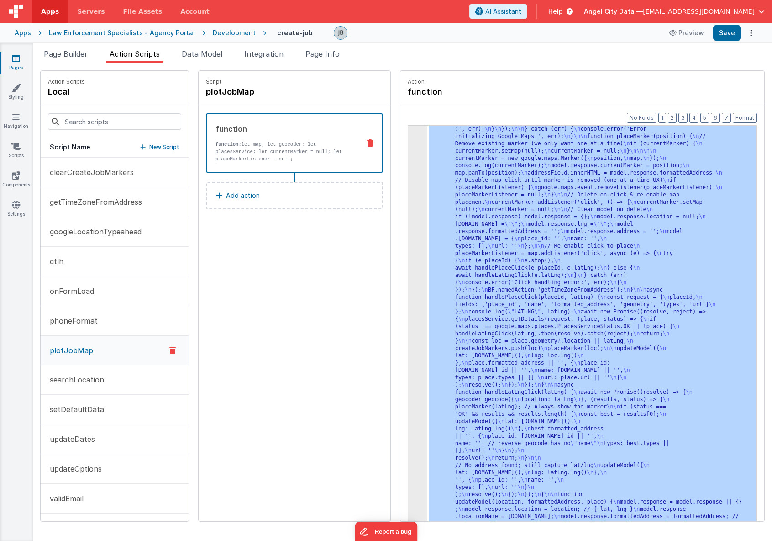
click at [408, 270] on div "3 4 5" at bounding box center [417, 410] width 19 height 1125
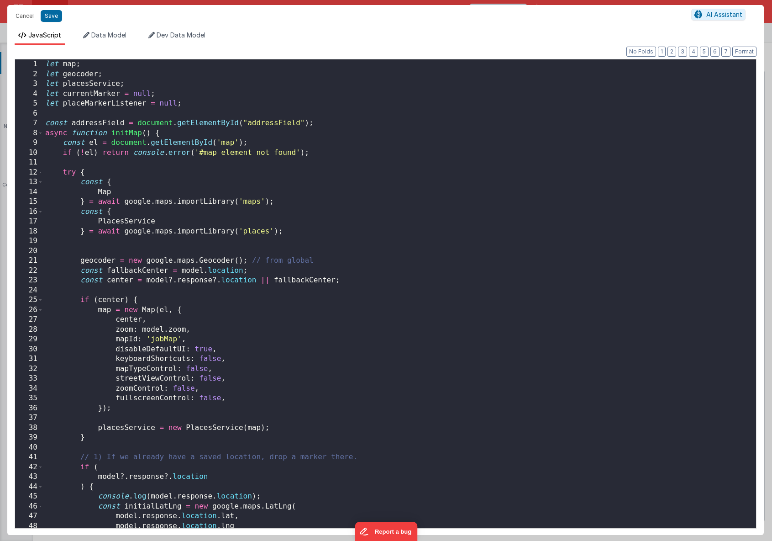
click at [275, 231] on div "let map ; let geocoder ; let placesService ; let currentMarker = null ; let pla…" at bounding box center [399, 303] width 713 height 488
click at [177, 317] on div "let map ; let geocoder ; let placesService ; let currentMarker = null ; let pla…" at bounding box center [399, 303] width 713 height 488
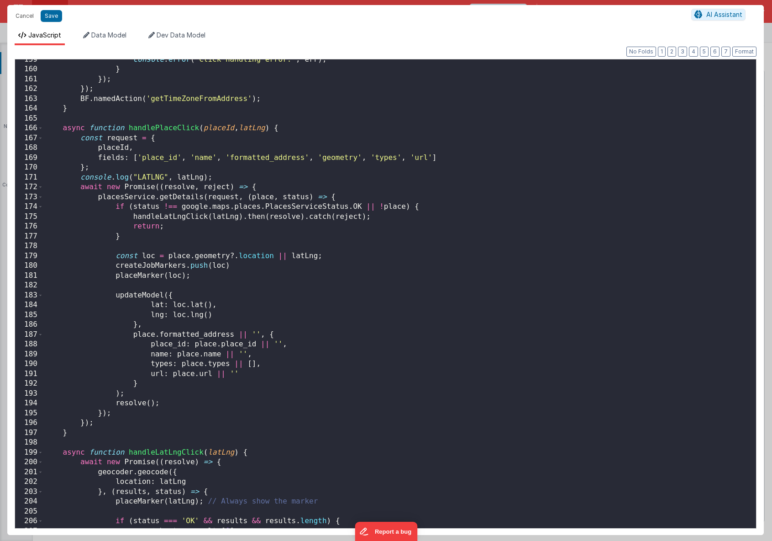
scroll to position [2025, 0]
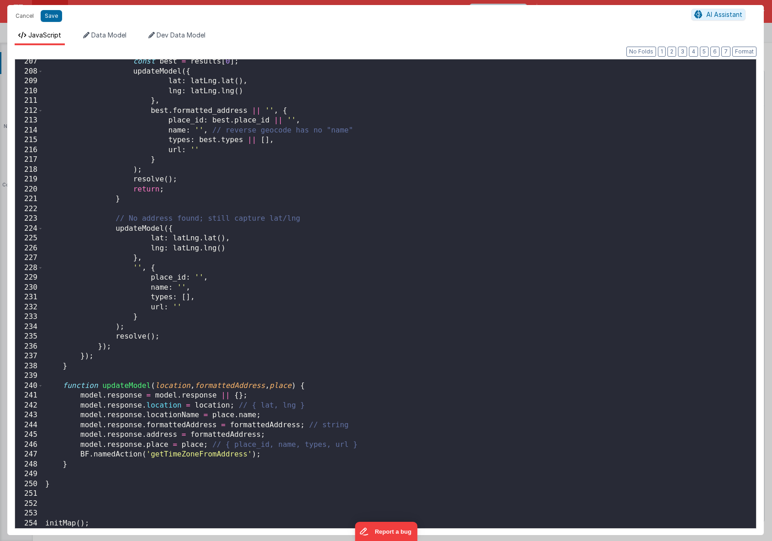
click at [181, 332] on div "const best = results [ 0 ] ; updateModel ({ lat : latLng . lat ( ) , lng : latL…" at bounding box center [399, 301] width 713 height 488
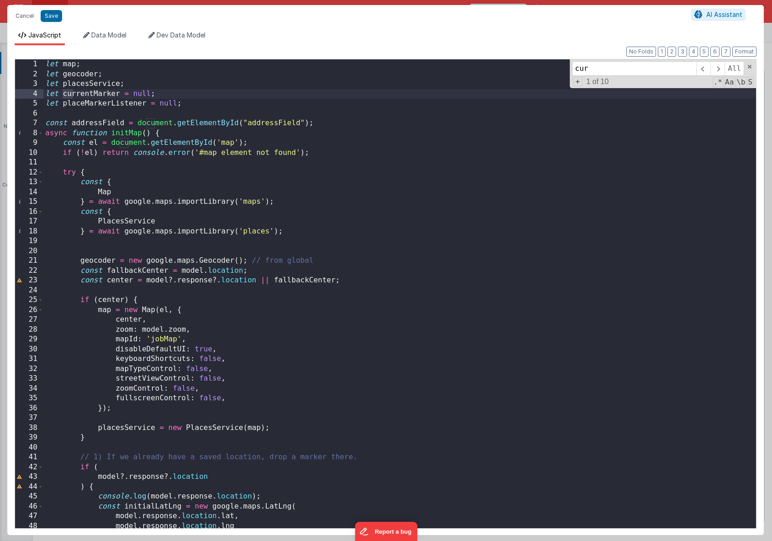
scroll to position [0, 0]
type input "currentMarker"
click at [717, 70] on span at bounding box center [717, 68] width 14 height 15
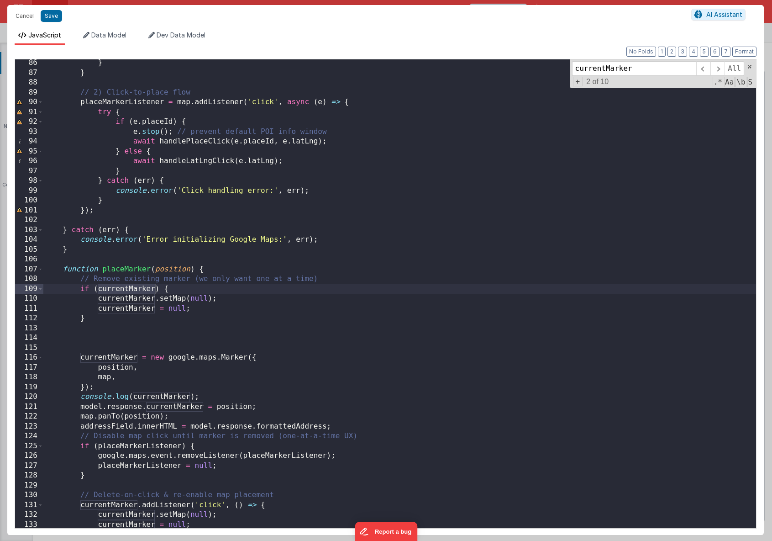
click at [223, 399] on div "} } // 2) Click-to-place flow placeMarkerListener = map . addListener ( 'click'…" at bounding box center [399, 302] width 713 height 488
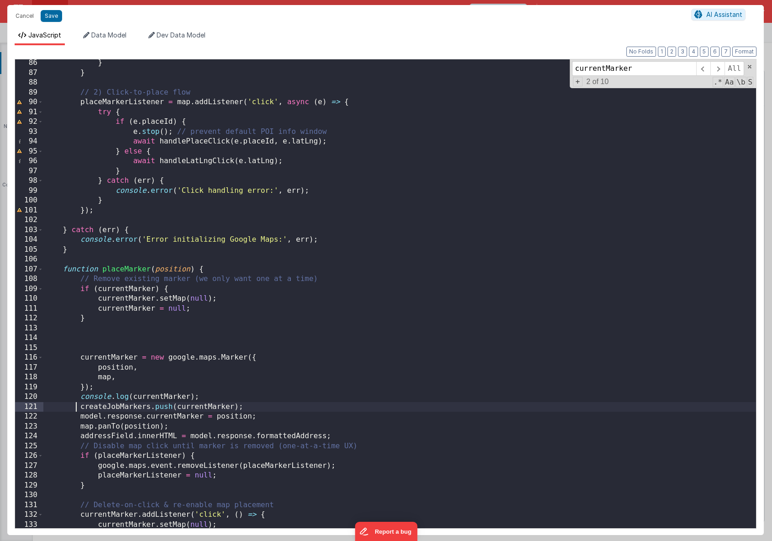
click at [78, 407] on div "} } // 2) Click-to-place flow placeMarkerListener = map . addListener ( 'click'…" at bounding box center [399, 302] width 713 height 488
click at [55, 18] on button "Save" at bounding box center [51, 16] width 21 height 12
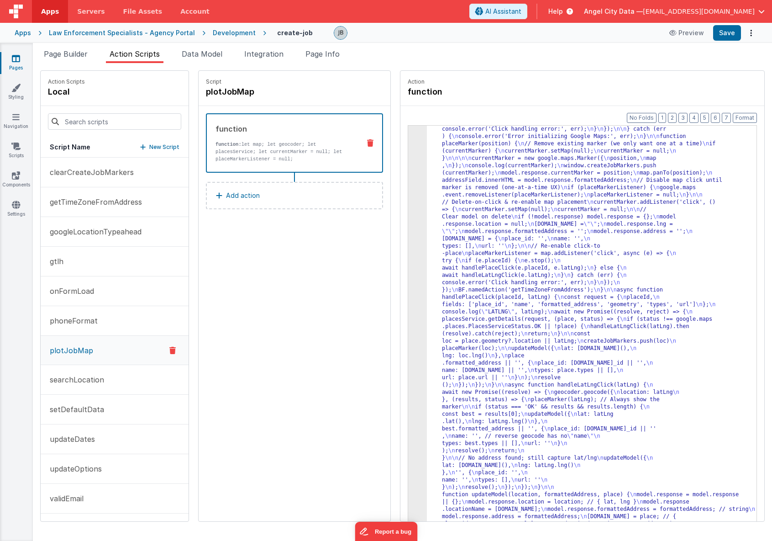
scroll to position [278, 0]
click at [724, 31] on button "Save" at bounding box center [727, 33] width 28 height 16
click at [82, 53] on span "Page Builder" at bounding box center [66, 53] width 44 height 9
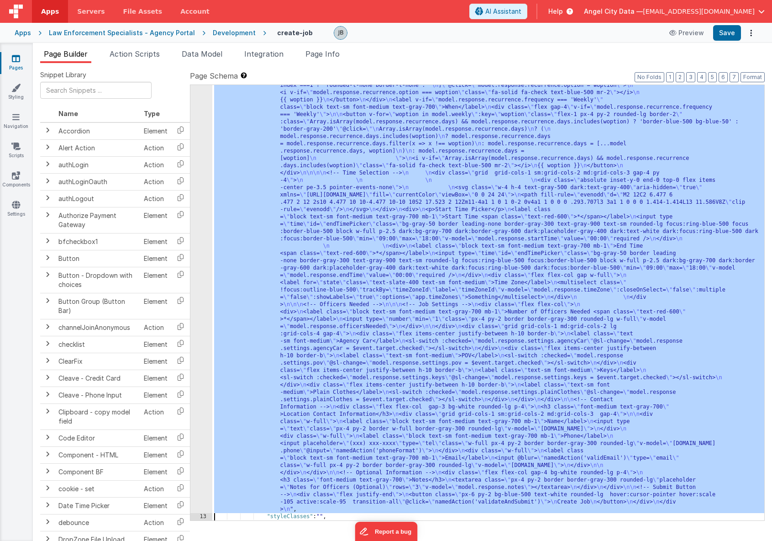
click at [194, 174] on div "12" at bounding box center [201, 104] width 22 height 818
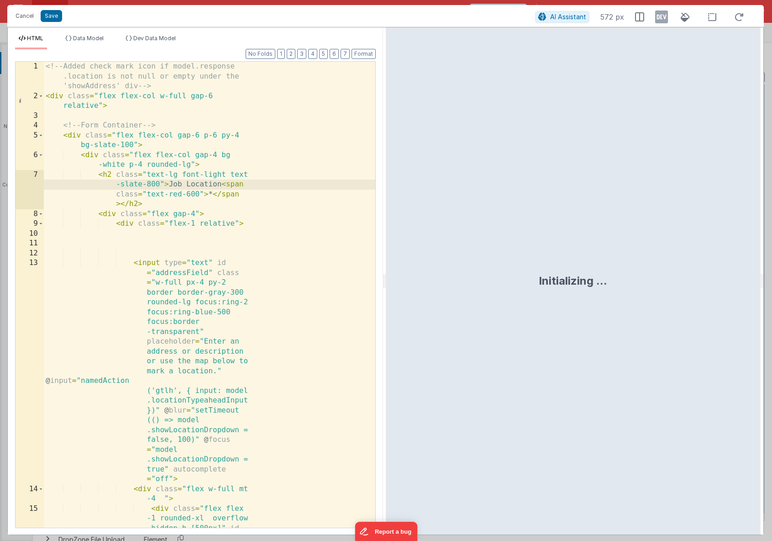
click at [174, 189] on div "<!-- Added check mark icon if model.response .location is not null or empty und…" at bounding box center [209, 329] width 331 height 535
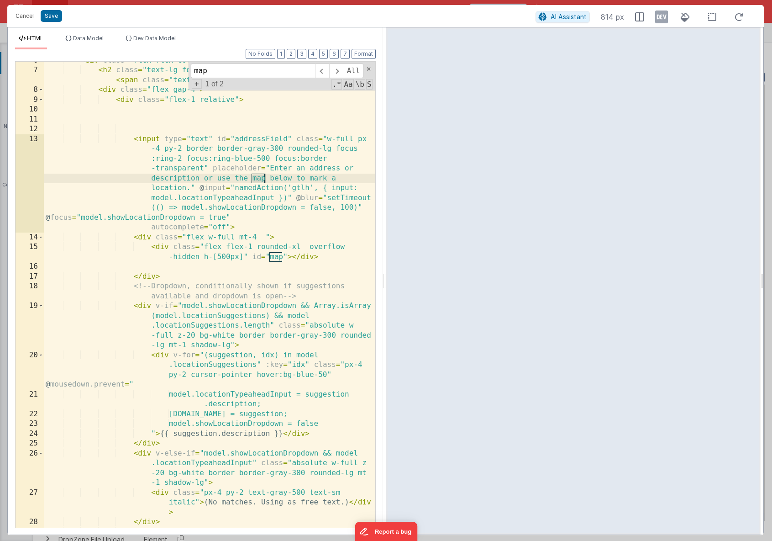
scroll to position [73, 0]
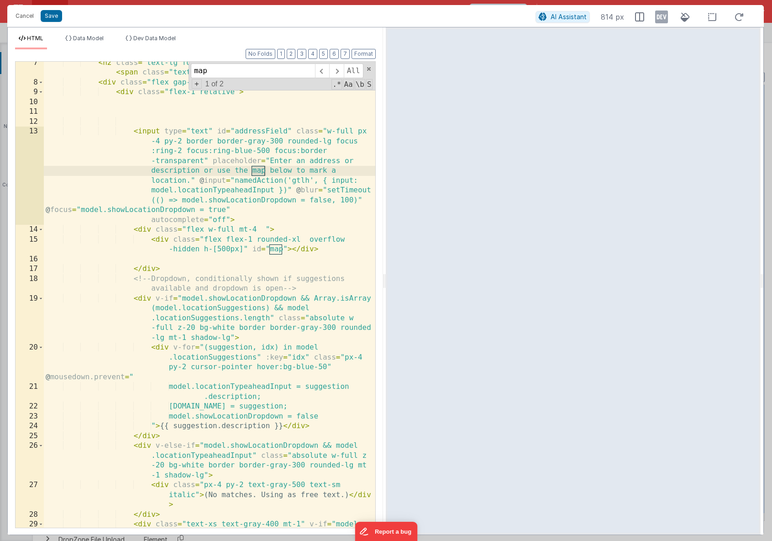
type input "map"
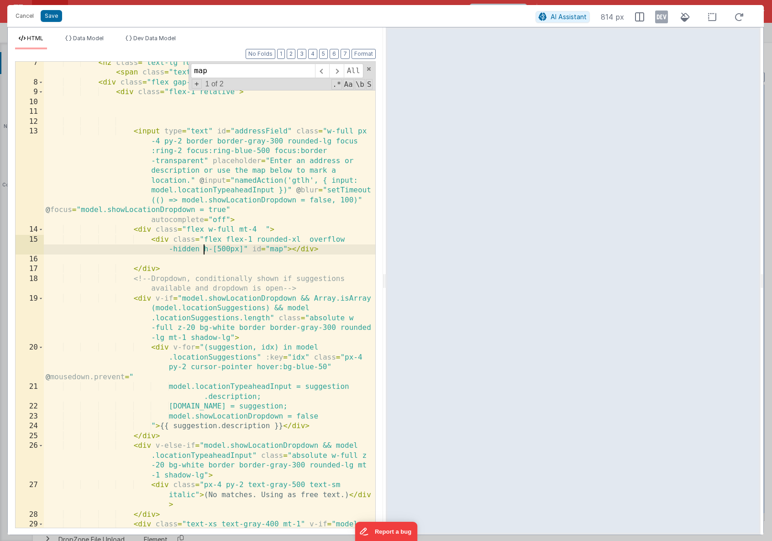
click at [204, 245] on div "< h2 class = "text-lg font-light text-slate-800" > Job Location < span class = …" at bounding box center [209, 315] width 331 height 515
click at [274, 251] on div "< h2 class = "text-lg font-light text-slate-800" > Job Location < span class = …" at bounding box center [209, 315] width 331 height 515
click at [48, 18] on button "Save" at bounding box center [51, 16] width 21 height 12
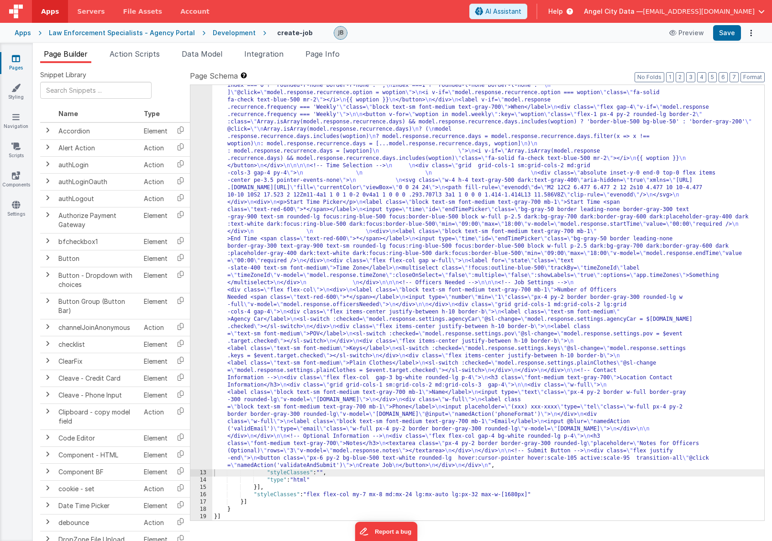
scroll to position [442, 0]
click at [119, 54] on span "Action Scripts" at bounding box center [135, 53] width 50 height 9
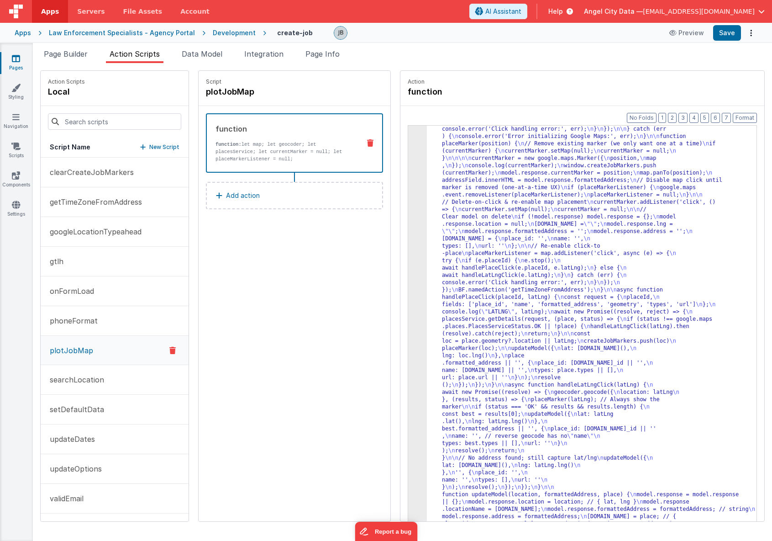
click at [408, 281] on div "3" at bounding box center [417, 199] width 19 height 672
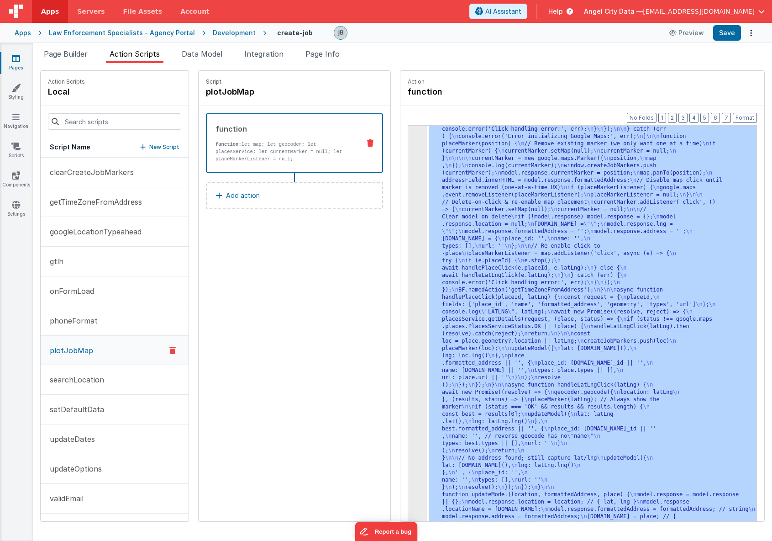
click at [408, 281] on div "3" at bounding box center [417, 199] width 19 height 672
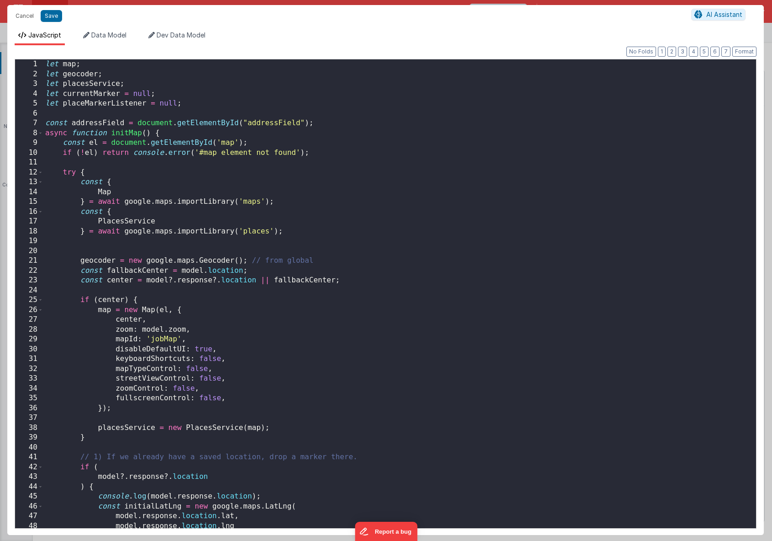
click at [394, 281] on div "Cancel Save AI Assistant JavaScript Data Model Dev Data Model Format 7 6 5 4 3 …" at bounding box center [386, 270] width 772 height 541
click at [200, 167] on div "let map ; let geocoder ; let placesService ; let currentMarker = null ; let pla…" at bounding box center [399, 303] width 713 height 488
click at [73, 64] on div "let map ; let geocoder ; let placesService ; let currentMarker = null ; let pla…" at bounding box center [399, 303] width 713 height 488
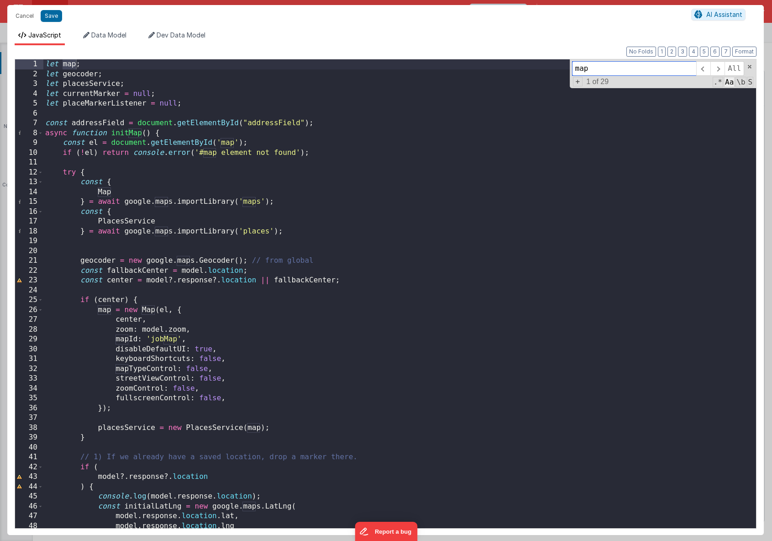
click at [730, 84] on span "Aa" at bounding box center [729, 82] width 11 height 11
click at [721, 73] on span at bounding box center [717, 68] width 14 height 15
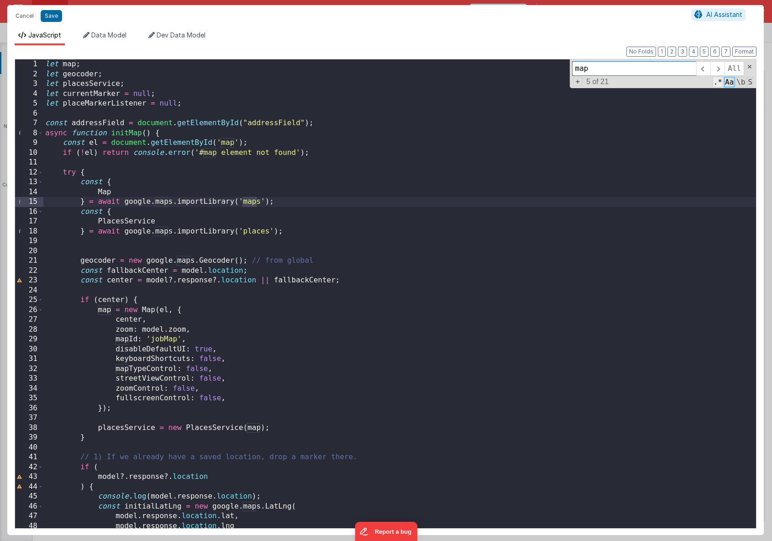
click at [716, 83] on span ".*" at bounding box center [718, 82] width 11 height 11
click at [740, 83] on span "\b" at bounding box center [741, 82] width 11 height 11
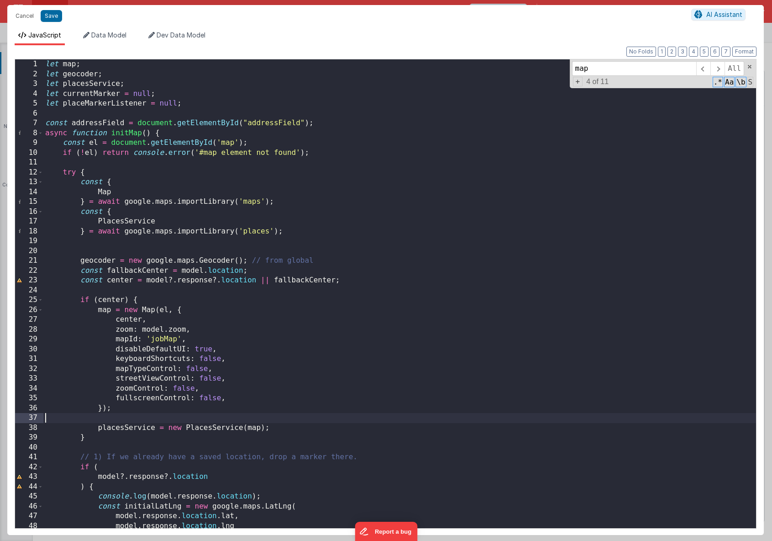
click at [141, 415] on div "let map ; let geocoder ; let placesService ; let currentMarker = null ; let pla…" at bounding box center [399, 303] width 713 height 488
click at [105, 424] on div "let map ; let geocoder ; let placesService ; let currentMarker = null ; let pla…" at bounding box center [399, 303] width 713 height 488
click at [105, 421] on div "let map ; let geocoder ; let placesService ; let currentMarker = null ; let pla…" at bounding box center [399, 303] width 713 height 488
click at [51, 20] on button "Save" at bounding box center [51, 16] width 21 height 12
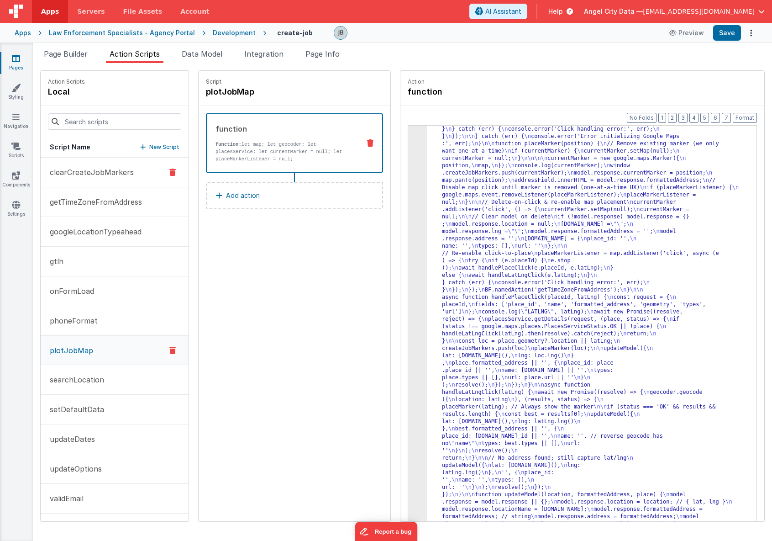
click at [98, 176] on p "clearCreateJobMarkers" at bounding box center [88, 172] width 89 height 11
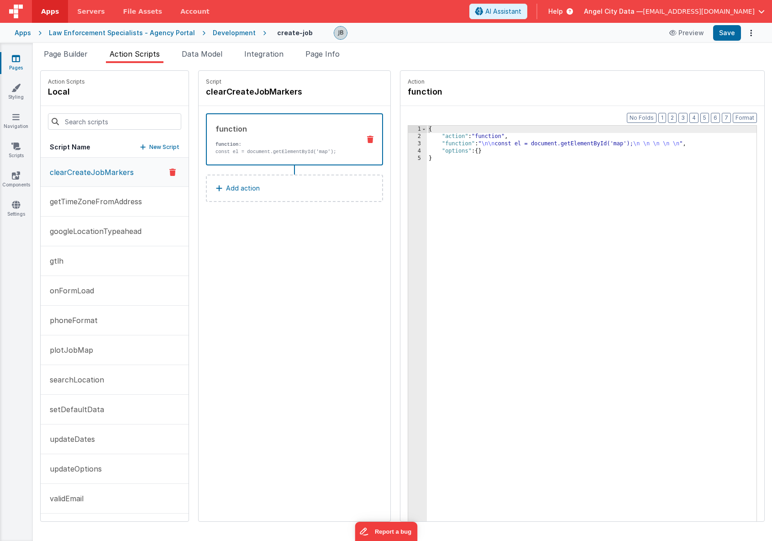
click at [408, 144] on div "3" at bounding box center [417, 143] width 19 height 7
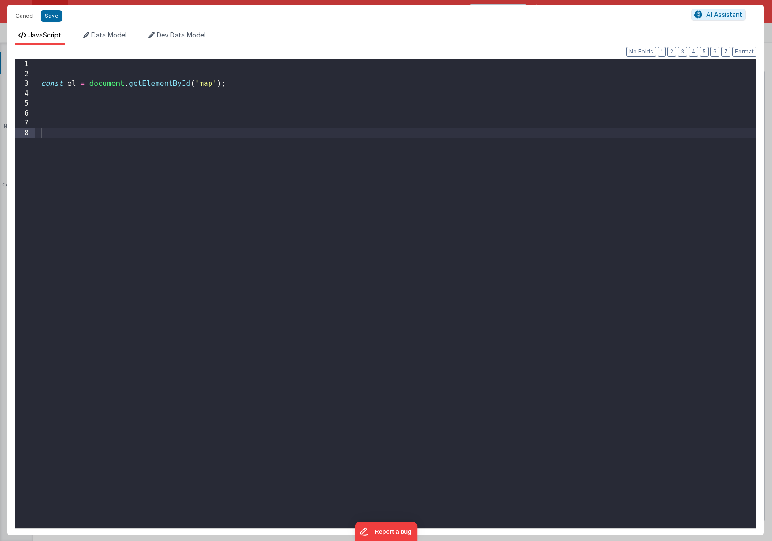
click at [402, 144] on div "Cancel Save AI Assistant JavaScript Data Model Dev Data Model Format 7 6 5 4 3 …" at bounding box center [386, 270] width 772 height 541
click at [335, 172] on div "const el = document . getElementById ( 'map' ) ;" at bounding box center [395, 303] width 721 height 488
click at [311, 140] on div "const el = document . getElementById ( 'map' ) ;" at bounding box center [395, 303] width 721 height 488
paste textarea
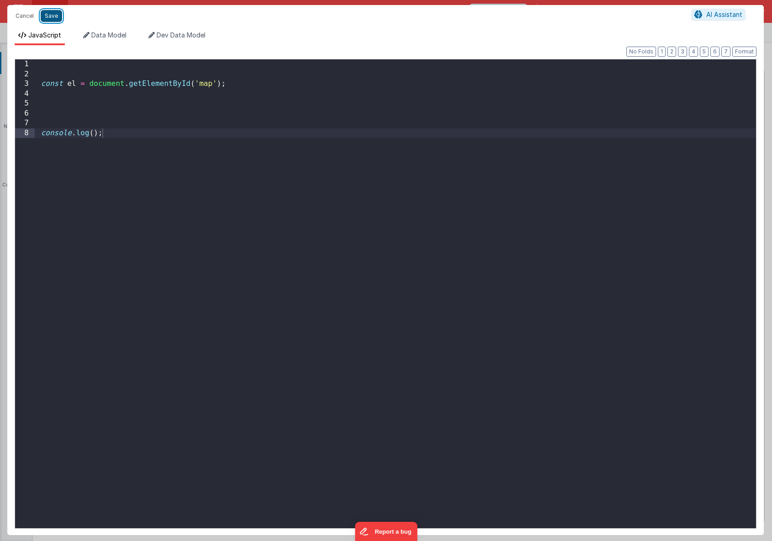
click at [51, 15] on button "Save" at bounding box center [51, 16] width 21 height 12
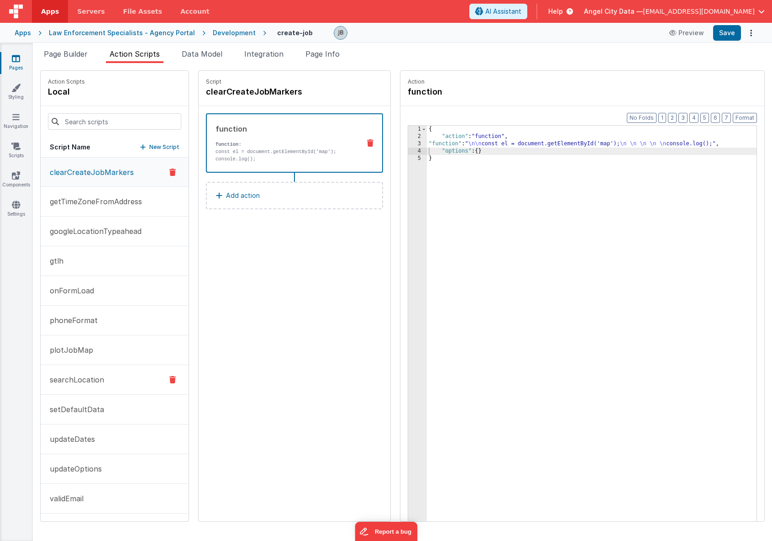
click at [87, 374] on p "searchLocation" at bounding box center [74, 379] width 60 height 11
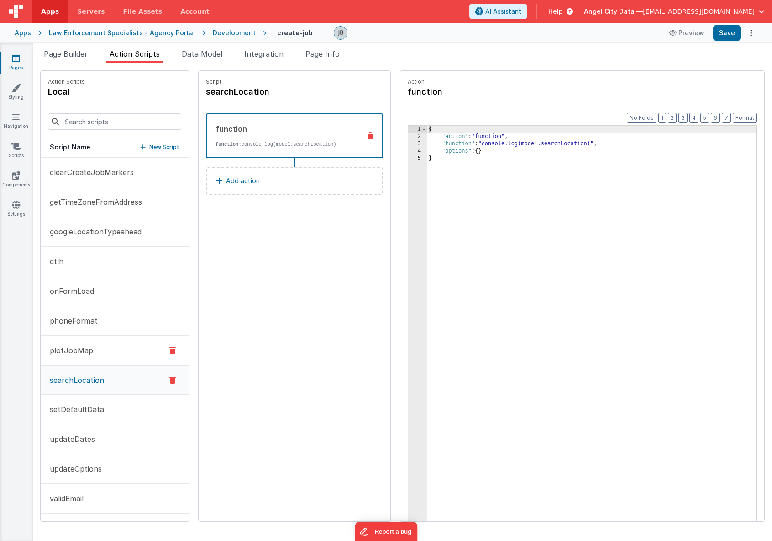
click at [91, 342] on button "plotJobMap" at bounding box center [115, 351] width 148 height 30
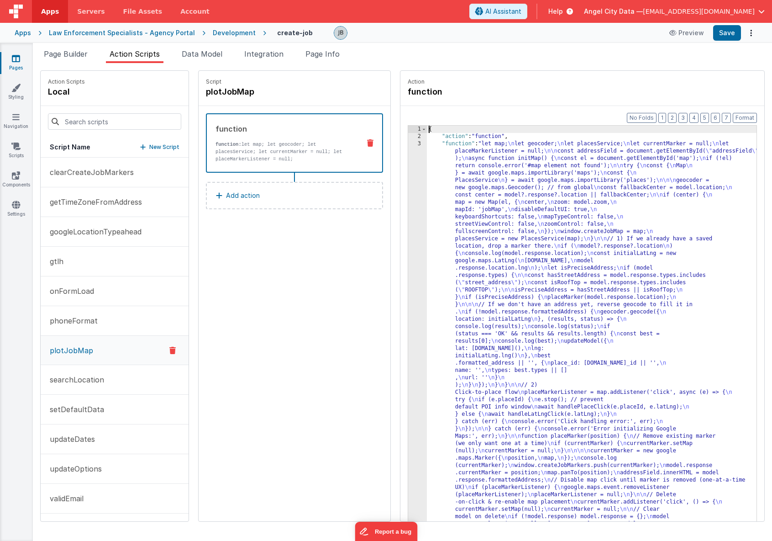
click at [408, 235] on div "3" at bounding box center [417, 494] width 19 height 709
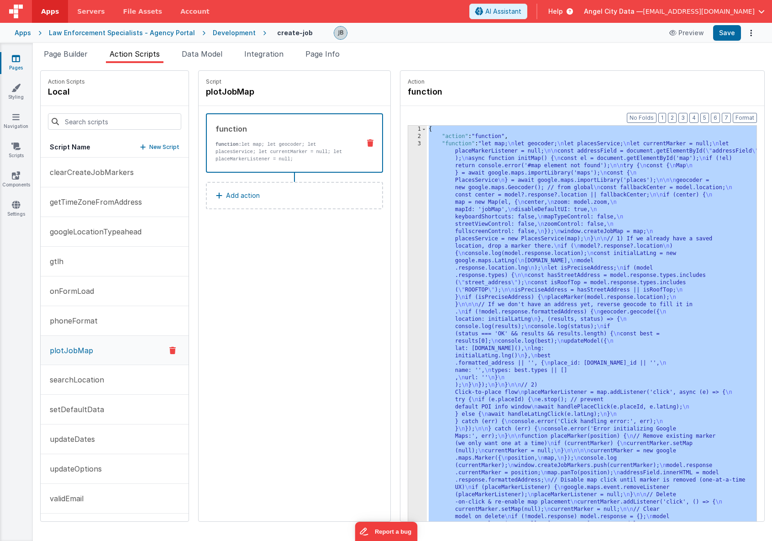
click at [408, 235] on div "3" at bounding box center [417, 494] width 19 height 709
click at [408, 228] on div "3" at bounding box center [417, 494] width 19 height 709
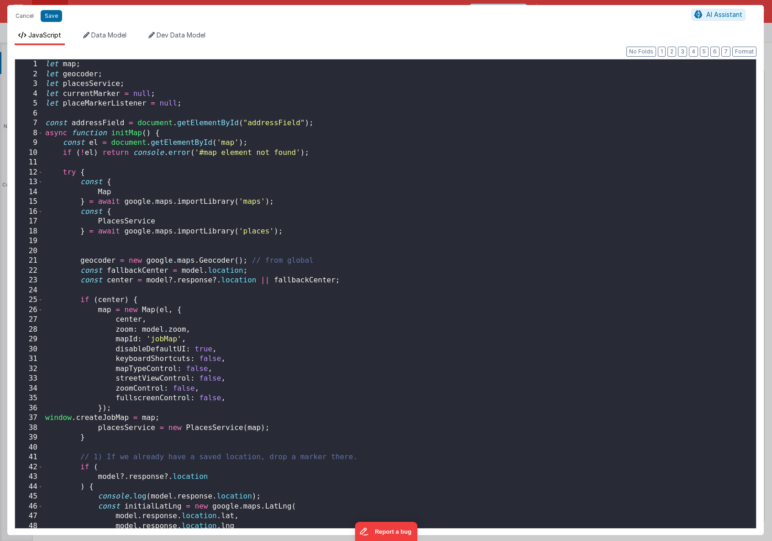
click at [399, 228] on div "Cancel Save AI Assistant JavaScript Data Model Dev Data Model Format 7 6 5 4 3 …" at bounding box center [386, 270] width 772 height 541
click at [362, 238] on div "let map ; let geocoder ; let placesService ; let currentMarker = null ; let pla…" at bounding box center [399, 303] width 713 height 488
click at [315, 252] on div "let map ; let geocoder ; let placesService ; let currentMarker = null ; let pla…" at bounding box center [399, 303] width 713 height 488
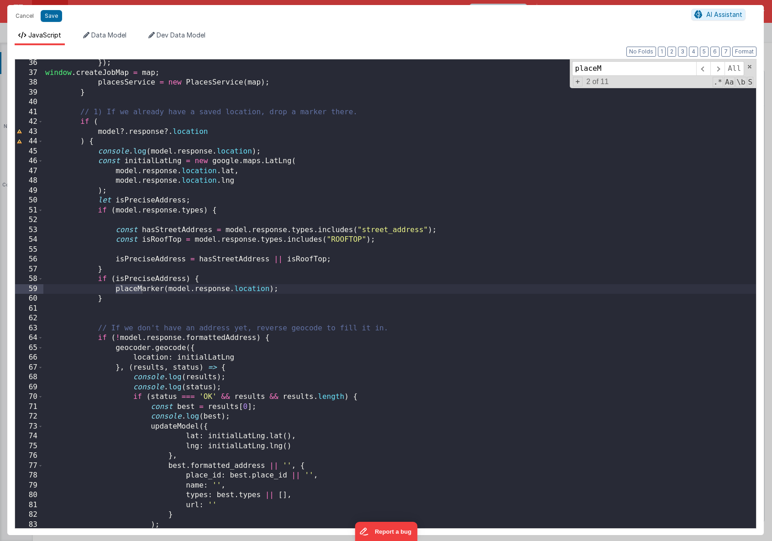
scroll to position [345, 0]
type input "placeMarker"
click at [705, 68] on span at bounding box center [703, 68] width 14 height 15
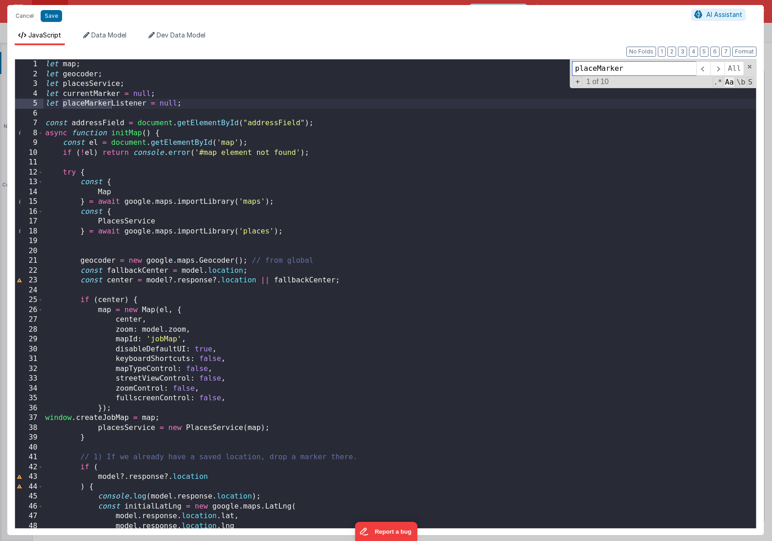
click at [730, 83] on span "Aa" at bounding box center [729, 82] width 11 height 11
click at [736, 83] on span "\b" at bounding box center [741, 82] width 11 height 11
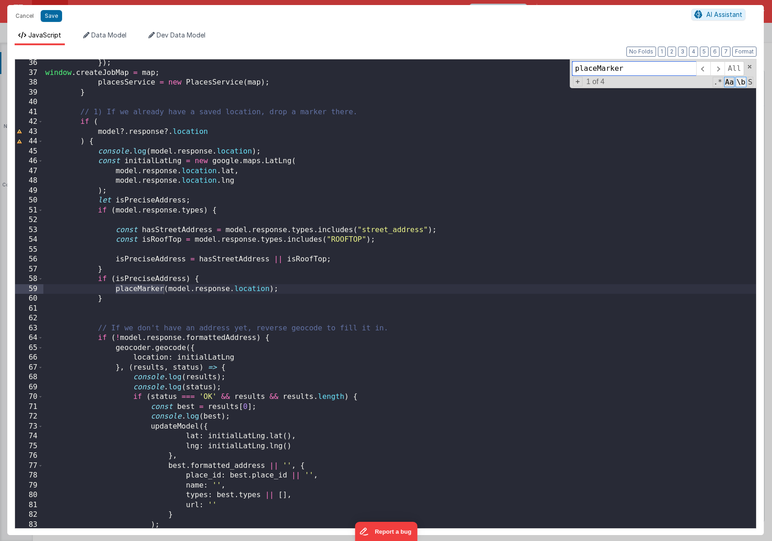
scroll to position [345, 0]
click at [704, 69] on span at bounding box center [703, 68] width 14 height 15
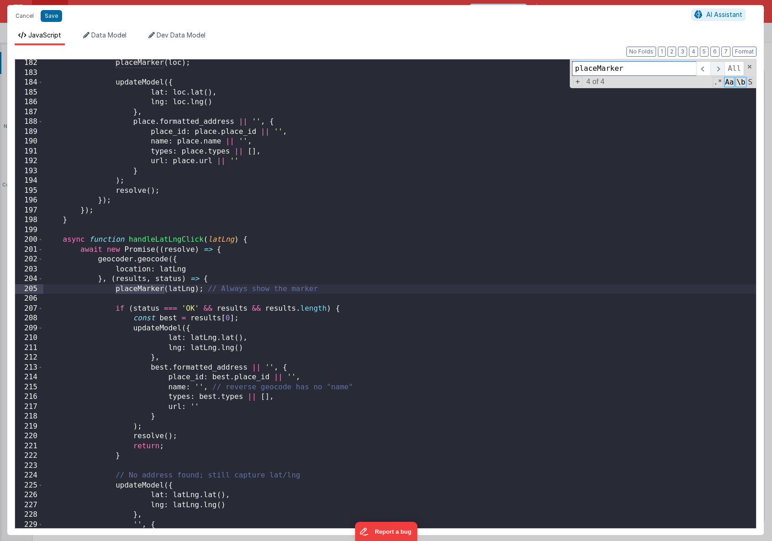
click at [716, 69] on span at bounding box center [717, 68] width 14 height 15
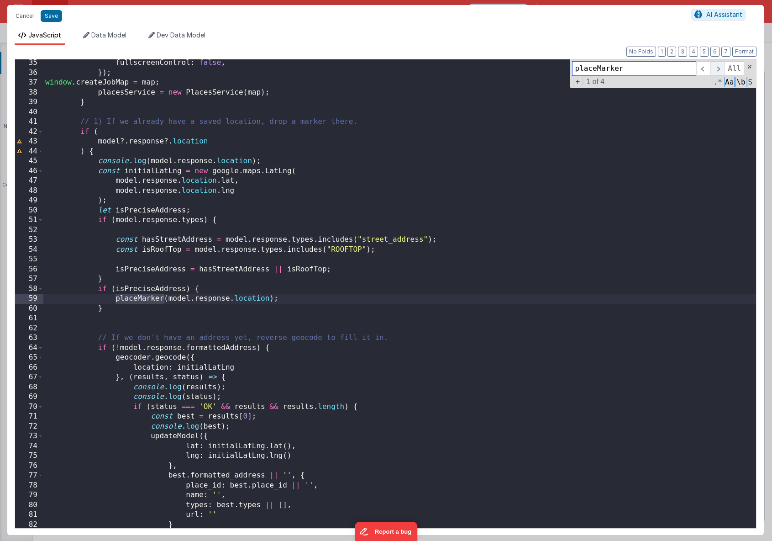
click at [716, 69] on span at bounding box center [717, 68] width 14 height 15
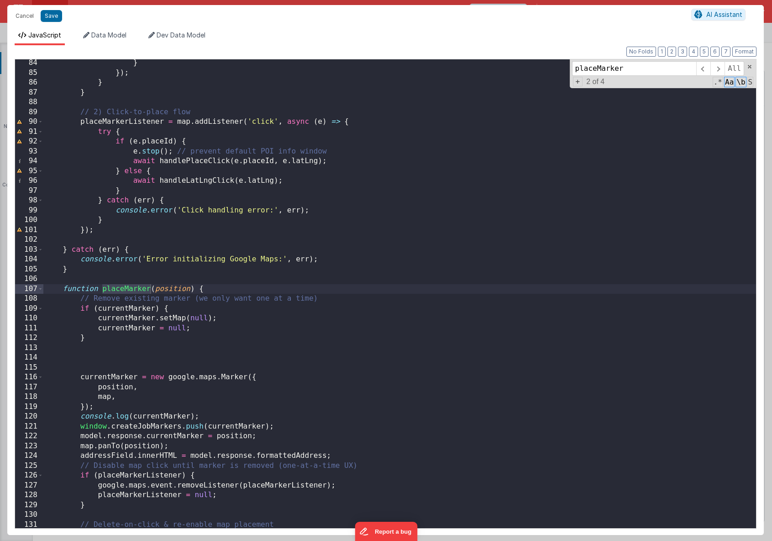
click at [97, 354] on div "} }) ; } } // 2) Click-to-place flow placeMarkerListener = map . addListener ( …" at bounding box center [399, 302] width 713 height 488
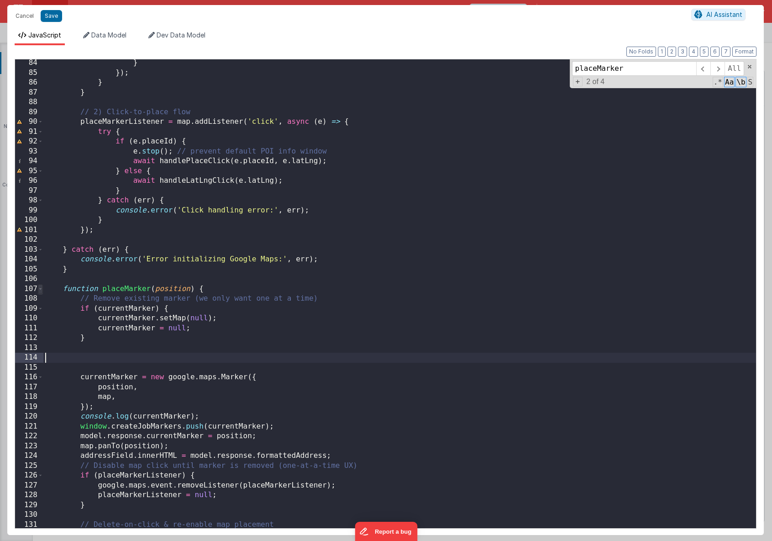
click at [42, 291] on span at bounding box center [40, 289] width 5 height 10
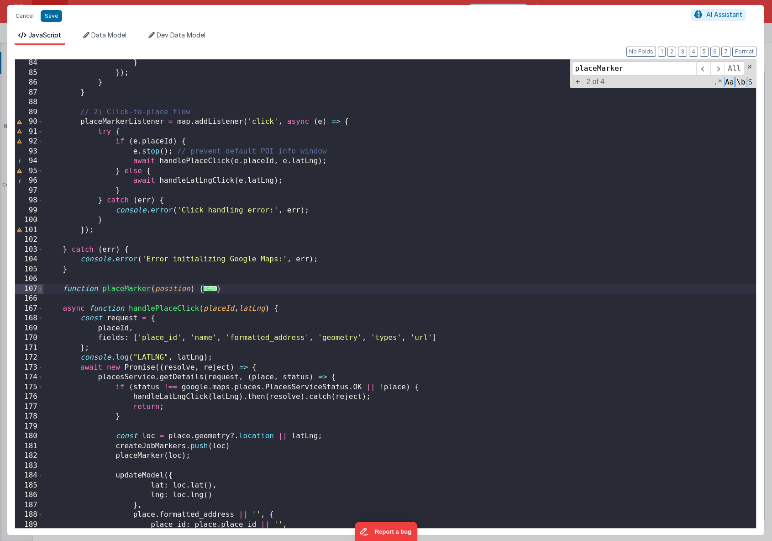
click at [42, 291] on span at bounding box center [40, 289] width 5 height 10
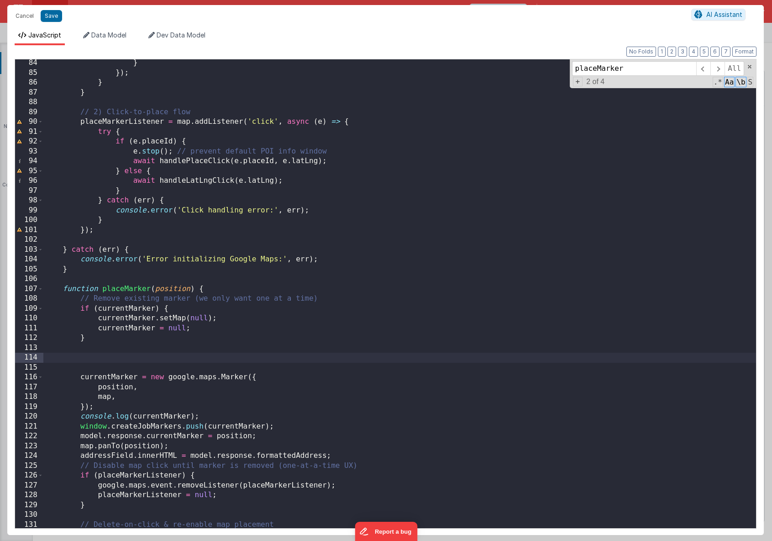
click at [89, 356] on div "} }) ; } } // 2) Click-to-place flow placeMarkerListener = map . addListener ( …" at bounding box center [399, 302] width 713 height 488
click at [200, 290] on div "} }) ; } } // 2) Click-to-place flow placeMarkerListener = map . addListener ( …" at bounding box center [399, 302] width 713 height 488
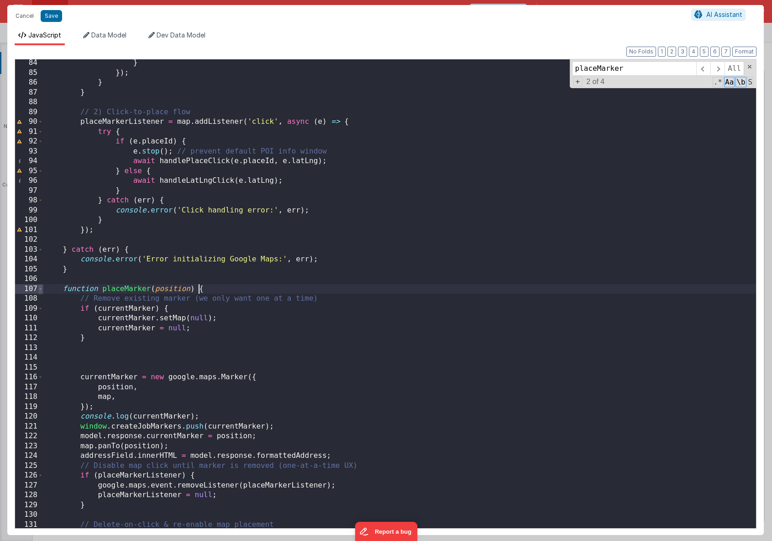
click at [42, 291] on span at bounding box center [40, 289] width 5 height 10
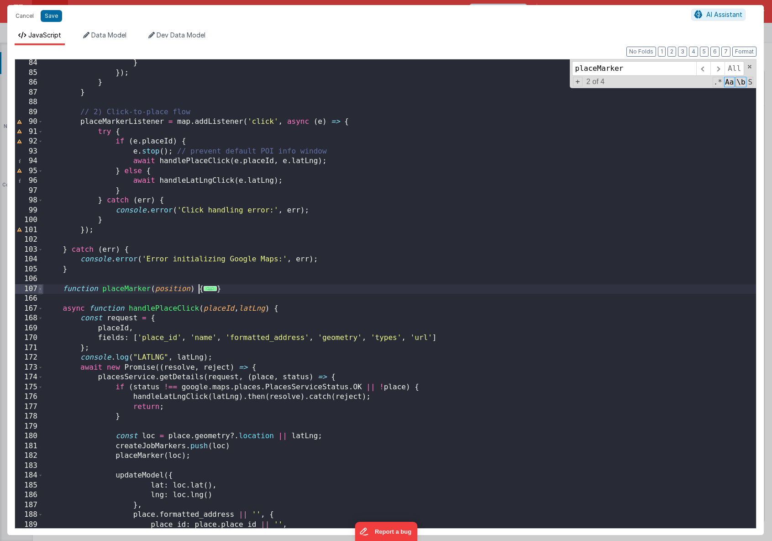
click at [42, 291] on span at bounding box center [40, 289] width 5 height 10
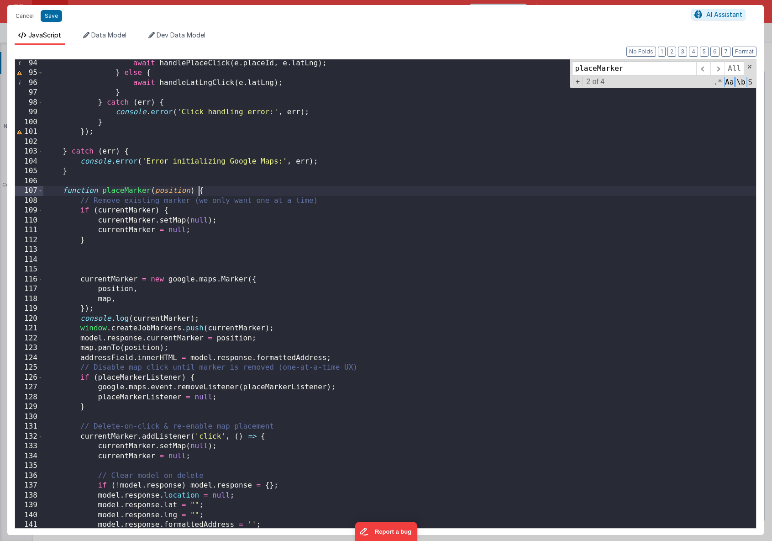
scroll to position [911, 0]
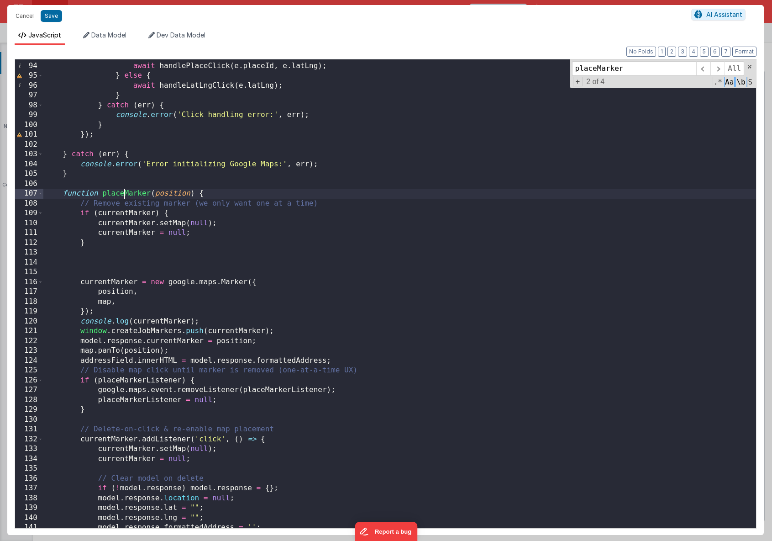
click at [125, 196] on div "e . stop ( ) ; // prevent default POI info window await handlePlaceClick ( e . …" at bounding box center [399, 295] width 713 height 488
click at [115, 289] on div "e . stop ( ) ; // prevent default POI info window await handlePlaceClick ( e . …" at bounding box center [399, 295] width 713 height 488
click at [113, 283] on div "e . stop ( ) ; // prevent default POI info window await handlePlaceClick ( e . …" at bounding box center [399, 295] width 713 height 488
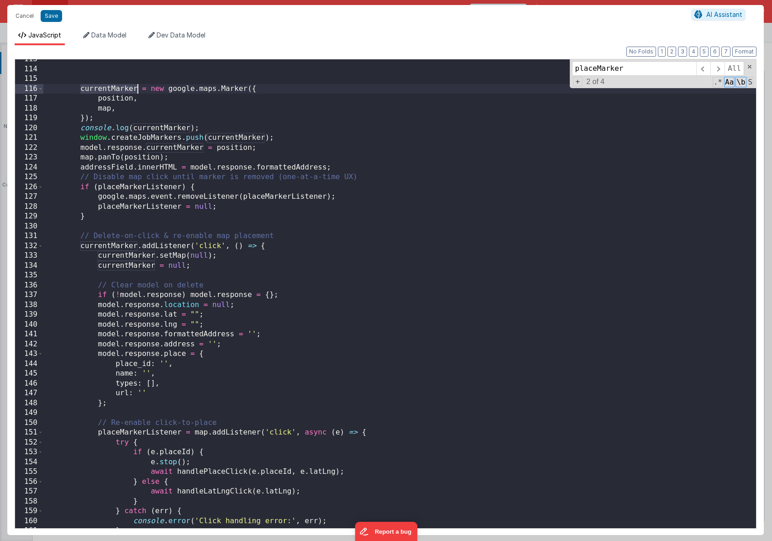
scroll to position [1104, 0]
click at [103, 107] on div "currentMarker = new google . maps . Marker ({ position , map , }) ; console . l…" at bounding box center [399, 299] width 713 height 488
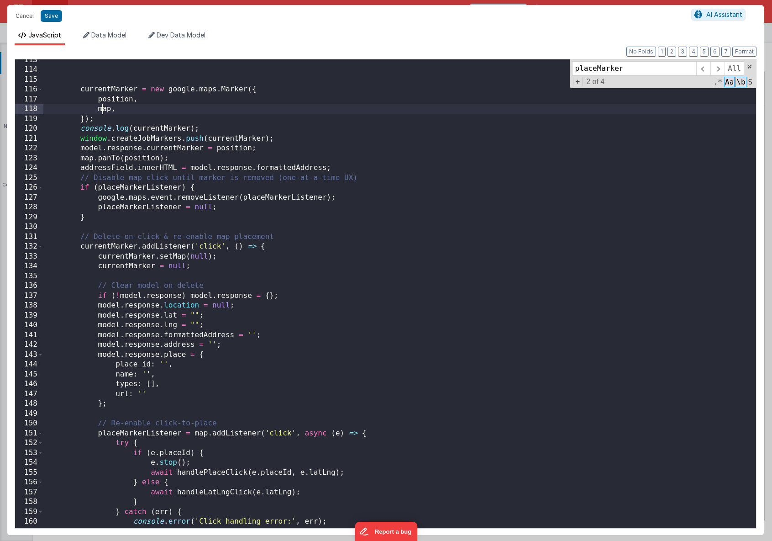
click at [103, 107] on div "currentMarker = new google . maps . Marker ({ position , map , }) ; console . l…" at bounding box center [399, 299] width 713 height 488
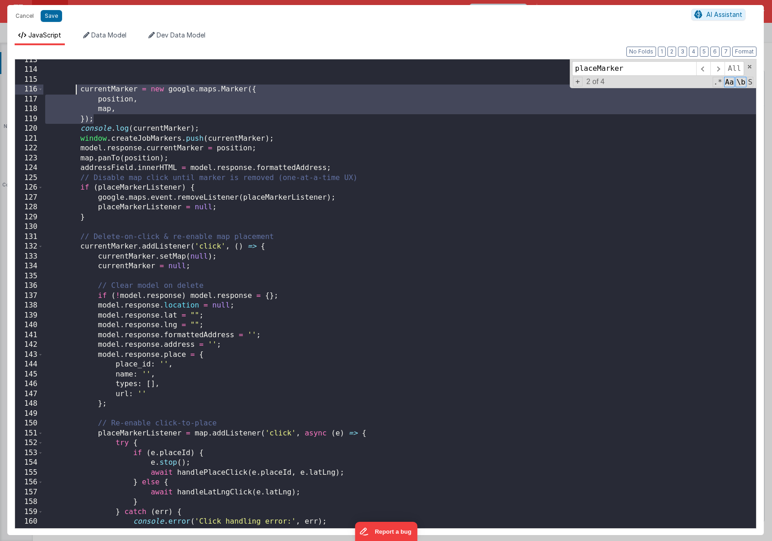
drag, startPoint x: 95, startPoint y: 119, endPoint x: 77, endPoint y: 87, distance: 36.2
click at [77, 87] on div "currentMarker = new google . maps . Marker ({ position , map , }) ; console . l…" at bounding box center [399, 299] width 713 height 488
click at [114, 118] on div "currentMarker = new google . maps . Marker ({ position , map , }) ; console . l…" at bounding box center [399, 300] width 713 height 488
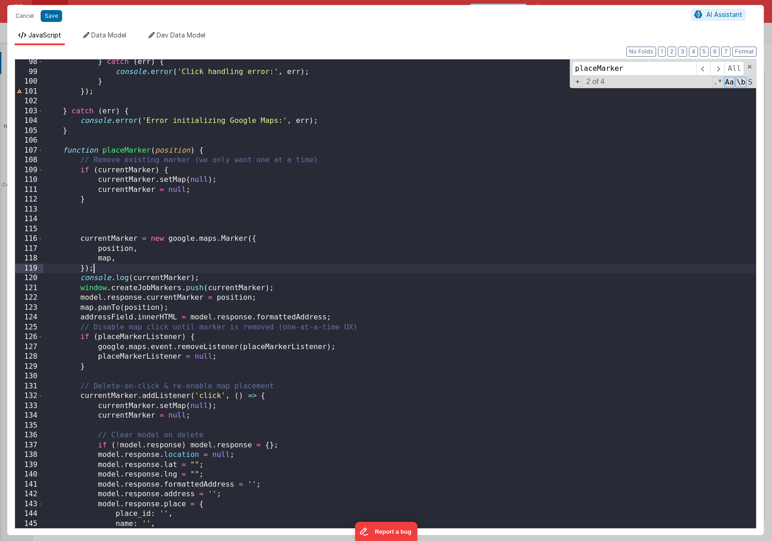
scroll to position [954, 0]
click at [40, 152] on span at bounding box center [40, 151] width 5 height 10
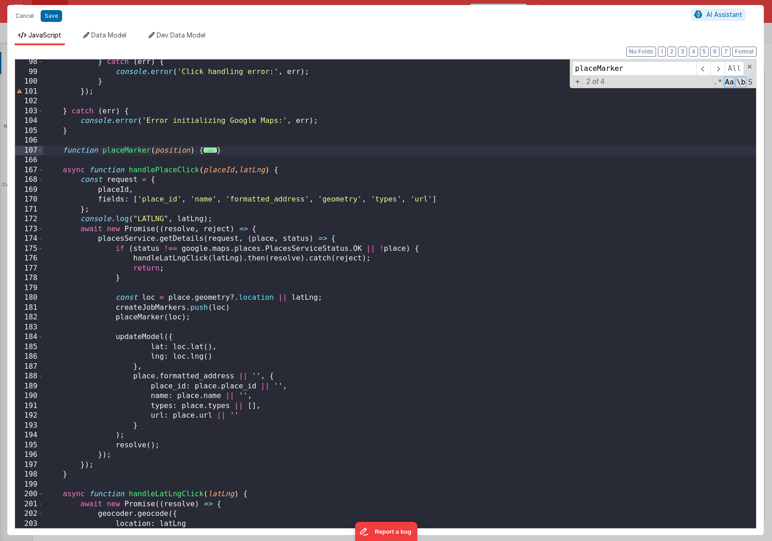
click at [90, 163] on div "} catch ( err ) { console . error ( 'Click handling error:' , err ) ; } }) ; } …" at bounding box center [399, 301] width 713 height 488
click at [123, 162] on div "} catch ( err ) { console . error ( 'Click handling error:' , err ) ; } }) ; } …" at bounding box center [399, 301] width 713 height 488
click at [129, 160] on div "} catch ( err ) { console . error ( 'Click handling error:' , err ) ; } }) ; } …" at bounding box center [399, 301] width 713 height 488
click at [51, 19] on button "Save" at bounding box center [51, 16] width 21 height 12
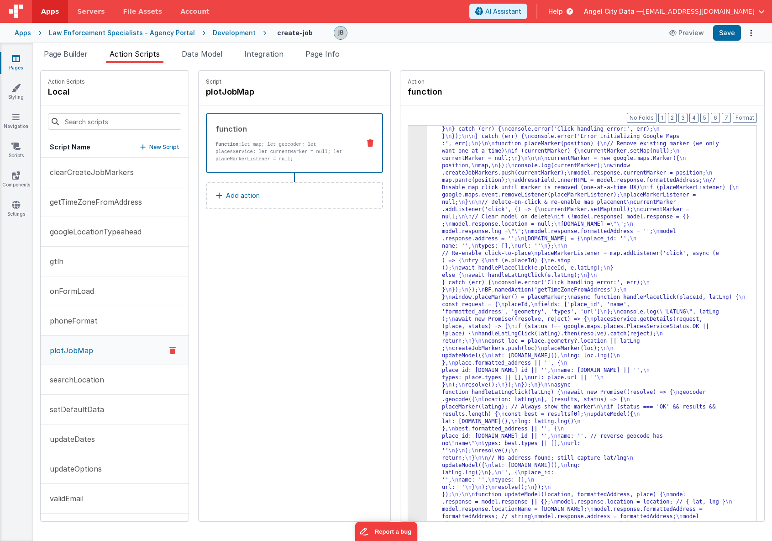
scroll to position [278, 0]
click at [726, 37] on button "Save" at bounding box center [727, 33] width 28 height 16
click at [105, 164] on button "clearCreateJobMarkers" at bounding box center [115, 173] width 148 height 30
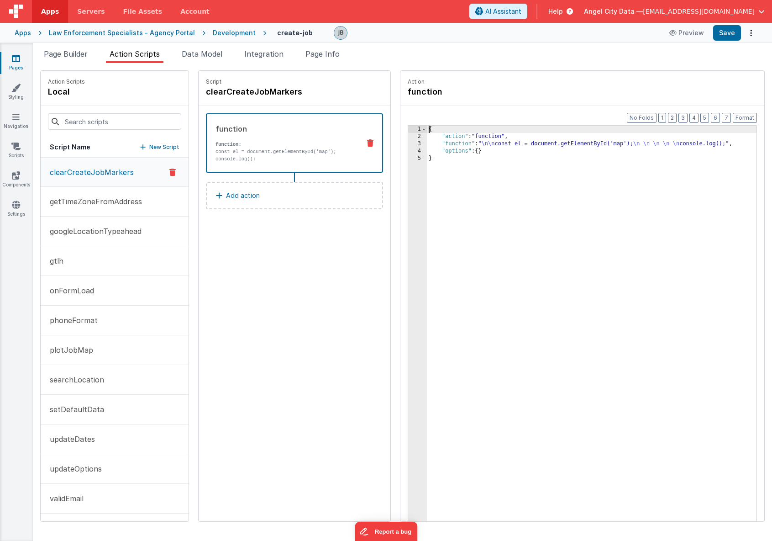
click at [408, 144] on div "3" at bounding box center [417, 143] width 19 height 7
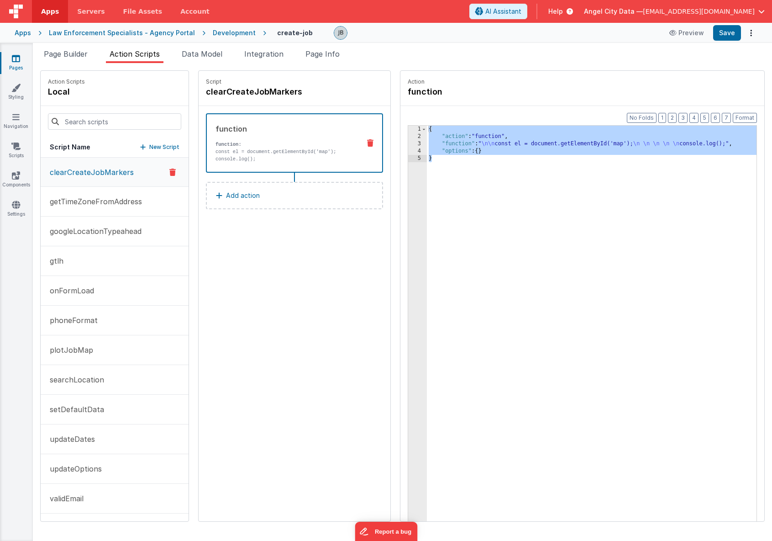
click at [408, 143] on div "3" at bounding box center [417, 143] width 19 height 7
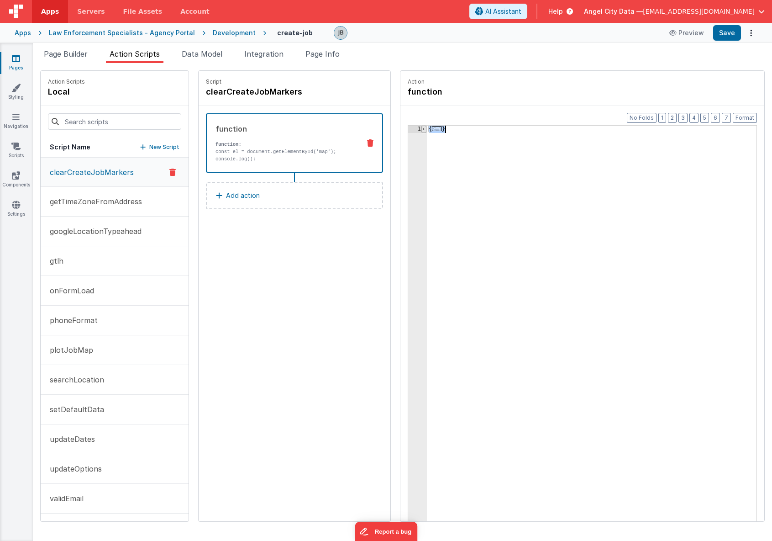
click at [421, 129] on span at bounding box center [423, 129] width 5 height 7
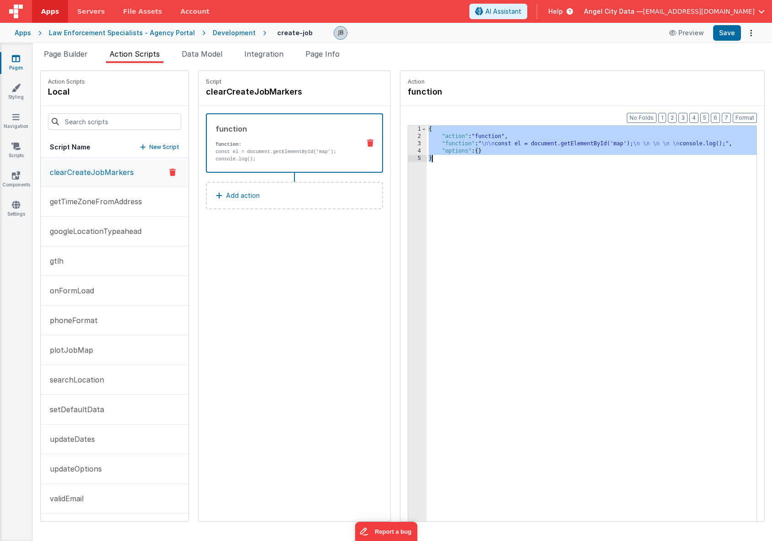
click at [437, 148] on div "{ "action" : "function" , "function" : " \n\n const el = document.getElementByI…" at bounding box center [601, 345] width 348 height 438
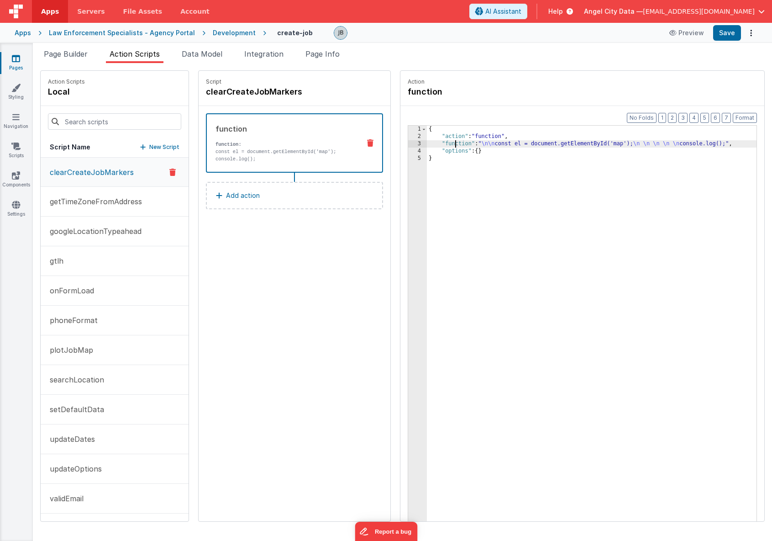
click at [437, 145] on div "{ "action" : "function" , "function" : " \n\n const el = document.getElementByI…" at bounding box center [601, 345] width 348 height 438
click at [408, 143] on div "3" at bounding box center [417, 143] width 19 height 7
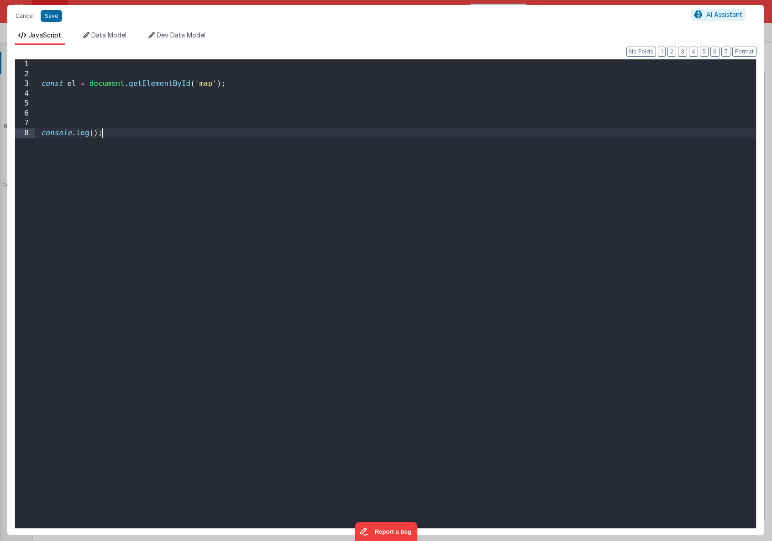
click at [396, 143] on div "const el = document . getElementById ( 'map' ) ; console . log ( ) ;" at bounding box center [395, 303] width 721 height 488
click at [326, 148] on div "const el = document . getElementById ( 'map' ) ; console . log ( ) ;" at bounding box center [395, 303] width 721 height 488
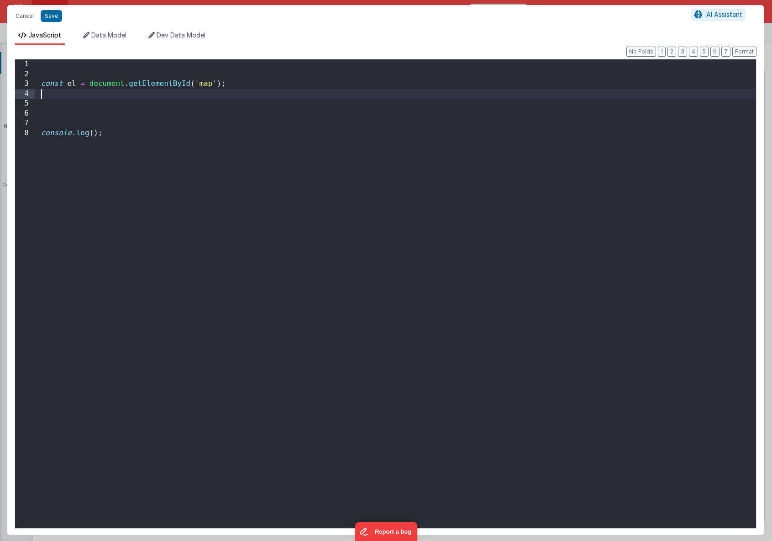
click at [147, 97] on div "const el = document . getElementById ( 'map' ) ; console . log ( ) ;" at bounding box center [395, 303] width 721 height 488
click at [139, 105] on div "const el = document . getElementById ( 'map' ) ; console . log ( ) ;" at bounding box center [395, 303] width 721 height 488
paste textarea
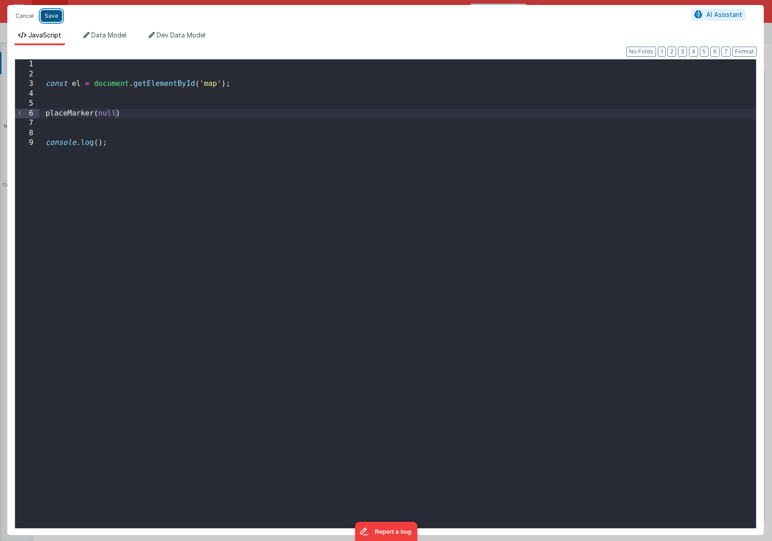
click at [53, 17] on button "Save" at bounding box center [51, 16] width 21 height 12
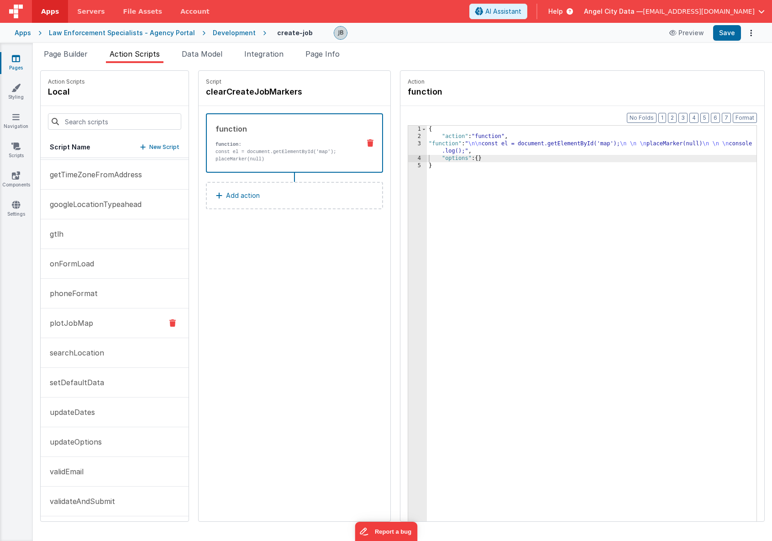
scroll to position [29, 0]
click at [329, 51] on span "Page Info" at bounding box center [322, 53] width 34 height 9
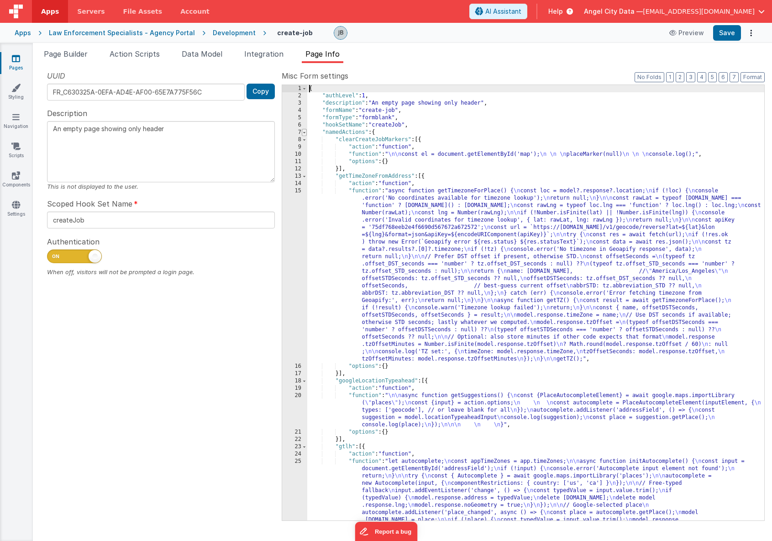
click at [305, 132] on span at bounding box center [304, 132] width 5 height 7
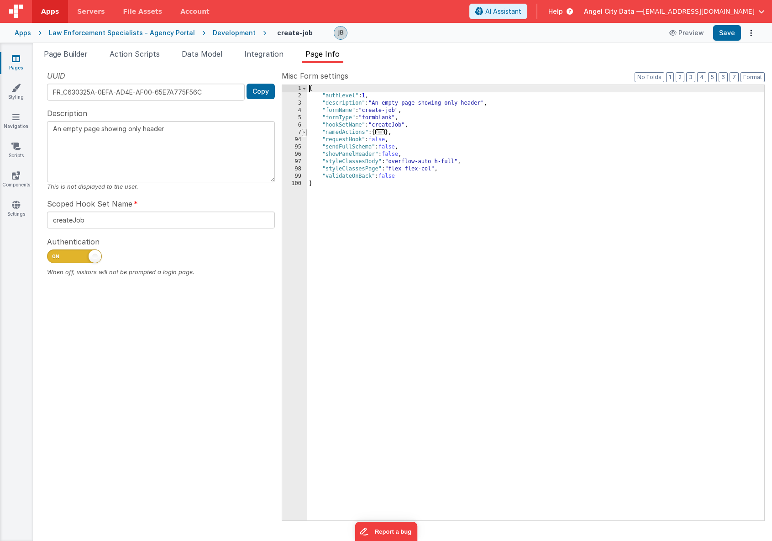
click at [303, 131] on span at bounding box center [304, 132] width 5 height 7
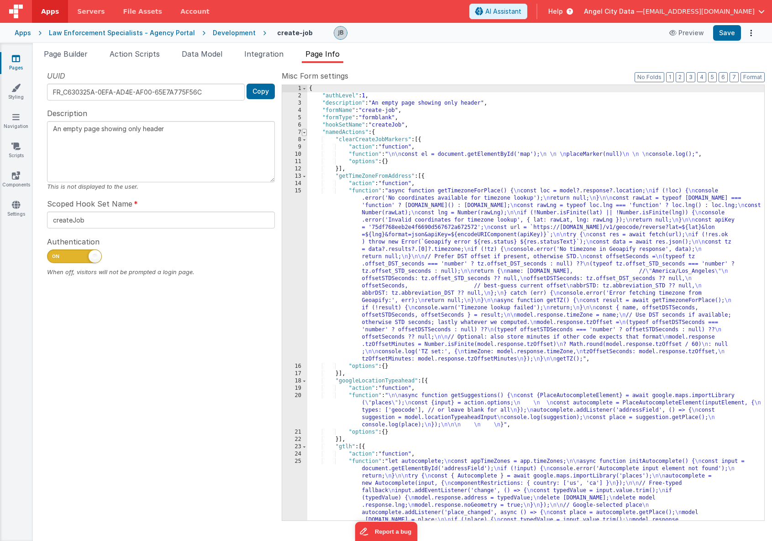
click at [305, 134] on span at bounding box center [304, 132] width 5 height 7
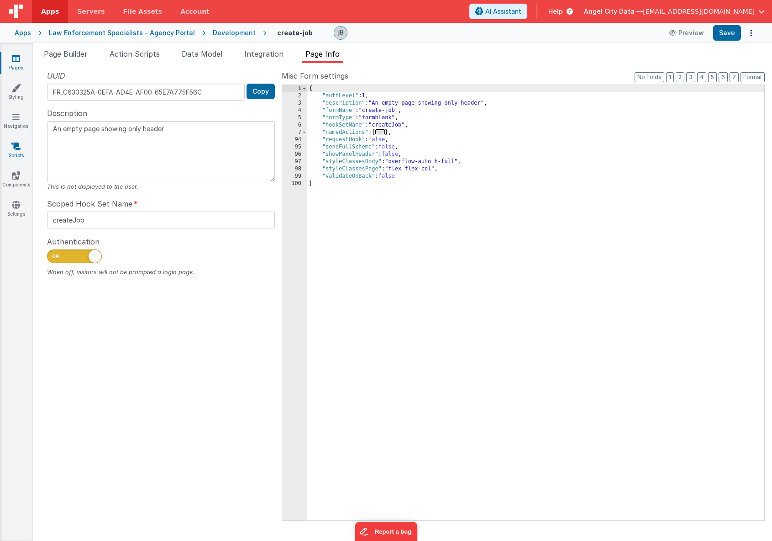
click at [28, 147] on link "Scripts" at bounding box center [16, 151] width 33 height 18
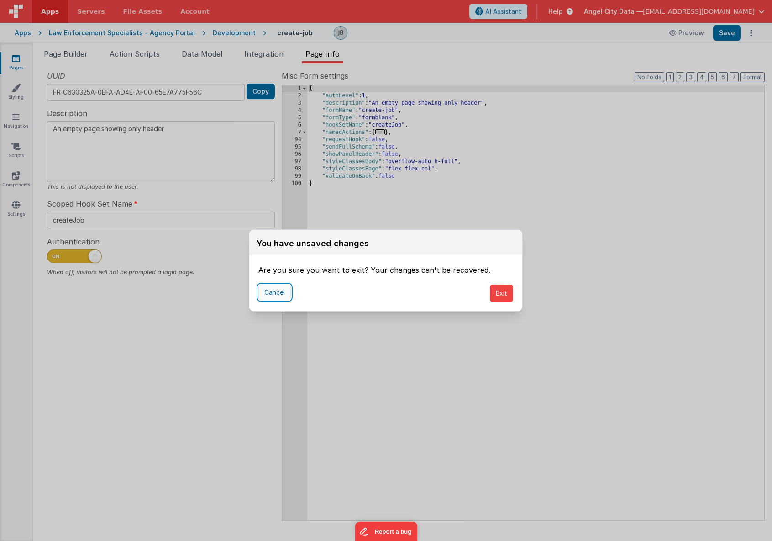
click at [290, 288] on button "Cancel" at bounding box center [274, 292] width 32 height 16
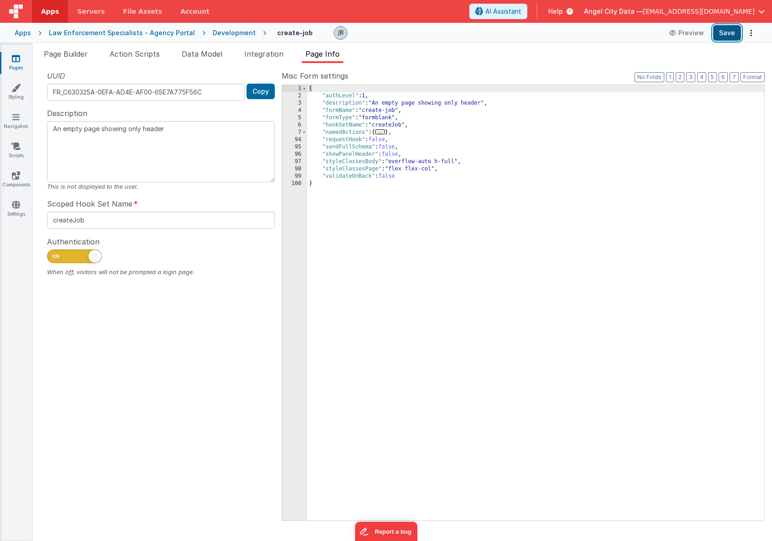
click at [733, 33] on button "Save" at bounding box center [727, 33] width 28 height 16
click at [217, 55] on span "Data Model" at bounding box center [202, 53] width 41 height 9
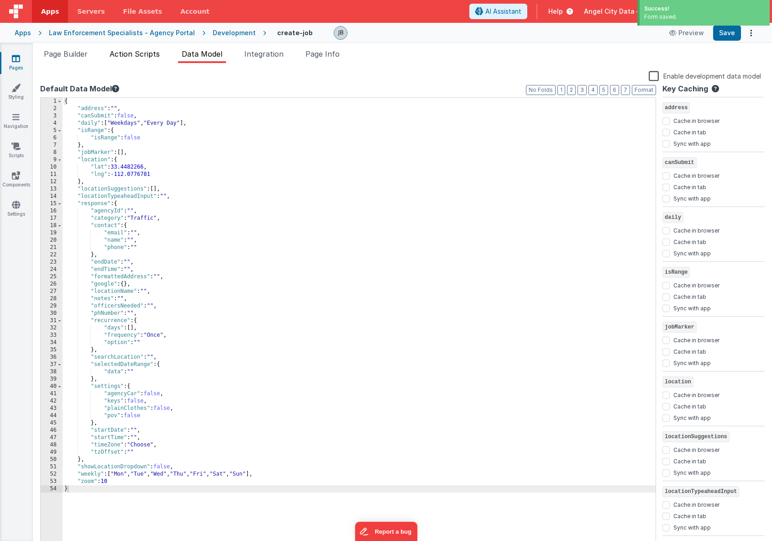
click at [145, 50] on span "Action Scripts" at bounding box center [135, 53] width 50 height 9
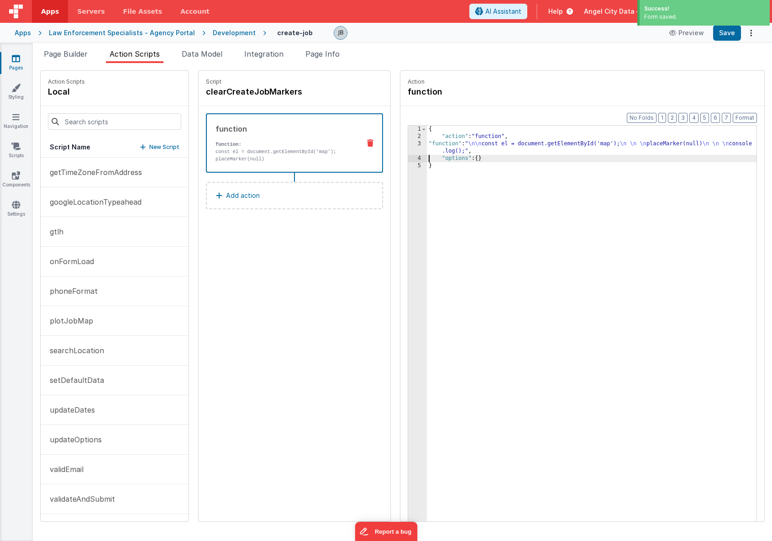
click at [408, 145] on div "3" at bounding box center [417, 147] width 19 height 15
click at [408, 144] on div "3" at bounding box center [417, 147] width 19 height 15
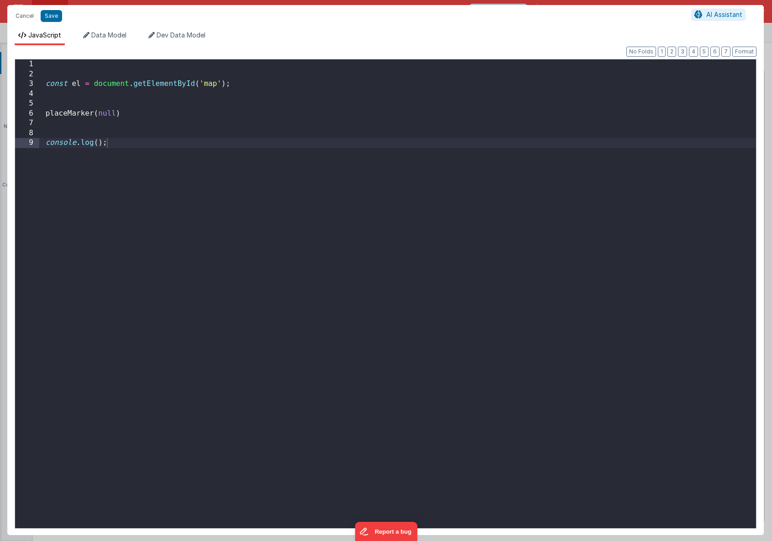
click at [255, 137] on div "const el = document . getElementById ( 'map' ) ; placeMarker ( null ) console .…" at bounding box center [397, 303] width 717 height 488
click at [106, 111] on div "const el = document . getElementById ( 'map' ) ; placeMarker ( null ) console .…" at bounding box center [397, 303] width 717 height 488
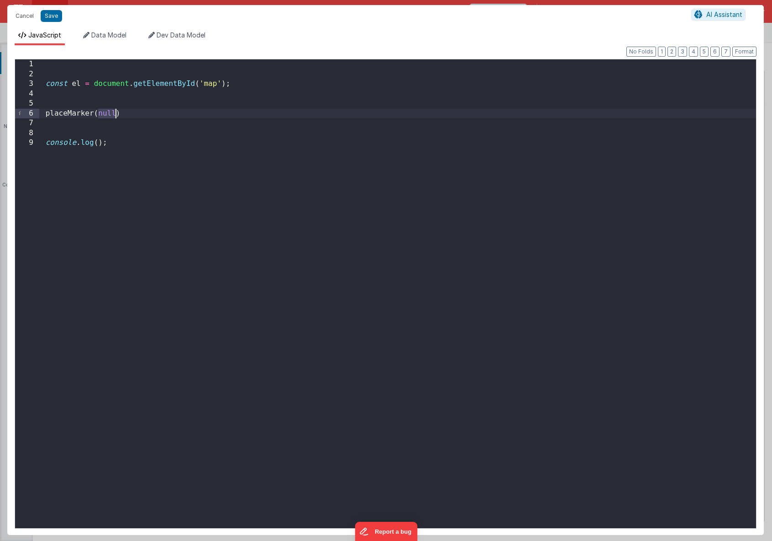
click at [106, 111] on div "const el = document . getElementById ( 'map' ) ; placeMarker ( null ) console .…" at bounding box center [397, 303] width 717 height 488
click at [50, 20] on button "Save" at bounding box center [51, 16] width 21 height 12
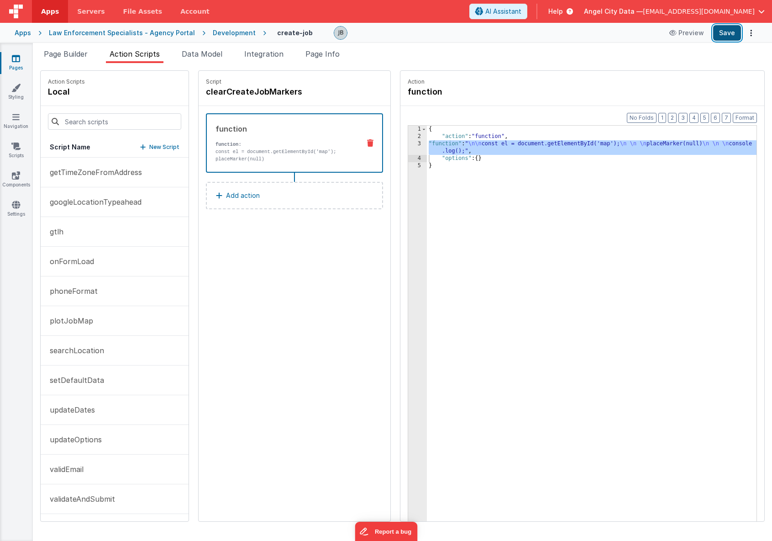
click at [724, 32] on button "Save" at bounding box center [727, 33] width 28 height 16
click at [78, 318] on p "plotJobMap" at bounding box center [68, 320] width 49 height 11
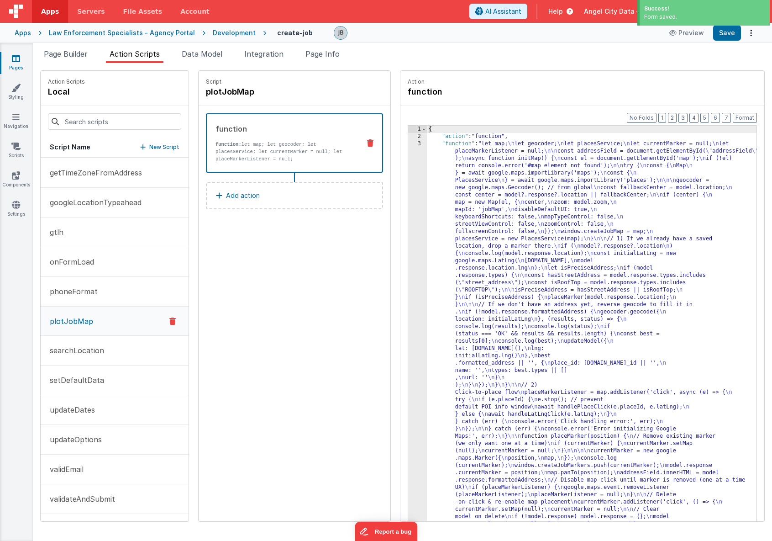
click at [400, 237] on div "Format 7 6 5 4 3 2 1 No Folds 1 2 3 { "action" : "function" , "function" : "let…" at bounding box center [582, 331] width 364 height 450
click at [408, 236] on div "3" at bounding box center [417, 494] width 19 height 709
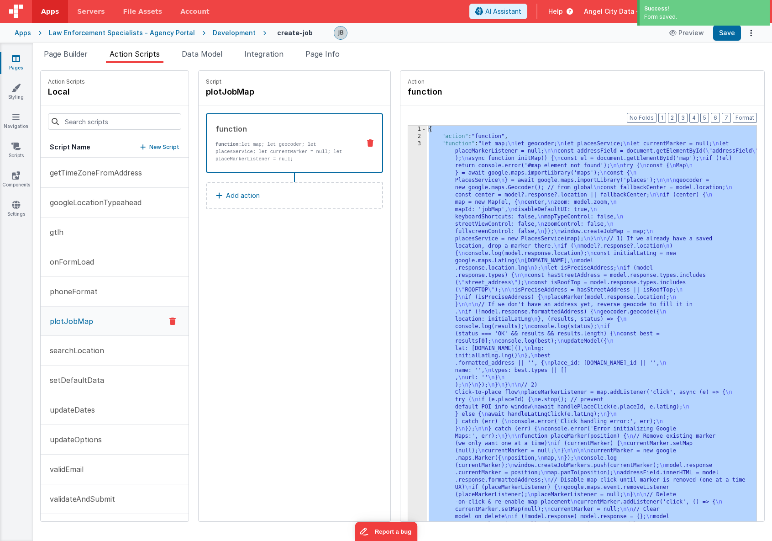
click at [408, 236] on div "3" at bounding box center [417, 494] width 19 height 709
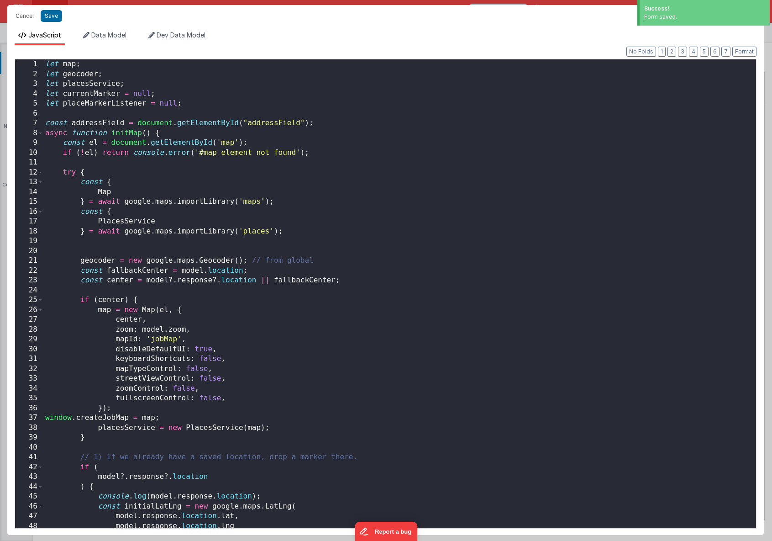
scroll to position [307, 0]
click at [85, 209] on div "let map ; let geocoder ; let placesService ; let currentMarker = null ; let pla…" at bounding box center [399, 303] width 713 height 488
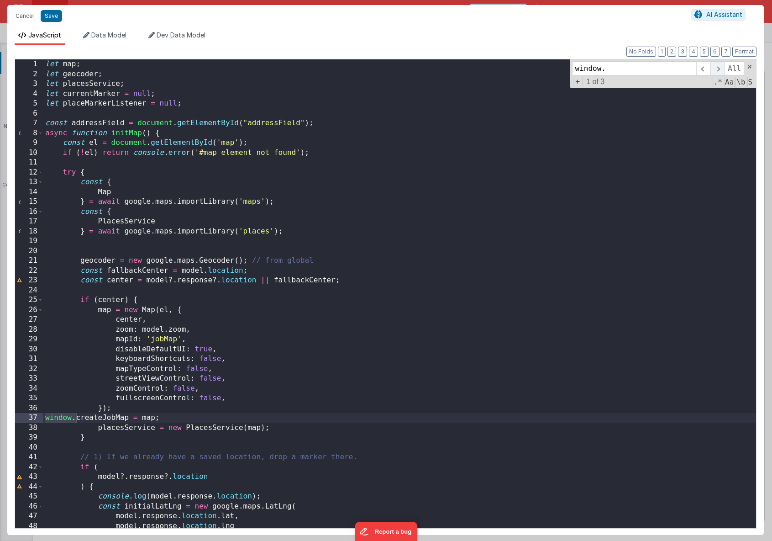
type input "window."
click at [720, 65] on span at bounding box center [717, 68] width 14 height 15
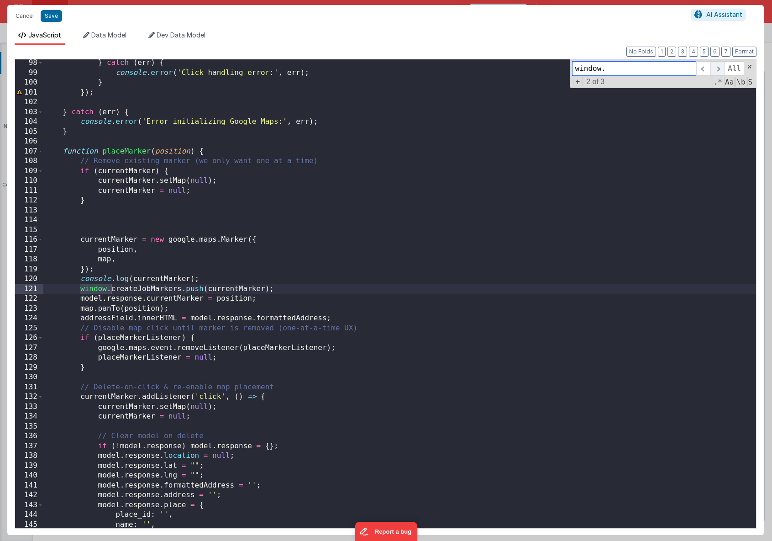
click at [721, 67] on span at bounding box center [717, 68] width 14 height 15
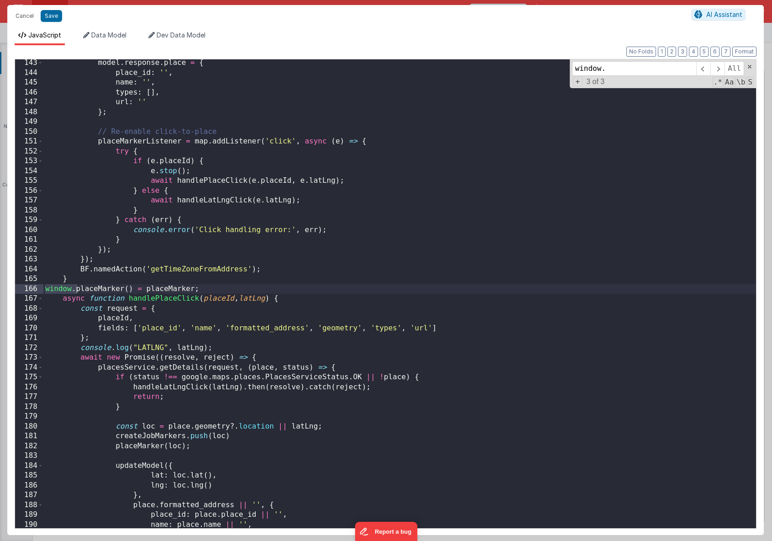
click at [134, 291] on div "model . response . place = { place_id : '' , name : '' , types : [ ] , url : ''…" at bounding box center [399, 302] width 713 height 488
click at [59, 19] on button "Save" at bounding box center [51, 16] width 21 height 12
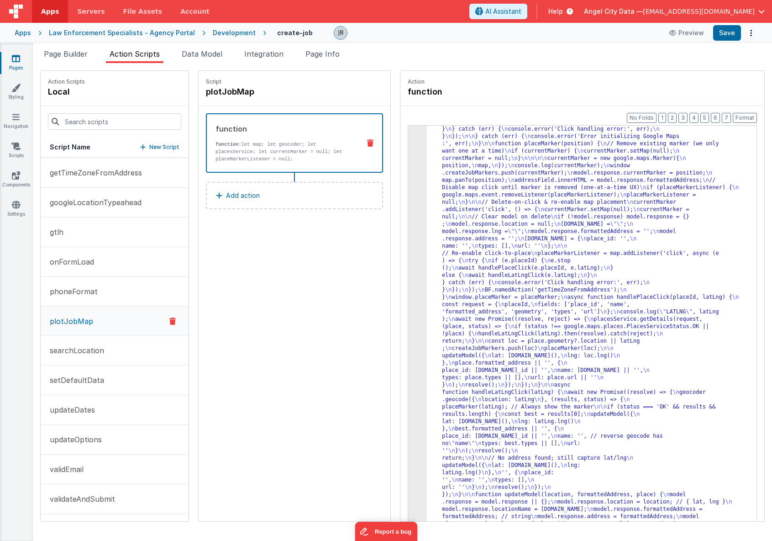
scroll to position [278, 0]
click at [730, 33] on button "Save" at bounding box center [727, 33] width 28 height 16
click at [89, 177] on p "clearCreateJobMarkers" at bounding box center [88, 172] width 89 height 11
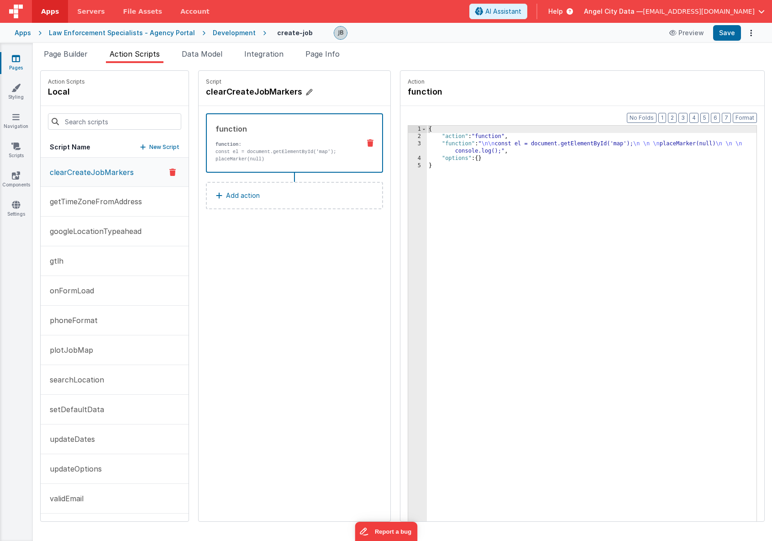
click at [252, 89] on h4 "clearCreateJobMarkers" at bounding box center [274, 91] width 137 height 13
click at [252, 89] on input "clearCreateJobMarkers" at bounding box center [251, 91] width 91 height 13
click at [66, 54] on span "Page Builder" at bounding box center [66, 53] width 44 height 9
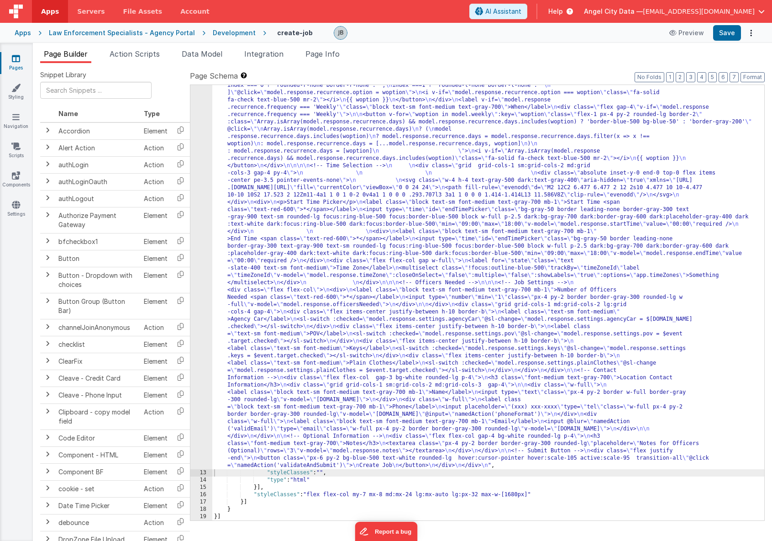
click at [204, 213] on div "12" at bounding box center [201, 103] width 22 height 731
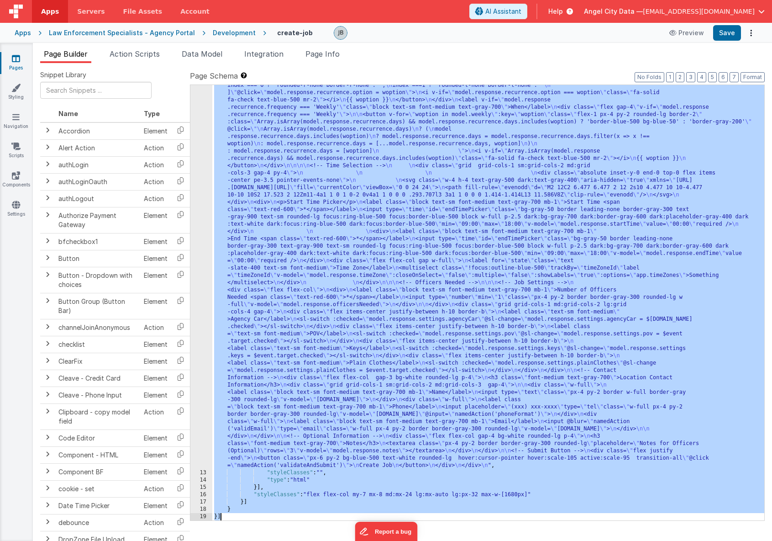
click at [204, 213] on div "12" at bounding box center [201, 103] width 22 height 731
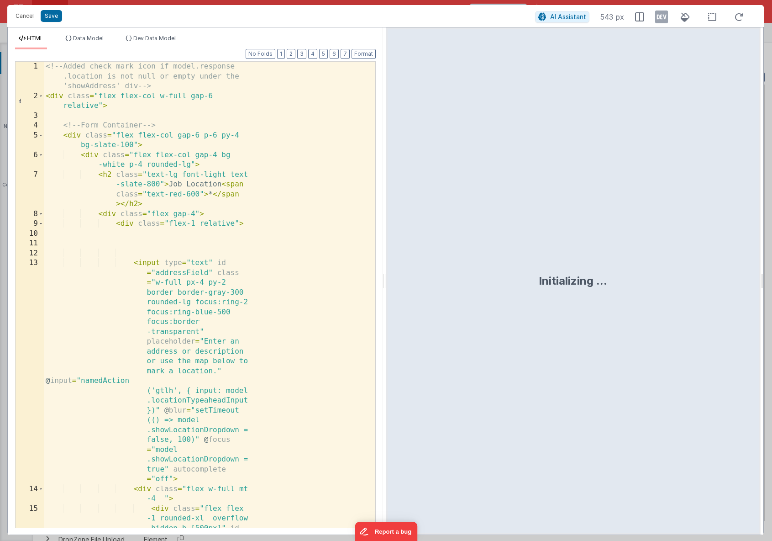
click at [194, 215] on div "<!-- Added check mark icon if model.response .location is not null or empty und…" at bounding box center [209, 329] width 331 height 535
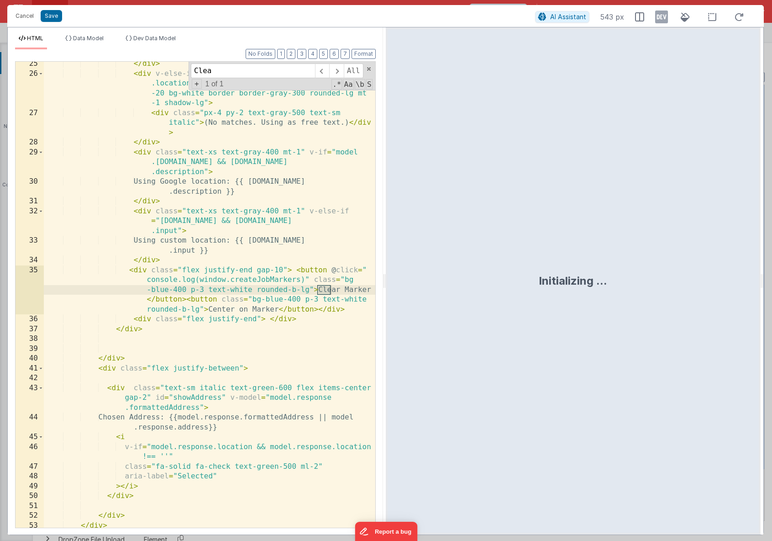
scroll to position [444, 0]
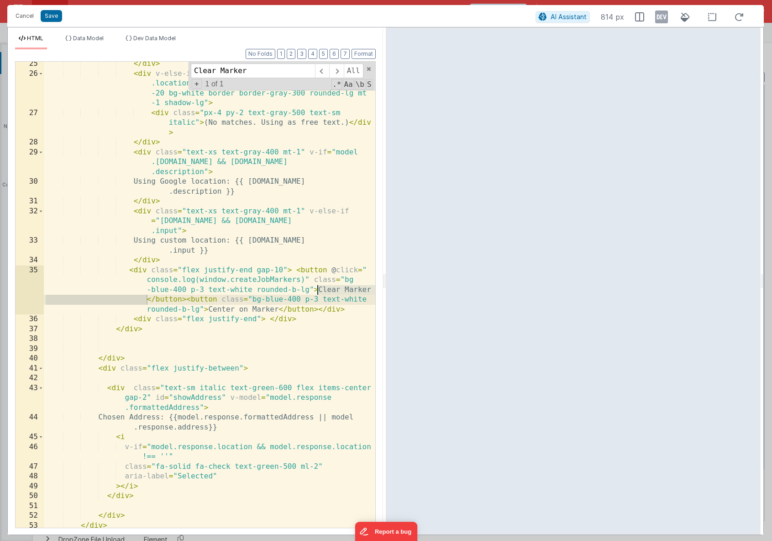
type input "Clear Marker"
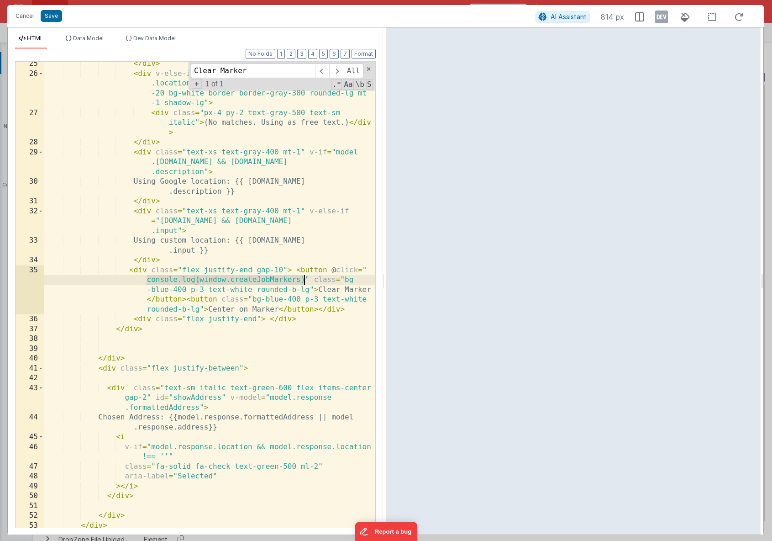
drag, startPoint x: 145, startPoint y: 280, endPoint x: 303, endPoint y: 279, distance: 158.4
click at [303, 279] on div "</ div > < div v-else-if = "model.showLocationDropdown && model .locationTypeah…" at bounding box center [209, 301] width 331 height 485
paste textarea
click at [52, 15] on button "Save" at bounding box center [51, 16] width 21 height 12
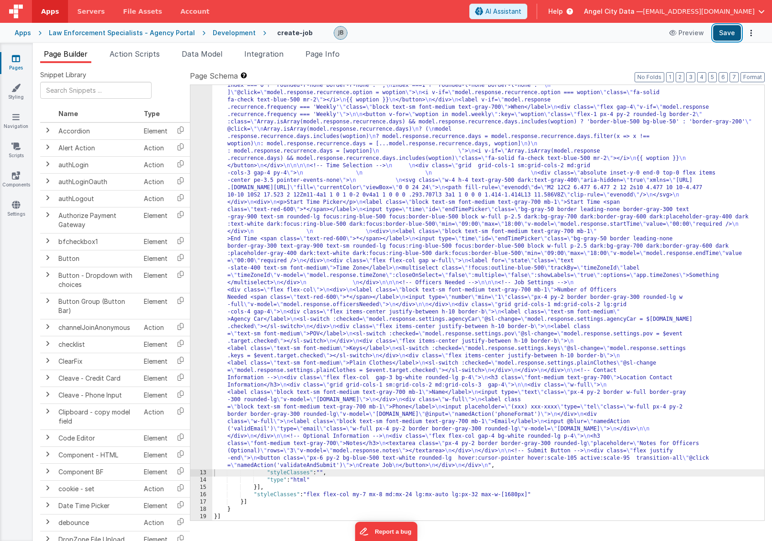
click at [730, 35] on button "Save" at bounding box center [727, 33] width 28 height 16
click at [140, 55] on span "Action Scripts" at bounding box center [135, 53] width 50 height 9
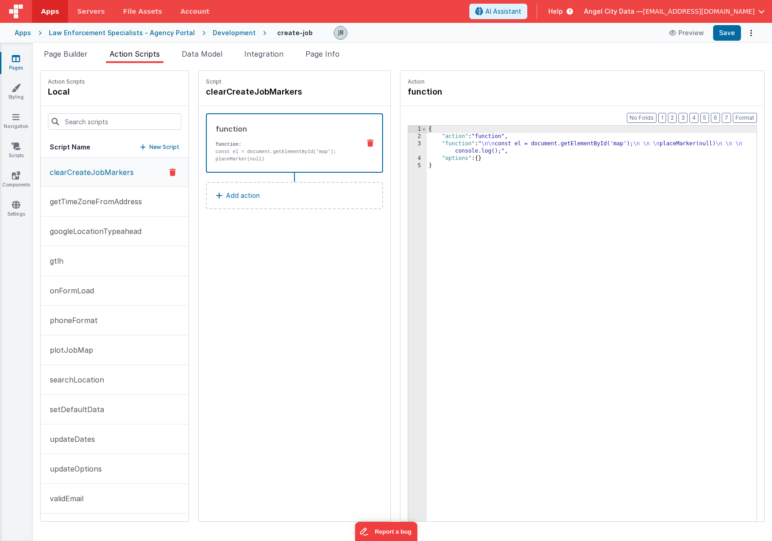
click at [226, 139] on div "function function: const el = document.getElementById('map'); placeMarker(null)…" at bounding box center [280, 142] width 146 height 39
click at [227, 148] on p "const el = document.getElementById('map');" at bounding box center [284, 151] width 137 height 7
click at [408, 144] on div "3" at bounding box center [417, 147] width 19 height 15
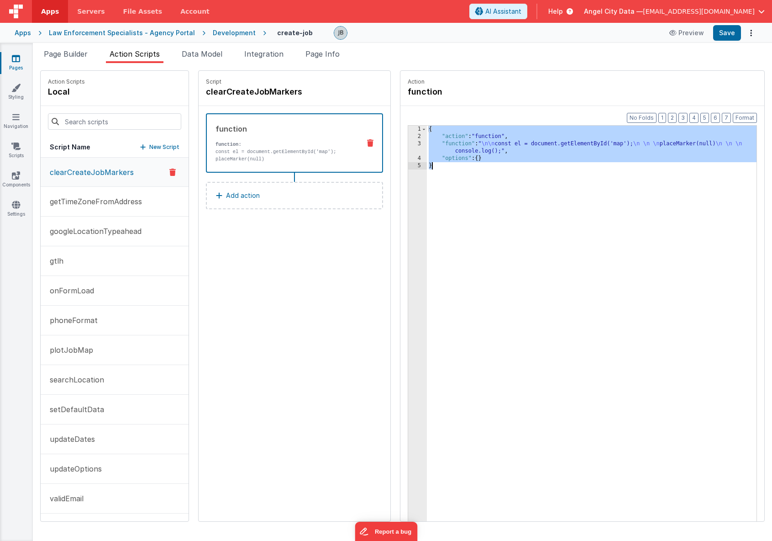
click at [408, 144] on div "3" at bounding box center [417, 147] width 19 height 15
click at [408, 141] on div "3" at bounding box center [417, 147] width 19 height 15
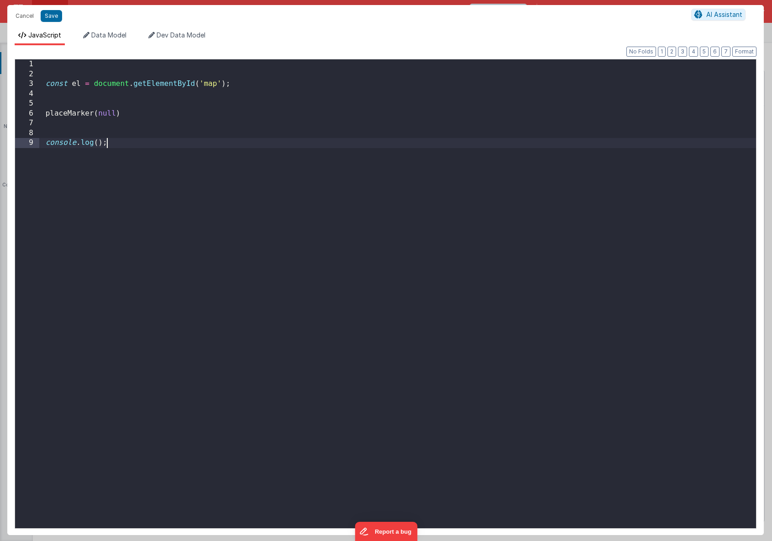
click at [400, 141] on div "const el = document . getElementById ( 'map' ) ; placeMarker ( null ) console .…" at bounding box center [397, 303] width 717 height 488
click at [107, 115] on div "const el = document . getElementById ( 'map' ) ; placeMarker ( null ) console .…" at bounding box center [397, 303] width 717 height 488
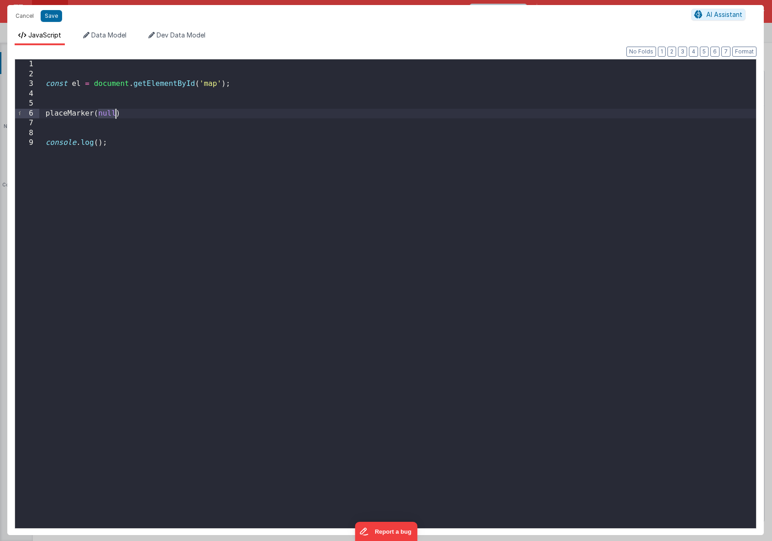
click at [107, 115] on div "const el = document . getElementById ( 'map' ) ; placeMarker ( null ) console .…" at bounding box center [397, 303] width 717 height 488
click at [50, 15] on button "Save" at bounding box center [51, 16] width 21 height 12
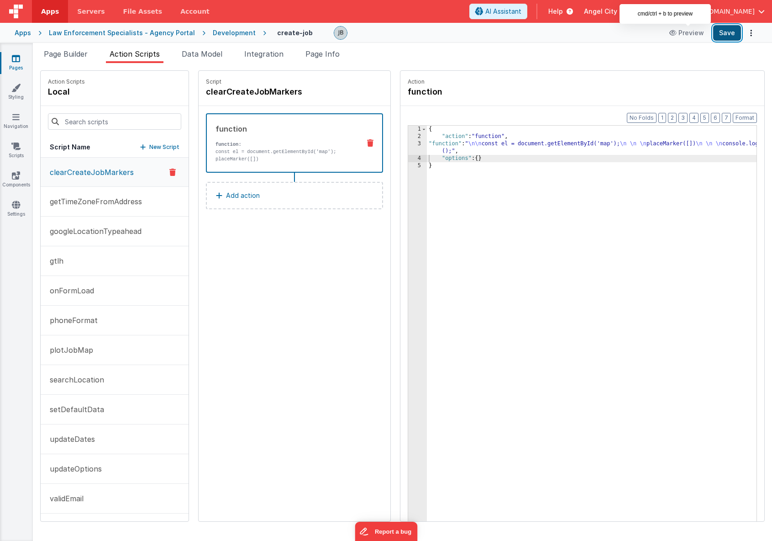
click at [720, 34] on button "Save" at bounding box center [727, 33] width 28 height 16
click at [733, 33] on button "Save" at bounding box center [727, 33] width 28 height 16
click at [88, 338] on button "plotJobMap" at bounding box center [115, 350] width 148 height 30
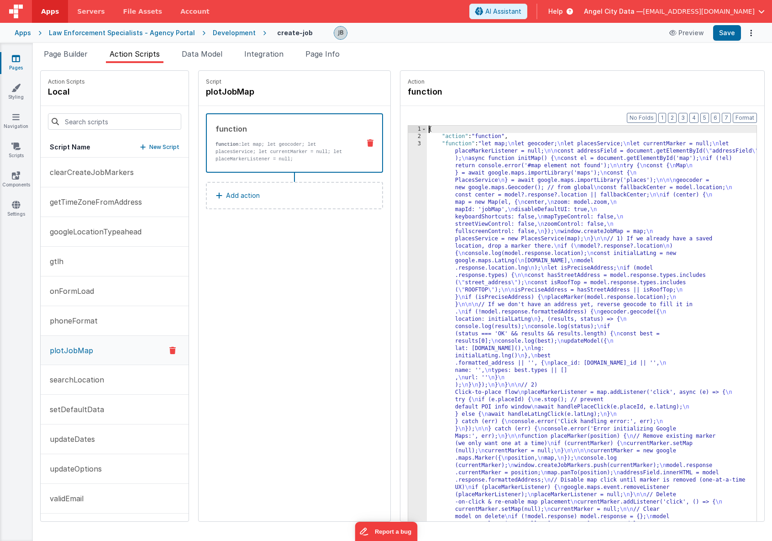
click at [408, 221] on div "3" at bounding box center [417, 494] width 19 height 709
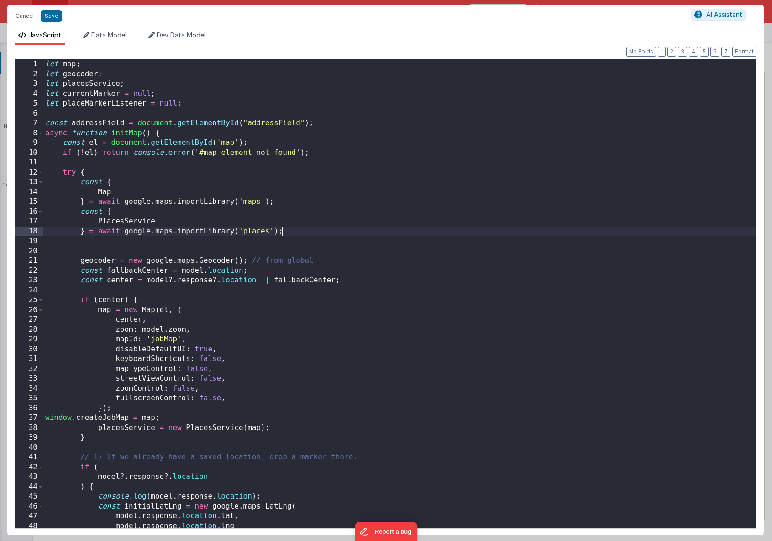
click at [394, 221] on div "let map ; let geocoder ; let placesService ; let currentMarker = null ; let pla…" at bounding box center [399, 303] width 713 height 488
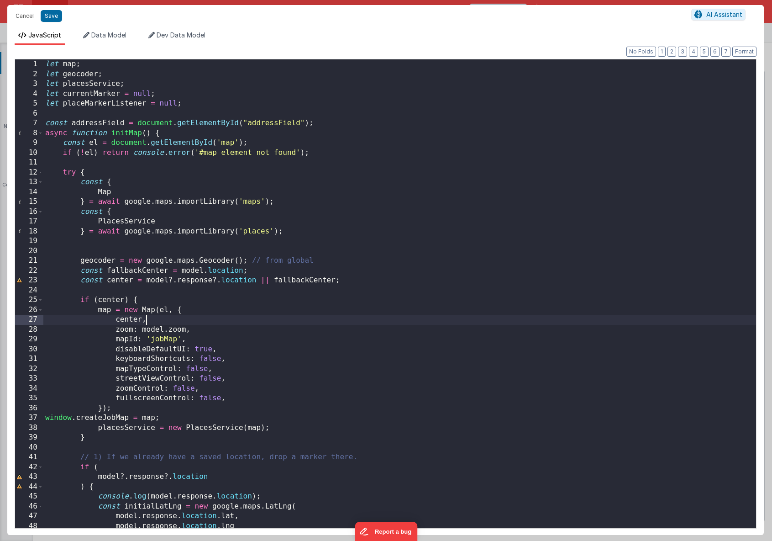
click at [247, 318] on div "let map ; let geocoder ; let placesService ; let currentMarker = null ; let pla…" at bounding box center [399, 303] width 713 height 488
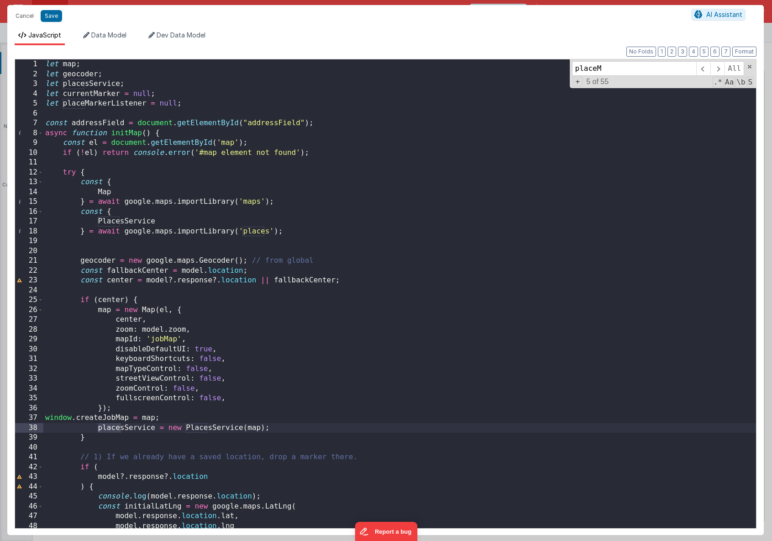
scroll to position [345, 0]
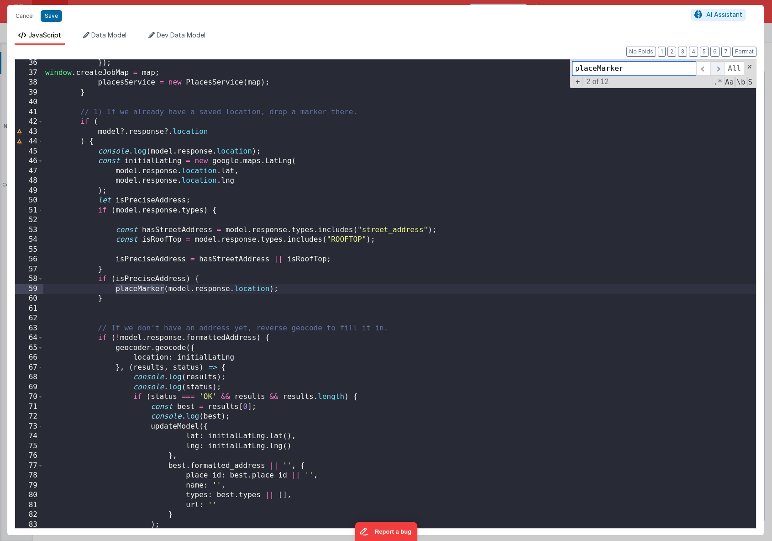
click at [711, 69] on span at bounding box center [717, 68] width 14 height 15
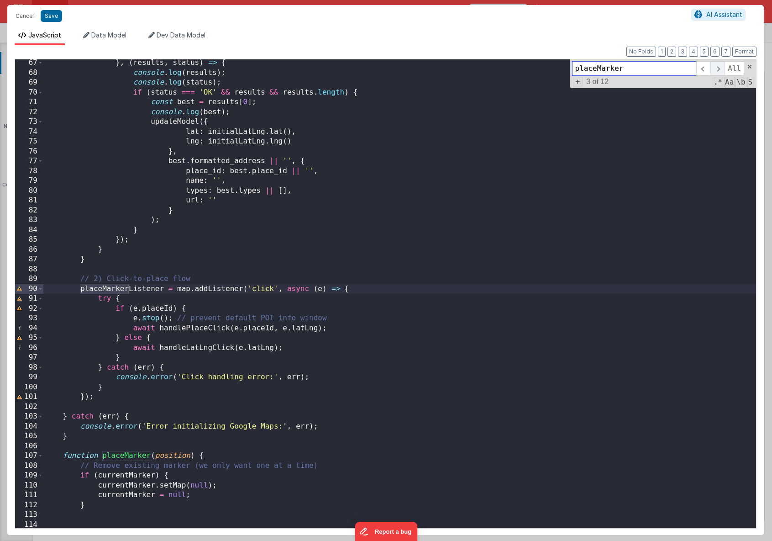
click at [711, 69] on span at bounding box center [717, 68] width 14 height 15
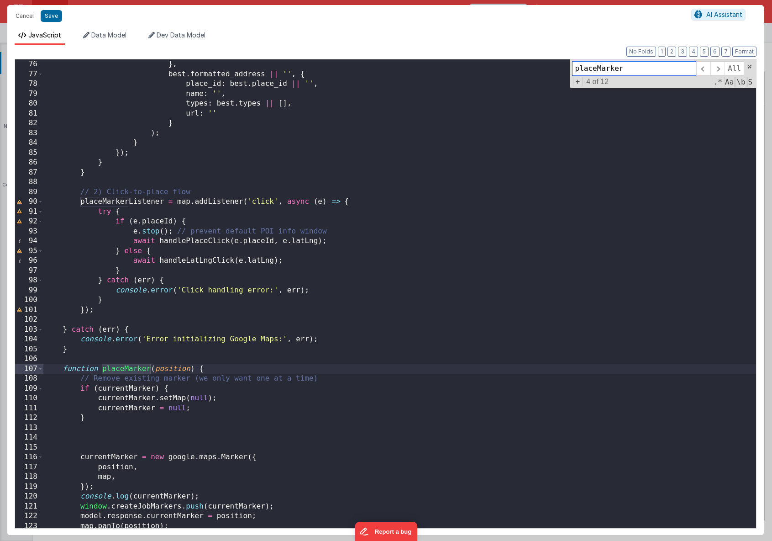
scroll to position [748, 0]
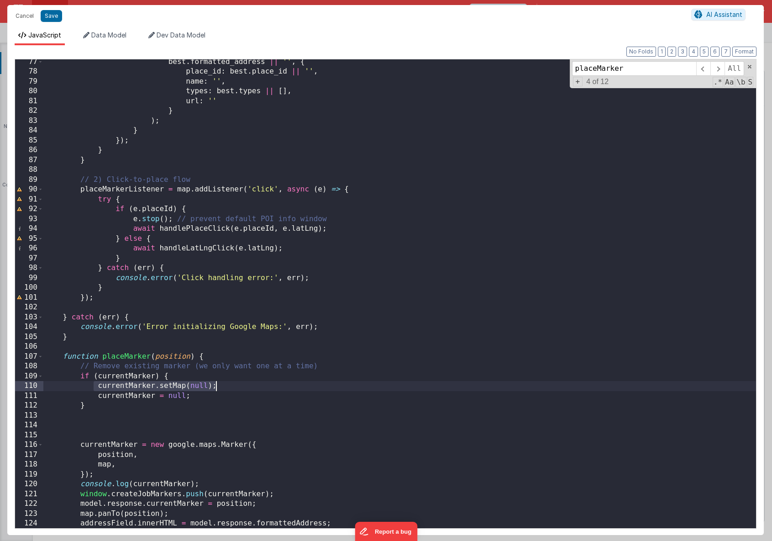
drag, startPoint x: 95, startPoint y: 386, endPoint x: 223, endPoint y: 386, distance: 128.3
click at [223, 386] on div "best . formatted_address || '' , { place_id : best . place_id || '' , name : ''…" at bounding box center [399, 301] width 713 height 488
click at [167, 387] on div "best . formatted_address || '' , { place_id : best . place_id || '' , name : ''…" at bounding box center [399, 301] width 713 height 488
type input "setMap"
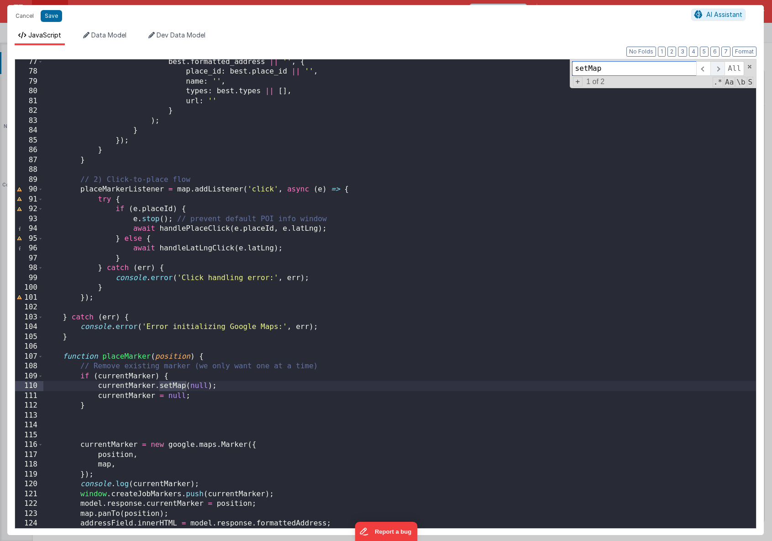
click at [716, 70] on span at bounding box center [717, 68] width 14 height 15
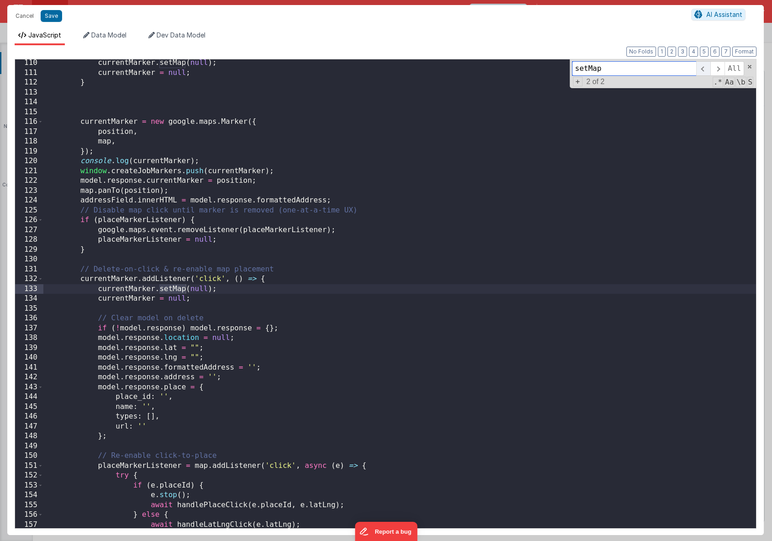
click at [702, 72] on span at bounding box center [703, 68] width 14 height 15
click at [190, 283] on div "currentMarker . setMap ( null ) ; currentMarker = null ; } currentMarker = new …" at bounding box center [399, 303] width 713 height 488
click at [178, 290] on div "currentMarker . setMap ( null ) ; currentMarker = null ; } currentMarker = new …" at bounding box center [399, 303] width 713 height 488
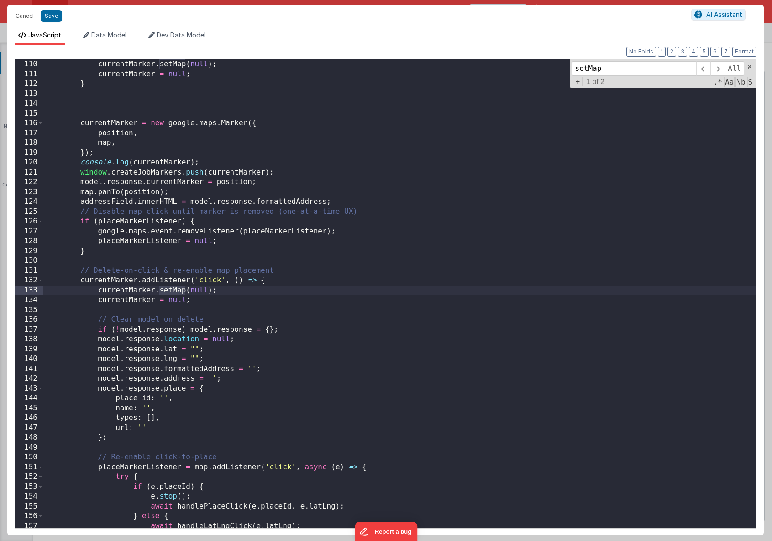
scroll to position [1069, 0]
click at [174, 294] on div "if ( currentMarker ) { currentMarker . setMap ( null ) ; currentMarker = null ;…" at bounding box center [399, 294] width 713 height 488
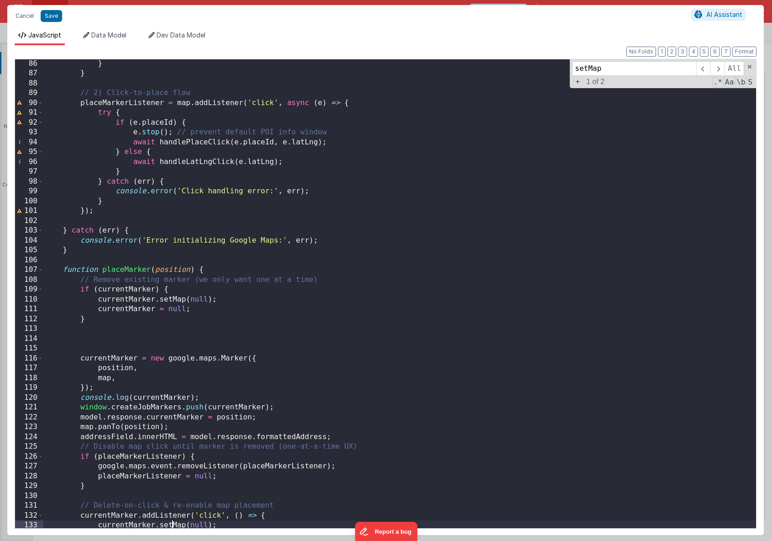
scroll to position [824, 0]
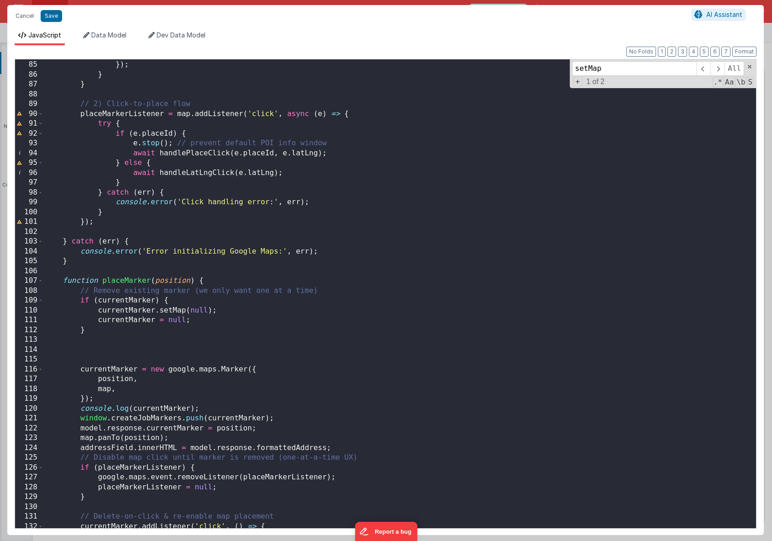
click at [120, 280] on div "} }) ; } } // 2) Click-to-place flow placeMarkerListener = map . addListener ( …" at bounding box center [399, 294] width 713 height 488
click at [215, 282] on div "} }) ; } } // 2) Click-to-place flow placeMarkerListener = map . addListener ( …" at bounding box center [399, 294] width 713 height 488
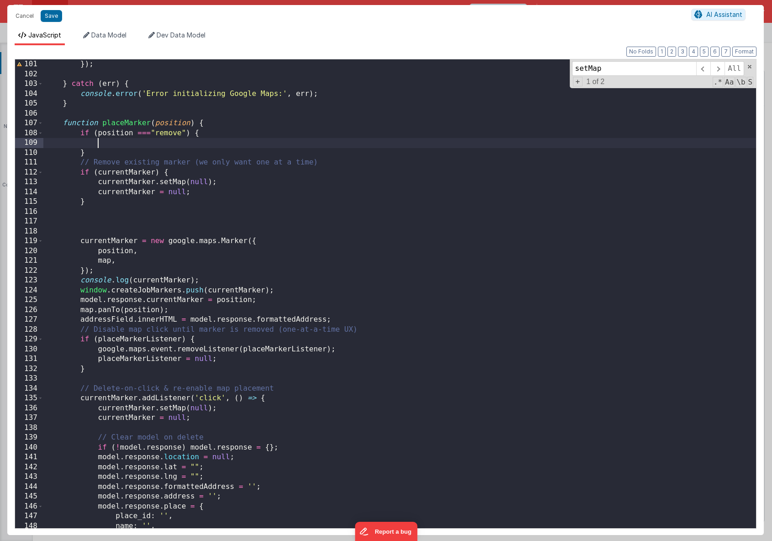
scroll to position [982, 0]
click at [98, 186] on div "}) ; } catch ( err ) { console . error ( 'Error initializing Google Maps:' , er…" at bounding box center [399, 303] width 713 height 488
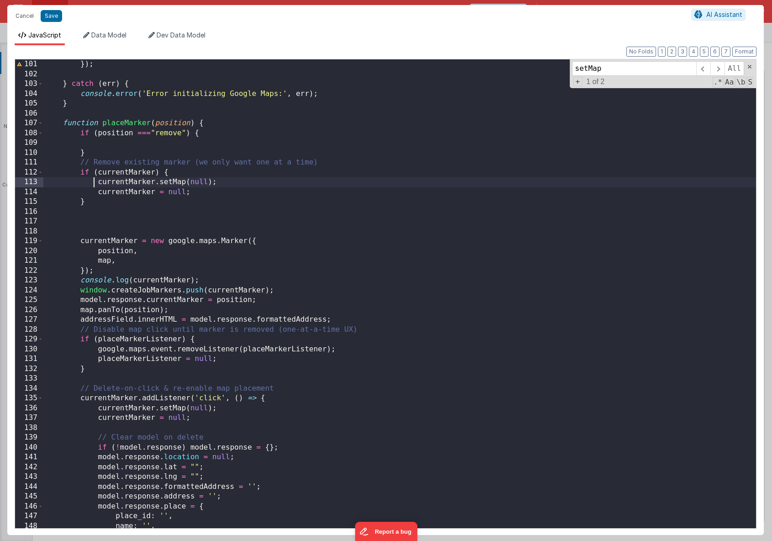
click at [95, 185] on div "}) ; } catch ( err ) { console . error ( 'Error initializing Google Maps:' , er…" at bounding box center [399, 303] width 713 height 488
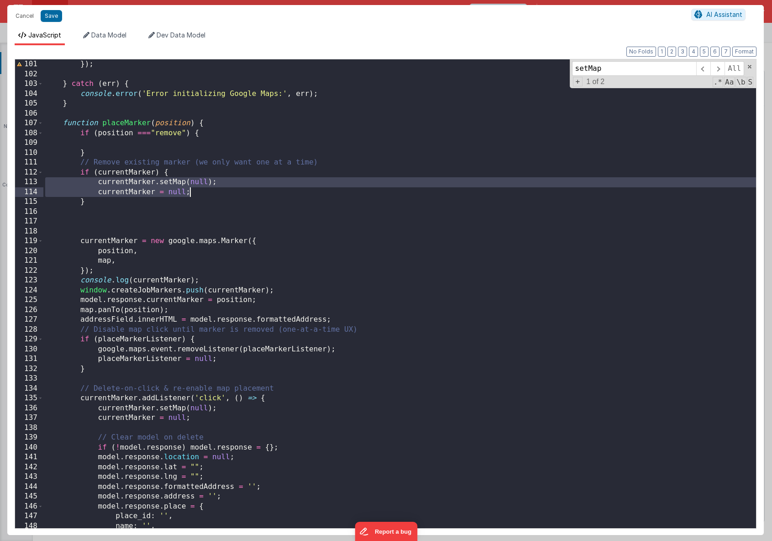
drag, startPoint x: 95, startPoint y: 185, endPoint x: 197, endPoint y: 193, distance: 102.1
click at [197, 193] on div "}) ; } catch ( err ) { console . error ( 'Error initializing Google Maps:' , er…" at bounding box center [399, 303] width 713 height 488
click at [214, 135] on div "}) ; } catch ( err ) { console . error ( 'Error initializing Google Maps:' , er…" at bounding box center [399, 303] width 713 height 488
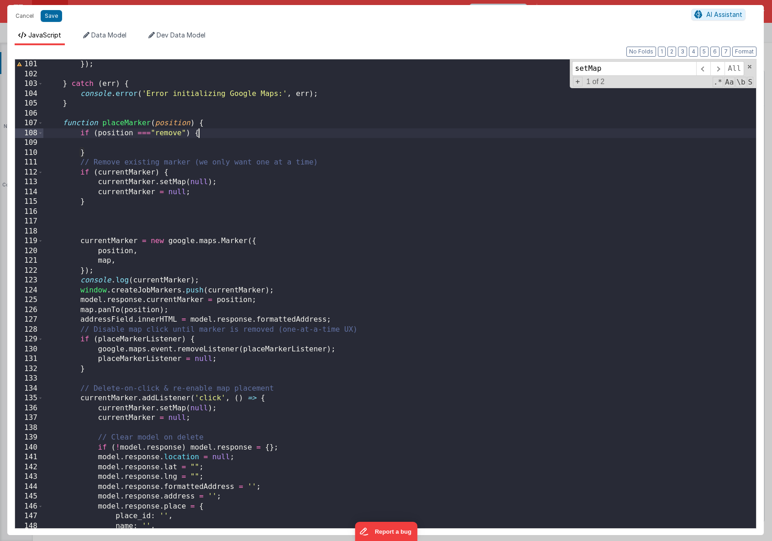
click at [204, 140] on div "}) ; } catch ( err ) { console . error ( 'Error initializing Google Maps:' , er…" at bounding box center [399, 303] width 713 height 488
paste textarea
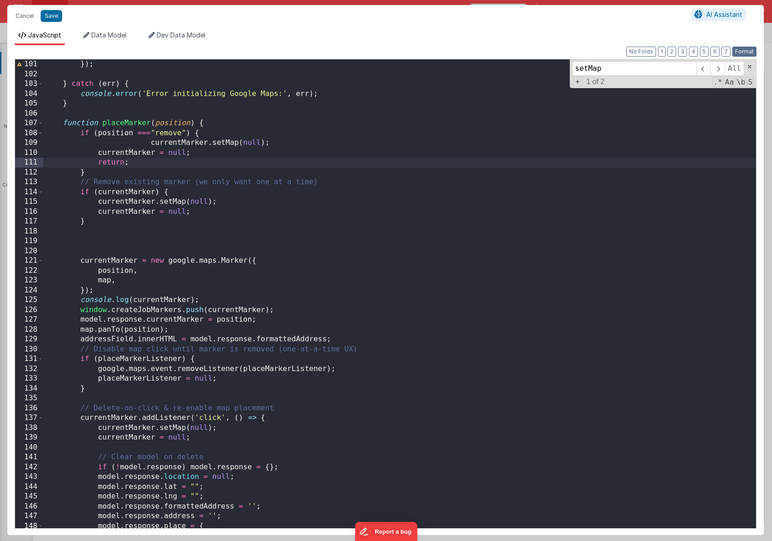
click at [740, 51] on button "Format" at bounding box center [744, 52] width 24 height 10
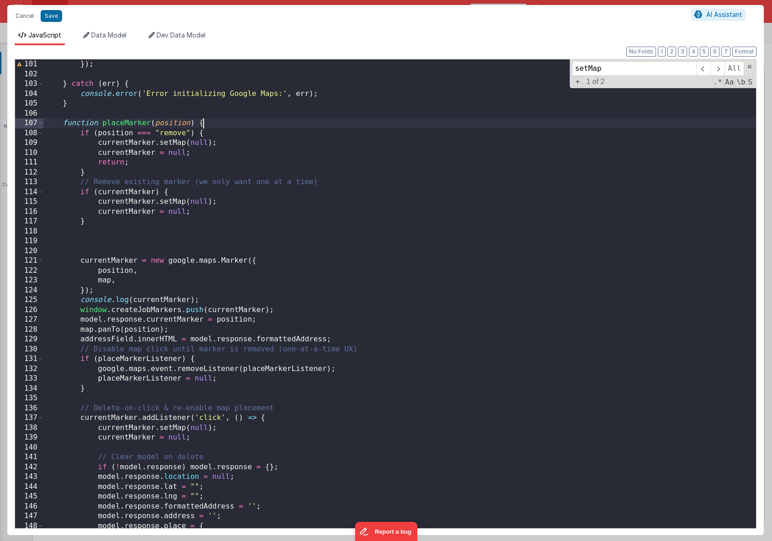
click at [236, 122] on div "}) ; } catch ( err ) { console . error ( 'Error initializing Google Maps:' , er…" at bounding box center [399, 303] width 713 height 488
click at [52, 16] on button "Save" at bounding box center [51, 16] width 21 height 12
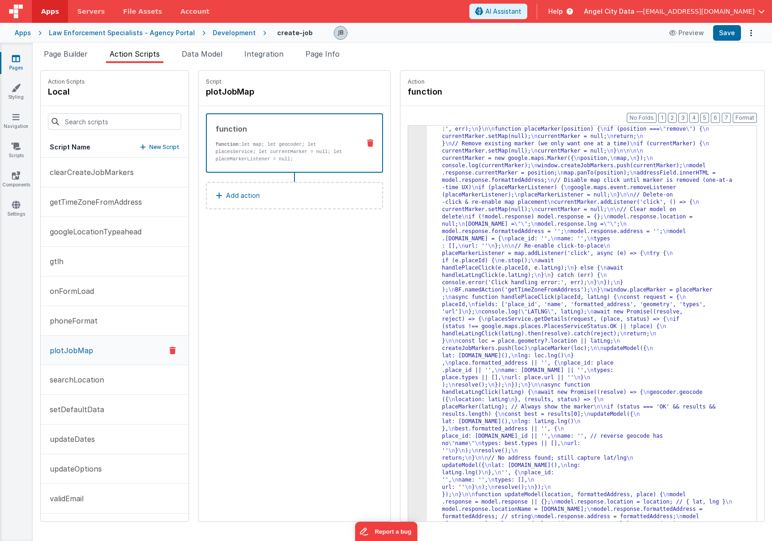
scroll to position [292, 0]
click at [88, 171] on p "clearCreateJobMarkers" at bounding box center [88, 172] width 89 height 11
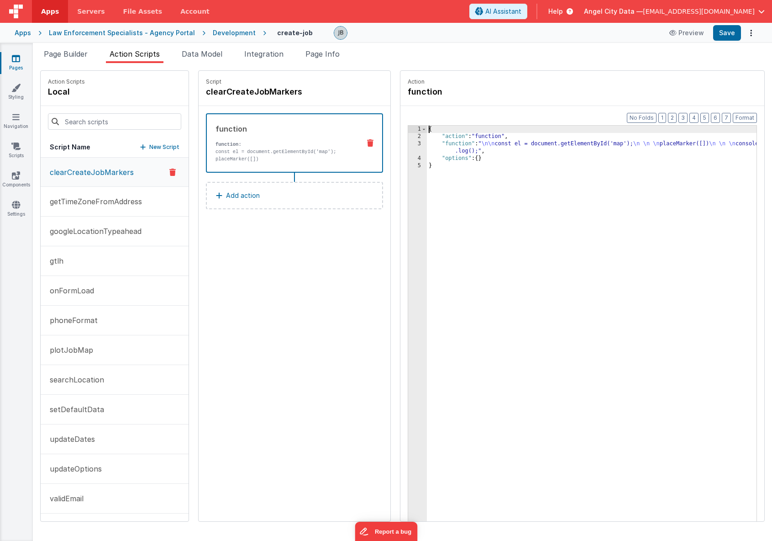
click at [408, 145] on div "3" at bounding box center [417, 147] width 19 height 15
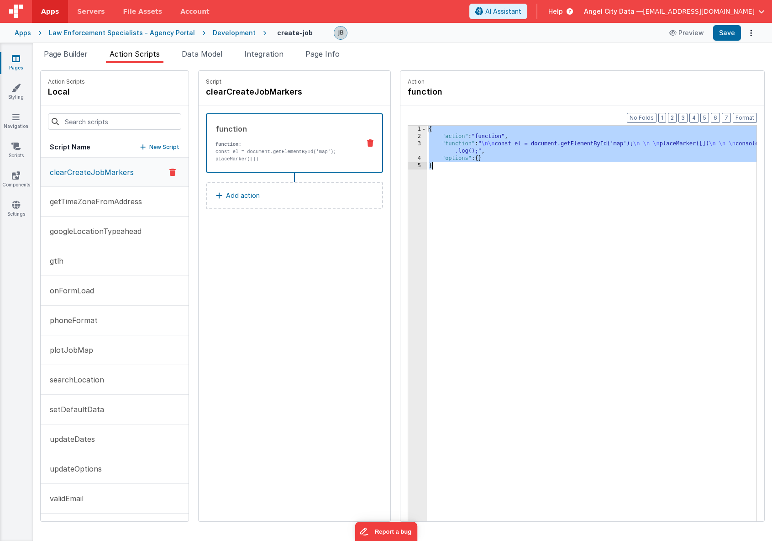
click at [408, 144] on div "3" at bounding box center [417, 147] width 19 height 15
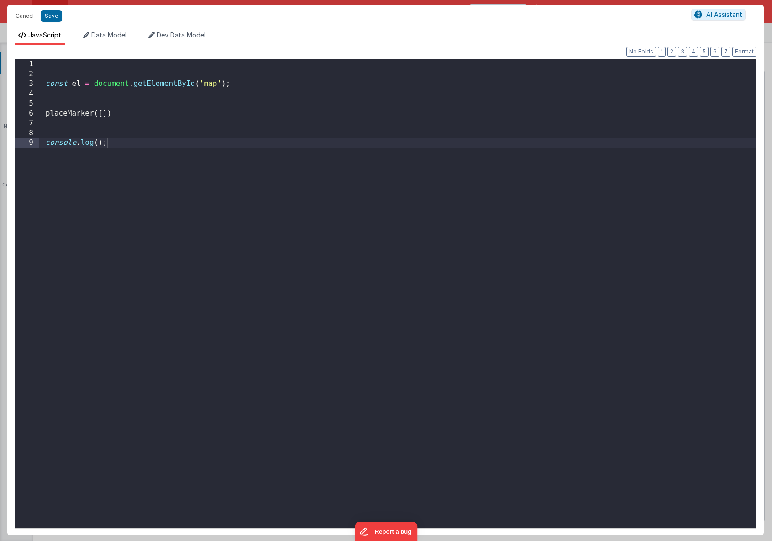
click at [400, 144] on div "Cancel Save AI Assistant JavaScript Data Model Dev Data Model Format 7 6 5 4 3 …" at bounding box center [386, 270] width 772 height 541
click at [107, 115] on div "const el = document . getElementById ( 'map' ) ; placeMarker ([ ]) console . lo…" at bounding box center [397, 303] width 717 height 488
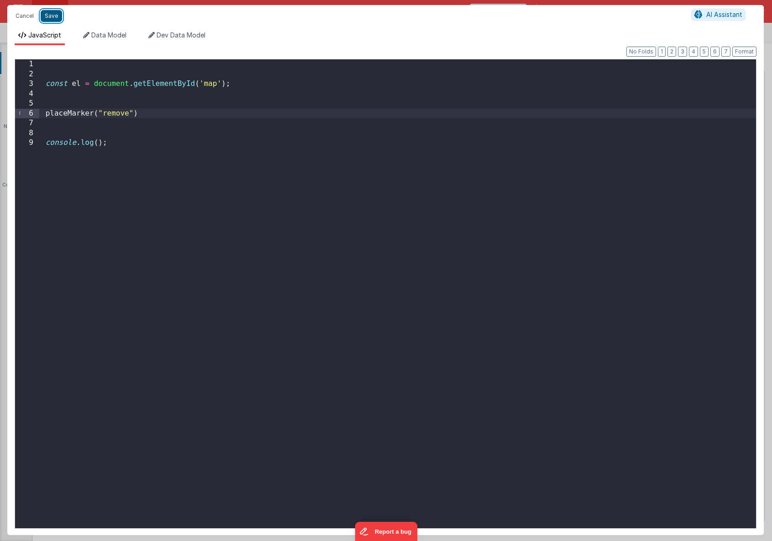
click at [57, 15] on button "Save" at bounding box center [51, 16] width 21 height 12
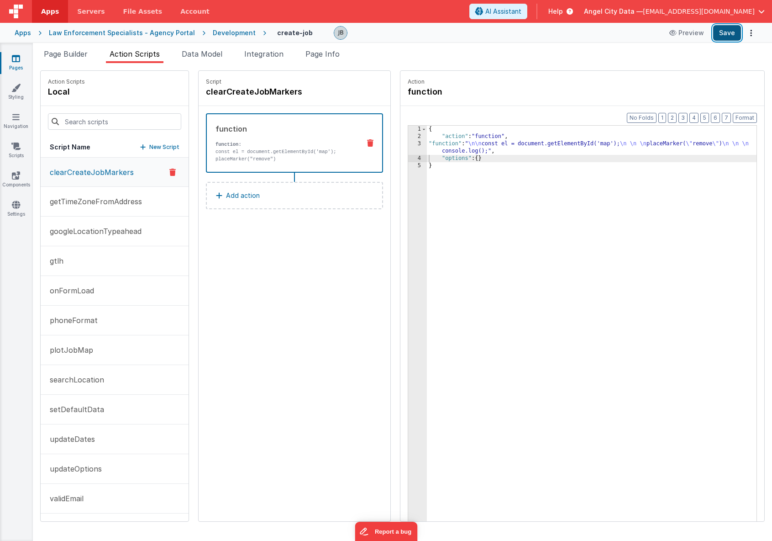
click at [725, 36] on button "Save" at bounding box center [727, 33] width 28 height 16
click at [89, 344] on button "plotJobMap" at bounding box center [115, 350] width 148 height 30
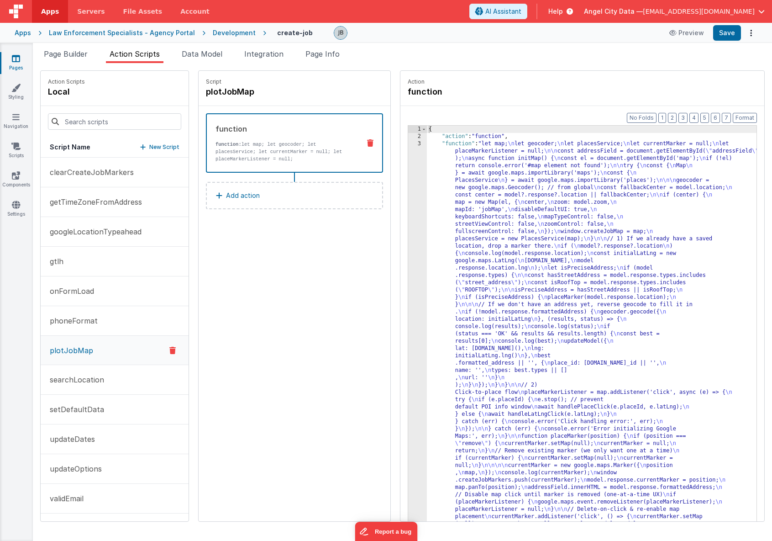
click at [408, 268] on div "3" at bounding box center [417, 501] width 19 height 723
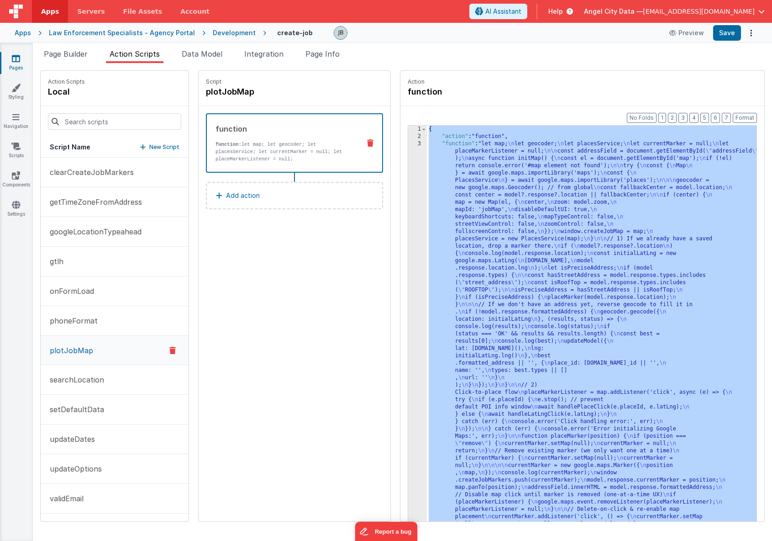
click at [408, 268] on div "3" at bounding box center [417, 501] width 19 height 723
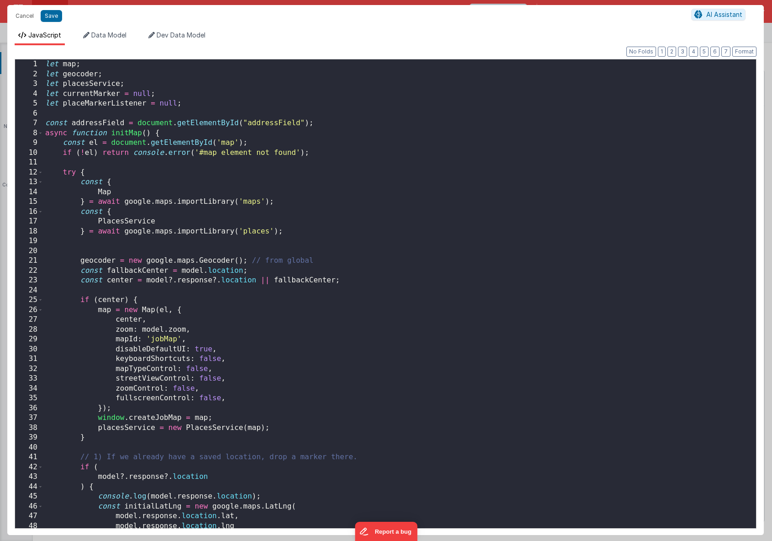
scroll to position [321, 0]
click at [177, 210] on div "let map ; let geocoder ; let placesService ; let currentMarker = null ; let pla…" at bounding box center [399, 303] width 713 height 488
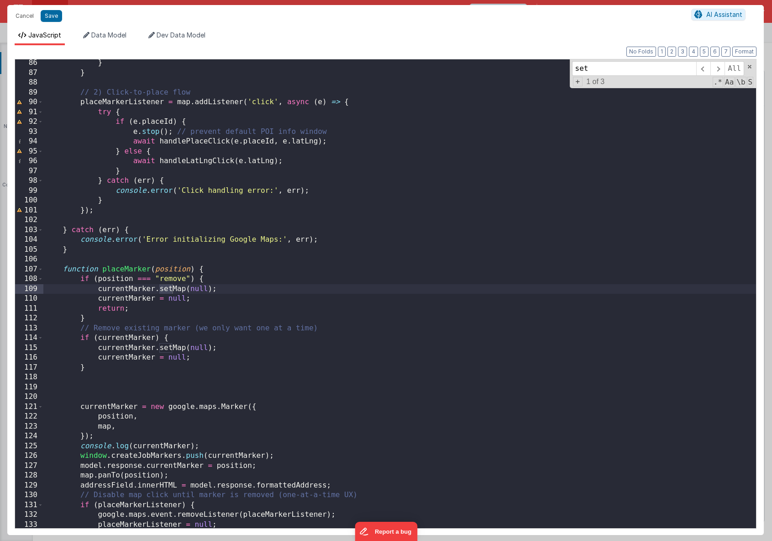
scroll to position [836, 0]
type input "setMap"
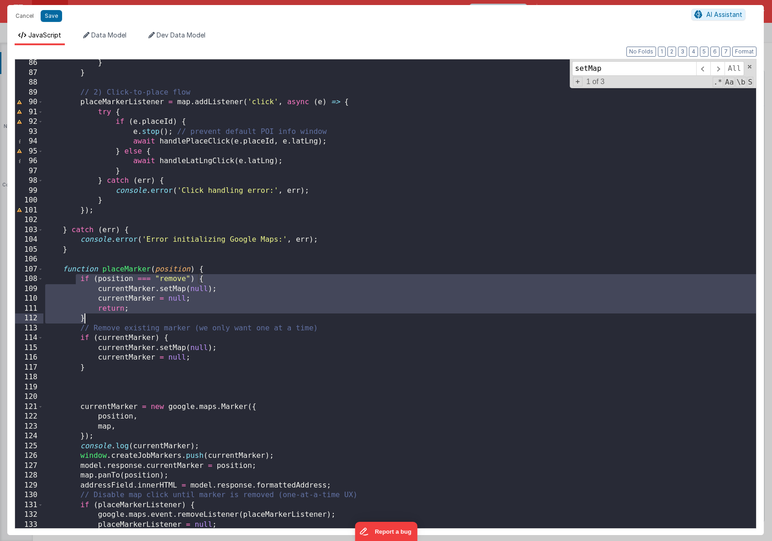
drag, startPoint x: 75, startPoint y: 280, endPoint x: 100, endPoint y: 320, distance: 46.4
click at [100, 320] on div "} } // 2) Click-to-place flow placeMarkerListener = map . addListener ( 'click'…" at bounding box center [399, 302] width 713 height 488
click at [131, 354] on div "} } // 2) Click-to-place flow placeMarkerListener = map . addListener ( 'click'…" at bounding box center [399, 302] width 713 height 488
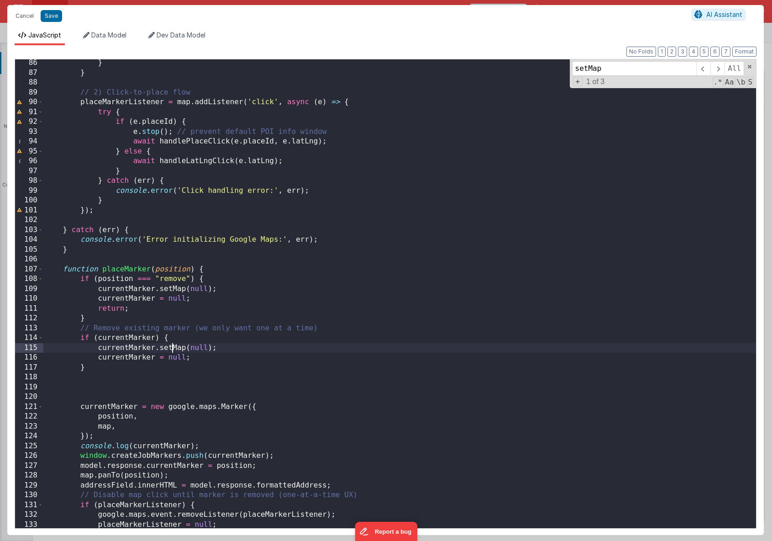
click at [172, 351] on div "} } // 2) Click-to-place flow placeMarkerListener = map . addListener ( 'click'…" at bounding box center [399, 302] width 713 height 488
click at [129, 294] on div "} } // 2) Click-to-place flow placeMarkerListener = map . addListener ( 'click'…" at bounding box center [399, 302] width 713 height 488
click at [116, 290] on div "} } // 2) Click-to-place flow placeMarkerListener = map . addListener ( 'click'…" at bounding box center [399, 302] width 713 height 488
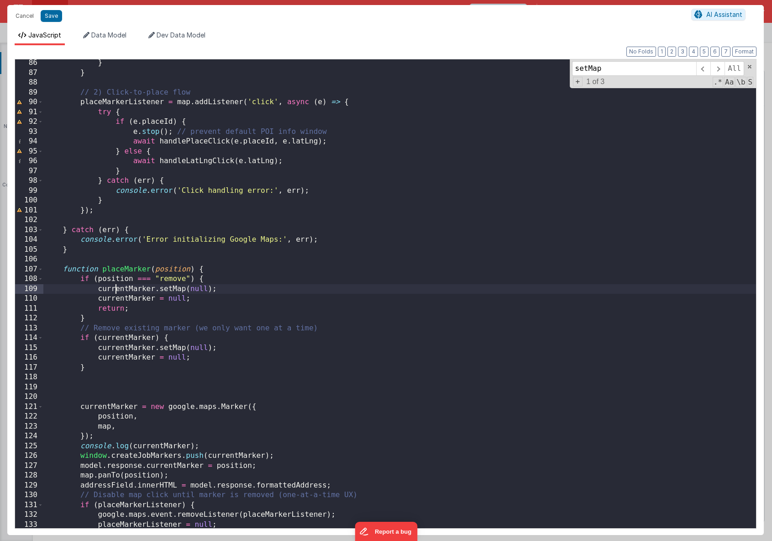
click at [116, 290] on div "} } // 2) Click-to-place flow placeMarkerListener = map . addListener ( 'click'…" at bounding box center [399, 302] width 713 height 488
click at [42, 11] on button "Save" at bounding box center [51, 16] width 21 height 12
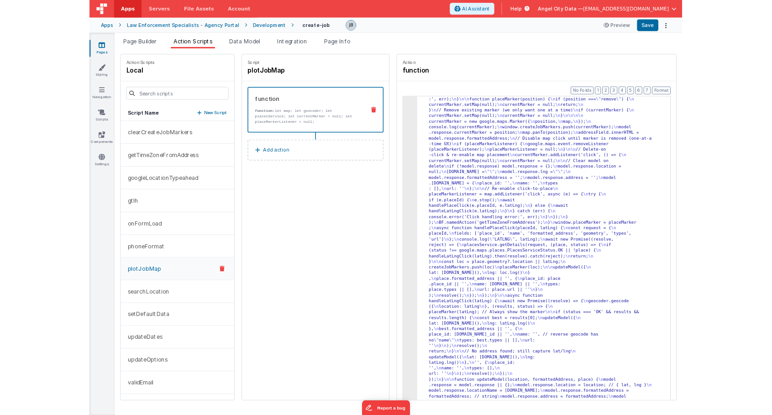
scroll to position [292, 0]
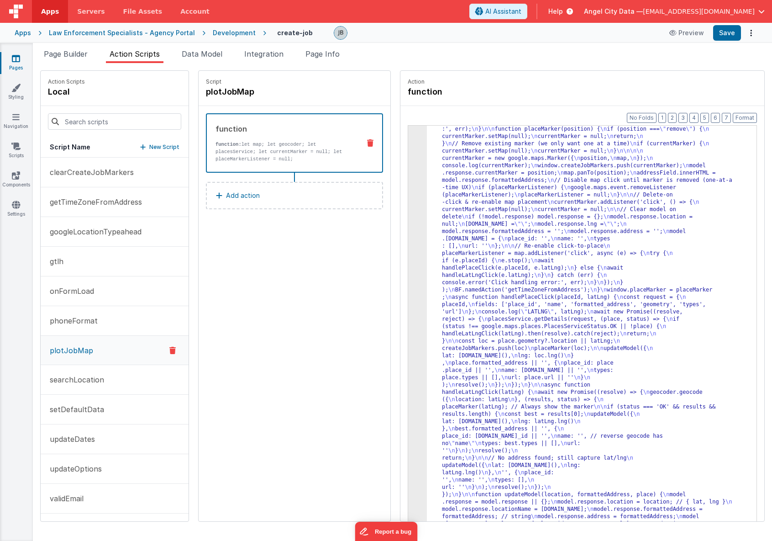
click at [730, 24] on div "Apps Law Enforcement Specialists - Agency Portal Development create-job Preview…" at bounding box center [386, 33] width 772 height 20
click at [730, 29] on button "Save" at bounding box center [727, 33] width 28 height 16
